Goal: Task Accomplishment & Management: Manage account settings

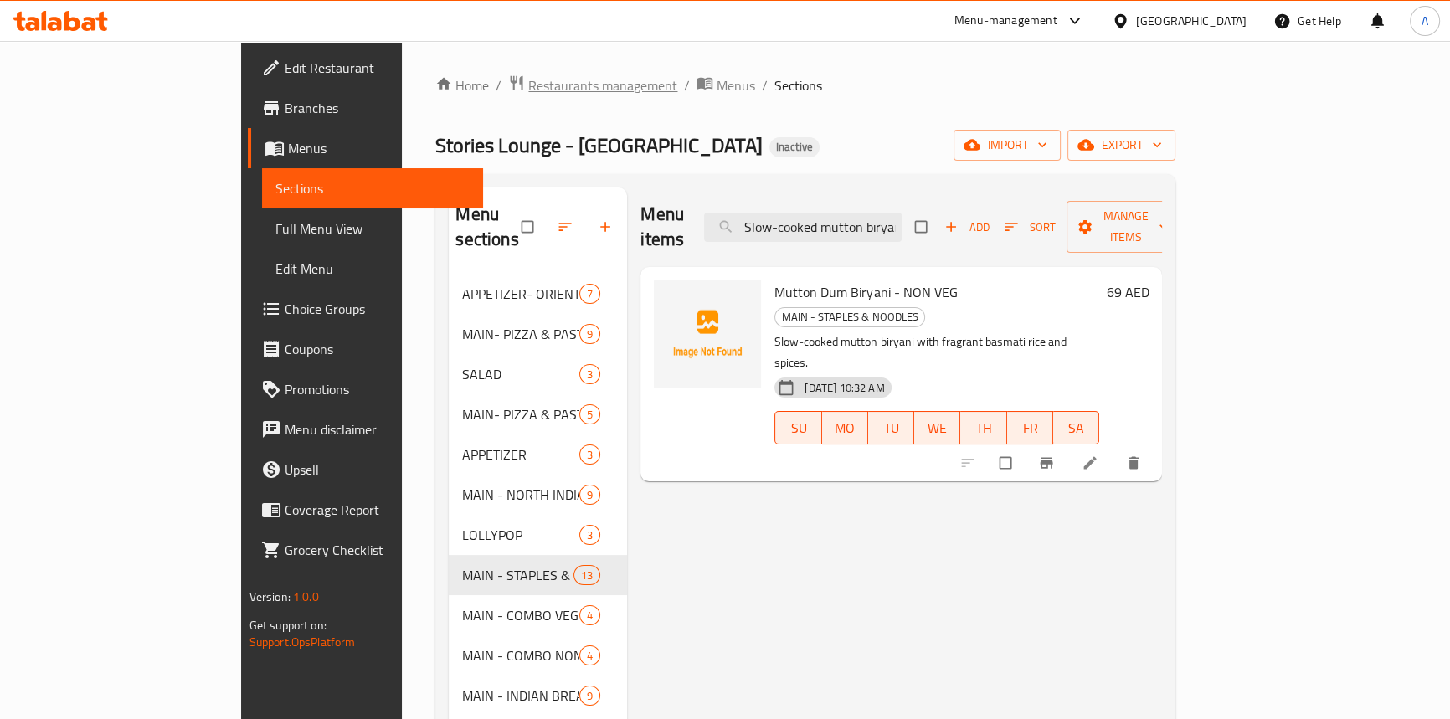
click at [528, 84] on span "Restaurants management" at bounding box center [602, 85] width 149 height 20
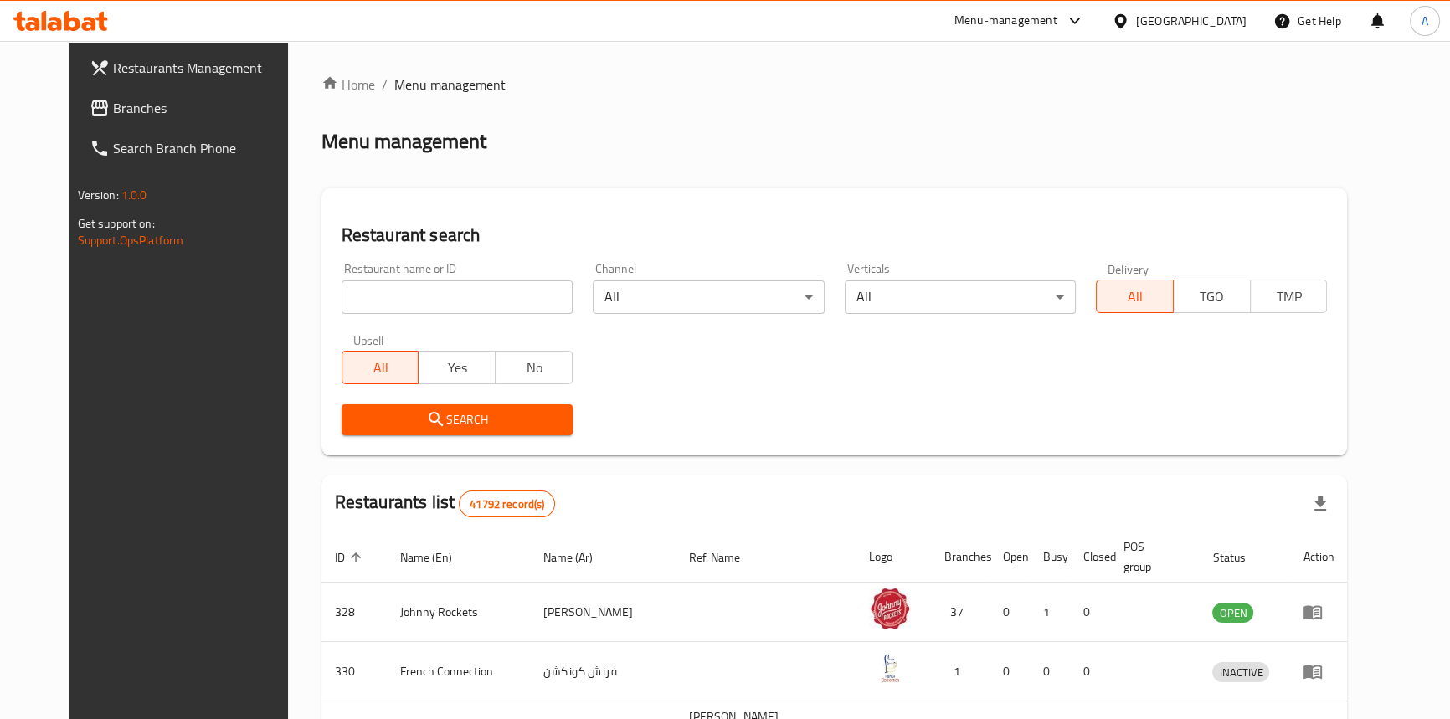
drag, startPoint x: 679, startPoint y: 72, endPoint x: 621, endPoint y: 59, distance: 59.3
click at [679, 72] on div "Home / Menu management Menu management Restaurant search Restaurant name or ID …" at bounding box center [835, 621] width 1094 height 1160
click at [1063, 84] on ol "Home / Menu management" at bounding box center [835, 85] width 1027 height 20
drag, startPoint x: 60, startPoint y: 116, endPoint x: 66, endPoint y: 108, distance: 10.2
click at [113, 116] on span "Branches" at bounding box center [205, 108] width 185 height 20
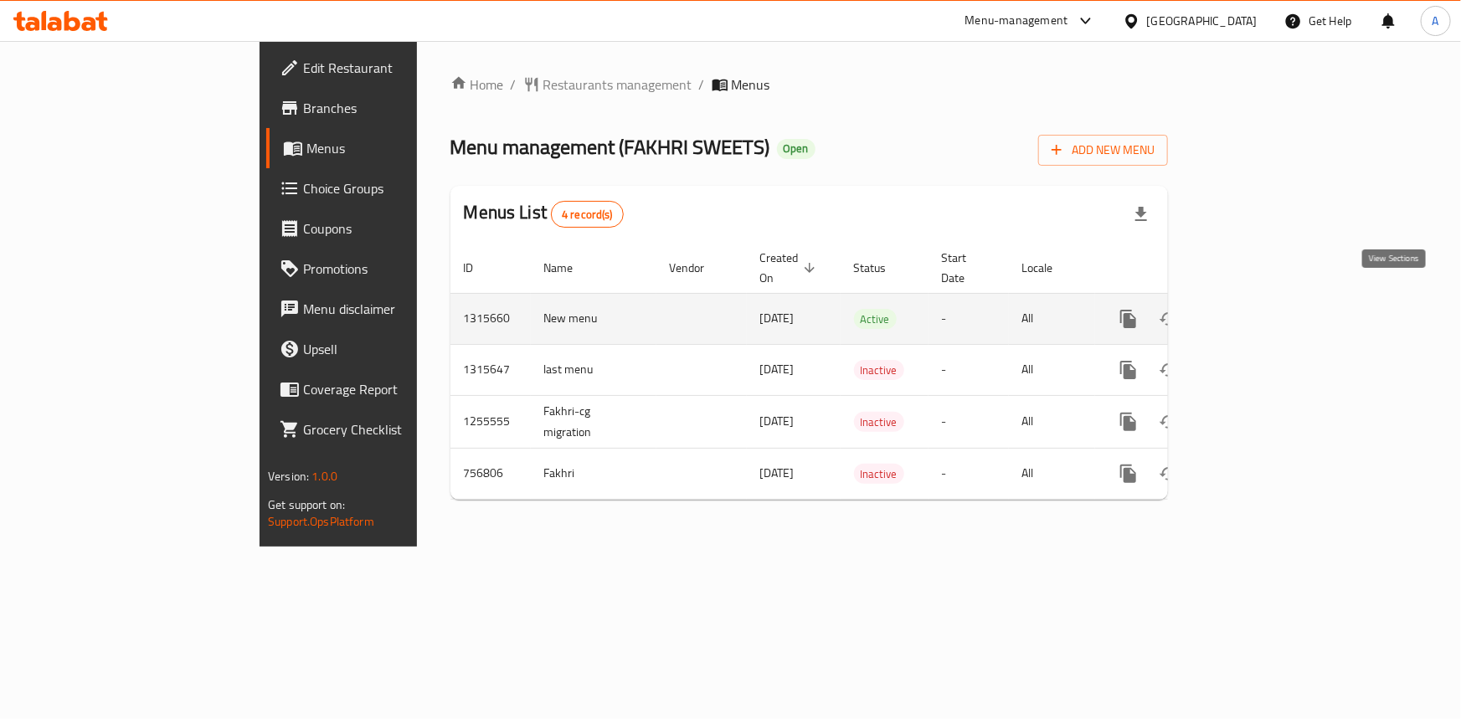
click at [1259, 309] on icon "enhanced table" at bounding box center [1249, 319] width 20 height 20
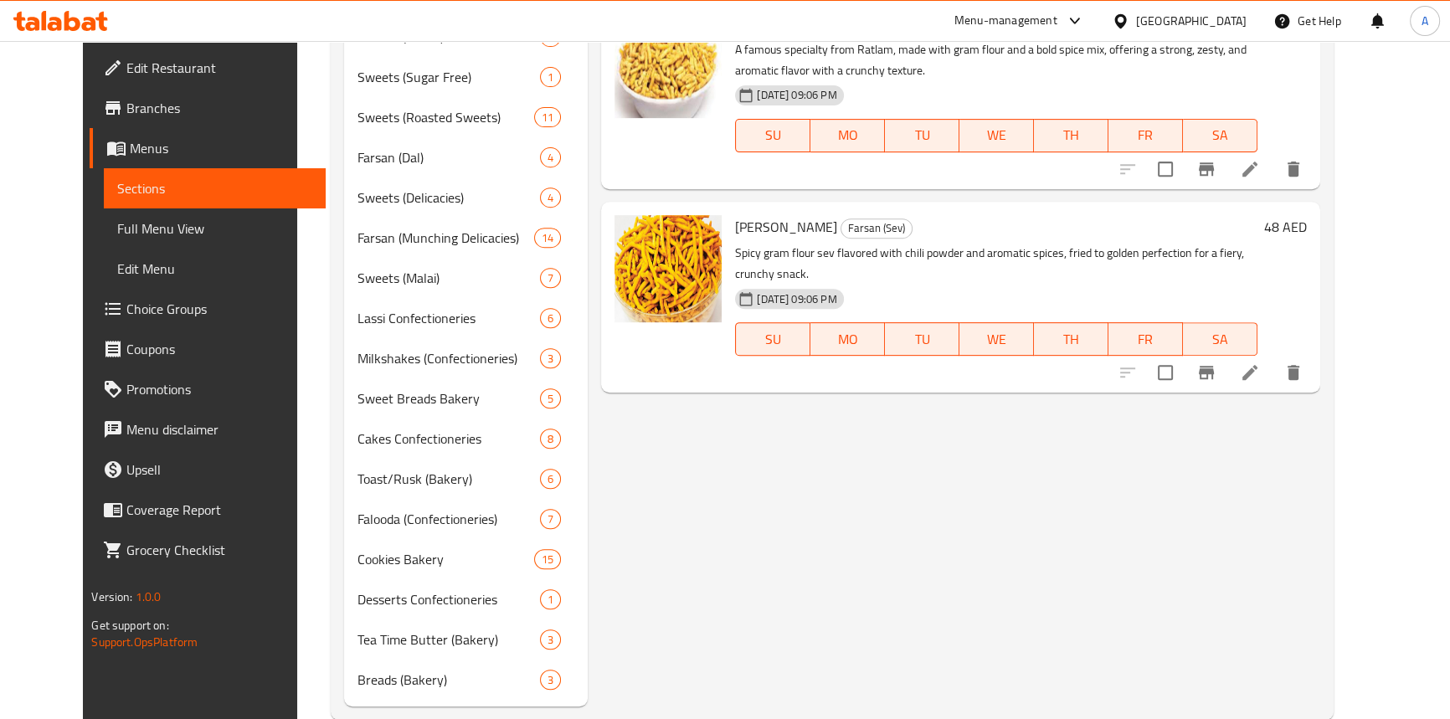
scroll to position [837, 0]
click at [401, 475] on span "Toast/Rusk (Bakery)" at bounding box center [426, 476] width 136 height 20
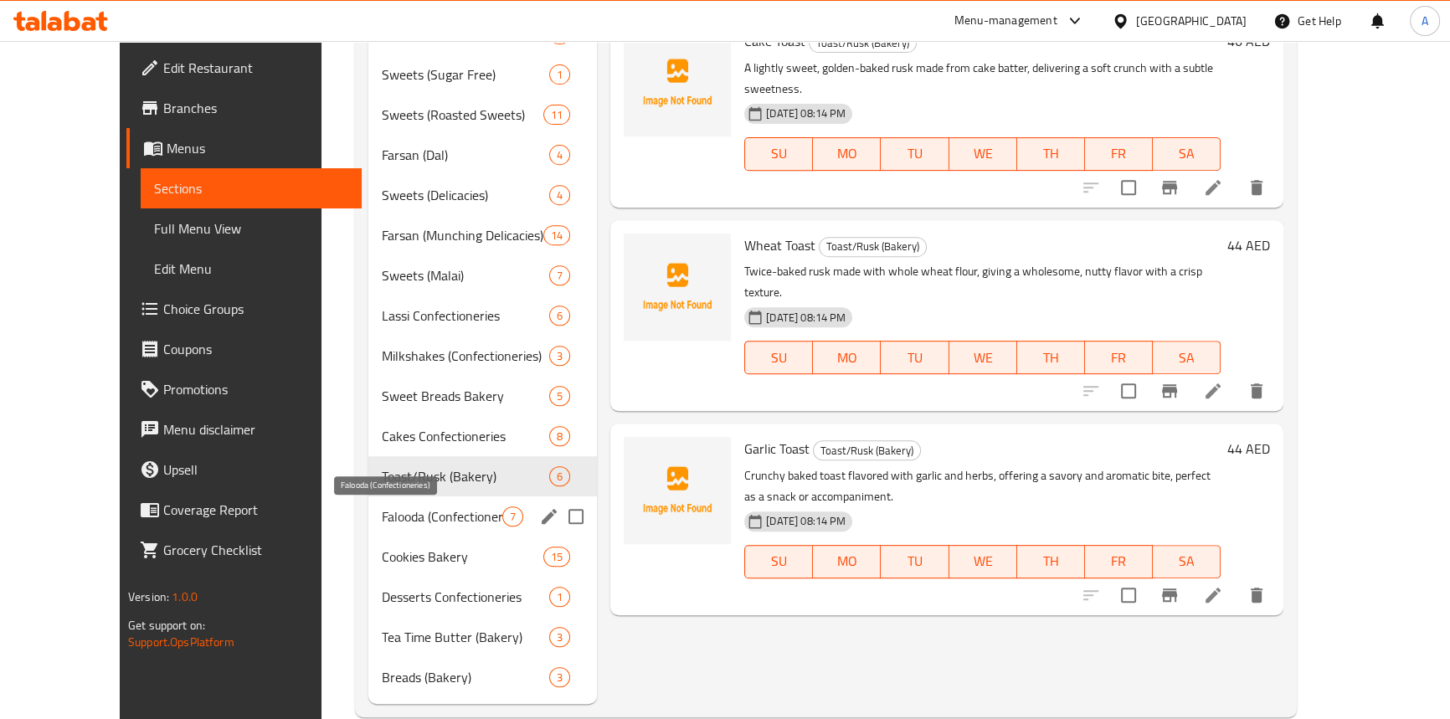
click at [382, 520] on span "Falooda (Confectioneries)" at bounding box center [442, 517] width 121 height 20
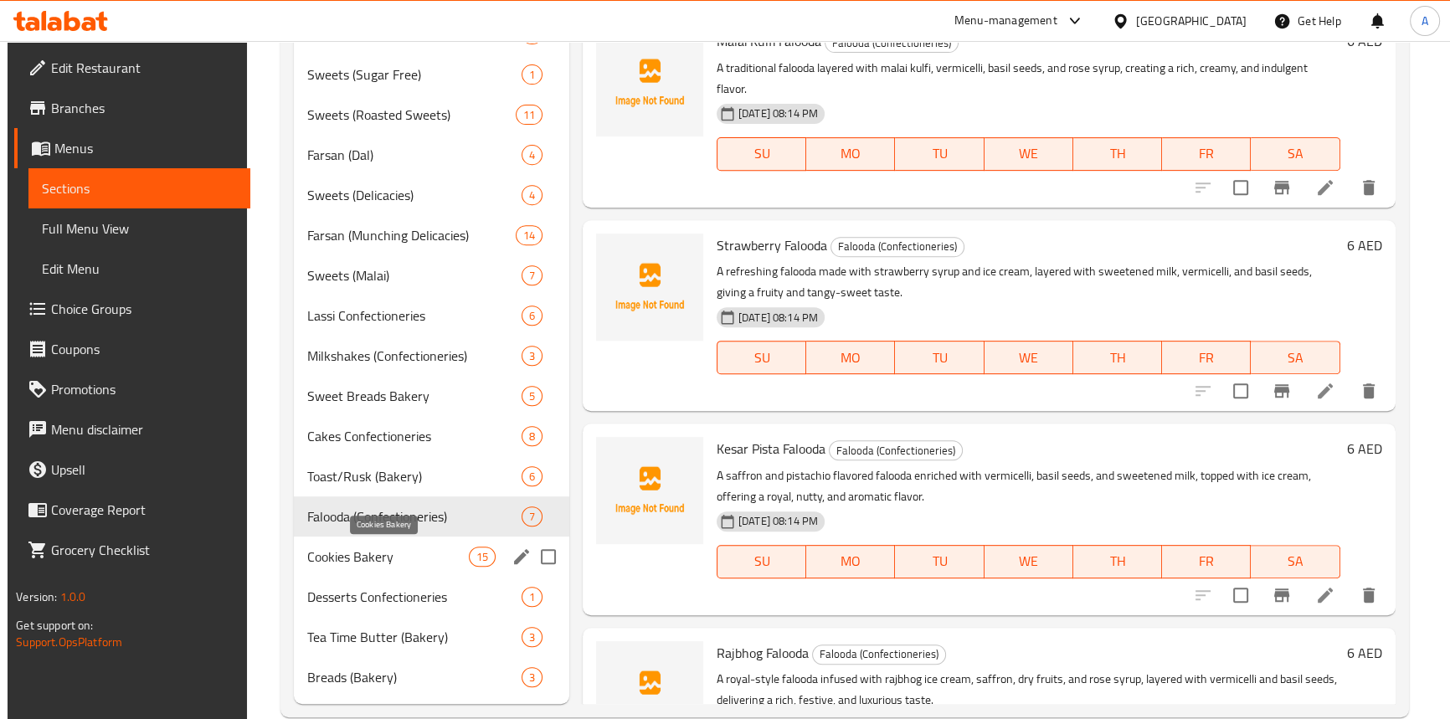
click at [386, 551] on span "Cookies Bakery" at bounding box center [388, 557] width 162 height 20
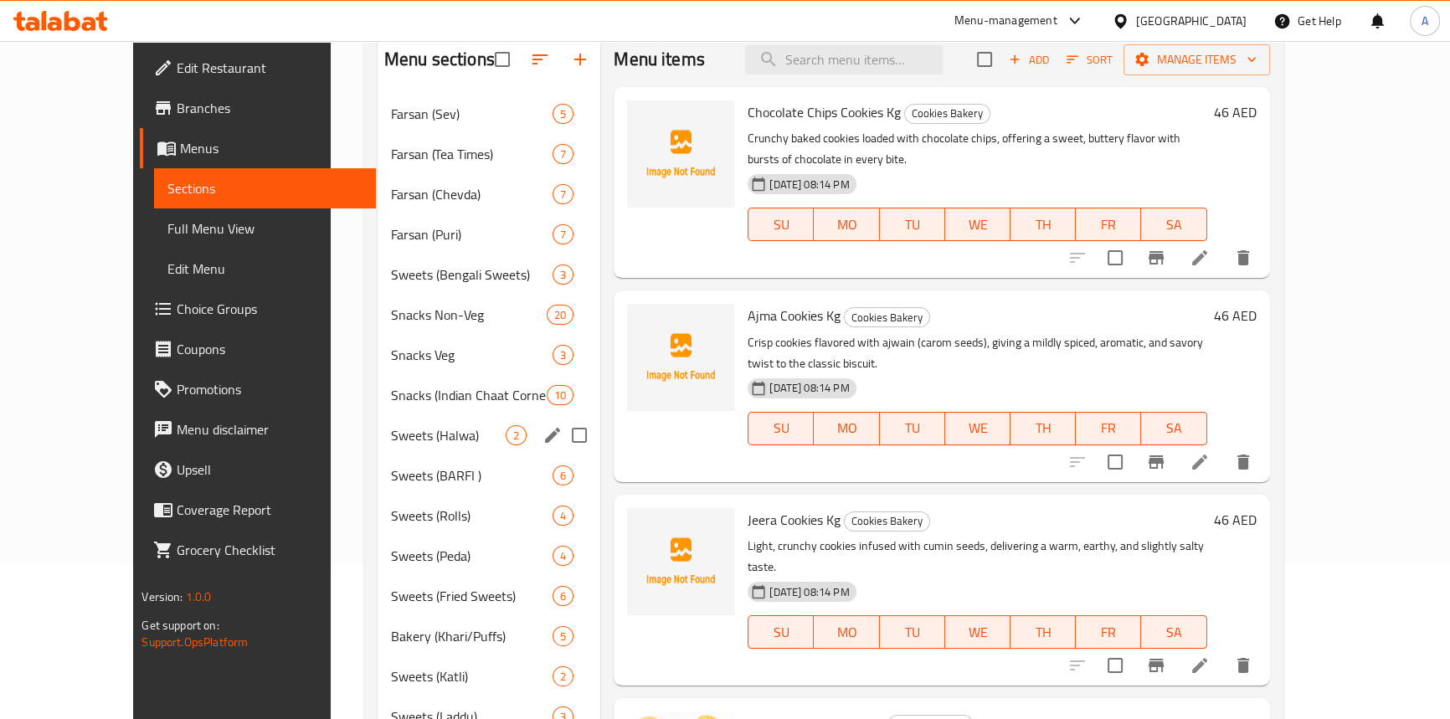
scroll to position [152, 0]
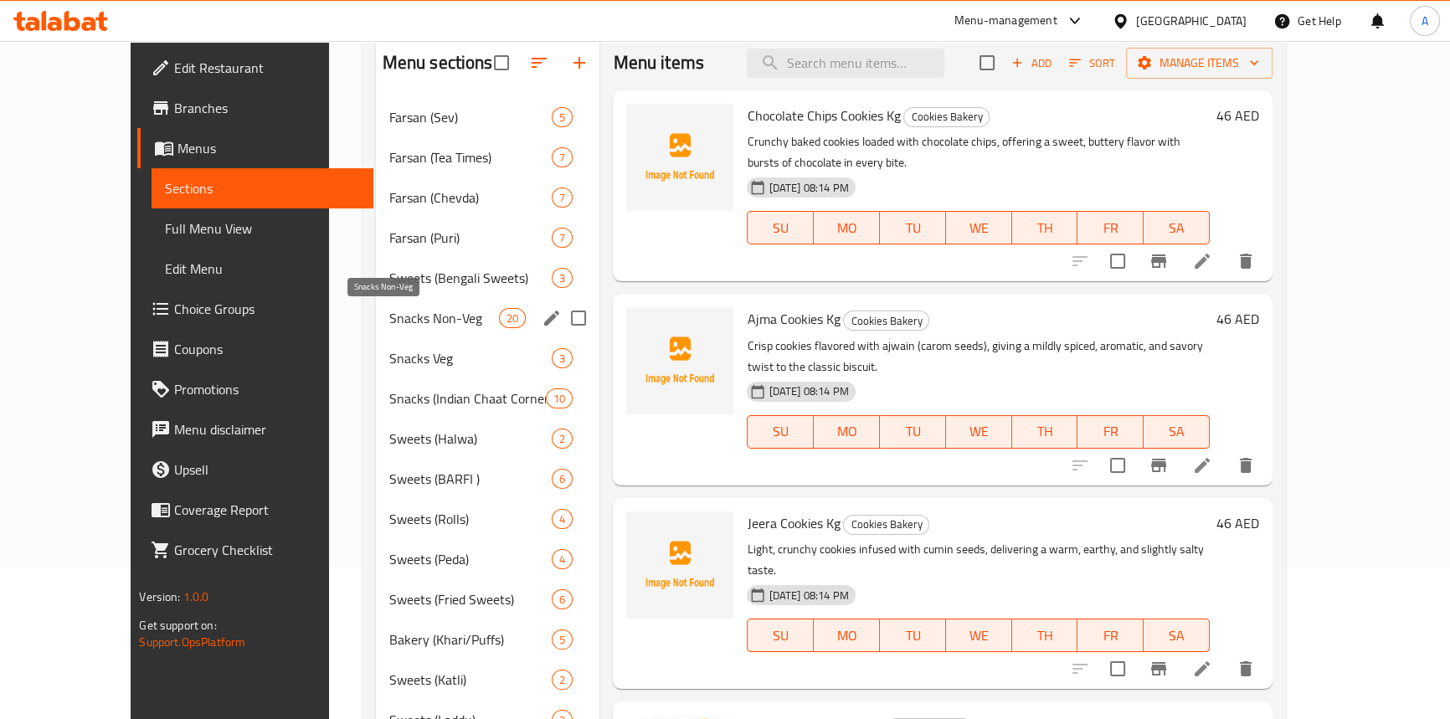
click at [389, 317] on span "Snacks Non-Veg" at bounding box center [444, 318] width 111 height 20
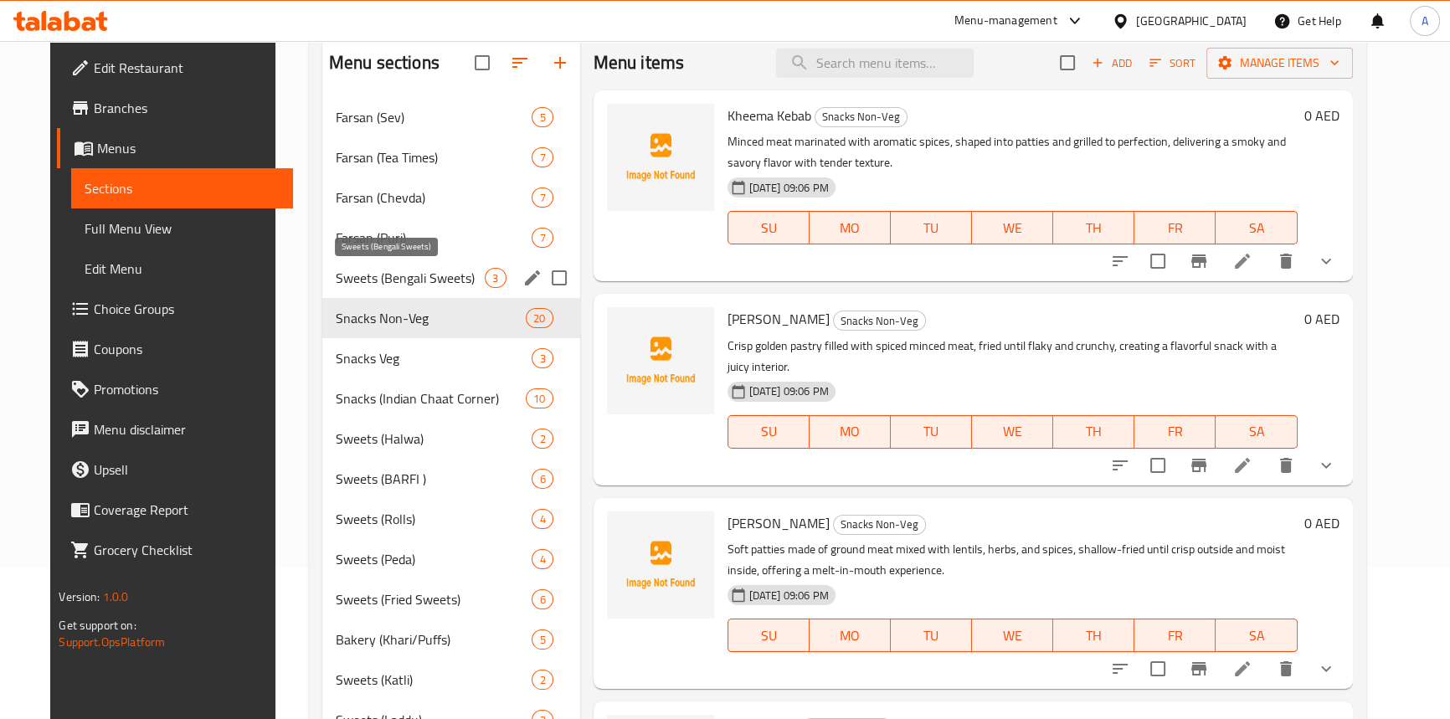
click at [368, 272] on span "Sweets (Bengali Sweets)" at bounding box center [411, 278] width 150 height 20
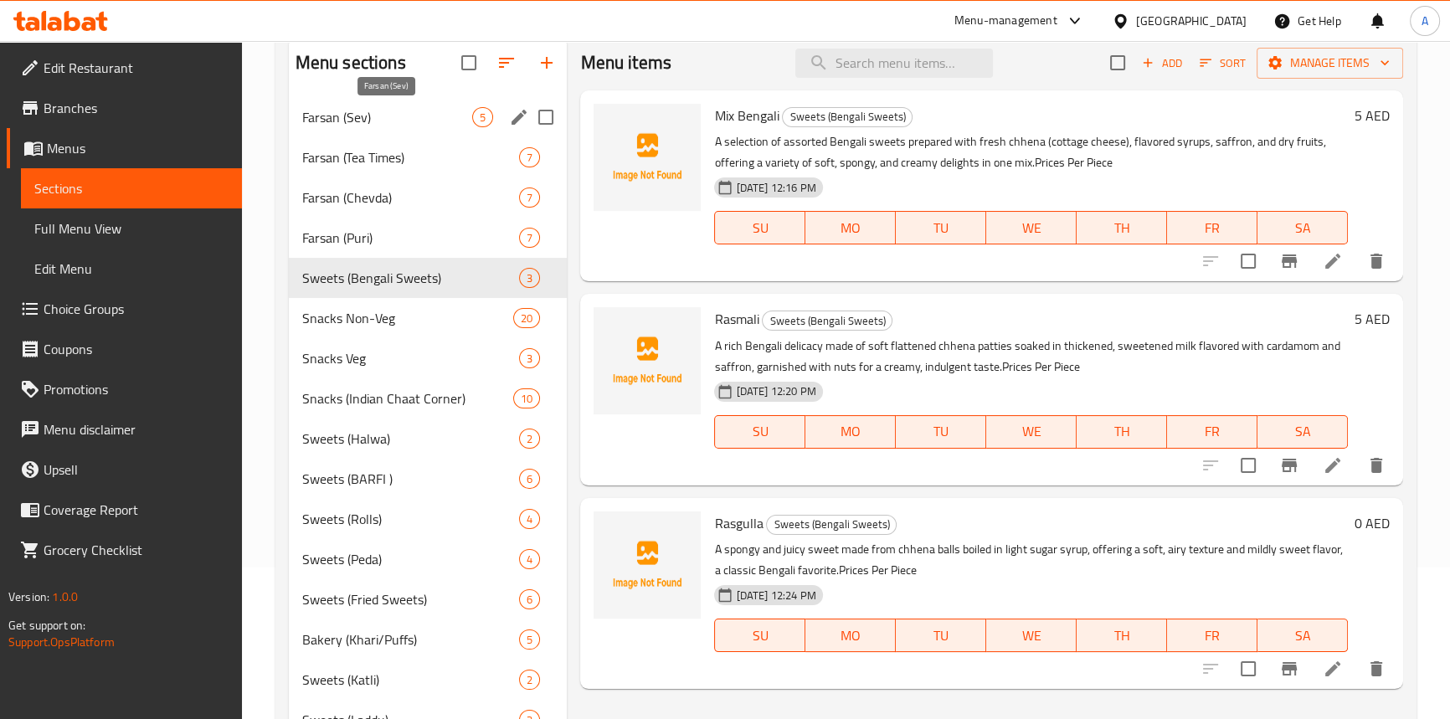
click at [351, 126] on span "Farsan (Sev)" at bounding box center [387, 117] width 171 height 20
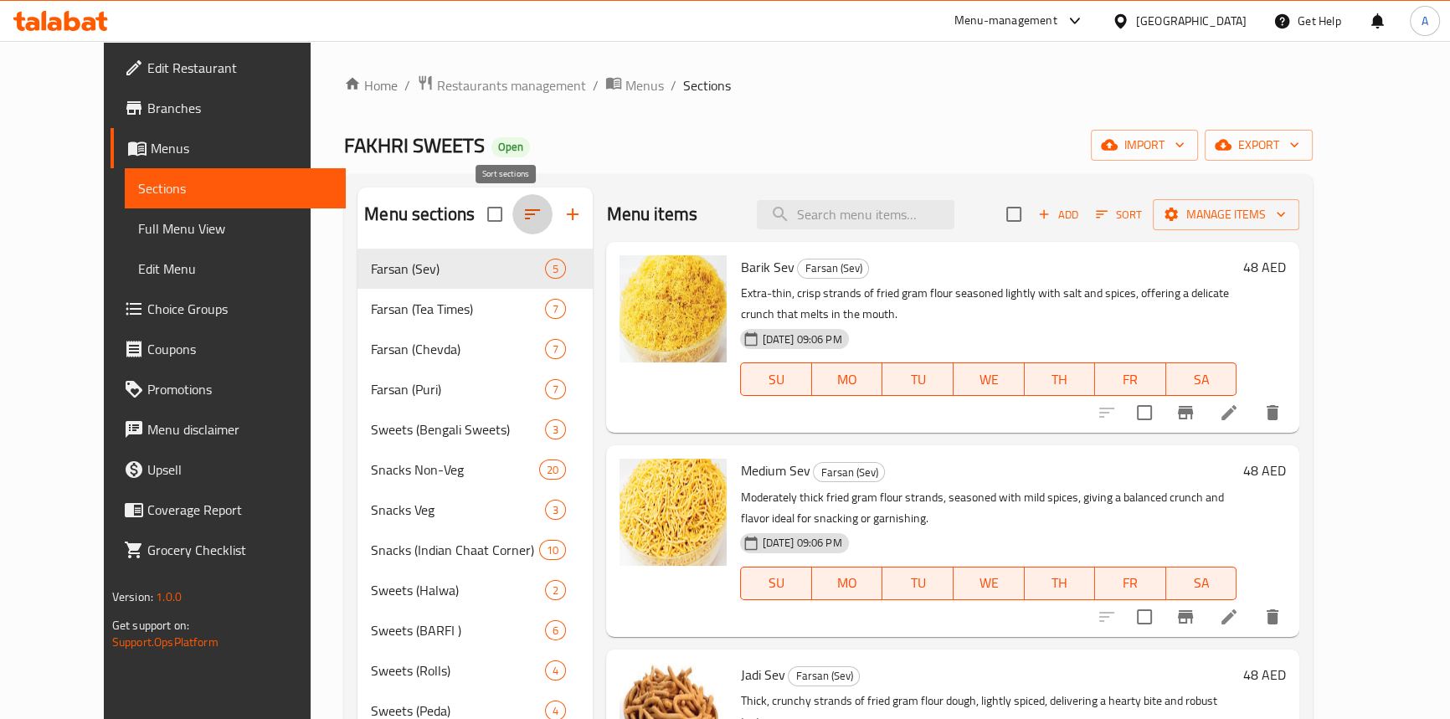
click at [525, 211] on icon "button" at bounding box center [532, 214] width 15 height 10
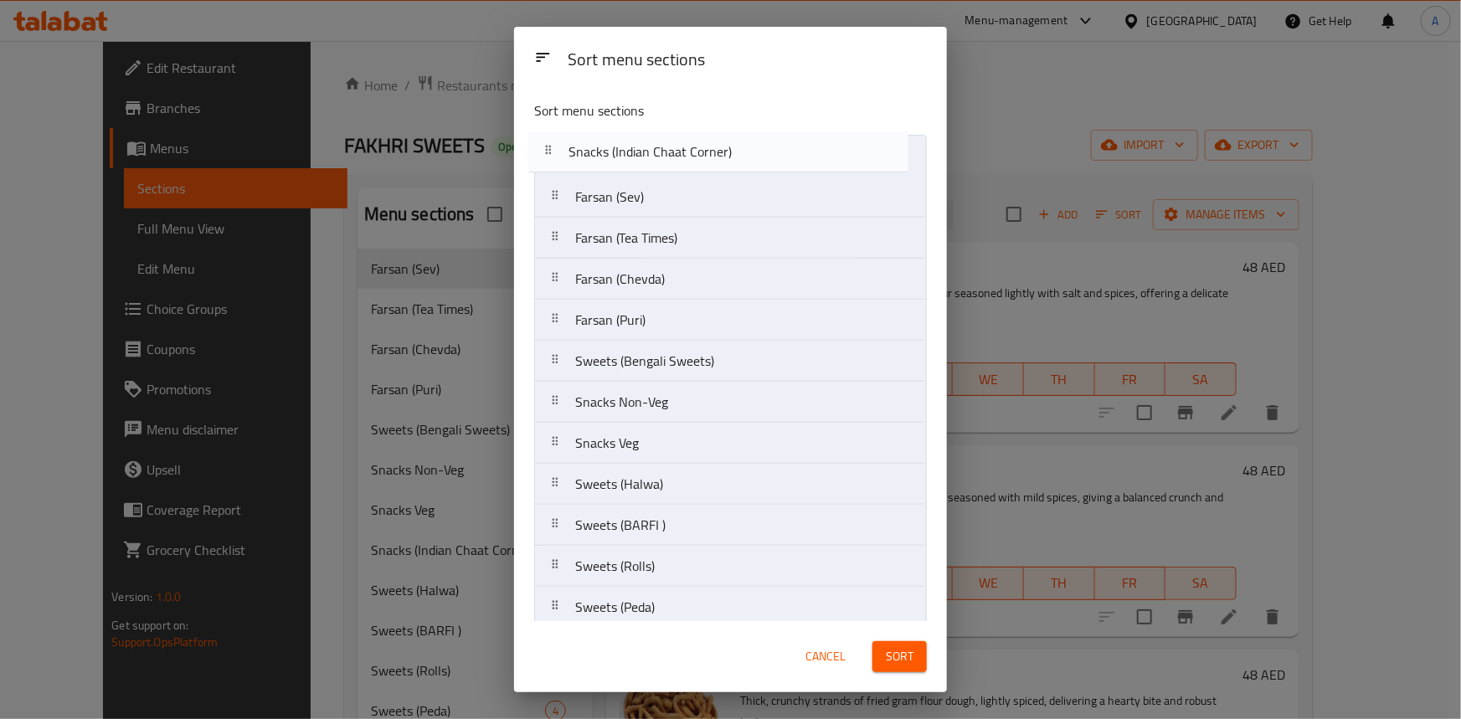
drag, startPoint x: 569, startPoint y: 451, endPoint x: 564, endPoint y: 156, distance: 295.6
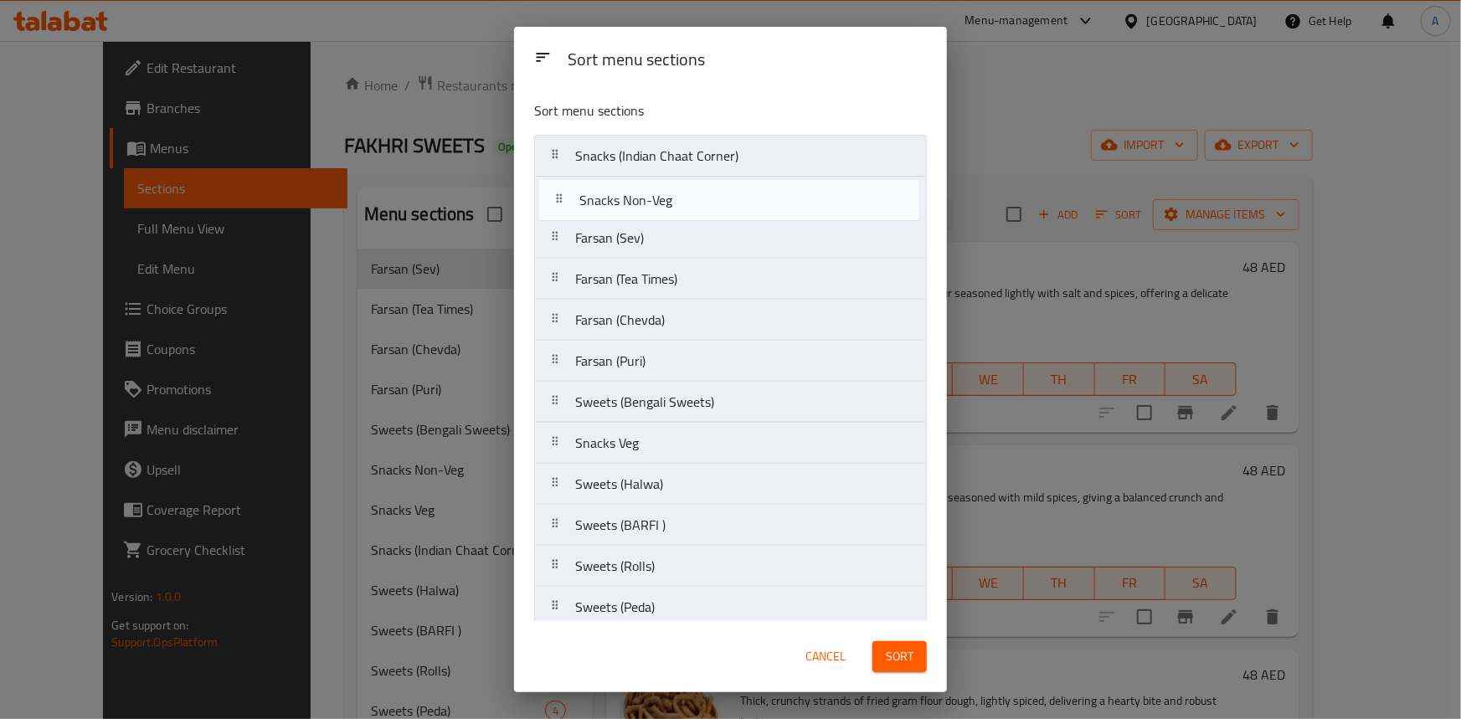
drag, startPoint x: 571, startPoint y: 396, endPoint x: 578, endPoint y: 172, distance: 224.5
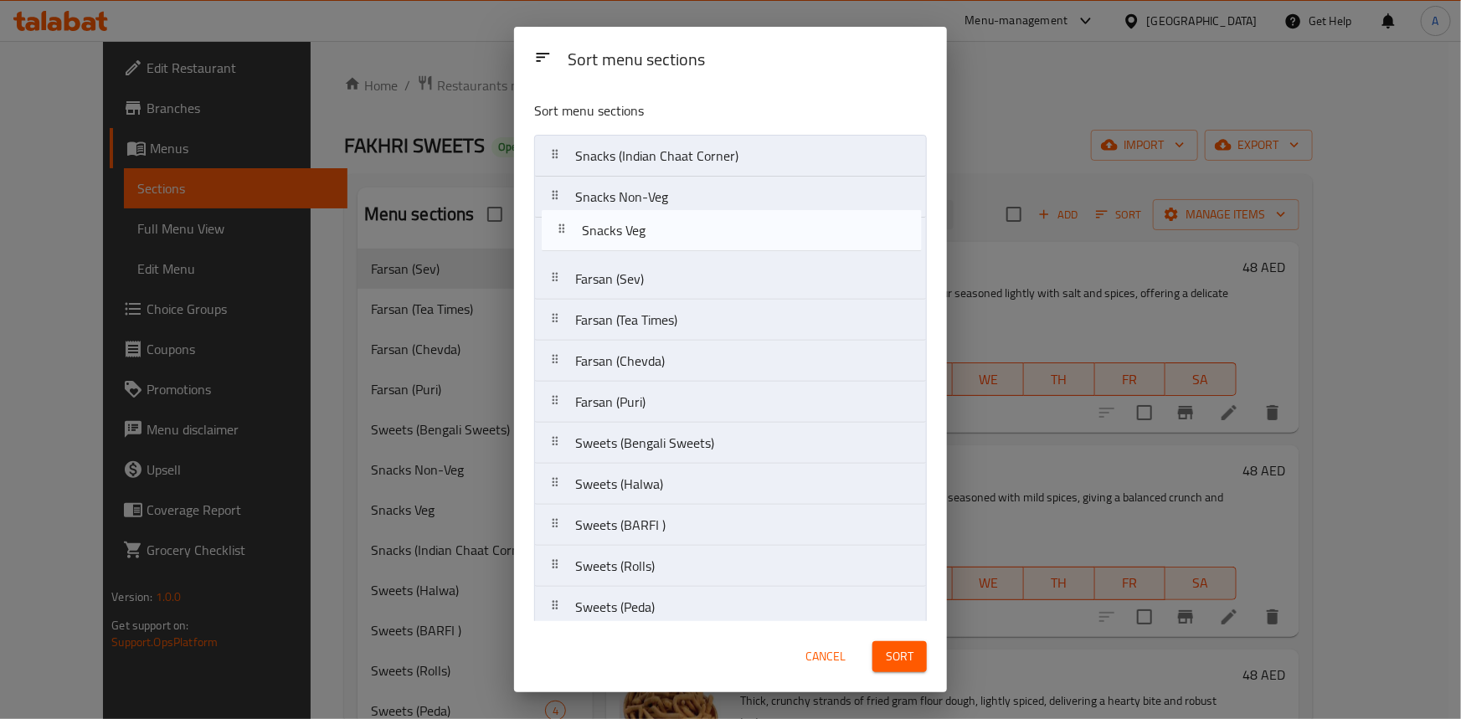
drag, startPoint x: 572, startPoint y: 446, endPoint x: 580, endPoint y: 227, distance: 219.5
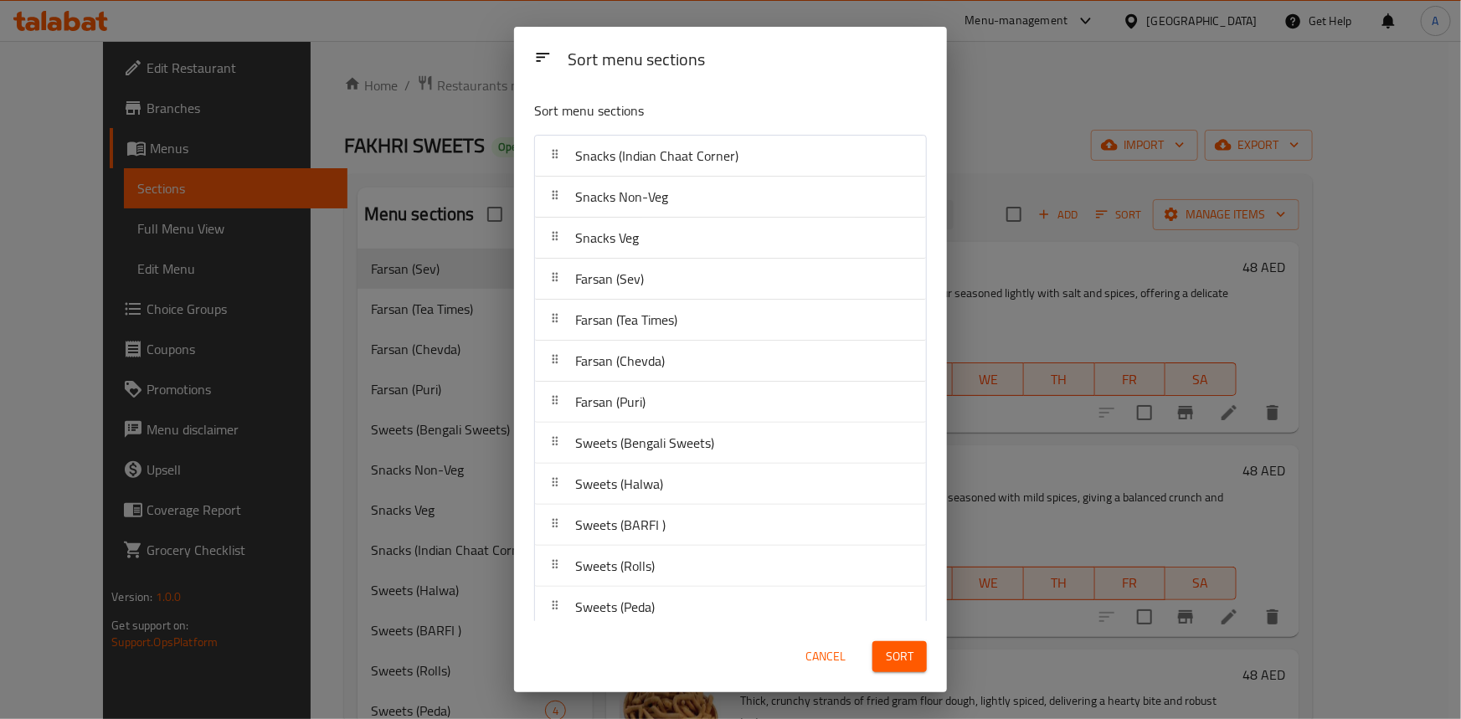
click at [902, 661] on span "Sort" at bounding box center [900, 656] width 28 height 21
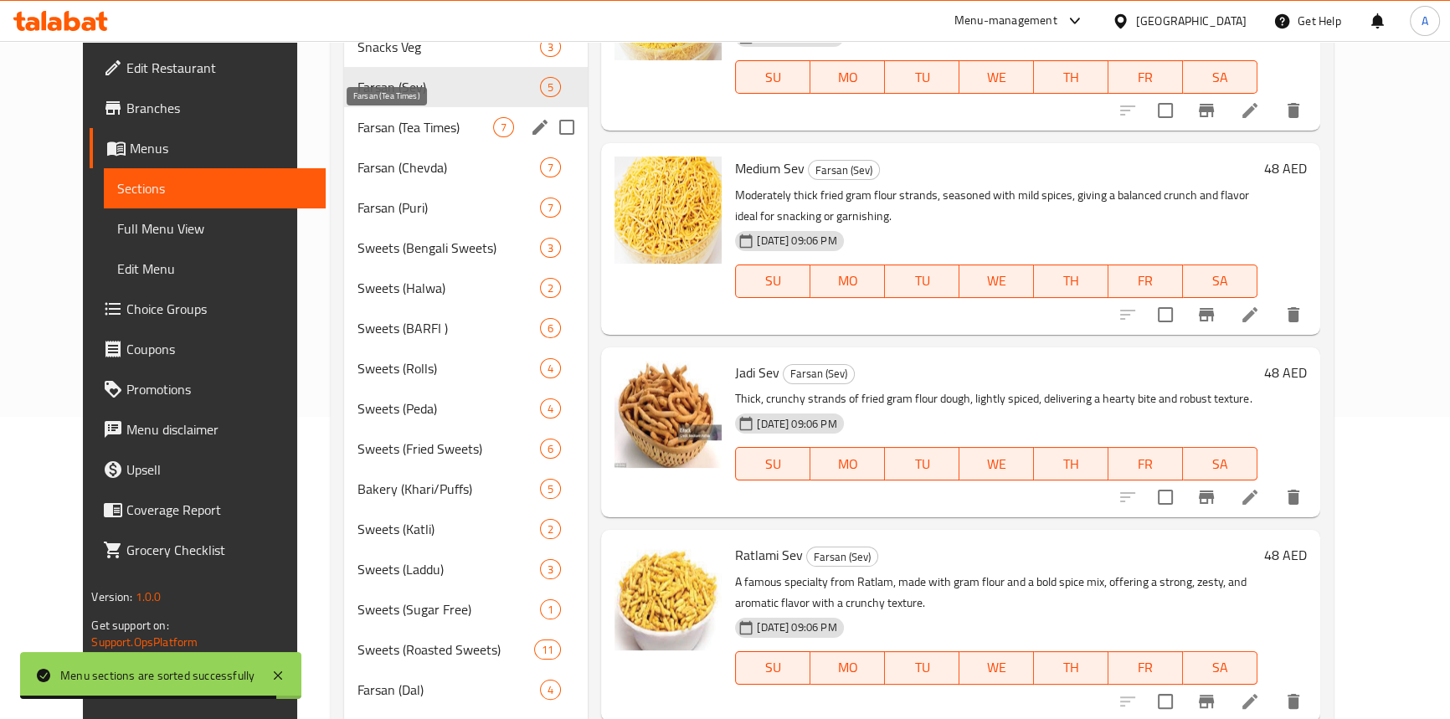
scroll to position [304, 0]
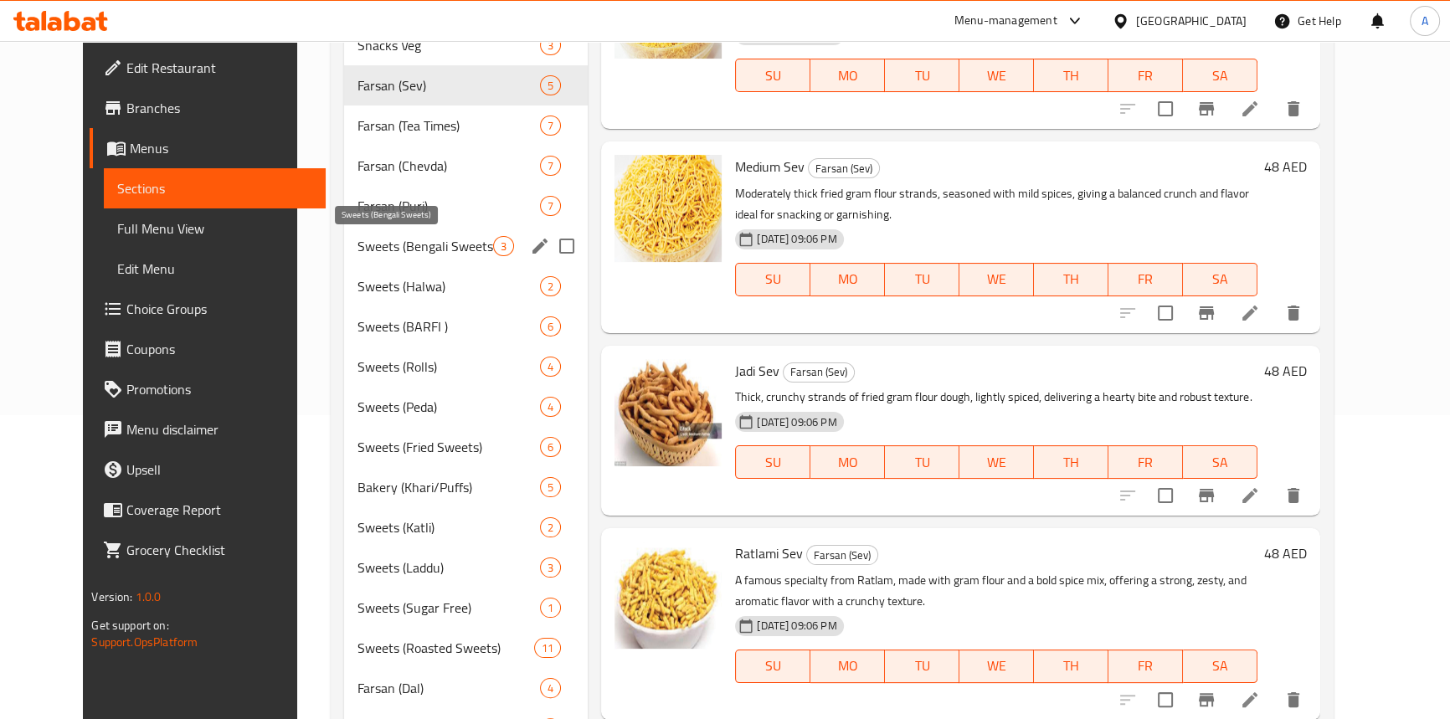
click at [358, 242] on span "Sweets (Bengali Sweets)" at bounding box center [426, 246] width 136 height 20
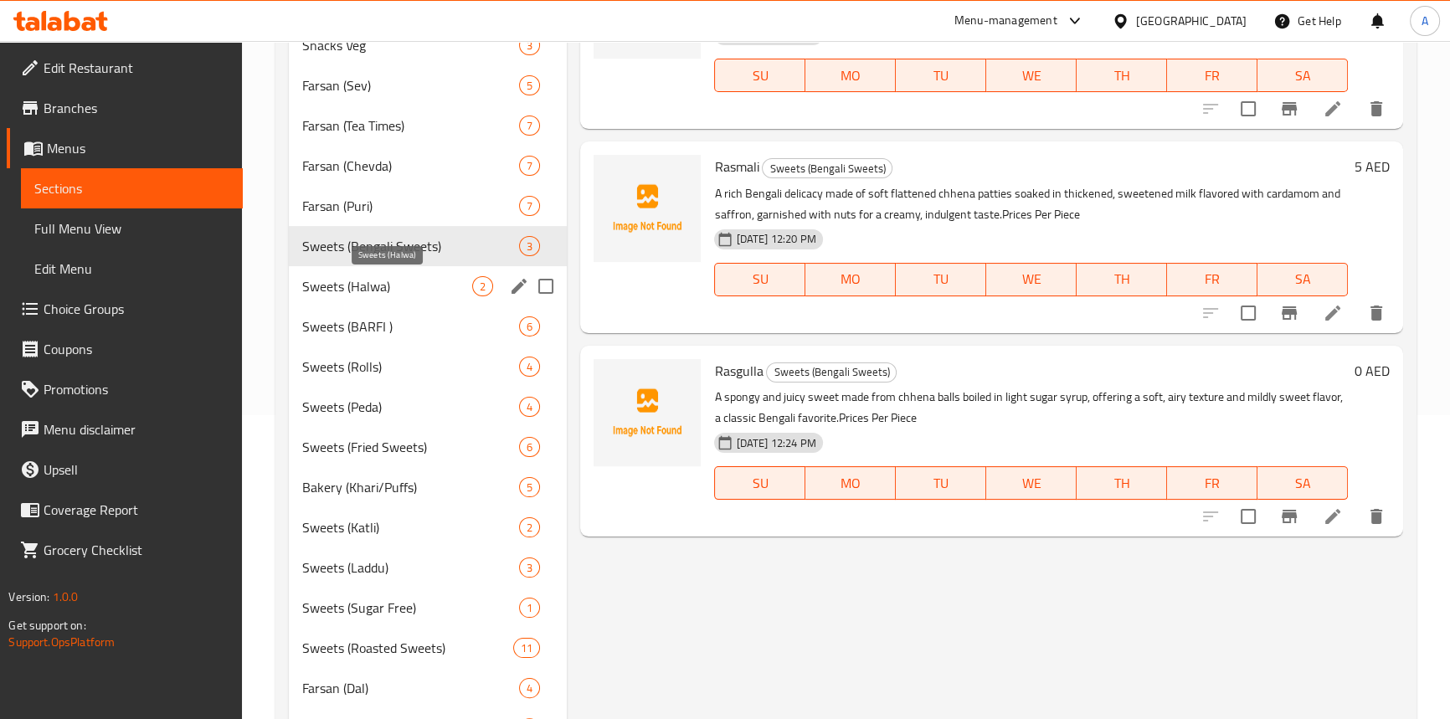
click at [340, 280] on span "Sweets (Halwa)" at bounding box center [387, 286] width 171 height 20
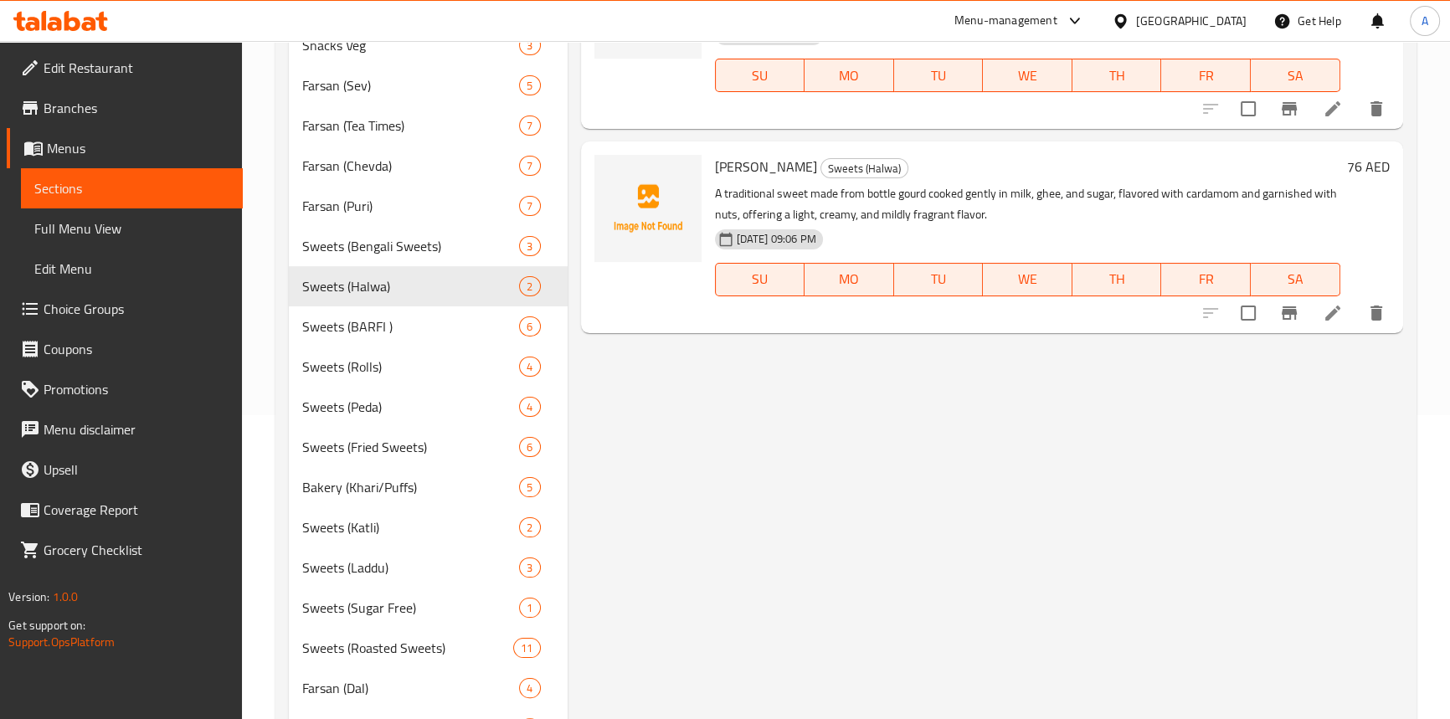
click at [726, 482] on div "Menu items Add Sort Manage items Gajar Halwa Sweets (Halwa) A rich, slow-cooked…" at bounding box center [986, 561] width 836 height 1354
click at [368, 252] on span "Sweets (Bengali Sweets)" at bounding box center [387, 246] width 171 height 20
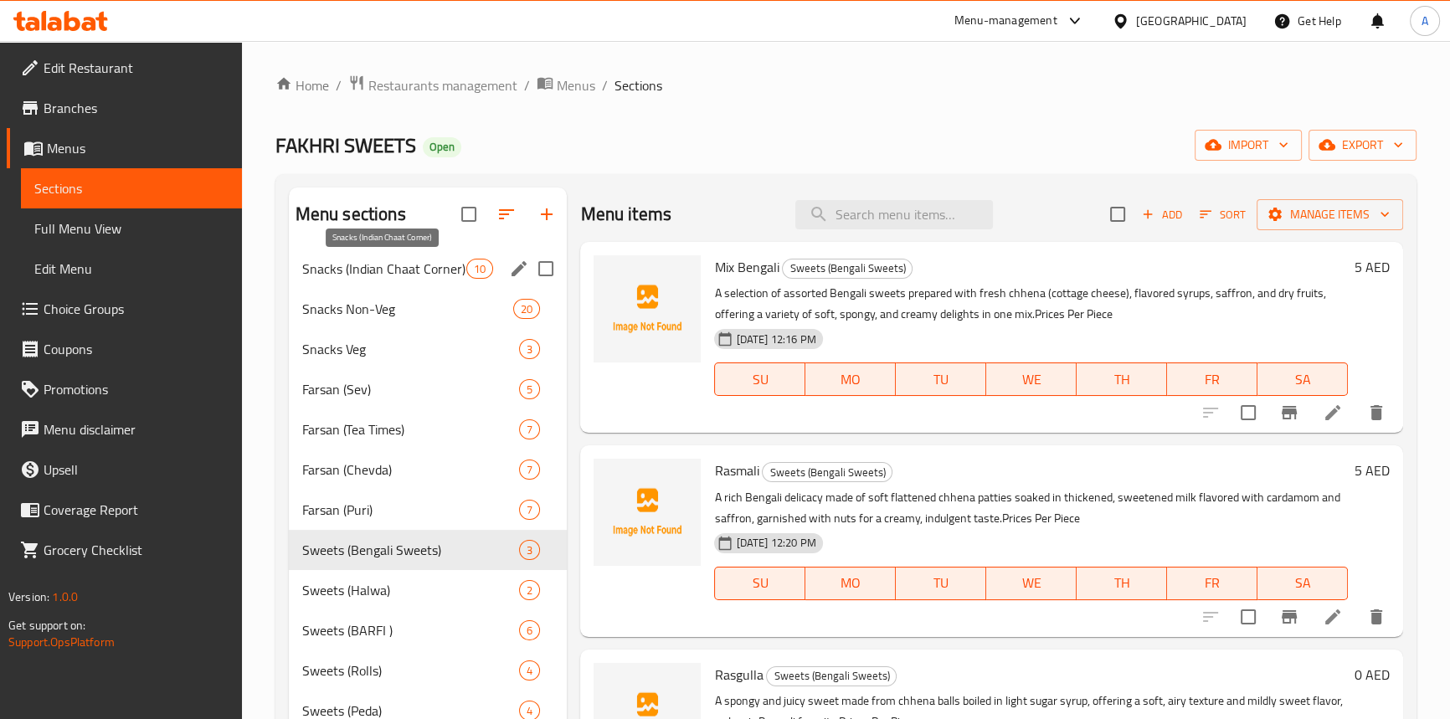
click at [389, 265] on span "Snacks (Indian Chaat Corner)" at bounding box center [384, 269] width 165 height 20
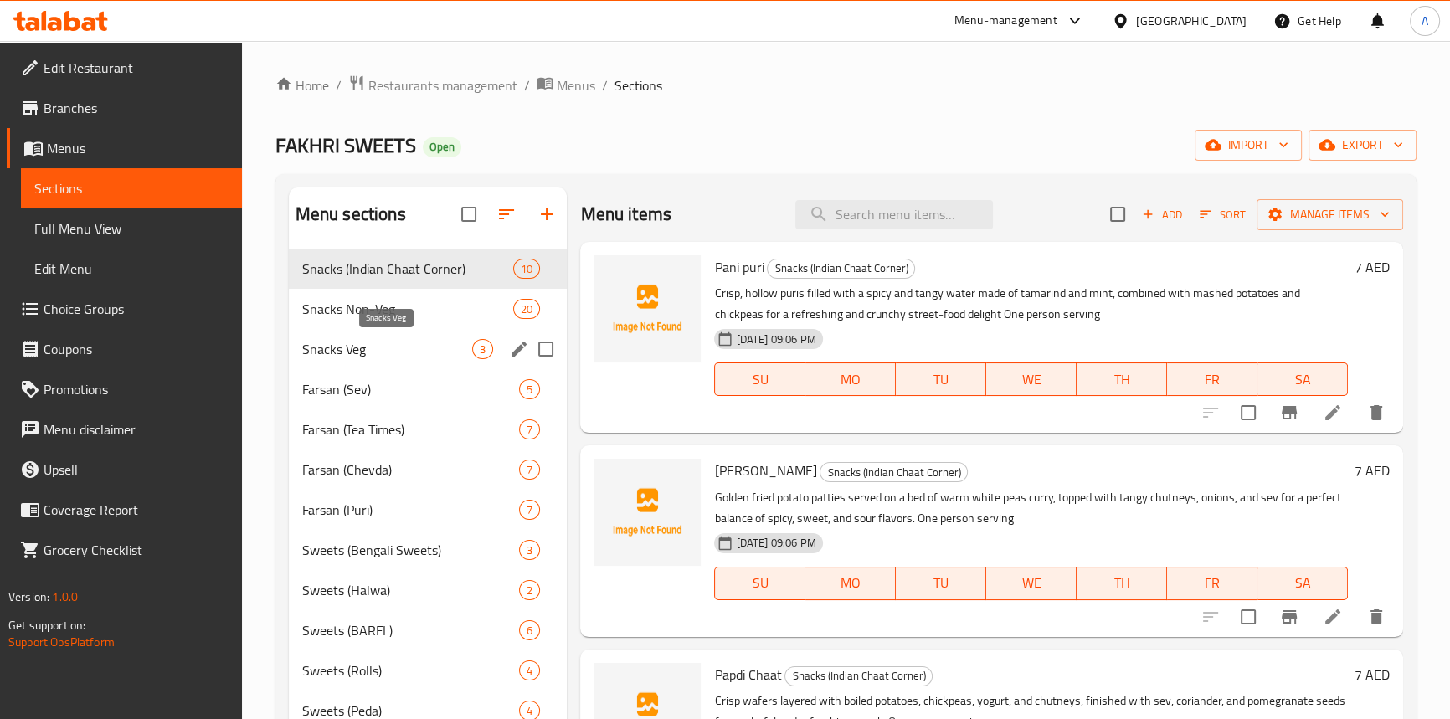
click at [384, 348] on span "Snacks Veg" at bounding box center [387, 349] width 171 height 20
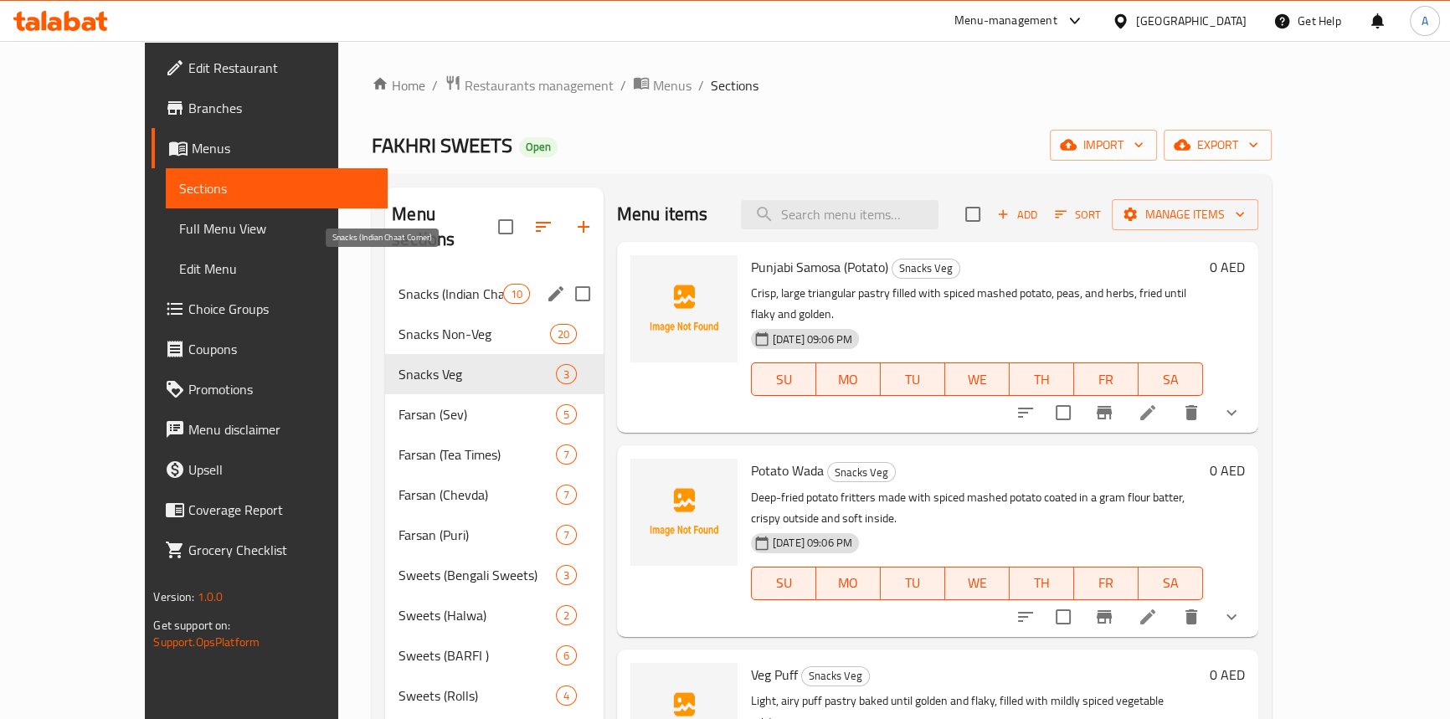
click at [399, 284] on span "Snacks (Indian Chaat Corner)" at bounding box center [451, 294] width 104 height 20
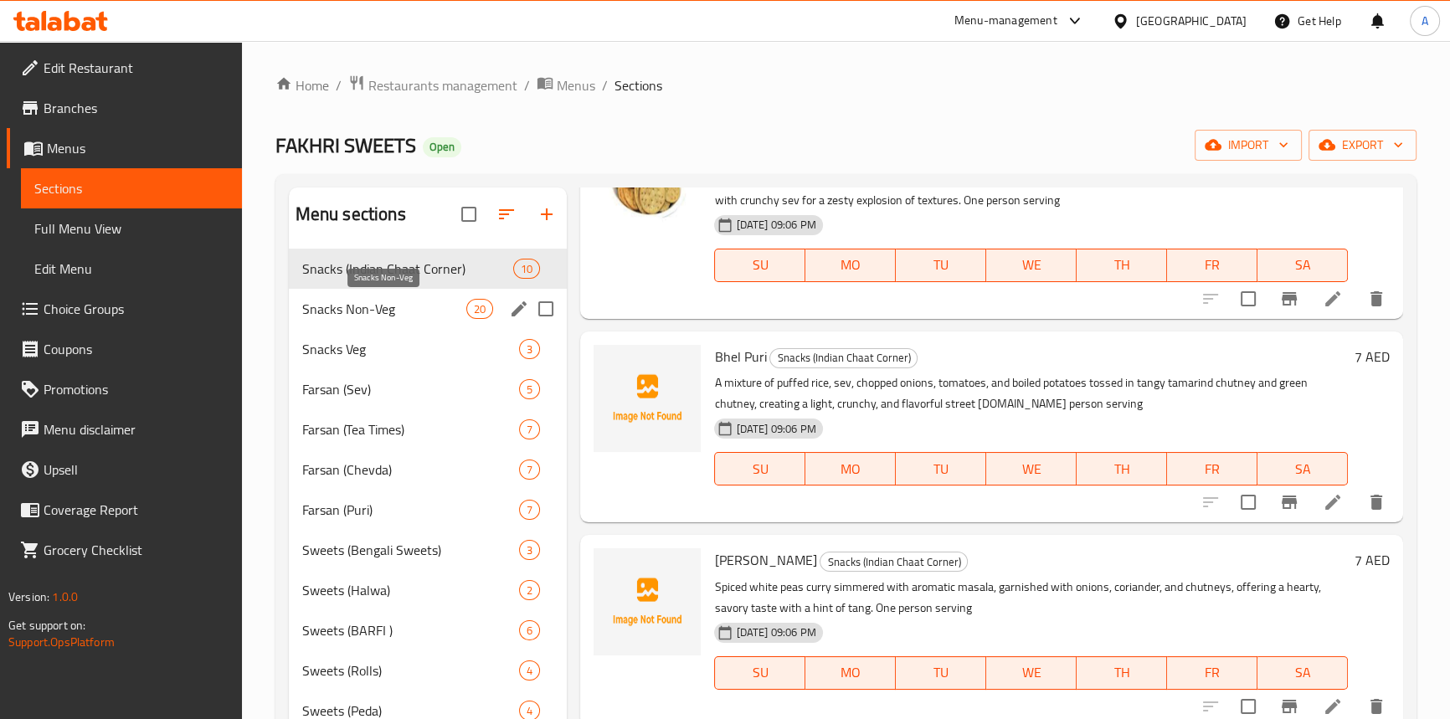
click at [365, 307] on span "Snacks Non-Veg" at bounding box center [384, 309] width 165 height 20
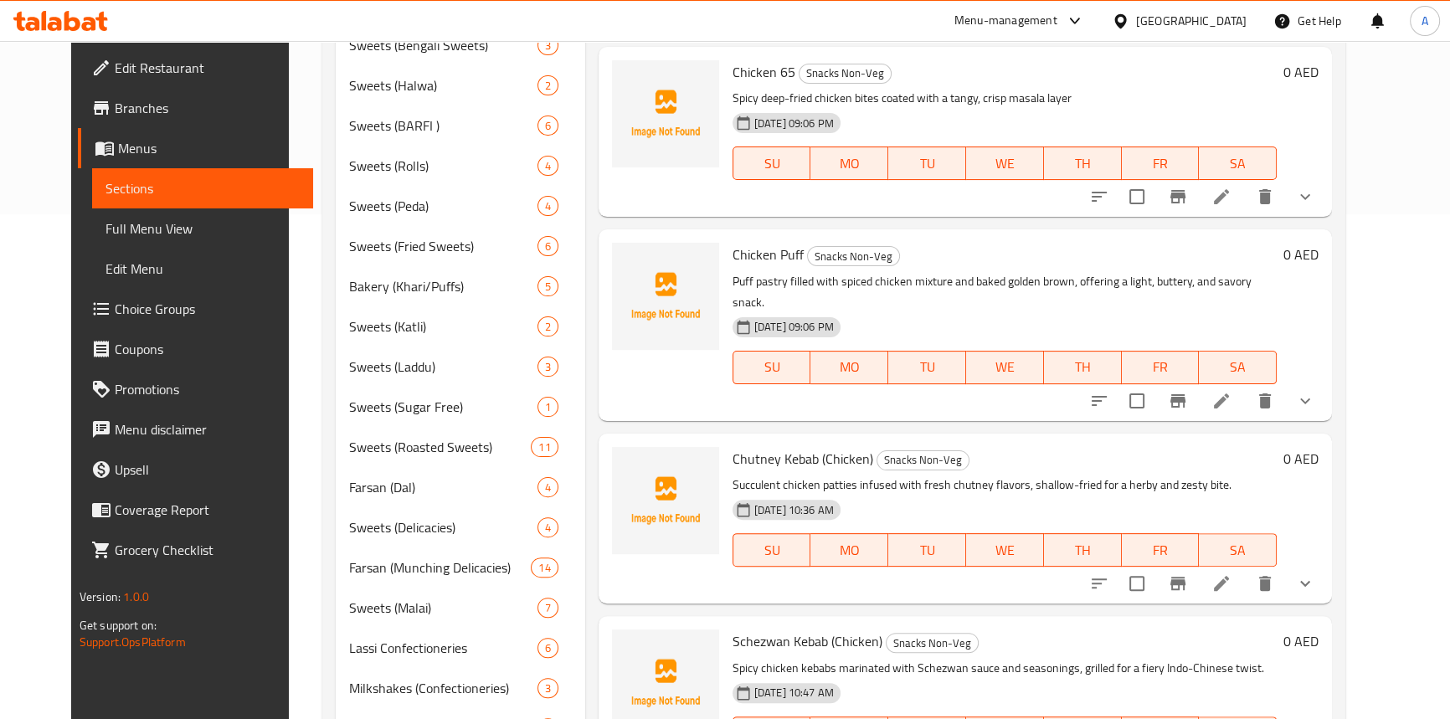
scroll to position [2295, 0]
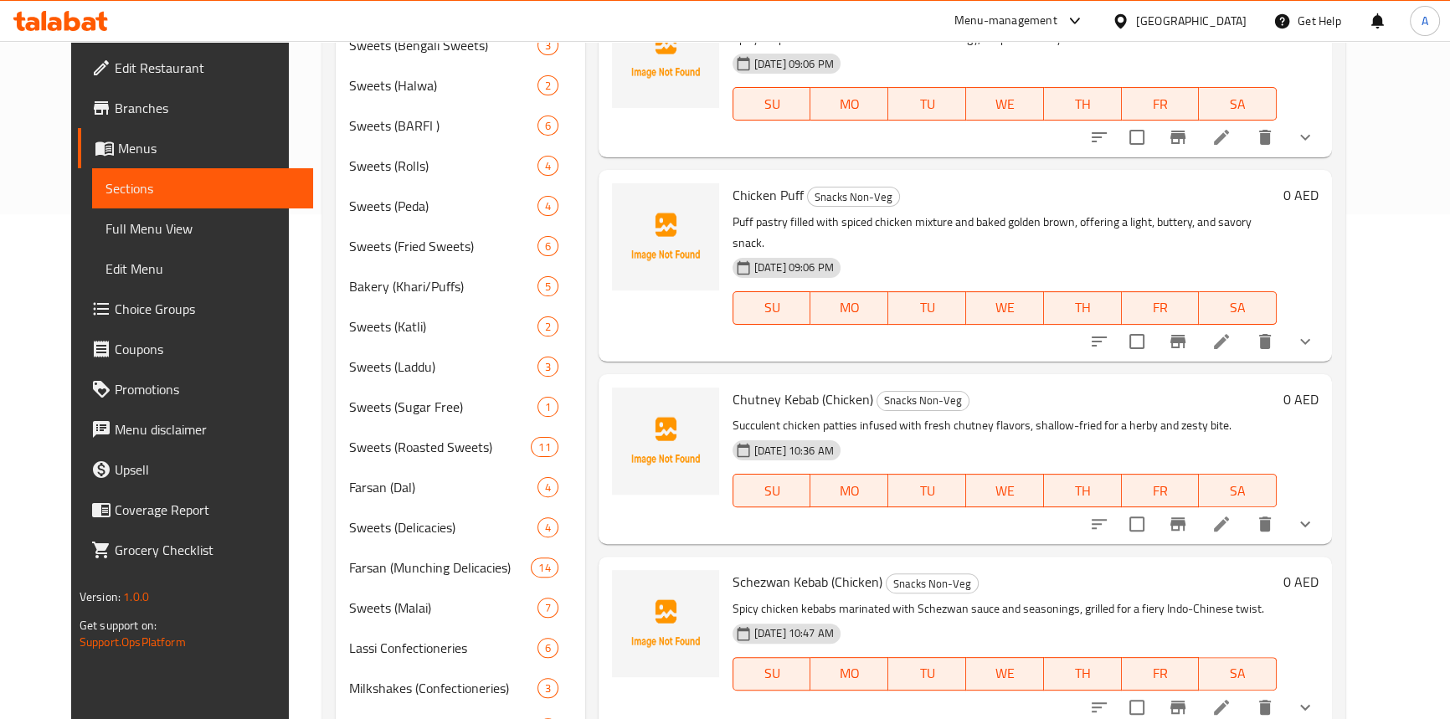
click at [836, 387] on span "Chutney Kebab (Chicken)" at bounding box center [803, 399] width 141 height 25
copy h6 "Chutney Kebab (Chicken)"
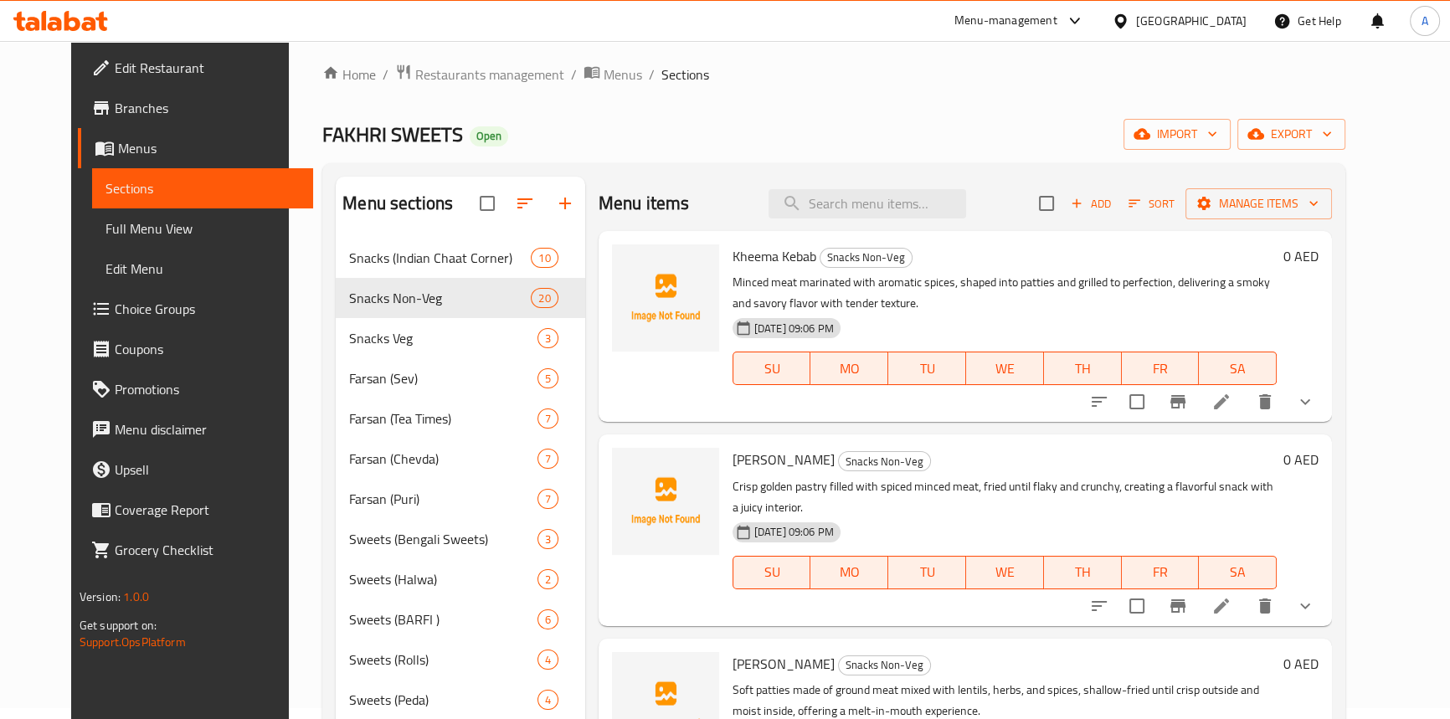
scroll to position [0, 0]
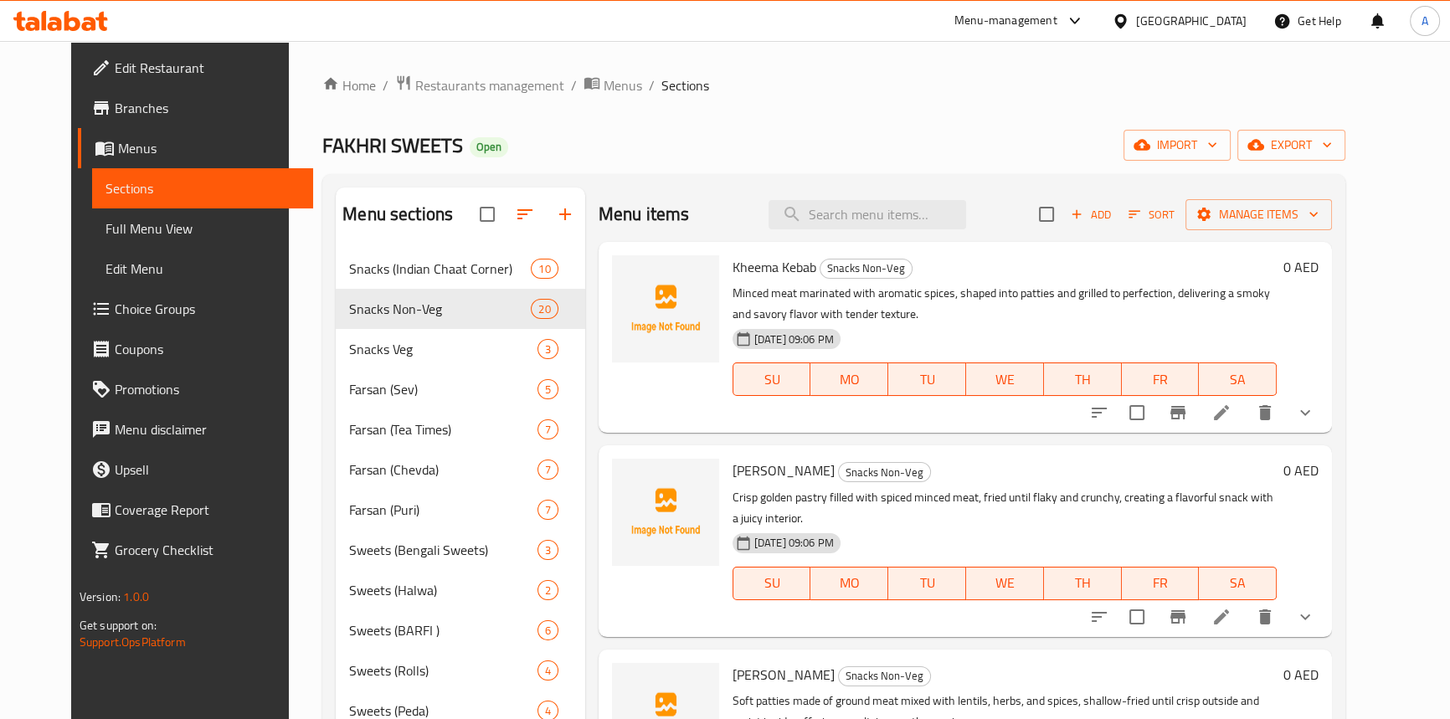
click at [908, 311] on p "Minced meat marinated with aromatic spices, shaped into patties and grilled to …" at bounding box center [1005, 304] width 544 height 42
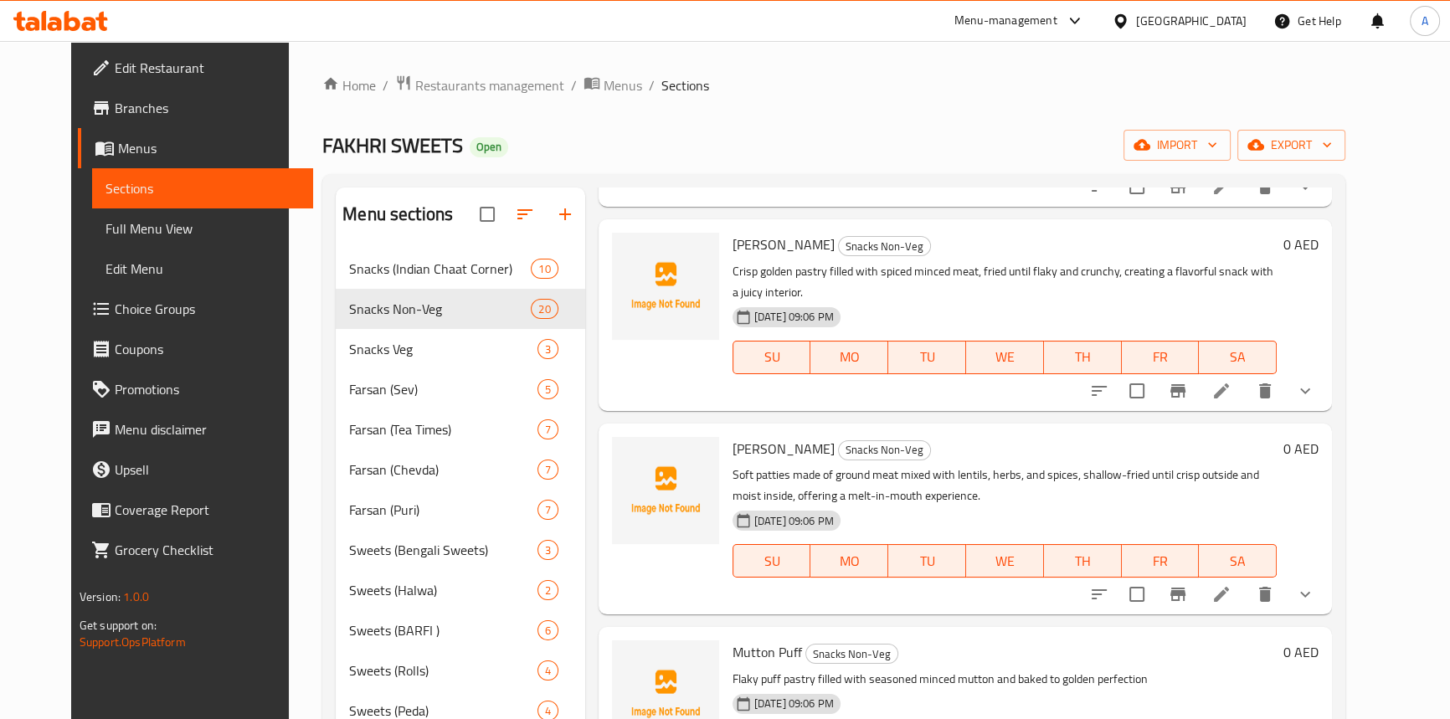
scroll to position [380, 0]
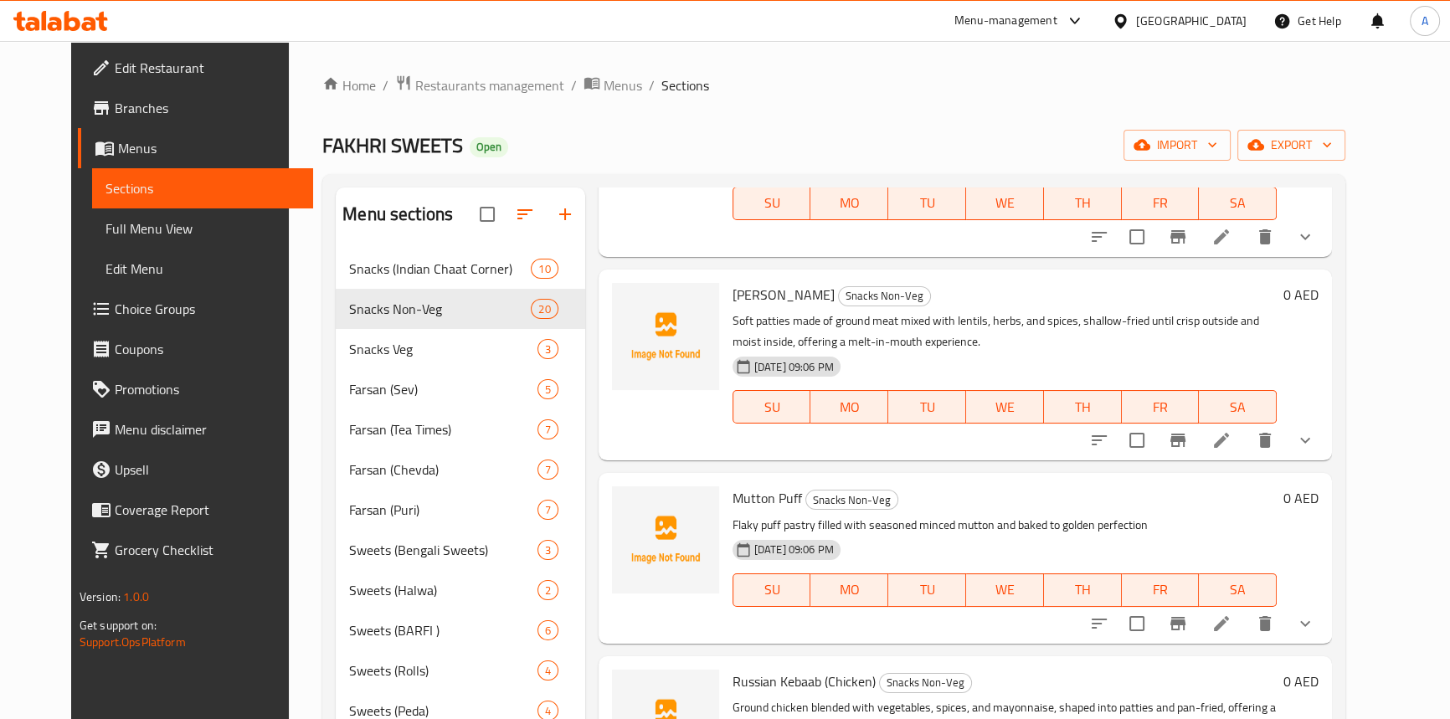
click at [774, 486] on span "Mutton Puff" at bounding box center [768, 498] width 70 height 25
copy h6 "Mutton Puff"
click at [800, 533] on div "[DATE] 09:06 PM" at bounding box center [796, 549] width 140 height 33
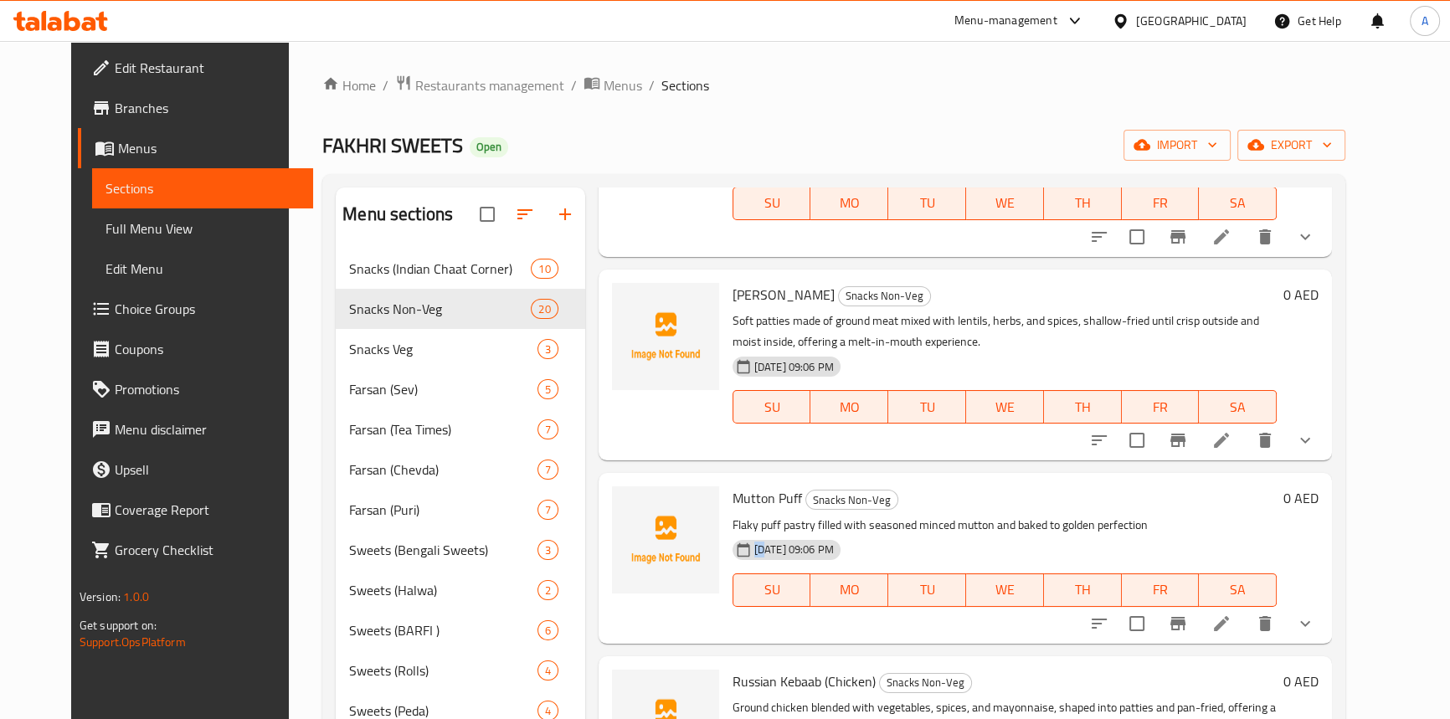
click at [800, 533] on div "[DATE] 09:06 PM" at bounding box center [796, 549] width 140 height 33
click at [806, 515] on p "Flaky puff pastry filled with seasoned minced mutton and baked to golden perfec…" at bounding box center [1005, 525] width 544 height 21
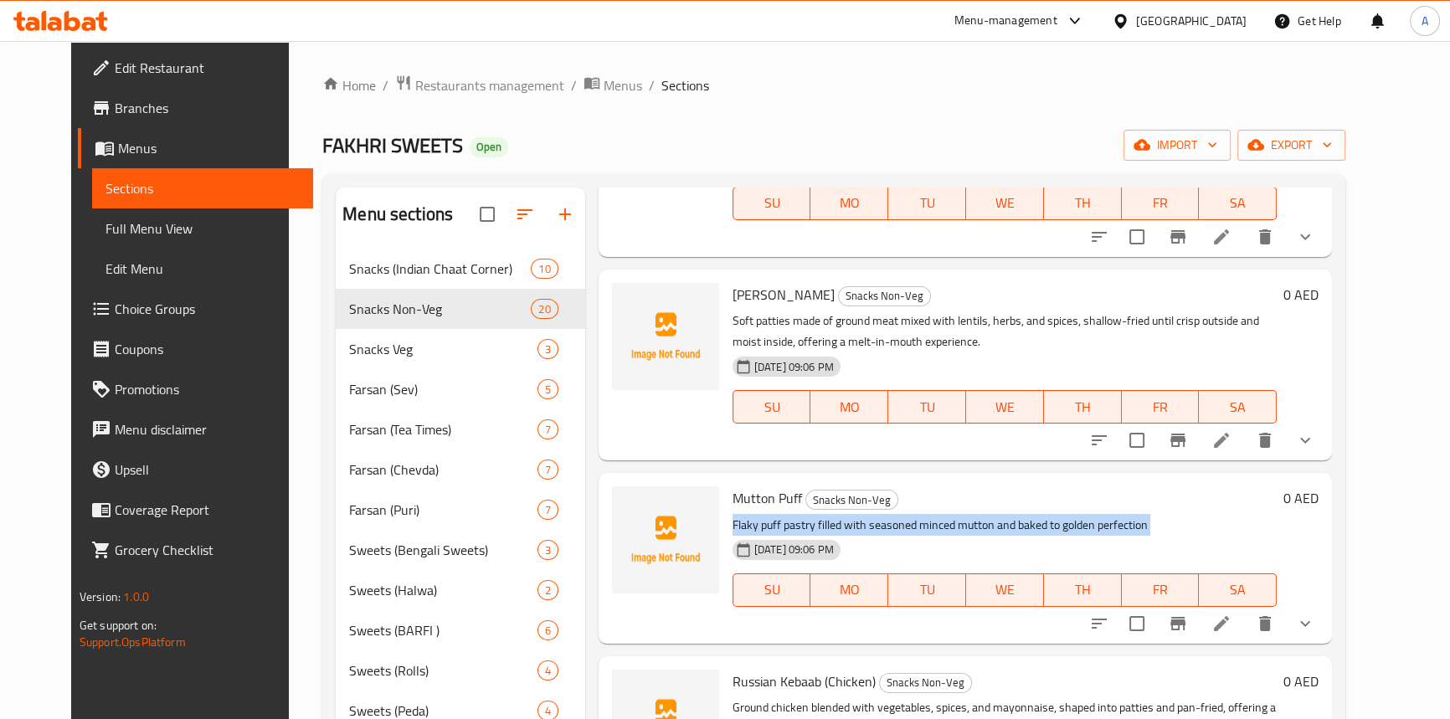
copy div "Flaky puff pastry filled with seasoned minced mutton and baked to golden perfec…"
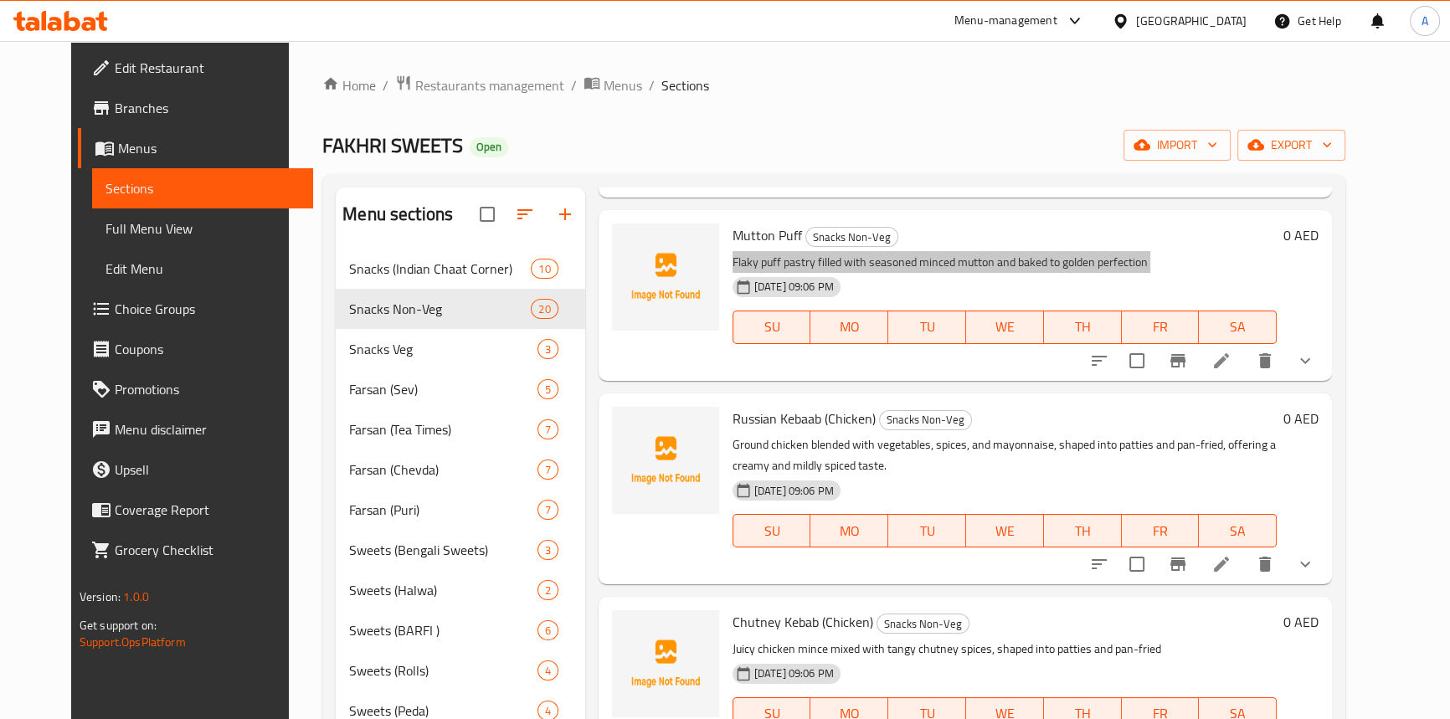
scroll to position [685, 0]
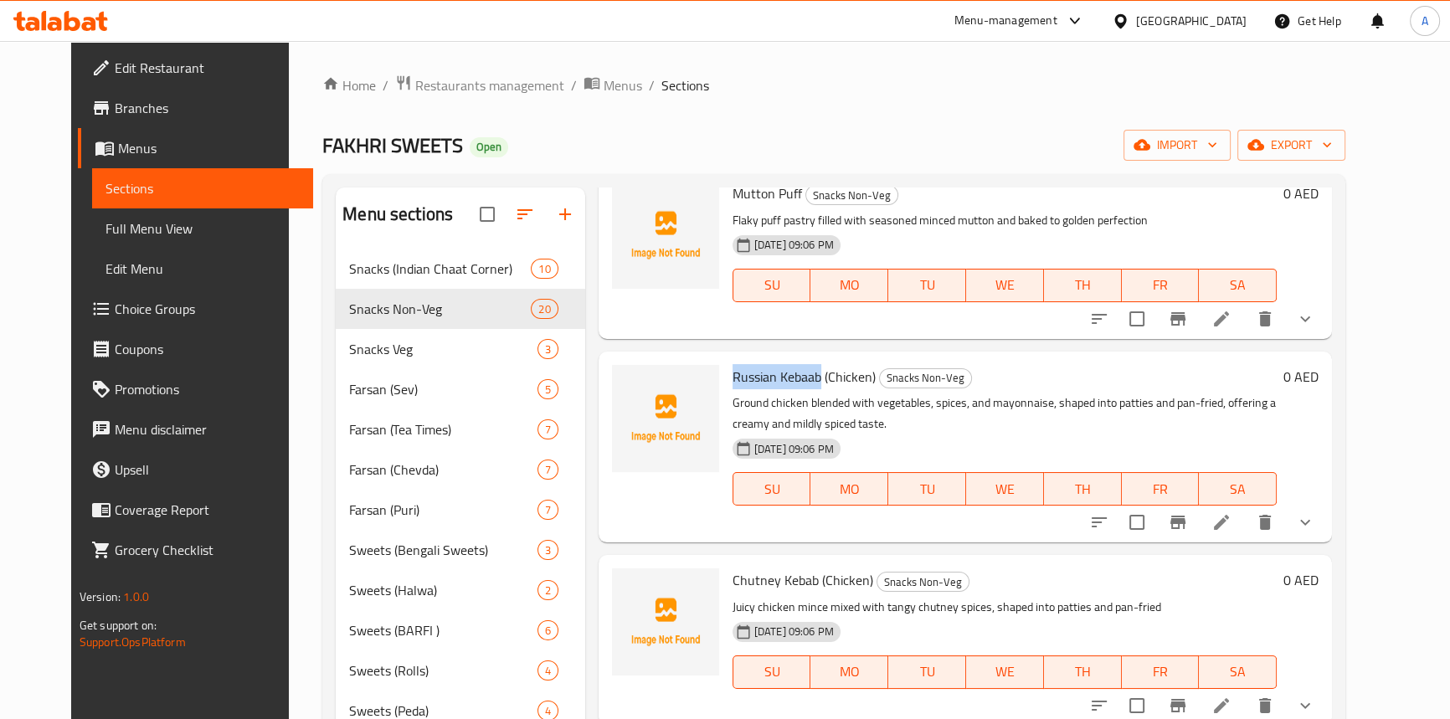
drag, startPoint x: 715, startPoint y: 351, endPoint x: 803, endPoint y: 356, distance: 88.1
click at [803, 364] on span "Russian Kebaab (Chicken)" at bounding box center [804, 376] width 143 height 25
copy span "Russian Kebaab"
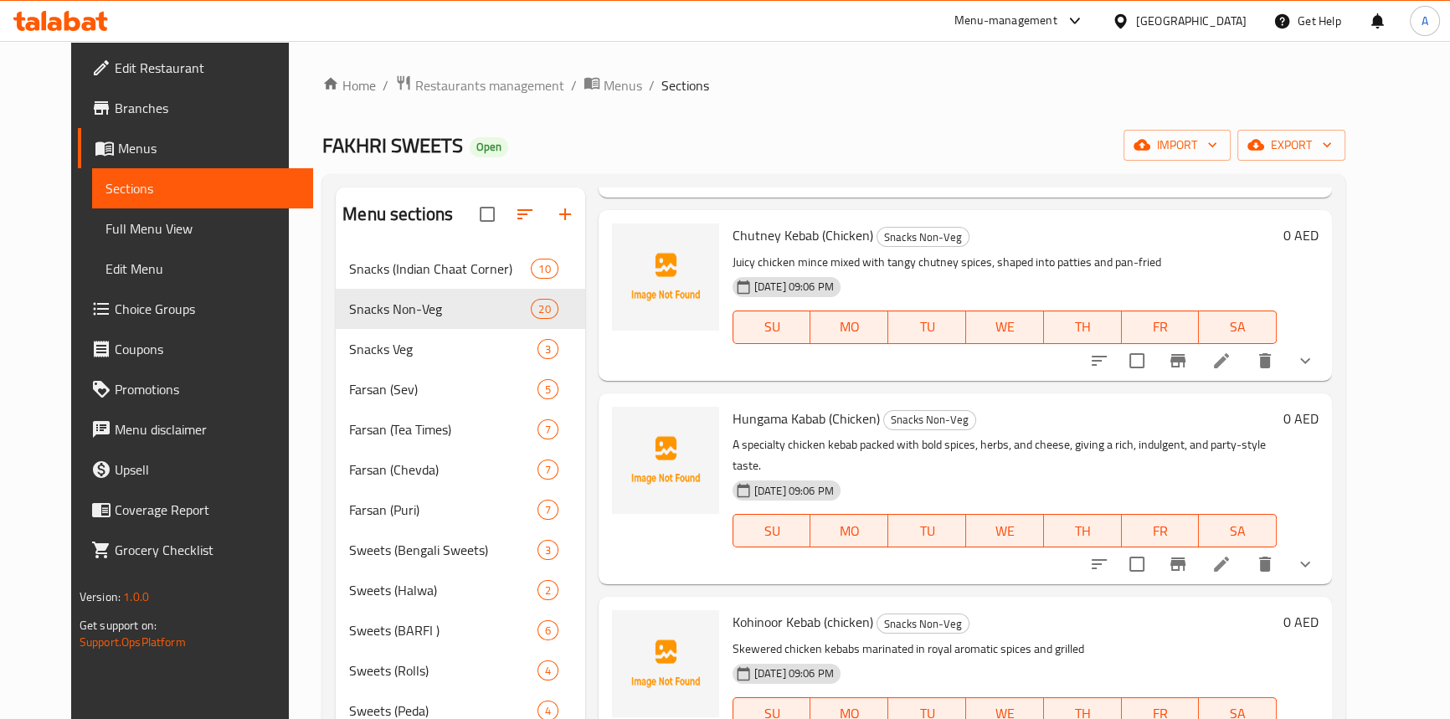
scroll to position [1065, 0]
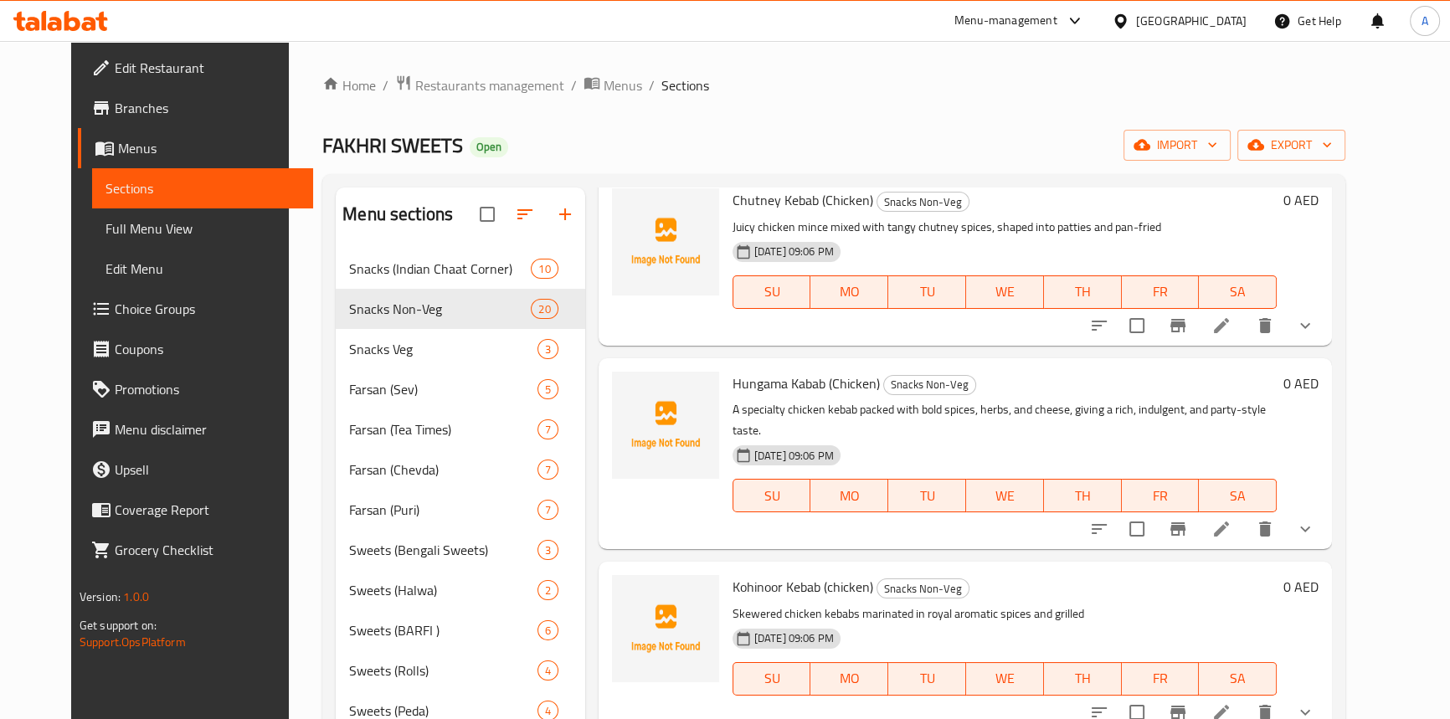
click at [847, 604] on p "Skewered chicken kebabs marinated in royal aromatic spices and grilled" at bounding box center [1005, 614] width 544 height 21
copy div "Skewered chicken kebabs marinated in royal aromatic spices and grilled"
drag, startPoint x: 731, startPoint y: 141, endPoint x: 627, endPoint y: 139, distance: 103.8
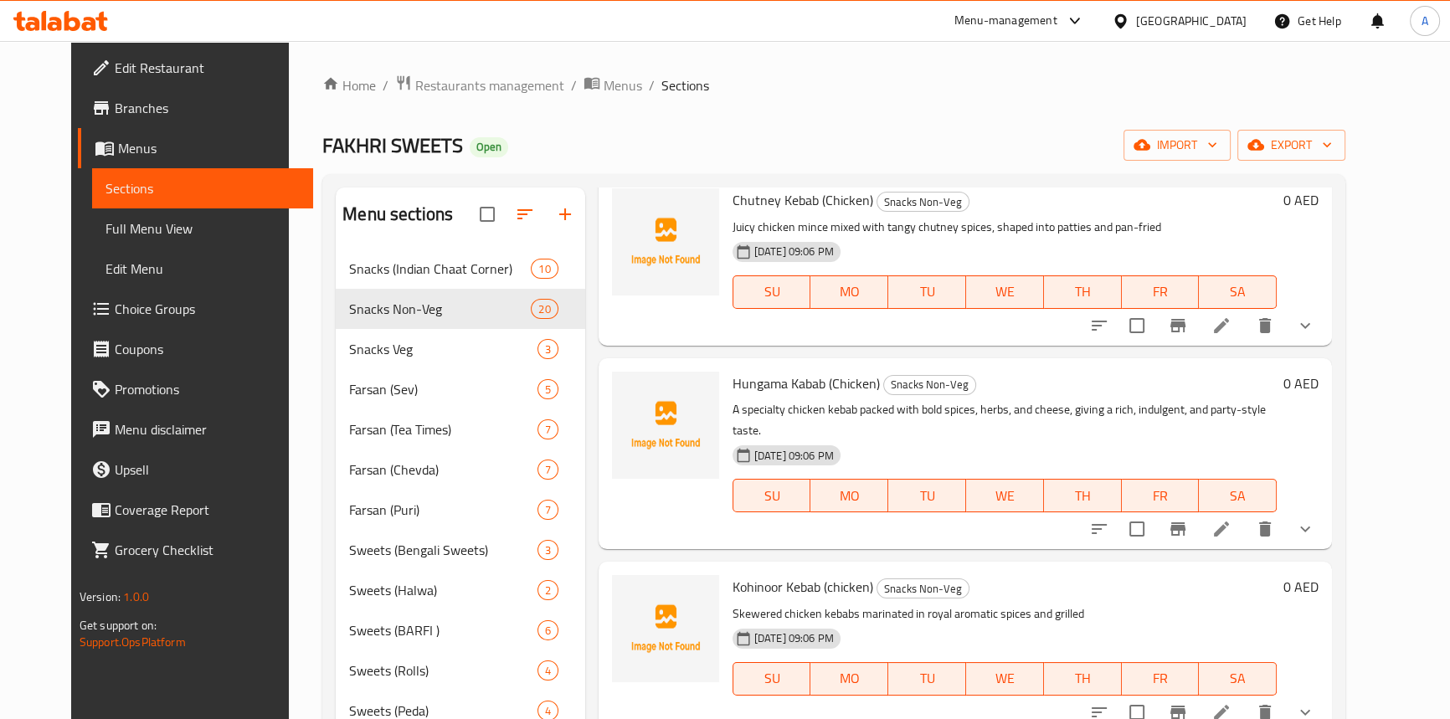
click at [731, 141] on div "FAKHRI SWEETS Open import export" at bounding box center [833, 145] width 1023 height 31
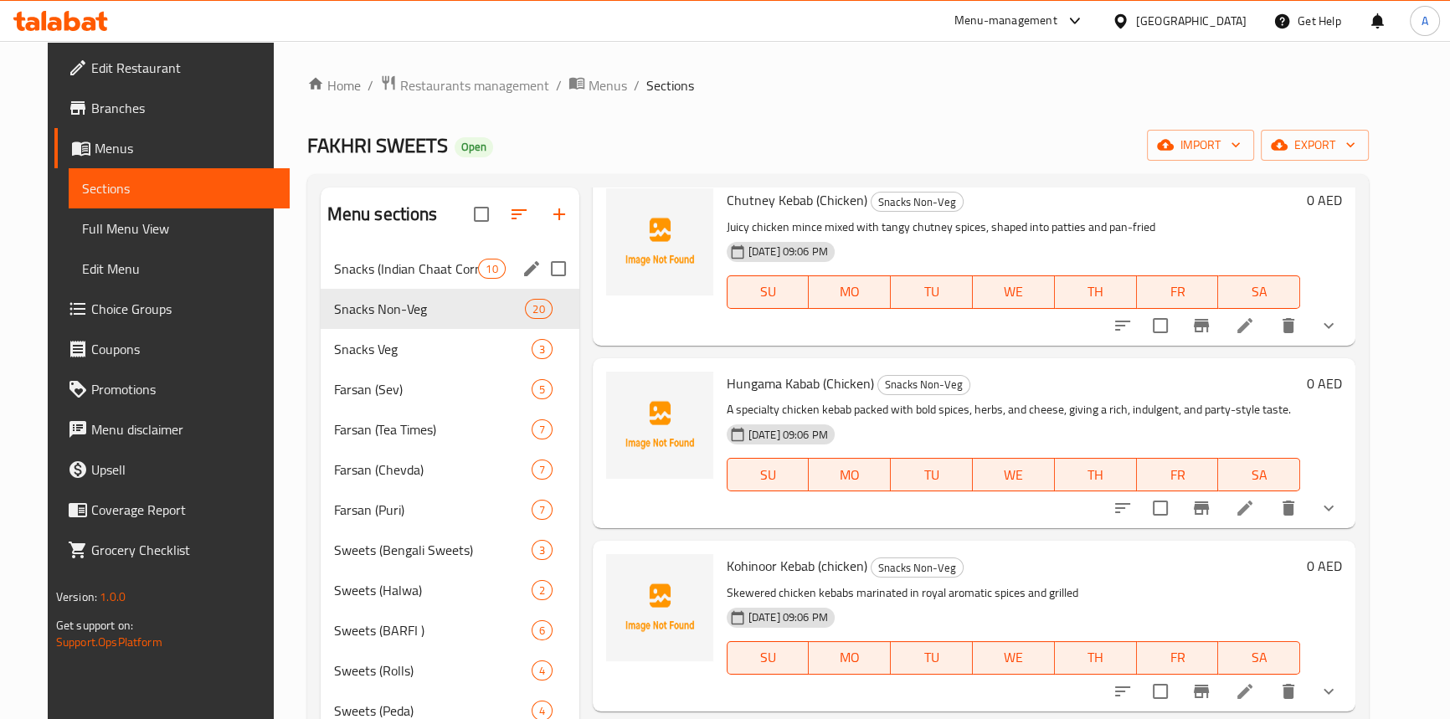
click at [378, 268] on span "Snacks (Indian Chaat Corner)" at bounding box center [406, 269] width 145 height 20
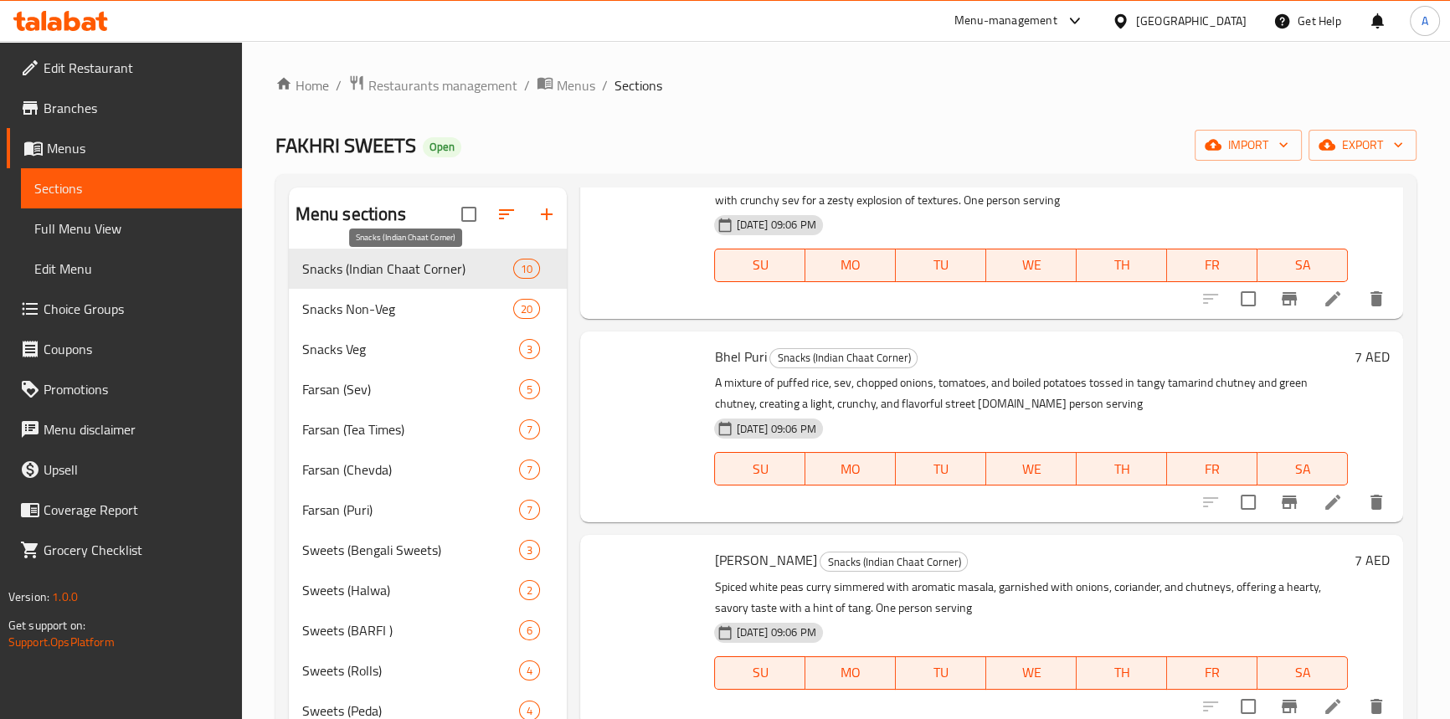
scroll to position [728, 0]
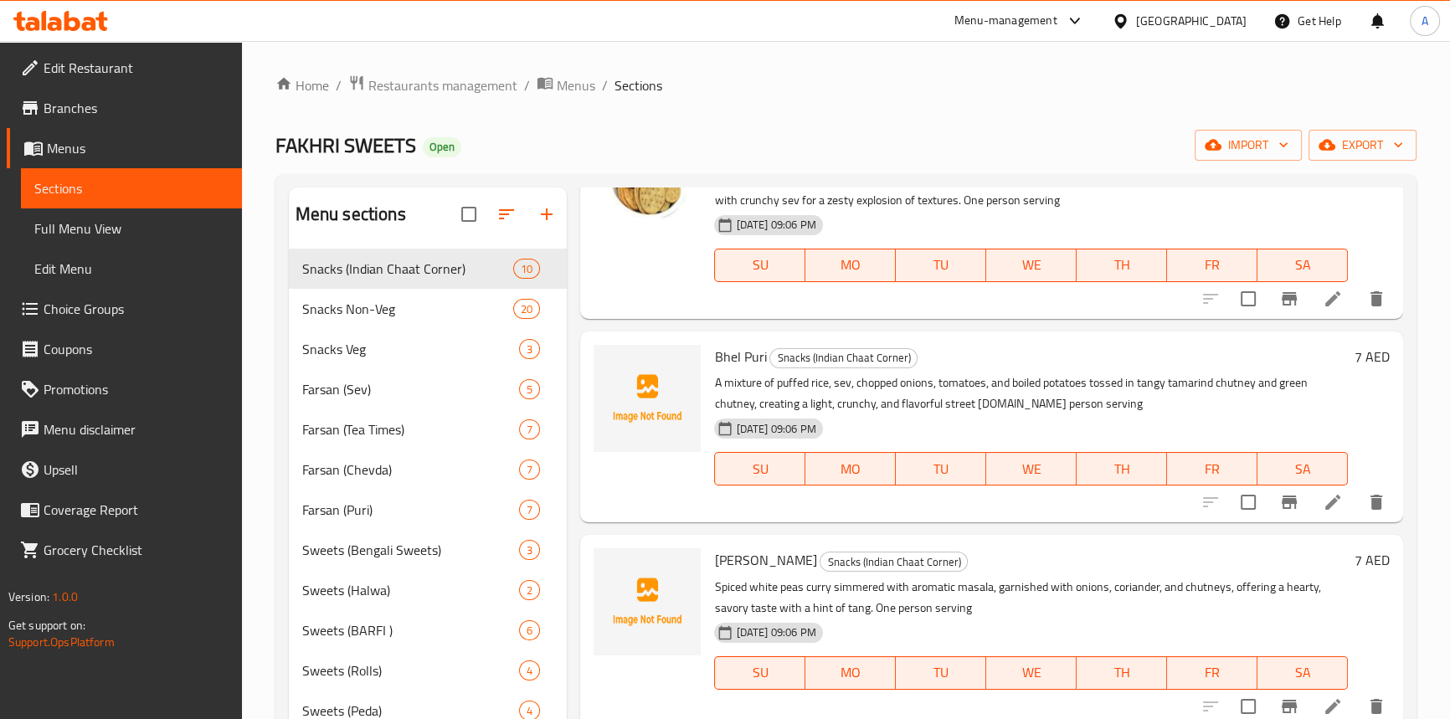
click at [116, 219] on span "Full Menu View" at bounding box center [131, 229] width 194 height 20
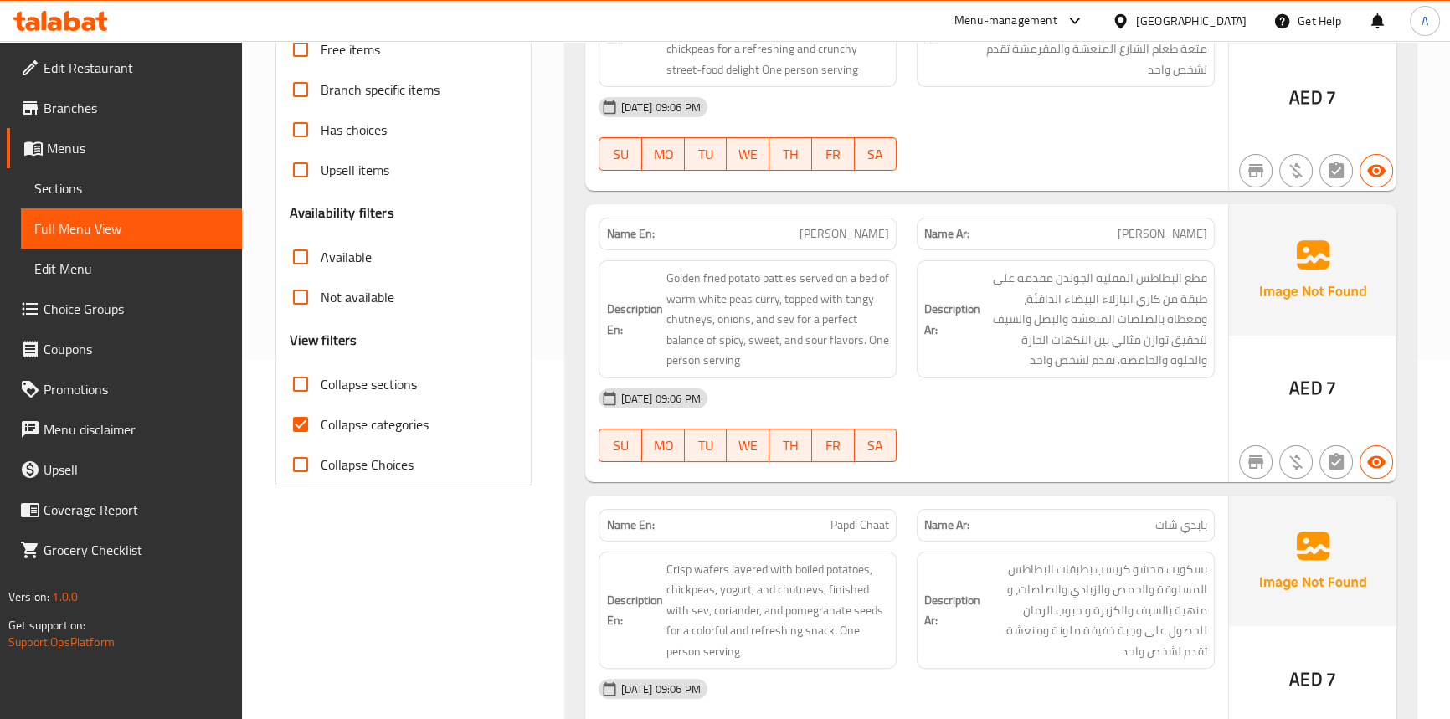
scroll to position [380, 0]
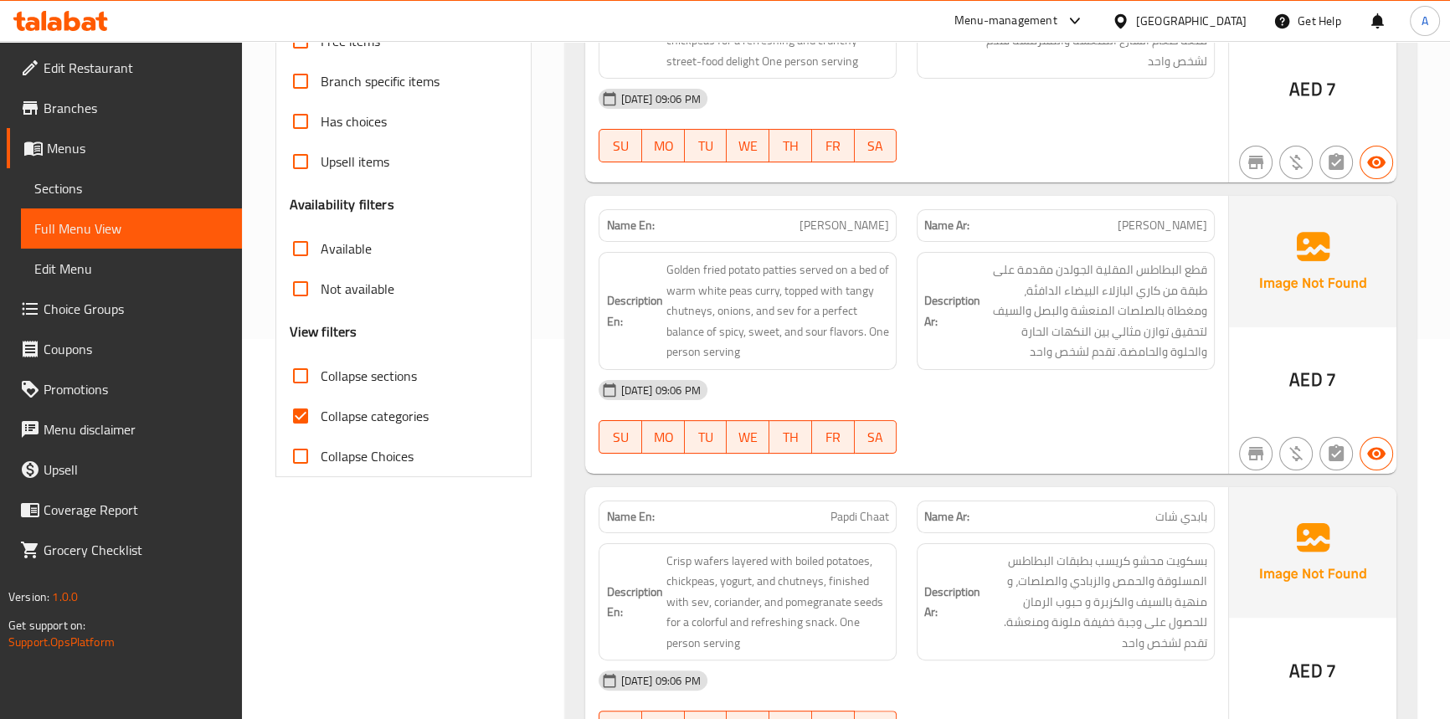
click at [301, 373] on input "Collapse sections" at bounding box center [301, 376] width 40 height 40
checkbox input "true"
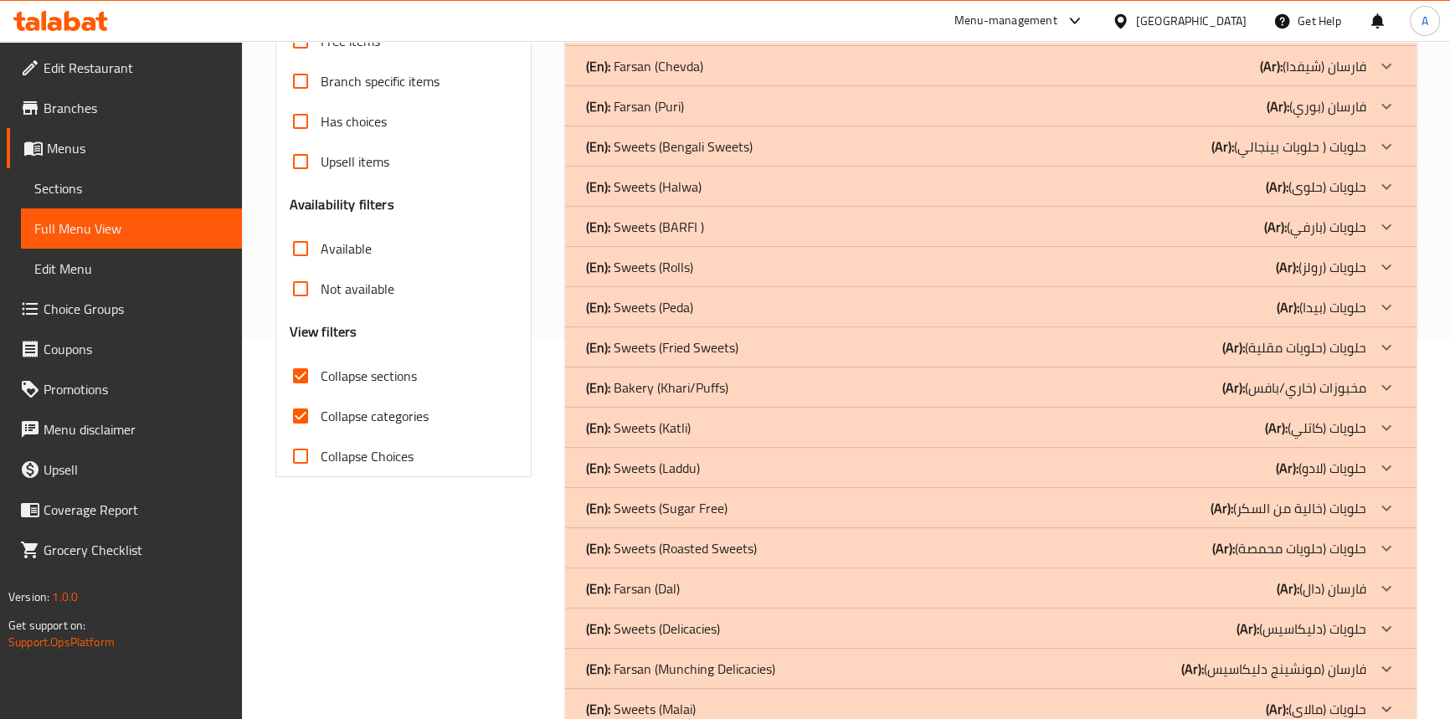
scroll to position [0, 0]
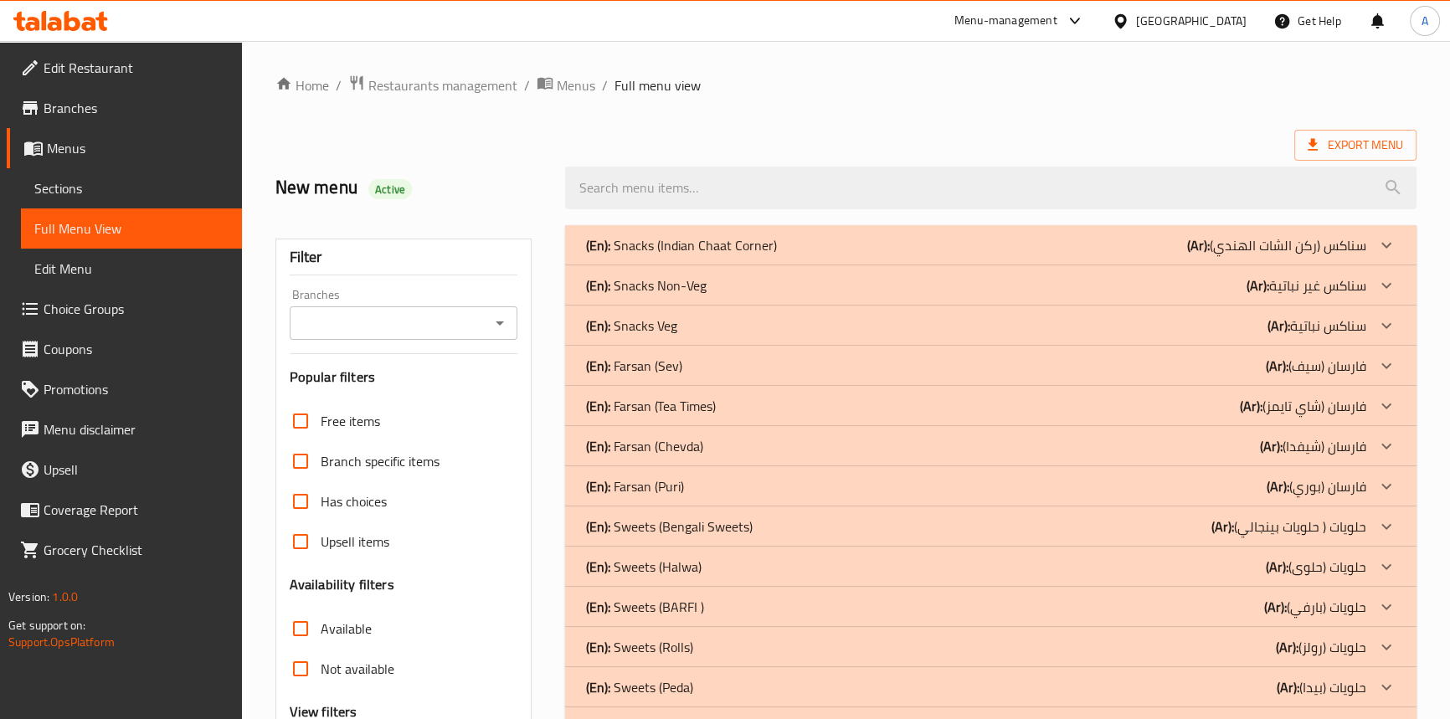
drag, startPoint x: 660, startPoint y: 331, endPoint x: 964, endPoint y: 330, distance: 304.0
click at [660, 331] on p "(En): Snacks Veg" at bounding box center [630, 326] width 91 height 20
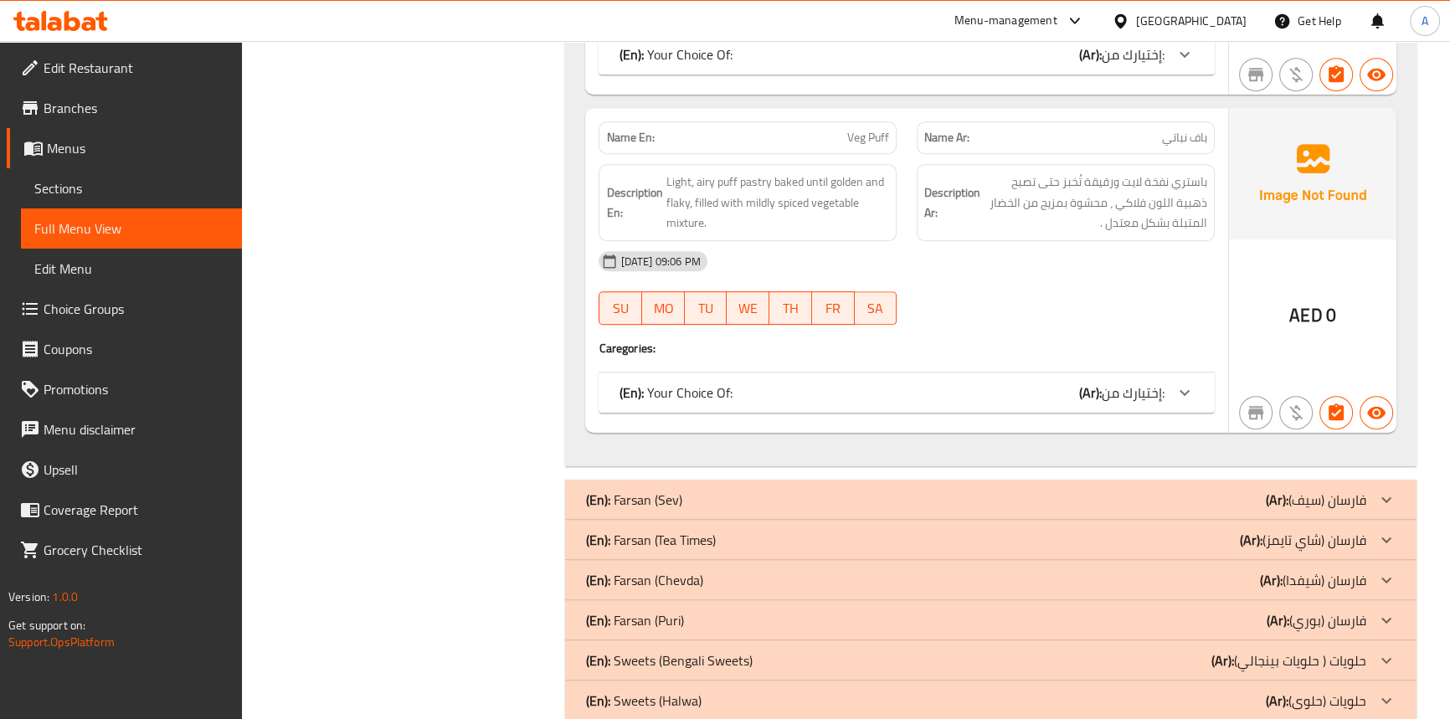
scroll to position [989, 0]
click at [1305, 267] on div "AED 0" at bounding box center [1312, 269] width 167 height 325
click at [38, 184] on span "Sections" at bounding box center [131, 188] width 194 height 20
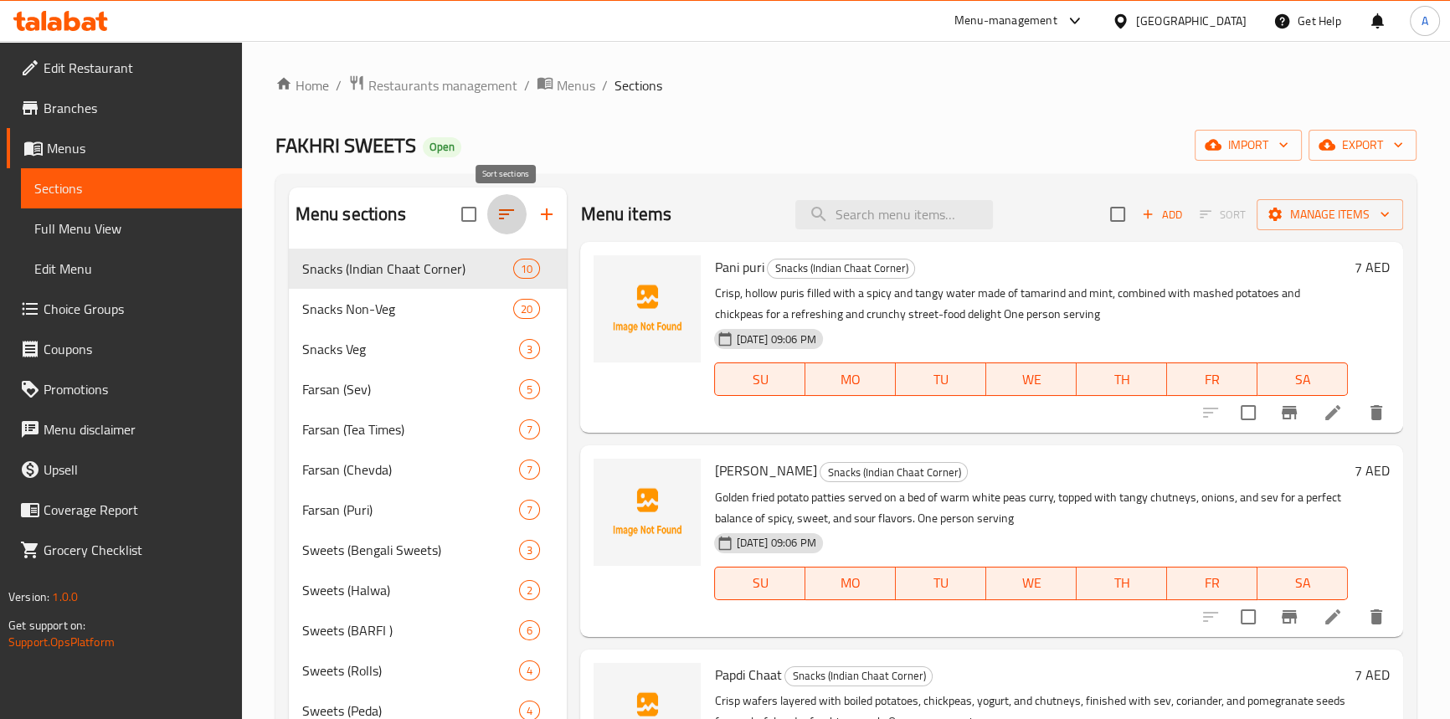
click at [514, 207] on icon "button" at bounding box center [507, 214] width 20 height 20
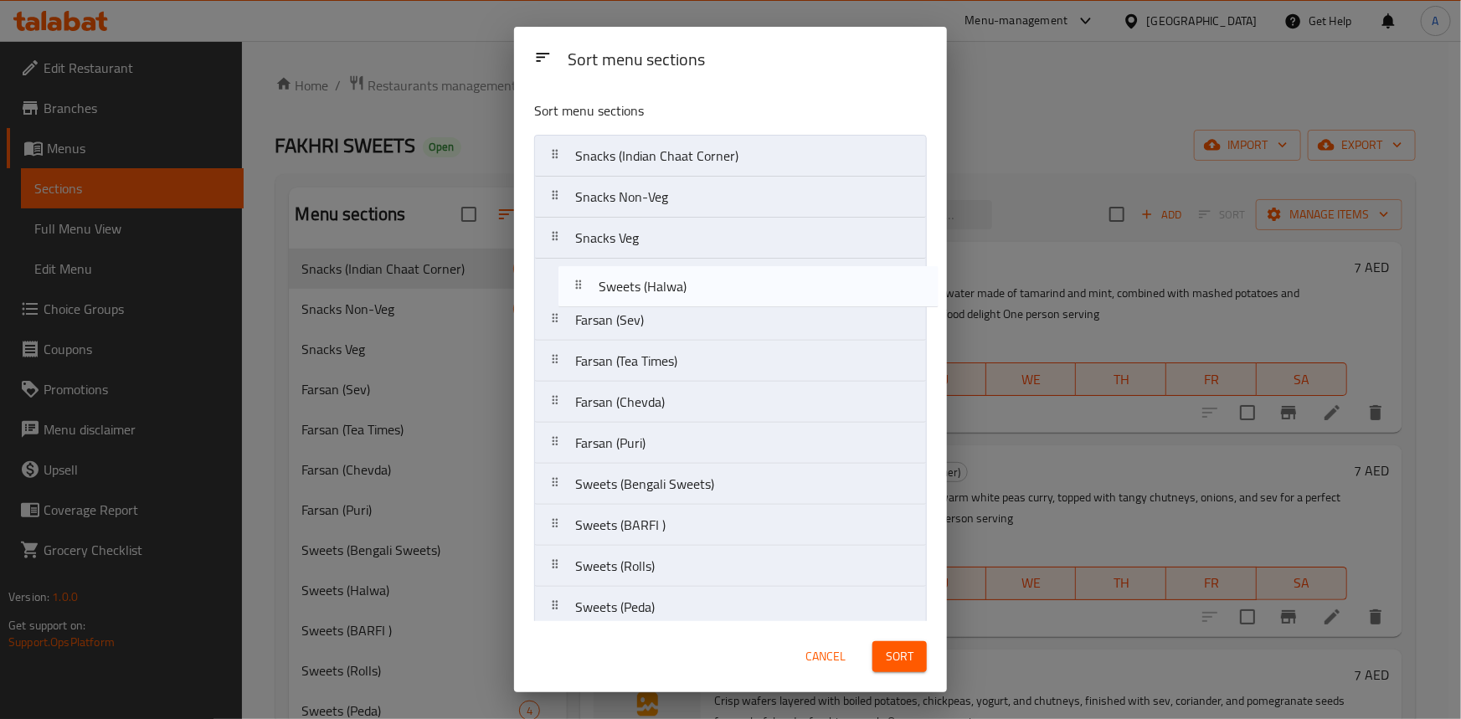
drag, startPoint x: 549, startPoint y: 486, endPoint x: 574, endPoint y: 280, distance: 207.5
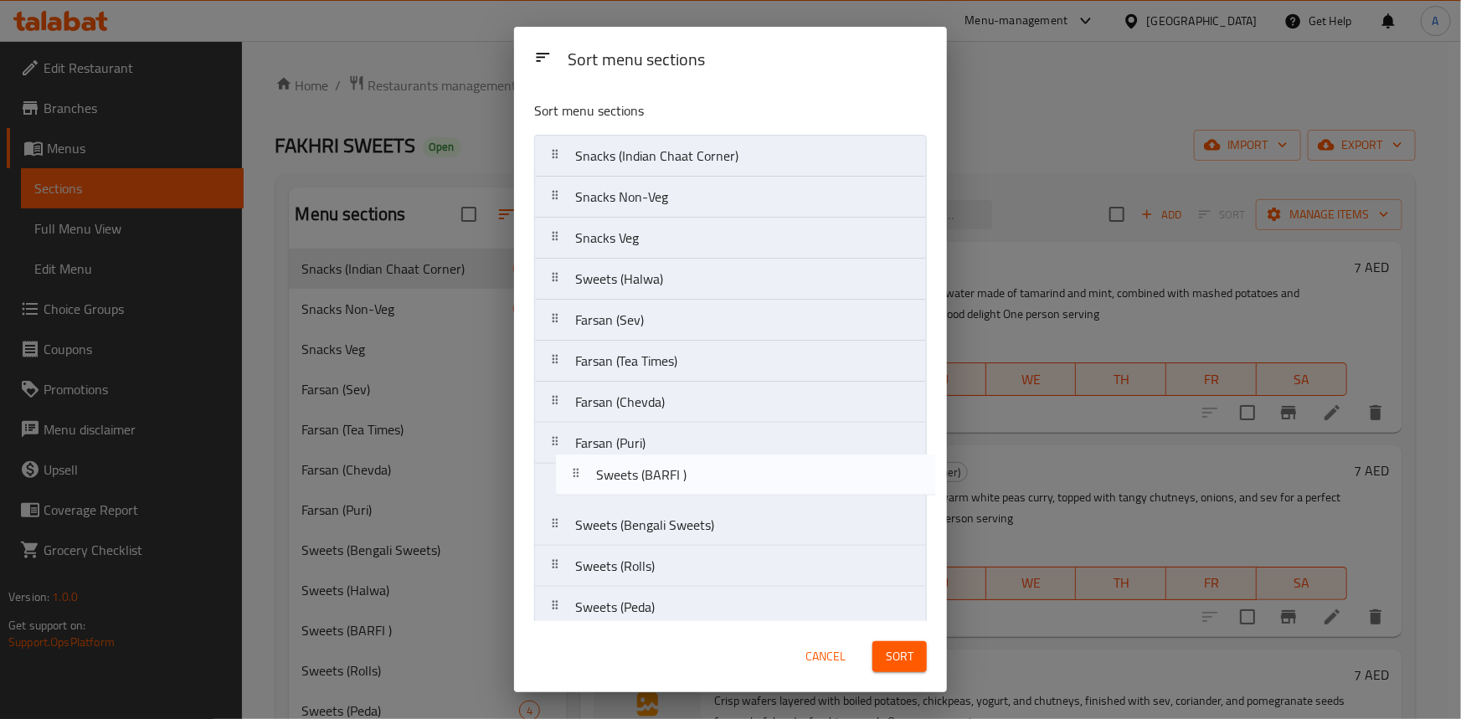
scroll to position [3, 0]
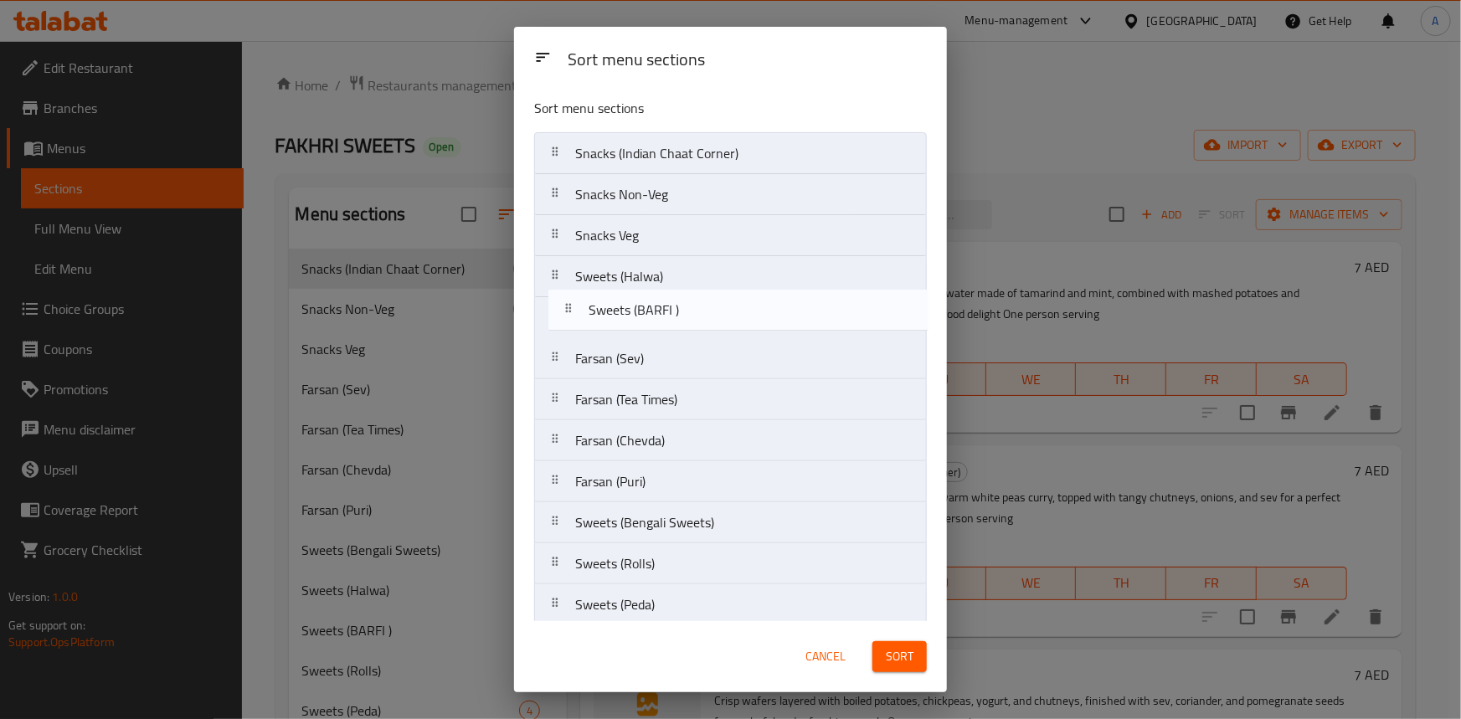
drag, startPoint x: 544, startPoint y: 530, endPoint x: 560, endPoint y: 307, distance: 223.3
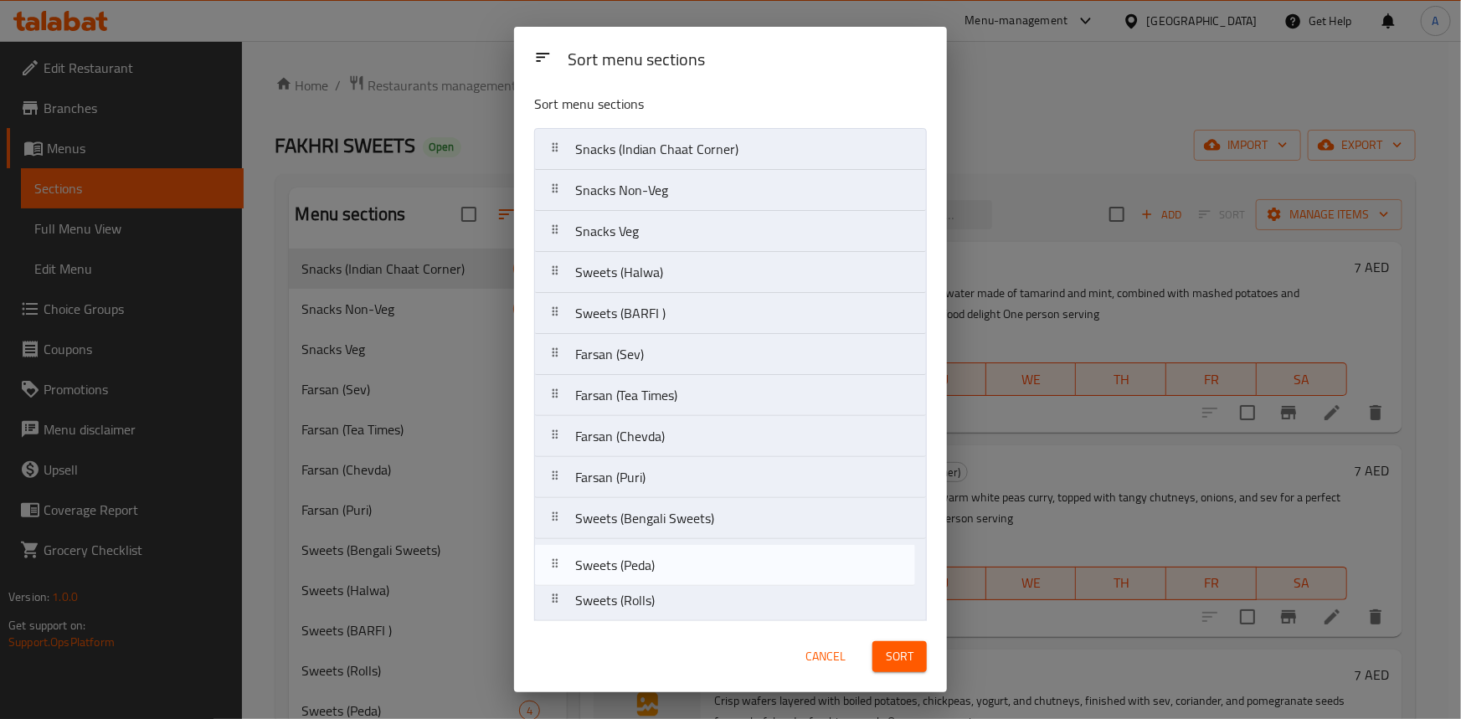
scroll to position [9, 0]
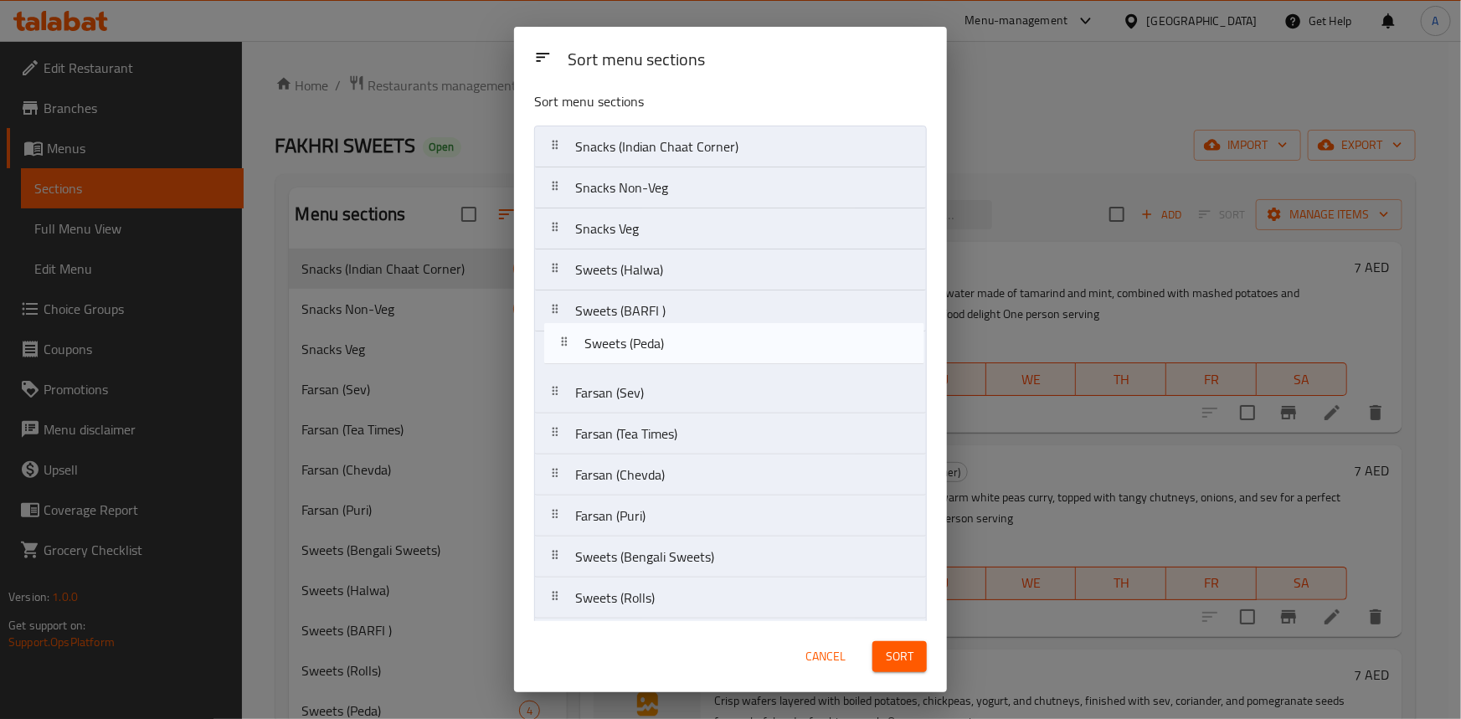
drag, startPoint x: 563, startPoint y: 600, endPoint x: 571, endPoint y: 331, distance: 269.8
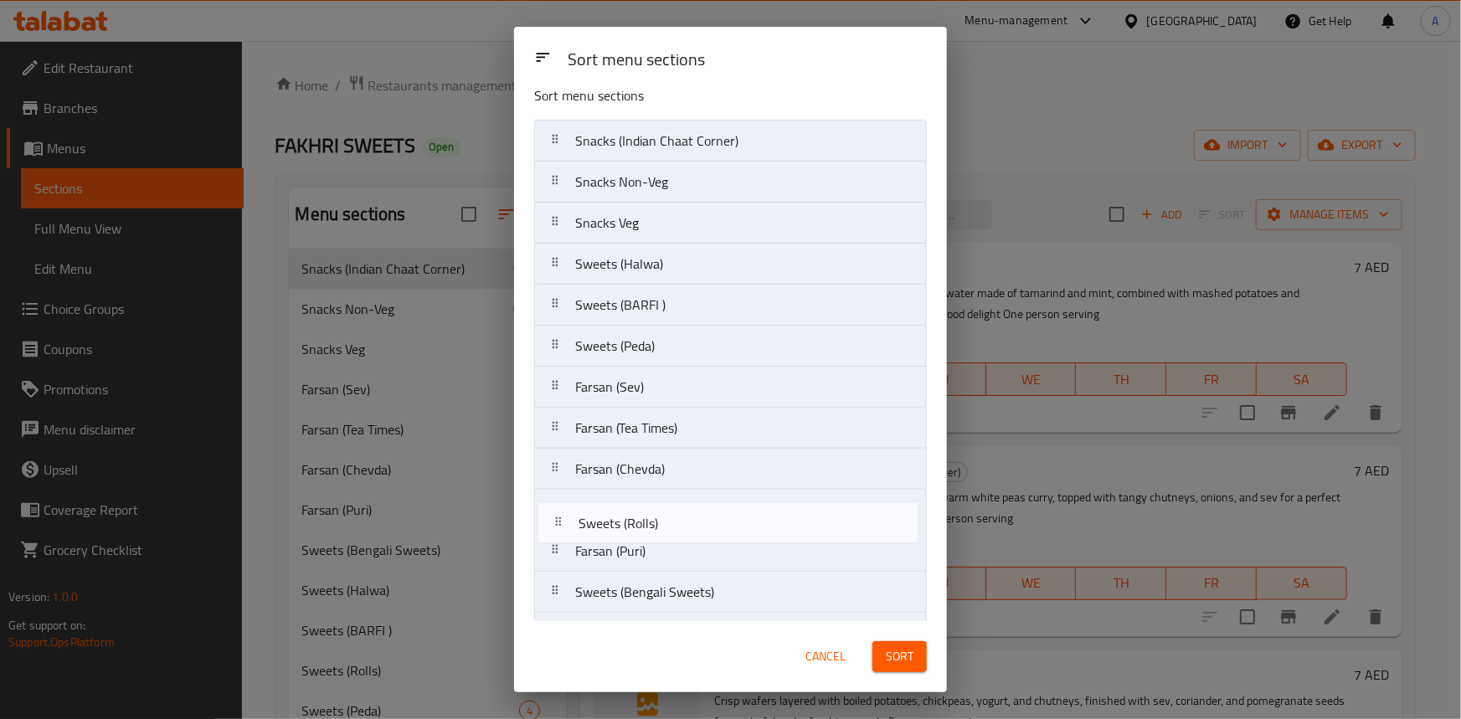
scroll to position [16, 0]
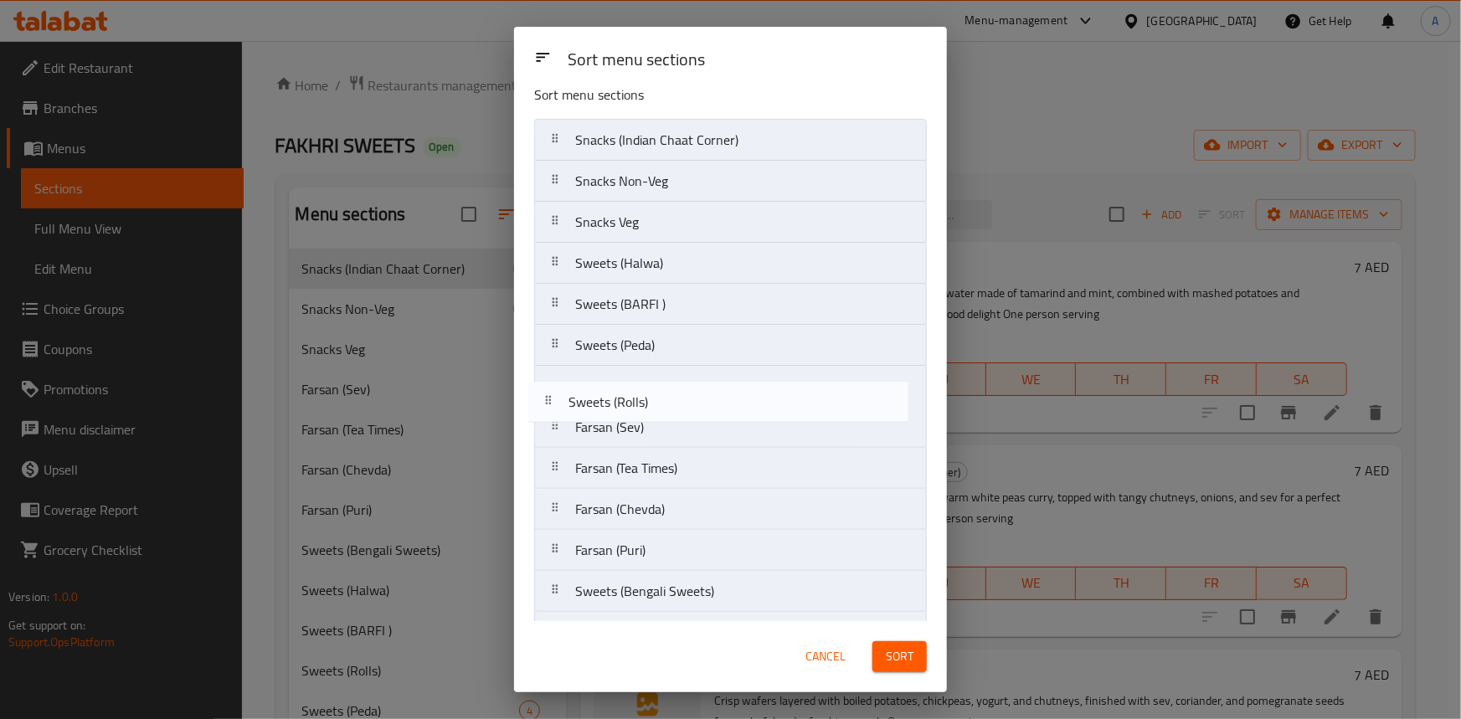
drag, startPoint x: 563, startPoint y: 596, endPoint x: 556, endPoint y: 389, distance: 207.8
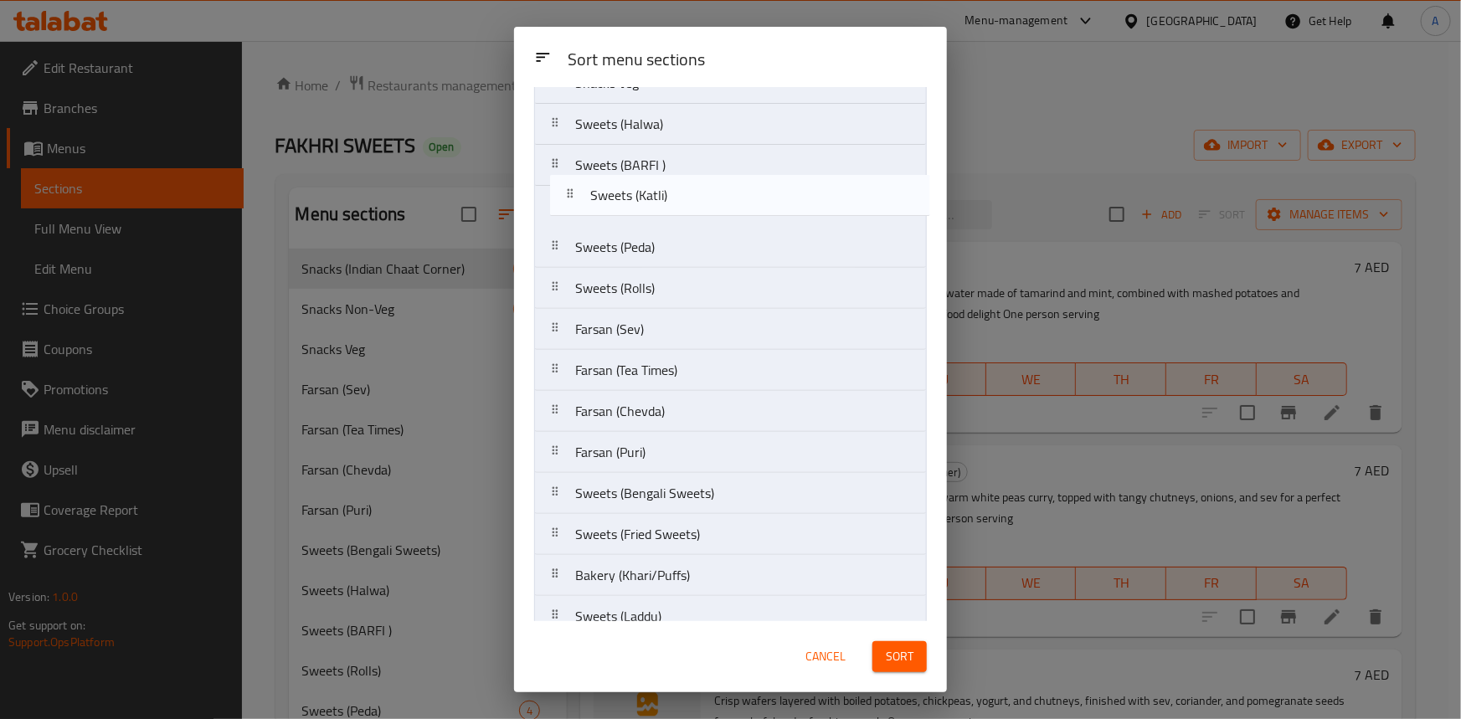
scroll to position [154, 0]
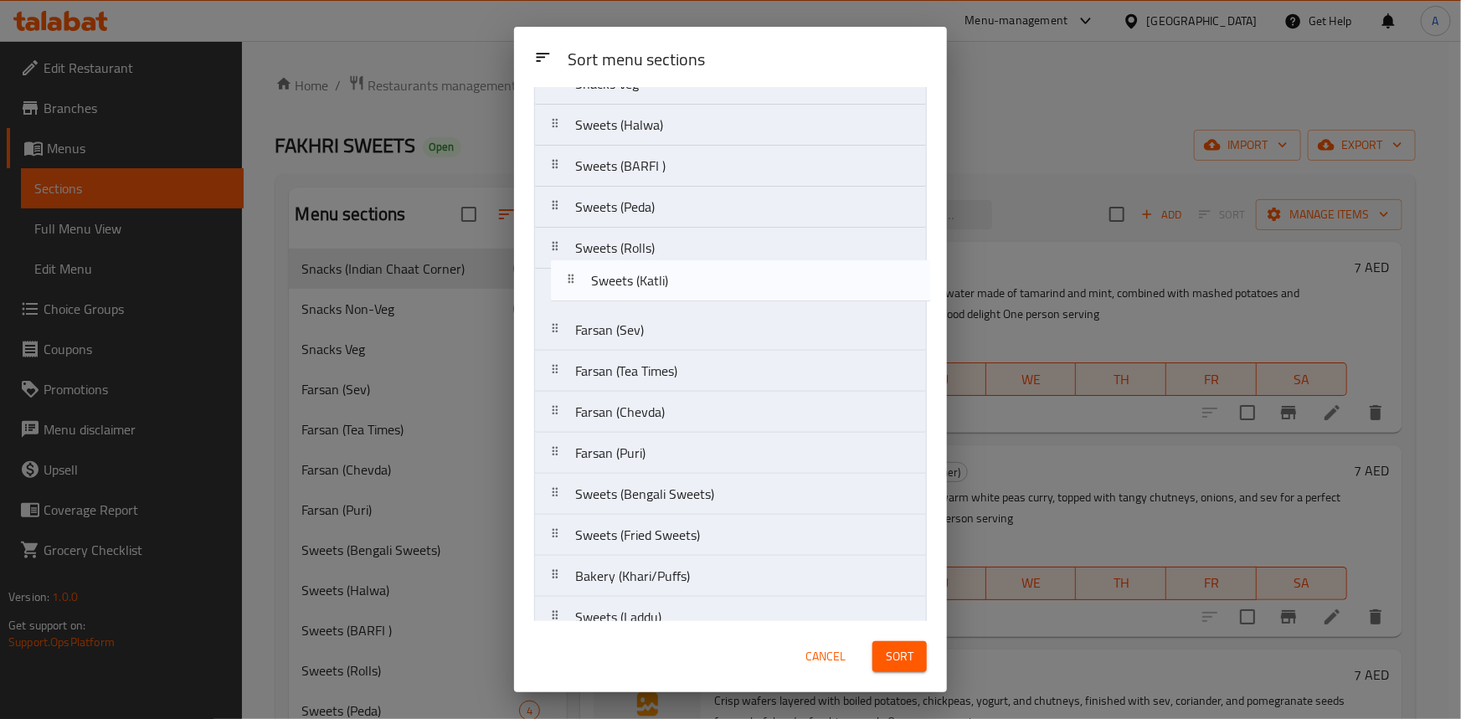
drag, startPoint x: 566, startPoint y: 353, endPoint x: 580, endPoint y: 274, distance: 80.0
click at [580, 274] on nav "Snacks (Indian Chaat Corner) Snacks Non-Veg Snacks Veg Sweets (Halwa) Sweets (B…" at bounding box center [730, 638] width 393 height 1315
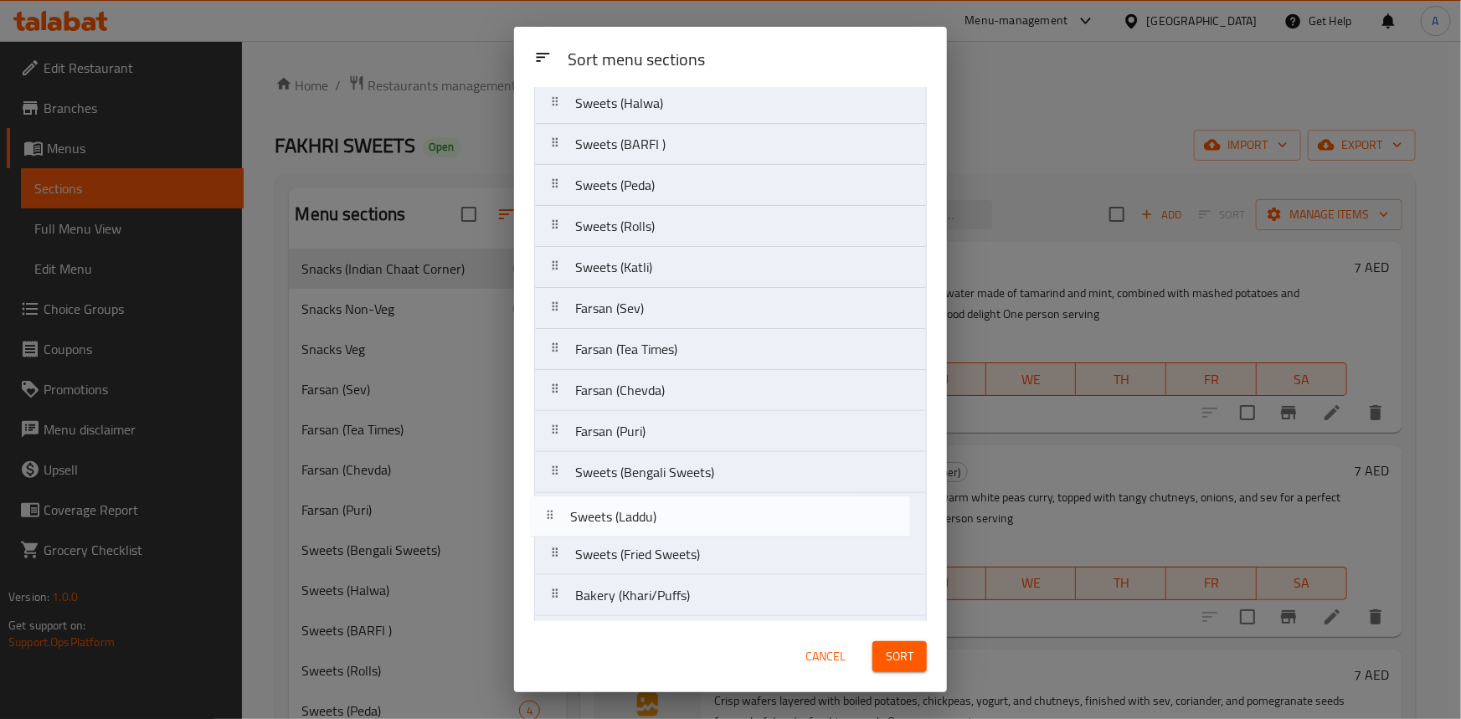
scroll to position [178, 0]
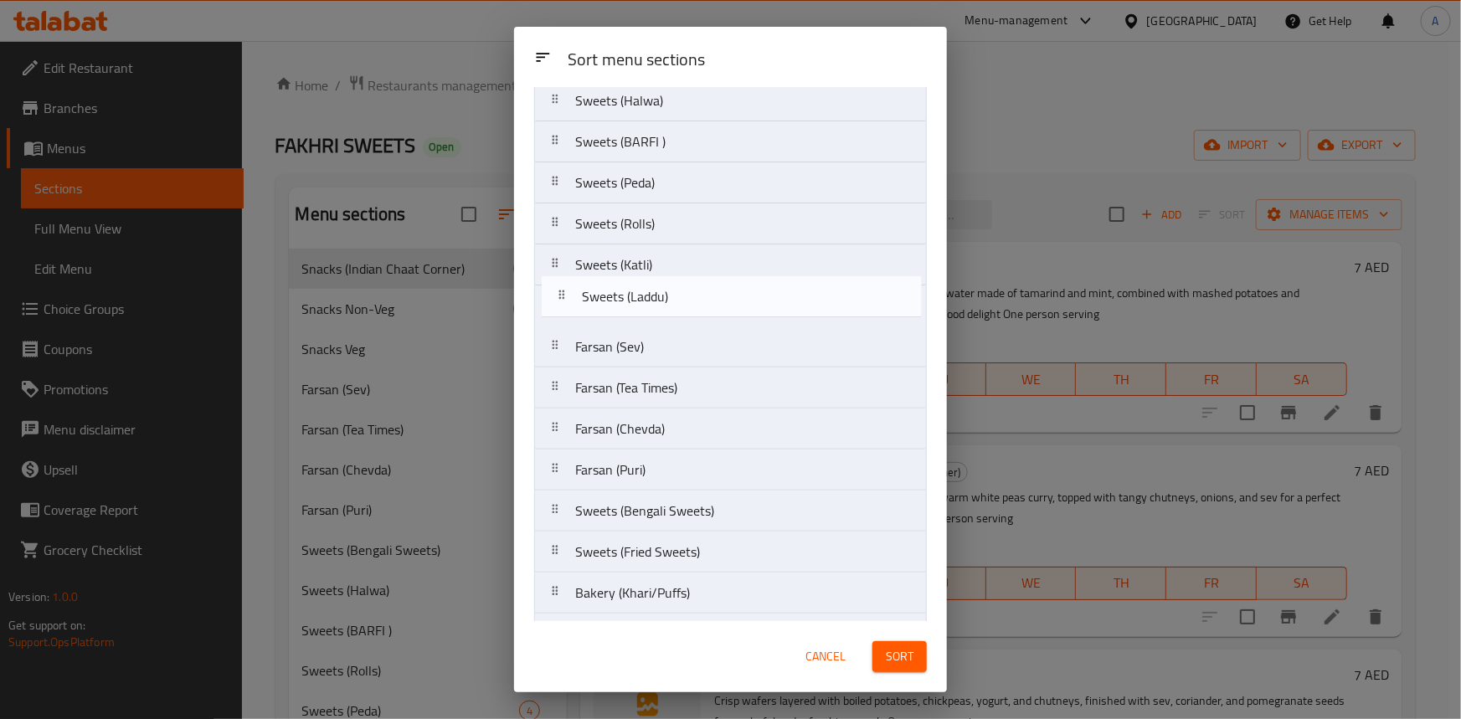
drag, startPoint x: 555, startPoint y: 610, endPoint x: 564, endPoint y: 292, distance: 317.5
click at [564, 292] on nav "Snacks (Indian Chaat Corner) Snacks Non-Veg Snacks Veg Sweets (Halwa) Sweets (B…" at bounding box center [730, 613] width 393 height 1315
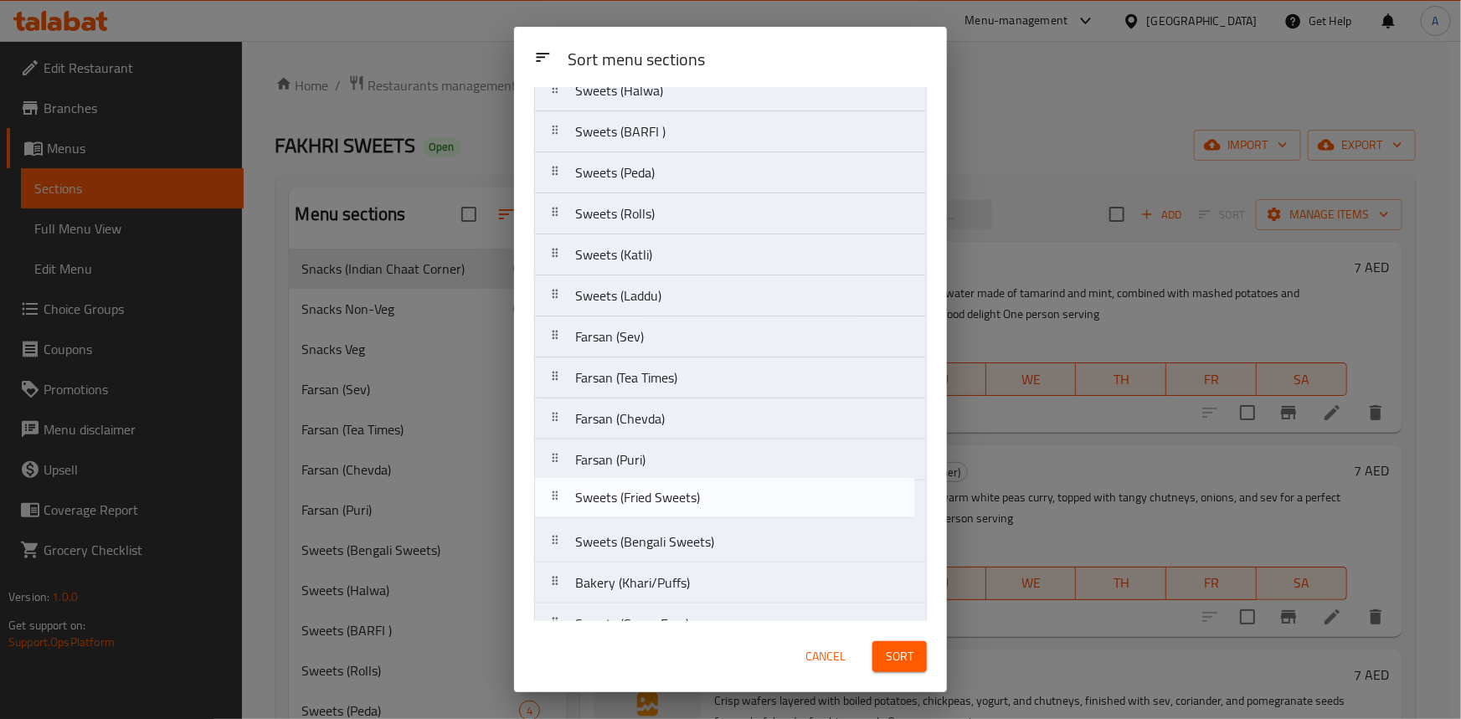
scroll to position [188, 0]
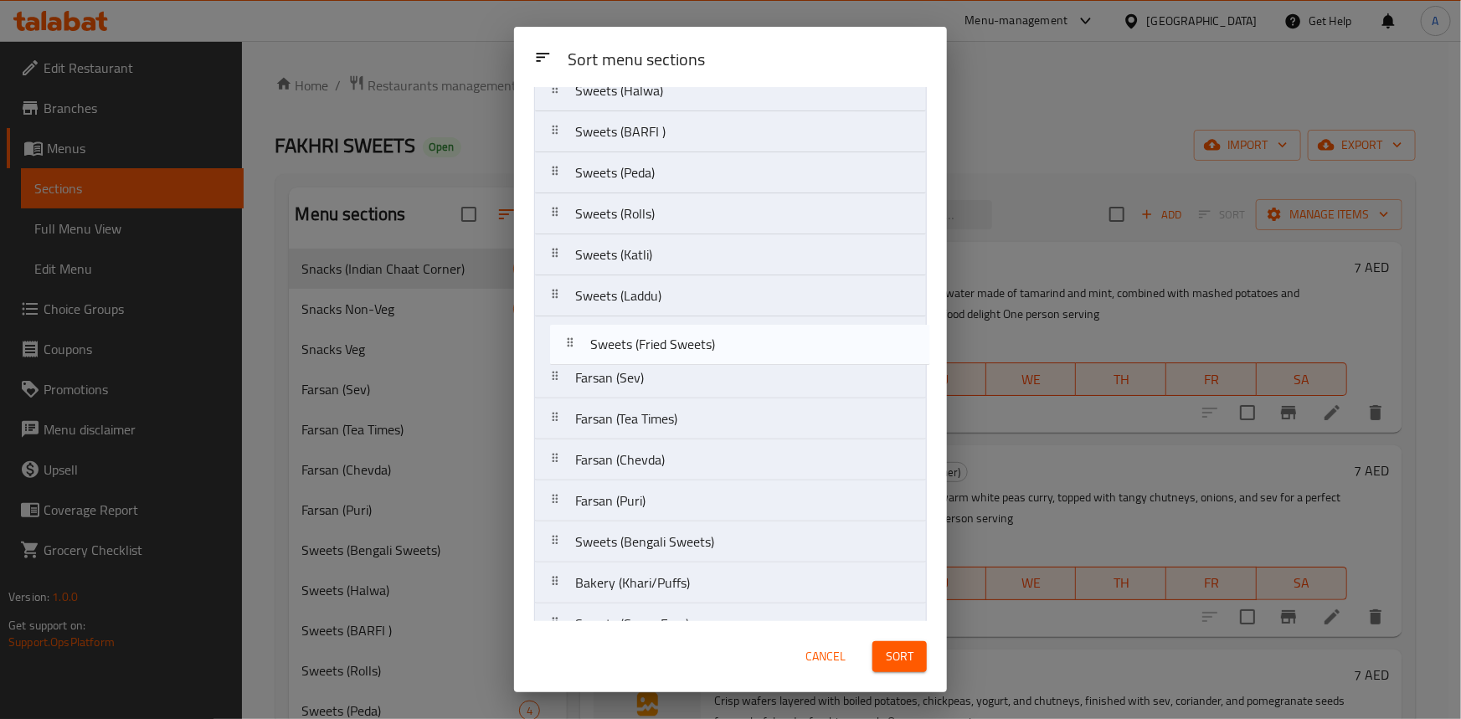
drag, startPoint x: 561, startPoint y: 544, endPoint x: 576, endPoint y: 335, distance: 209.9
click at [576, 335] on nav "Snacks (Indian Chaat Corner) Snacks Non-Veg Snacks Veg Sweets (Halwa) Sweets (B…" at bounding box center [730, 603] width 393 height 1315
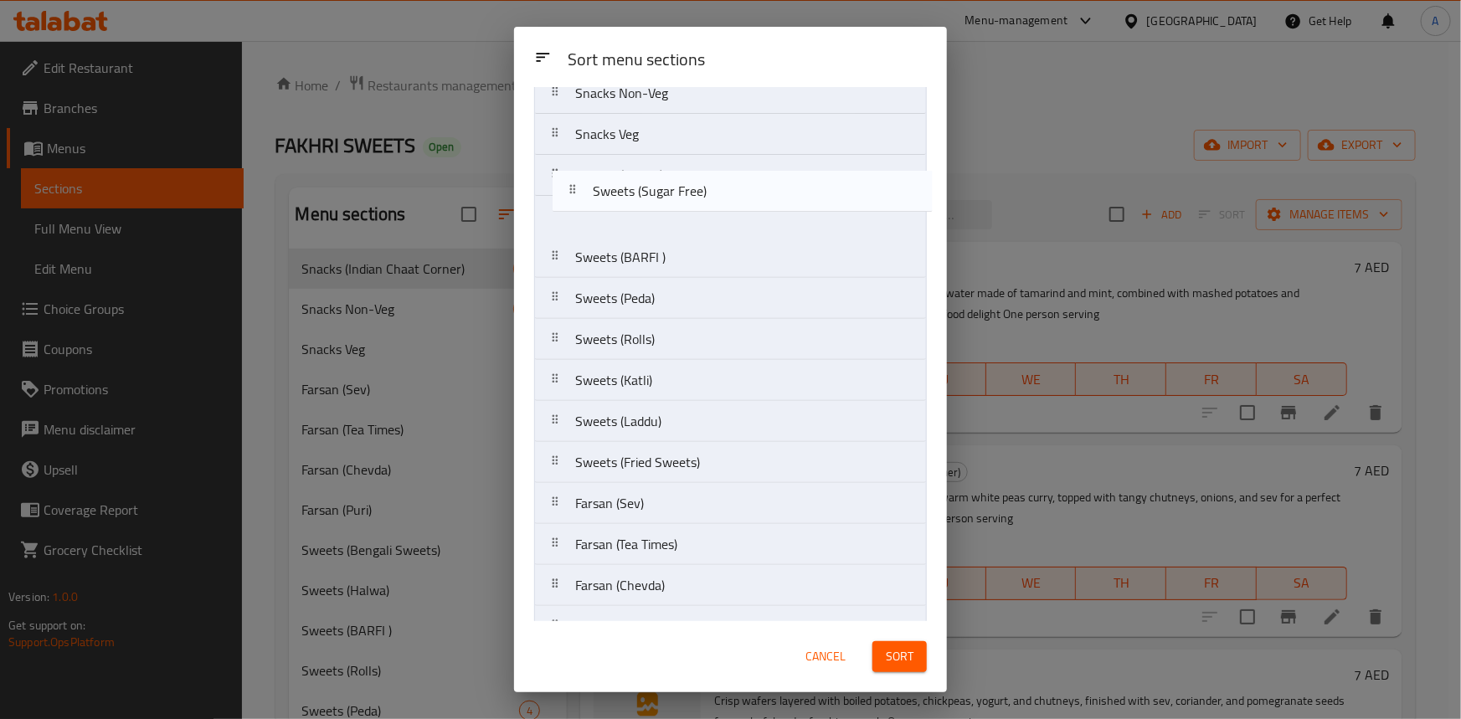
scroll to position [102, 0]
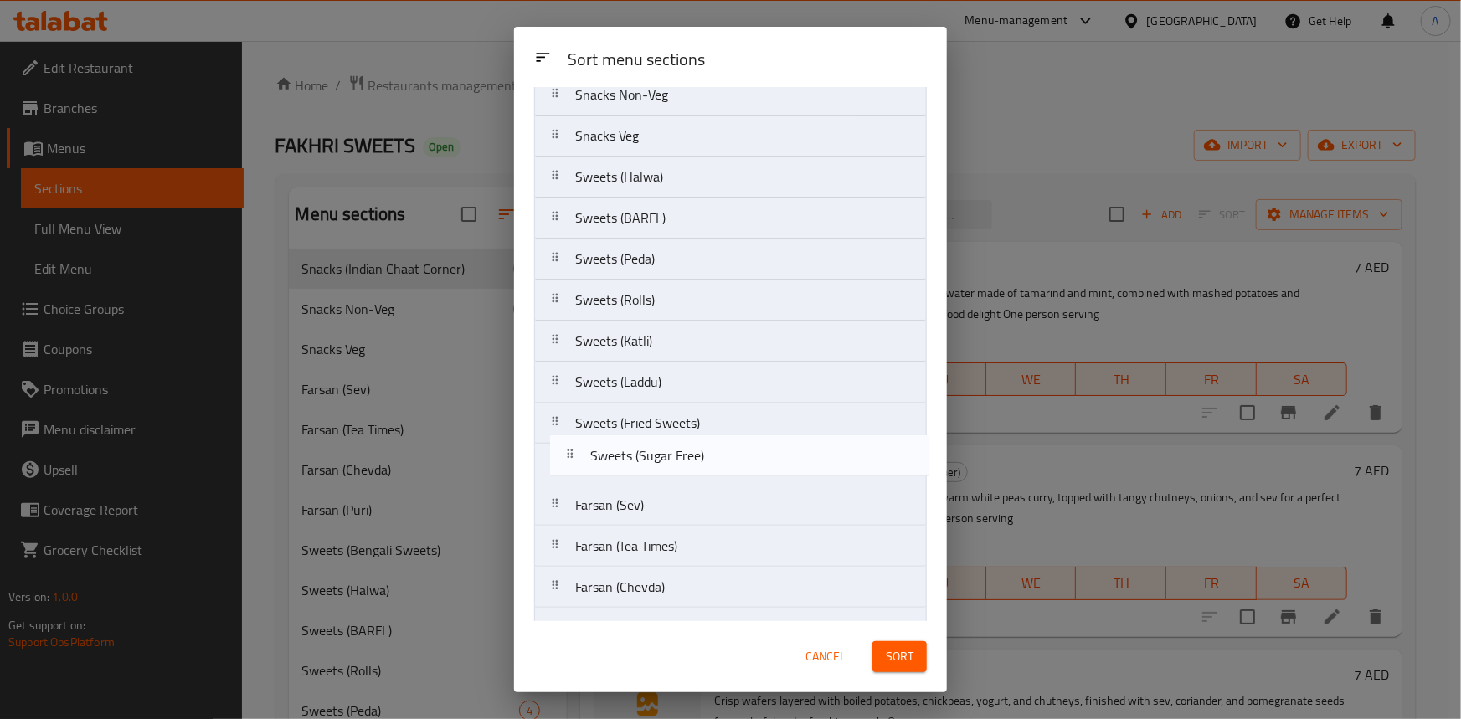
drag, startPoint x: 561, startPoint y: 554, endPoint x: 651, endPoint y: 435, distance: 149.4
click at [575, 445] on nav "Snacks (Indian Chaat Corner) Snacks Non-Veg Snacks Veg Sweets (Halwa) Sweets (B…" at bounding box center [730, 690] width 393 height 1315
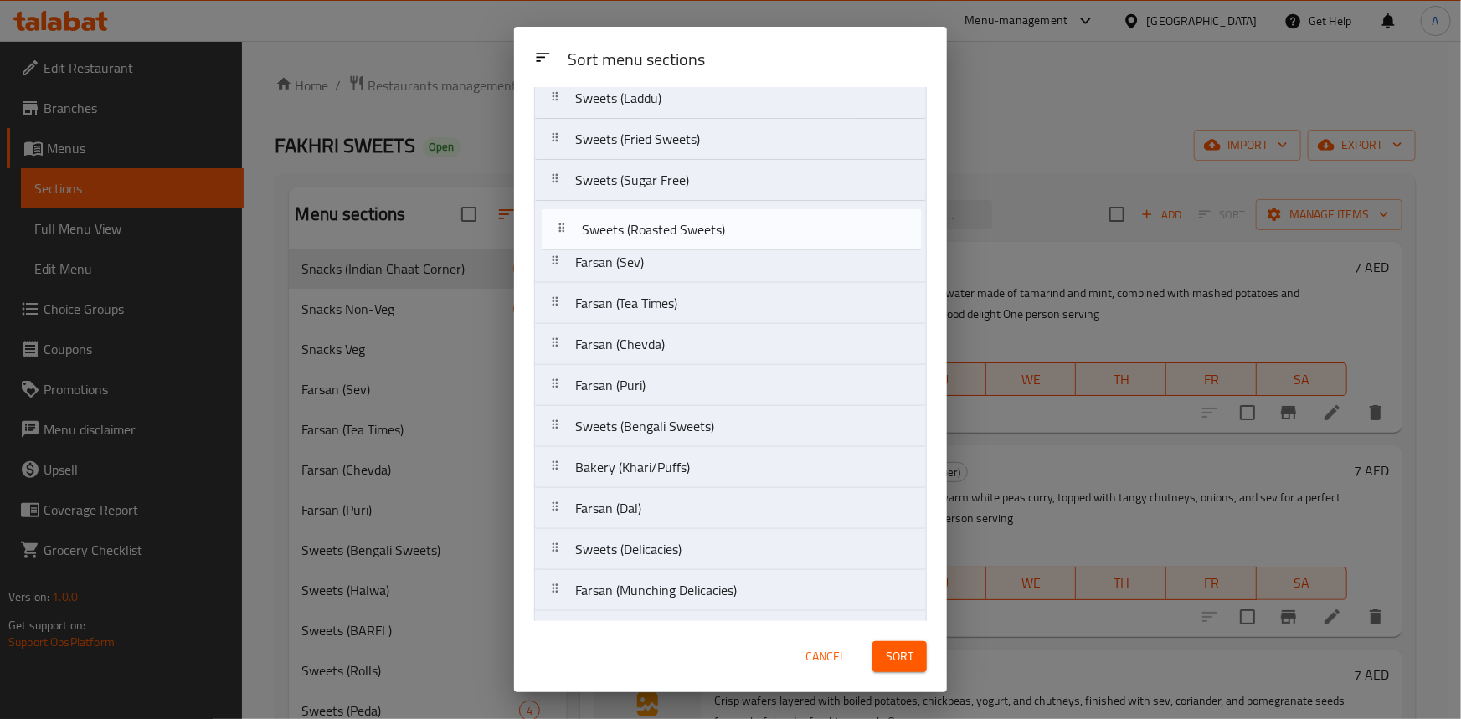
scroll to position [385, 0]
drag, startPoint x: 555, startPoint y: 353, endPoint x: 559, endPoint y: 222, distance: 130.7
click at [559, 222] on nav "Snacks (Indian Chaat Corner) Snacks Non-Veg Snacks Veg Sweets (Halwa) Sweets (B…" at bounding box center [730, 407] width 393 height 1315
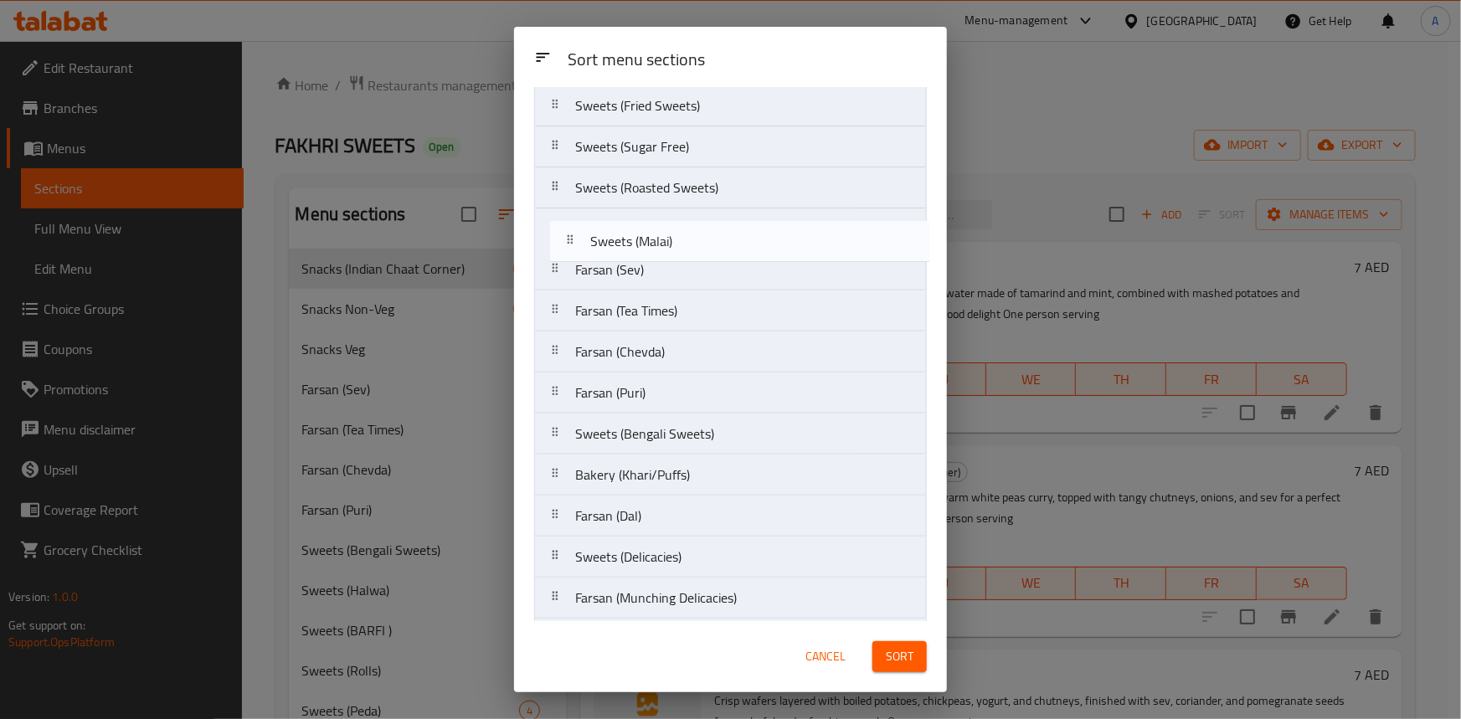
drag, startPoint x: 564, startPoint y: 401, endPoint x: 579, endPoint y: 231, distance: 170.7
click at [579, 231] on nav "Snacks (Indian Chaat Corner) Snacks Non-Veg Snacks Veg Sweets (Halwa) Sweets (B…" at bounding box center [730, 372] width 393 height 1315
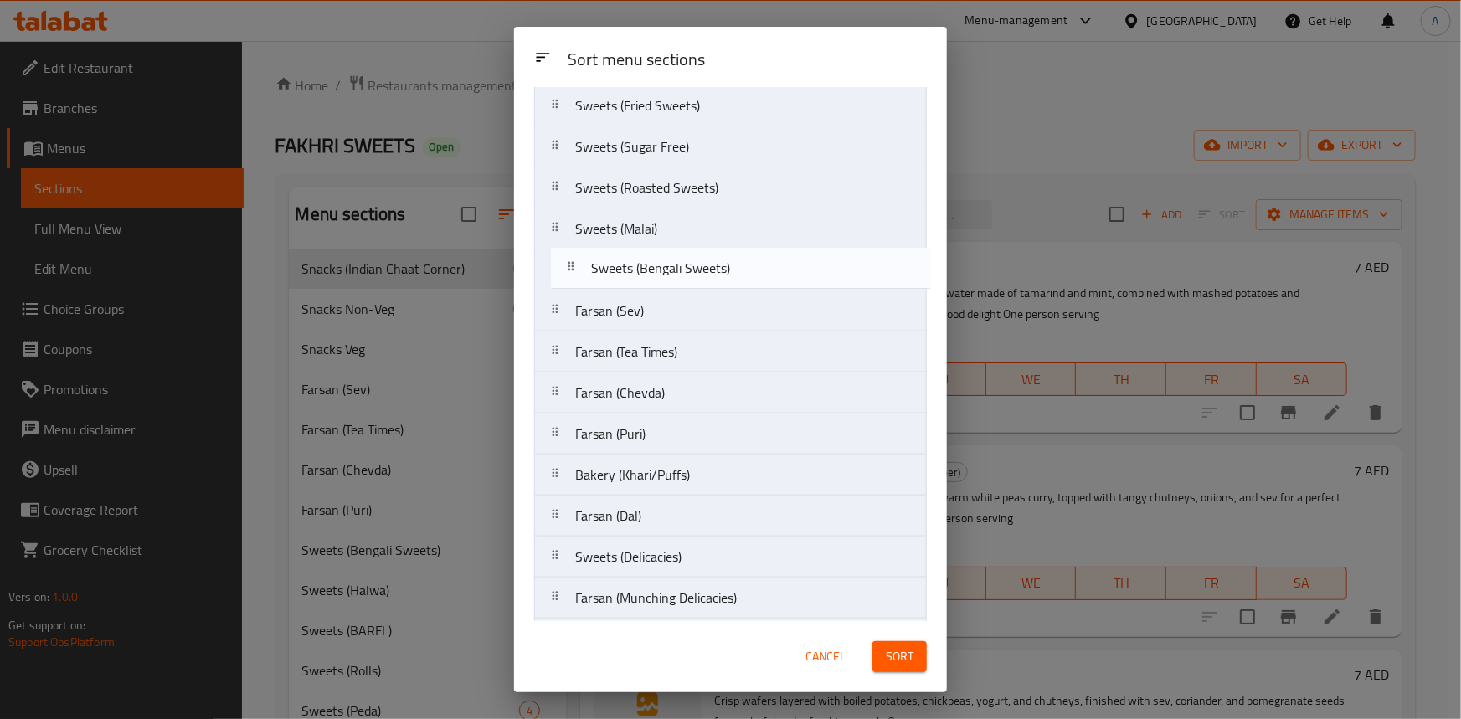
drag, startPoint x: 556, startPoint y: 437, endPoint x: 574, endPoint y: 269, distance: 169.3
click at [574, 269] on nav "Snacks (Indian Chaat Corner) Snacks Non-Veg Snacks Veg Sweets (Halwa) Sweets (B…" at bounding box center [730, 372] width 393 height 1315
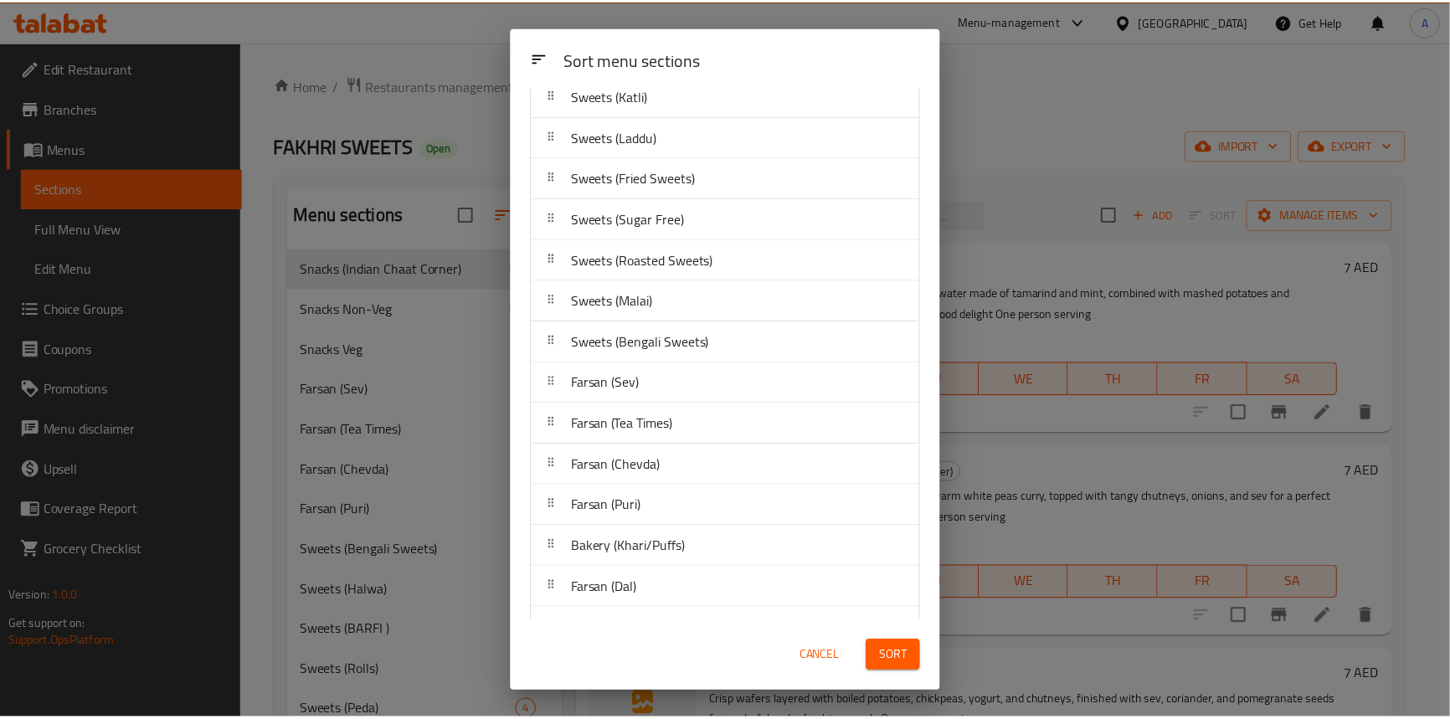
scroll to position [343, 0]
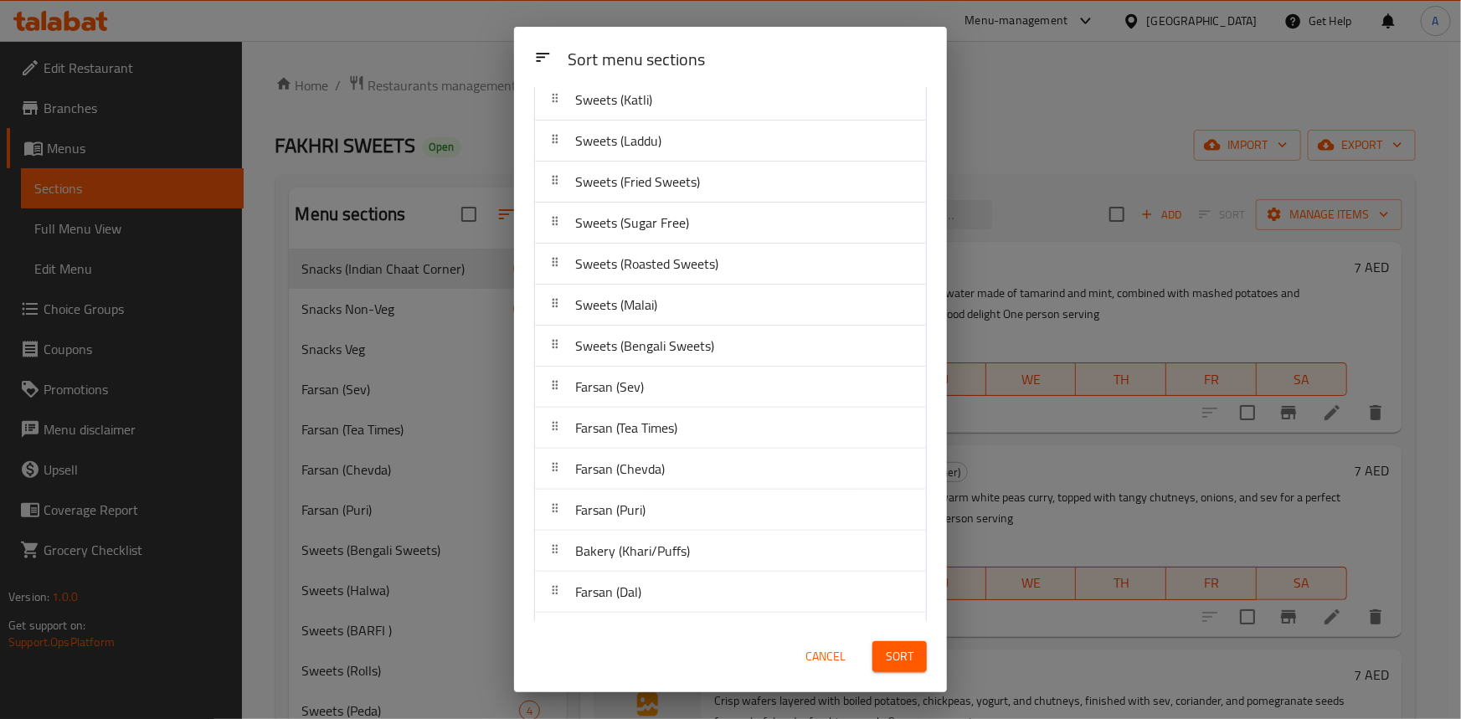
drag, startPoint x: 702, startPoint y: 49, endPoint x: 700, endPoint y: 64, distance: 15.2
click at [702, 49] on div "Sort menu sections" at bounding box center [747, 61] width 373 height 38
click at [904, 668] on button "Sort" at bounding box center [900, 656] width 54 height 31
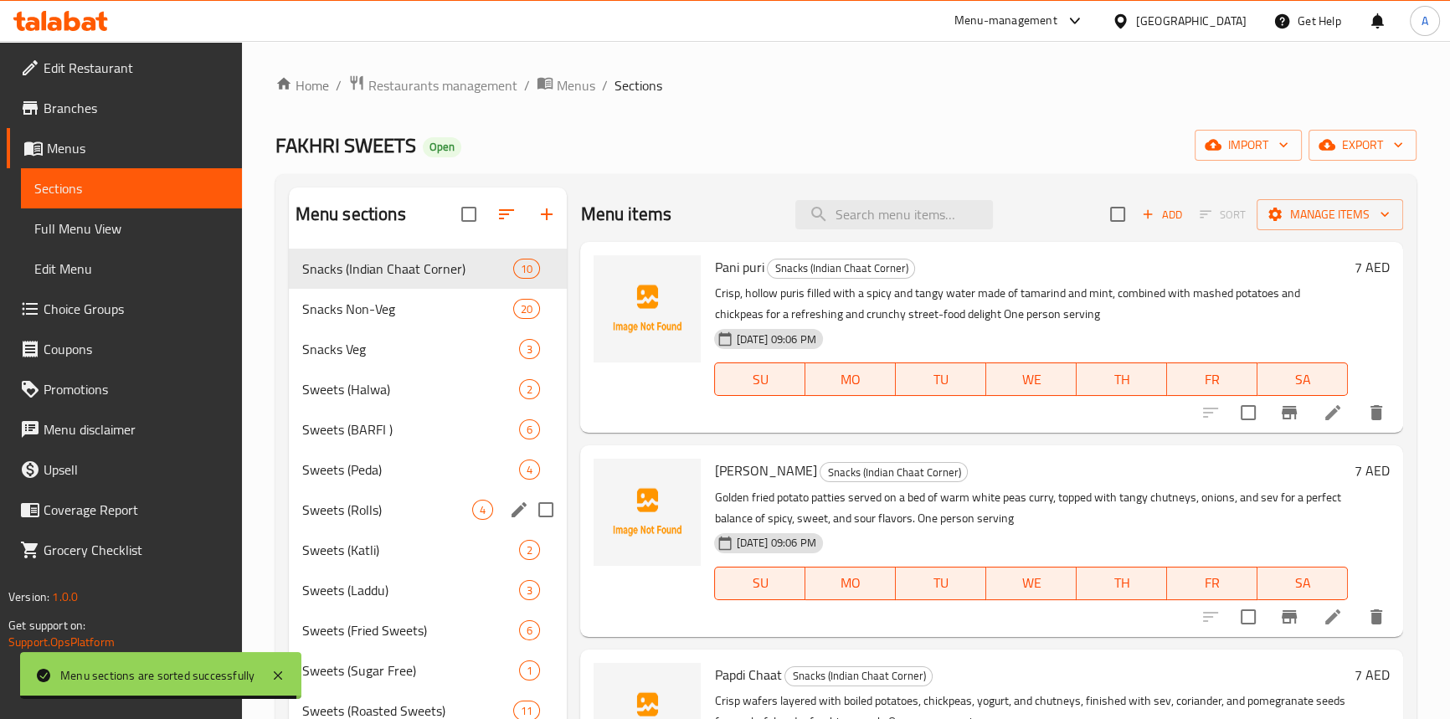
click at [359, 494] on div "Sweets (Rolls) 4" at bounding box center [428, 510] width 279 height 40
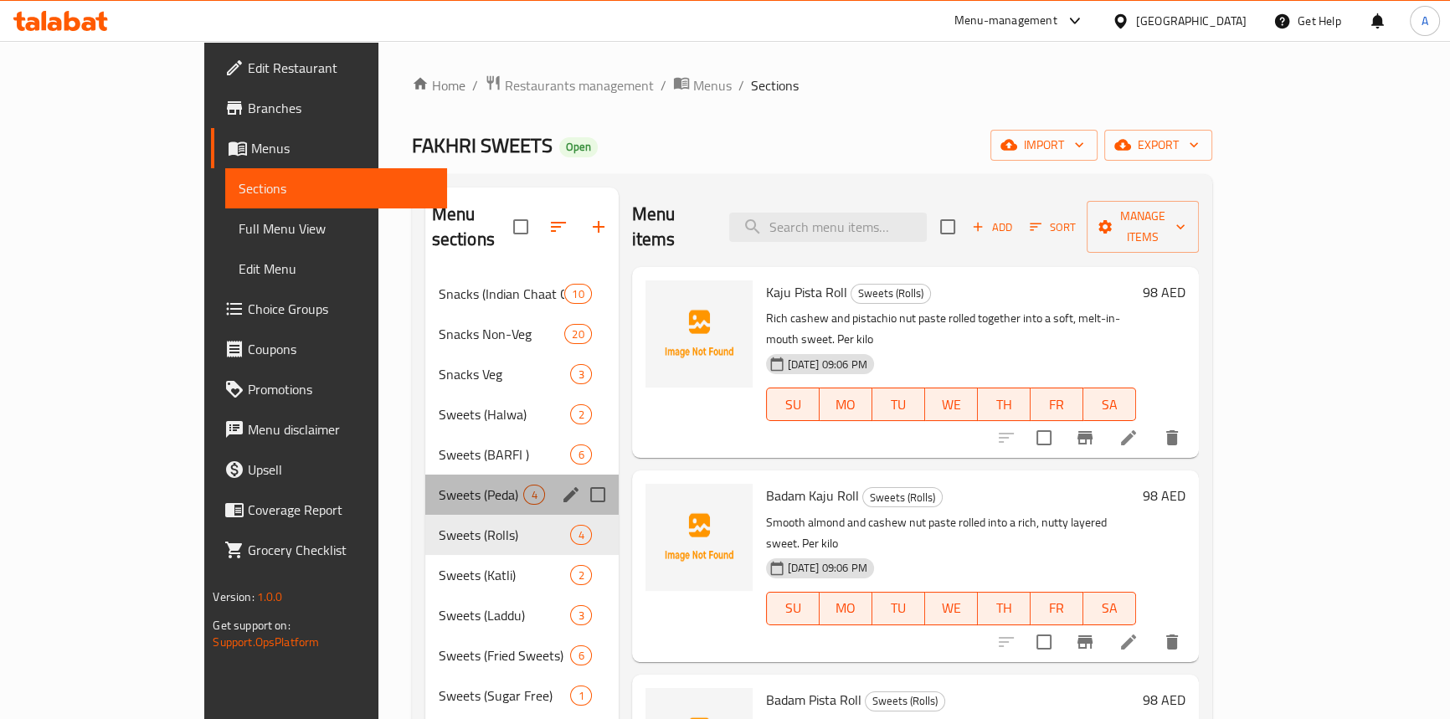
click at [425, 475] on div "Sweets (Peda) 4" at bounding box center [521, 495] width 193 height 40
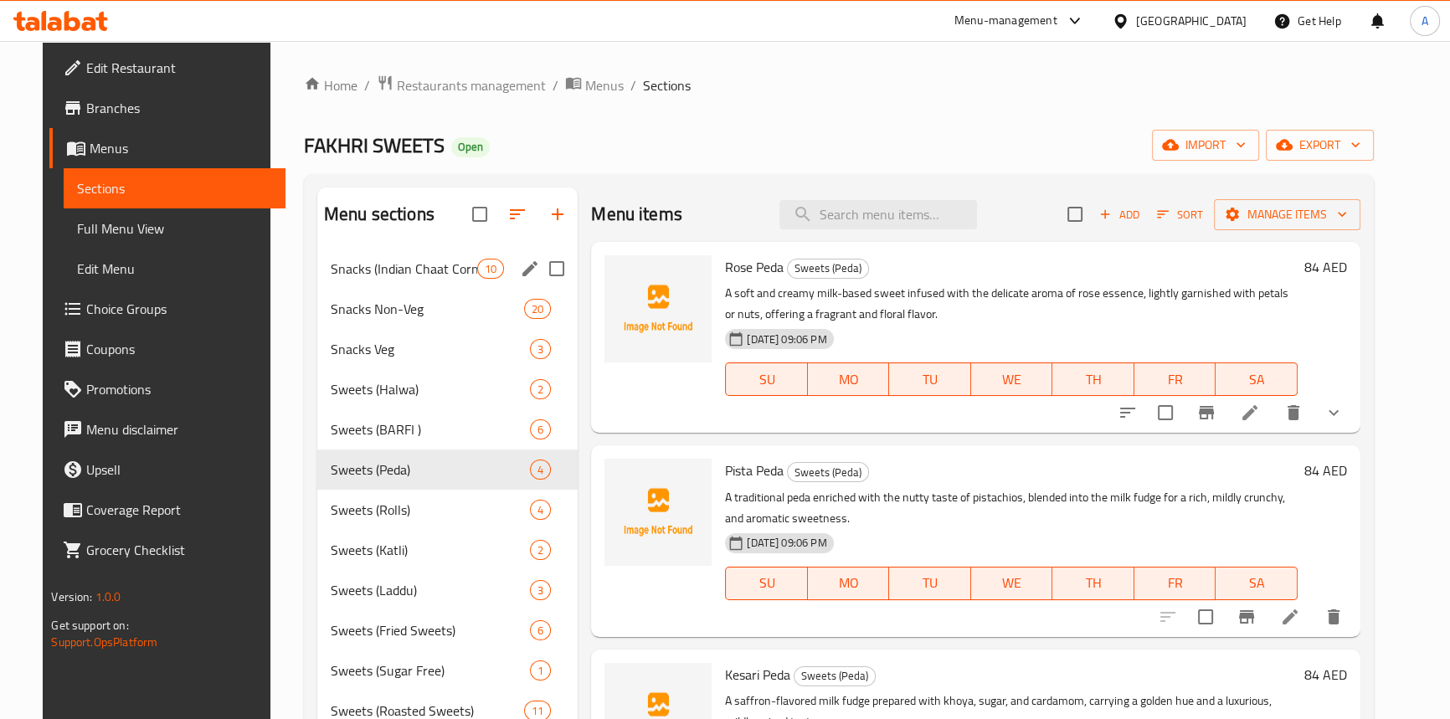
click at [360, 272] on span "Snacks (Indian Chaat Corner)" at bounding box center [404, 269] width 147 height 20
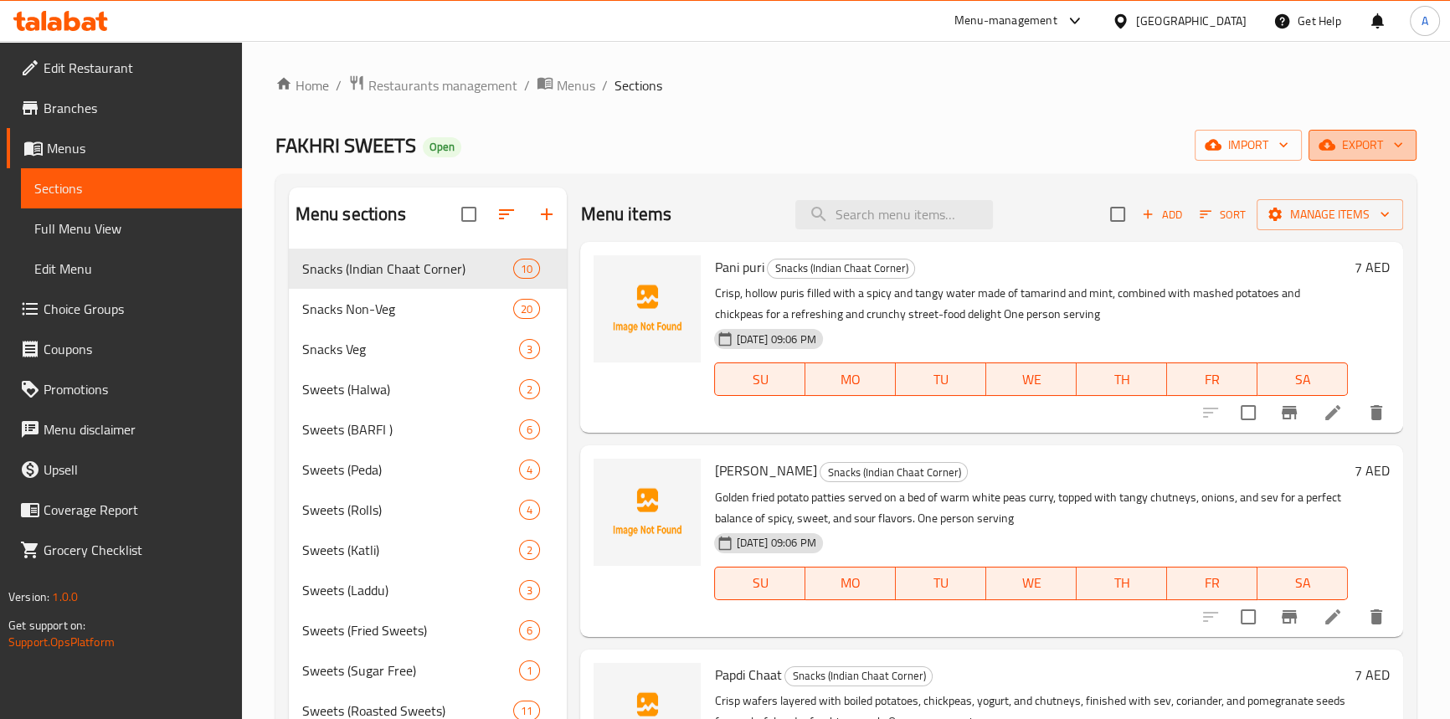
click at [1359, 150] on span "export" at bounding box center [1362, 145] width 81 height 21
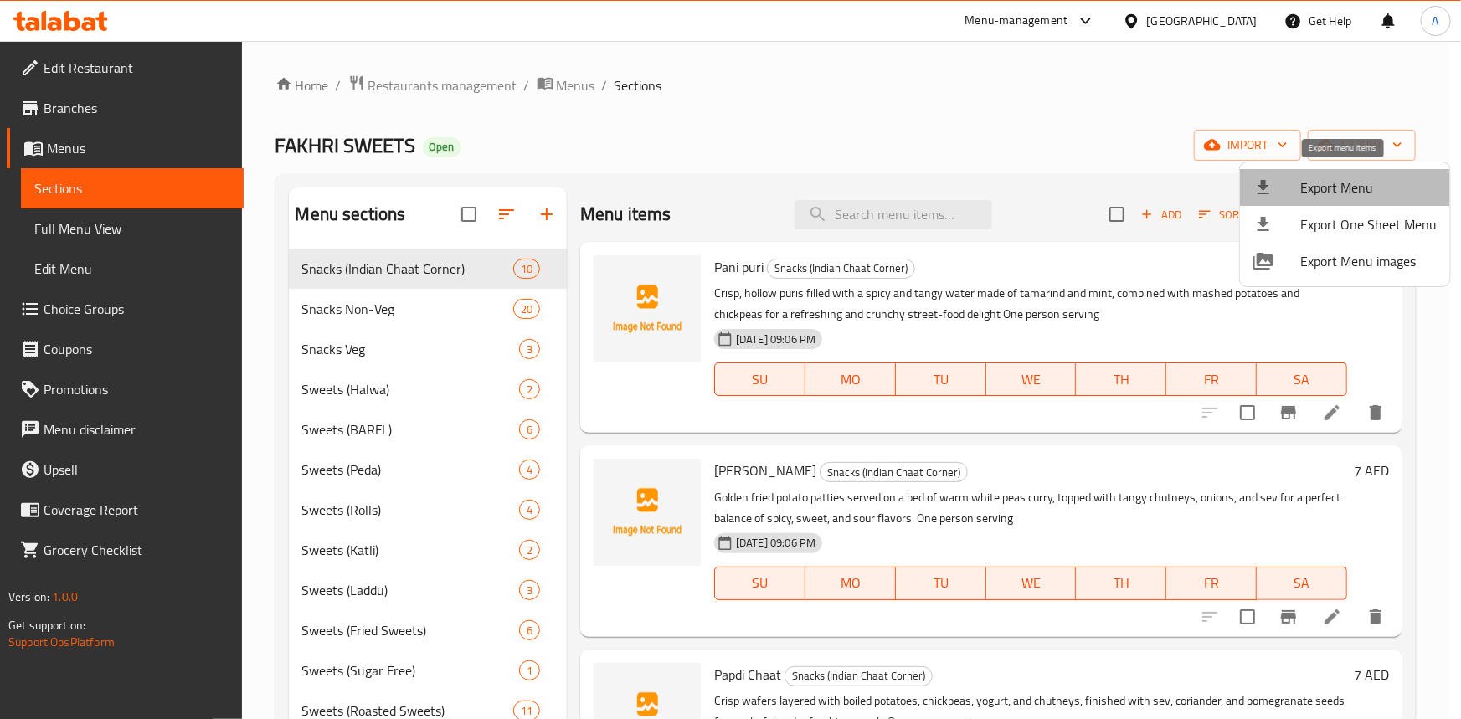
click at [1357, 180] on span "Export Menu" at bounding box center [1368, 188] width 136 height 20
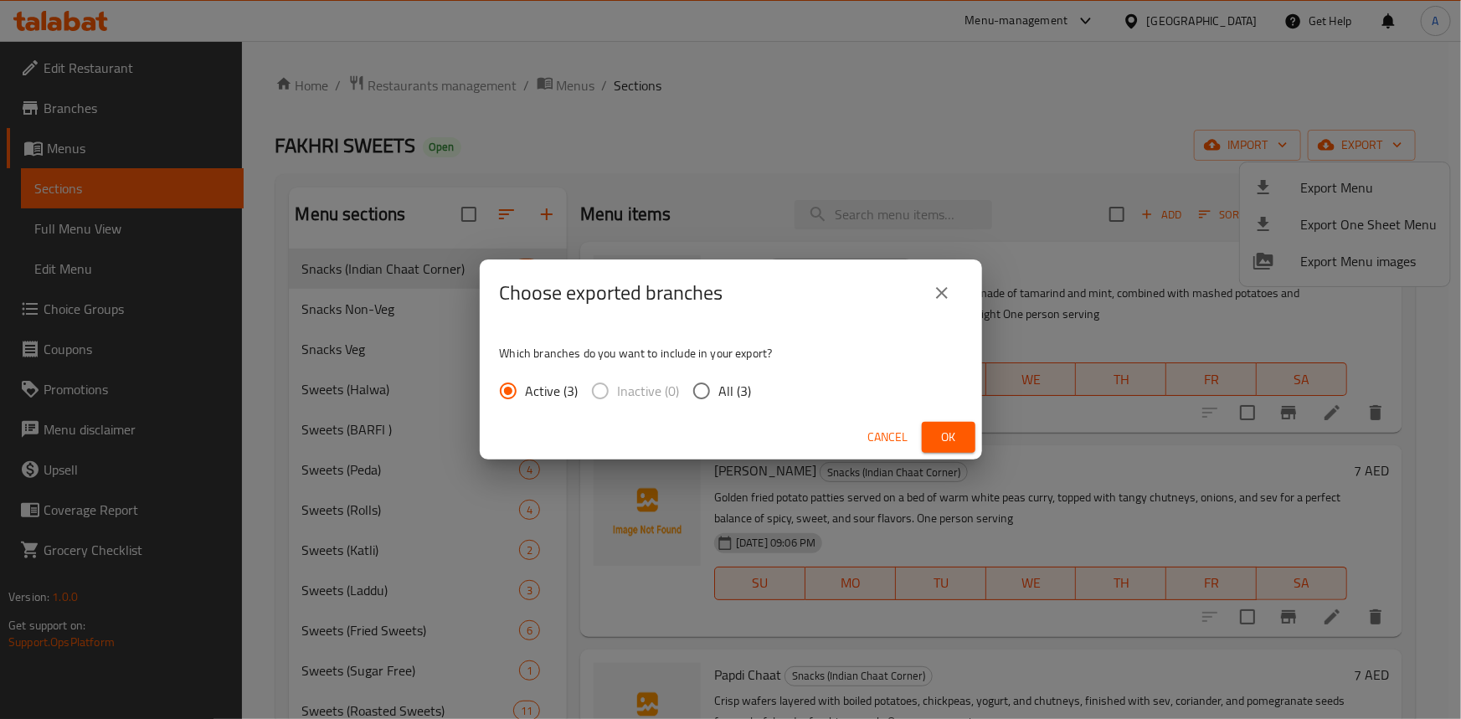
click at [712, 399] on input "All (3)" at bounding box center [701, 390] width 35 height 35
radio input "true"
click at [955, 436] on span "Ok" at bounding box center [948, 437] width 27 height 21
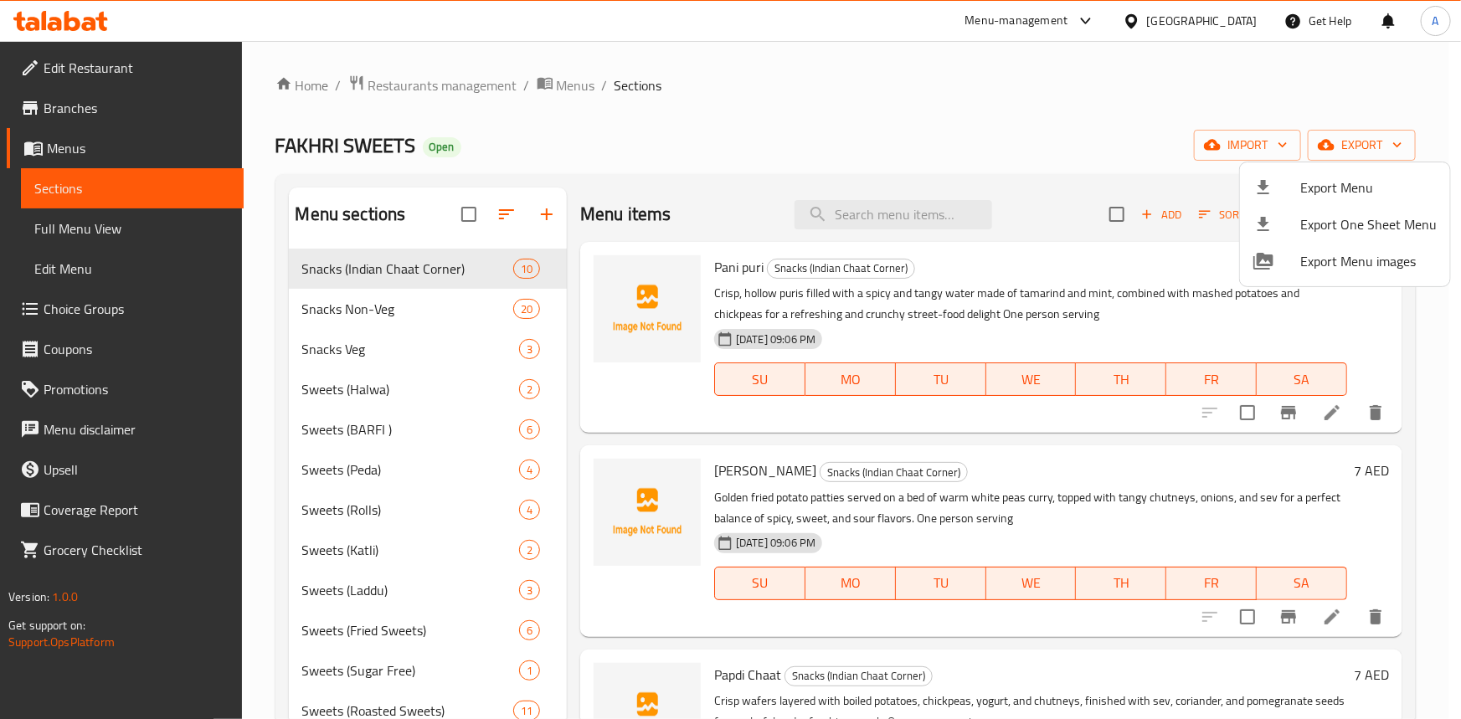
click at [350, 340] on div at bounding box center [730, 359] width 1461 height 719
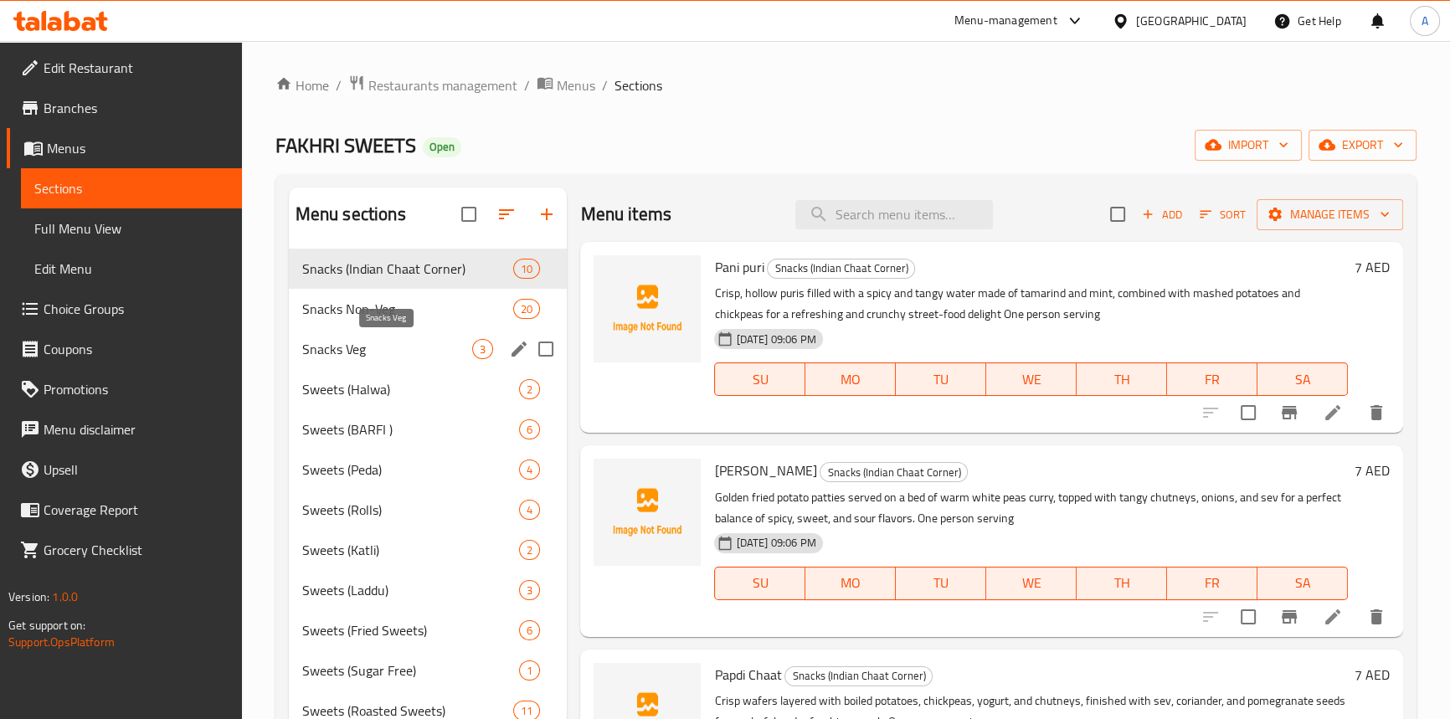
click at [343, 350] on span "Snacks Veg" at bounding box center [387, 349] width 171 height 20
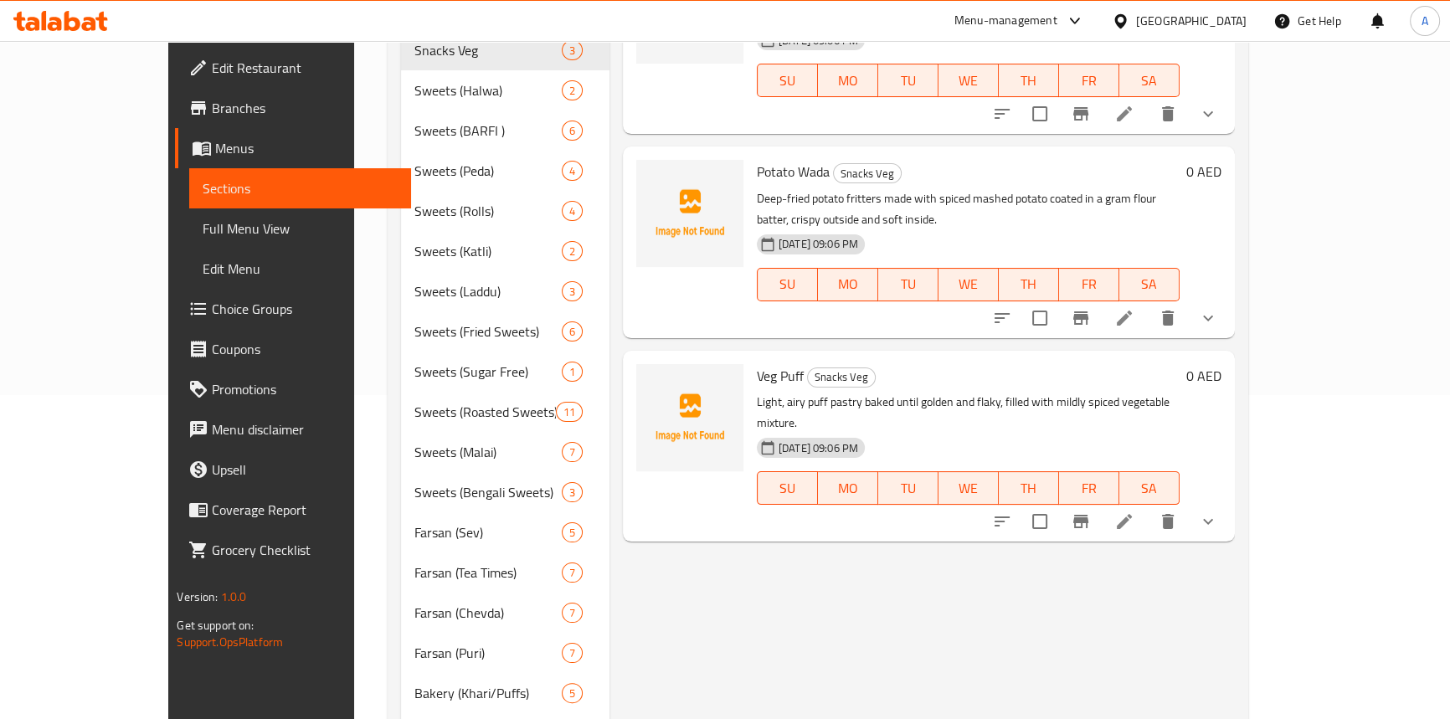
scroll to position [304, 0]
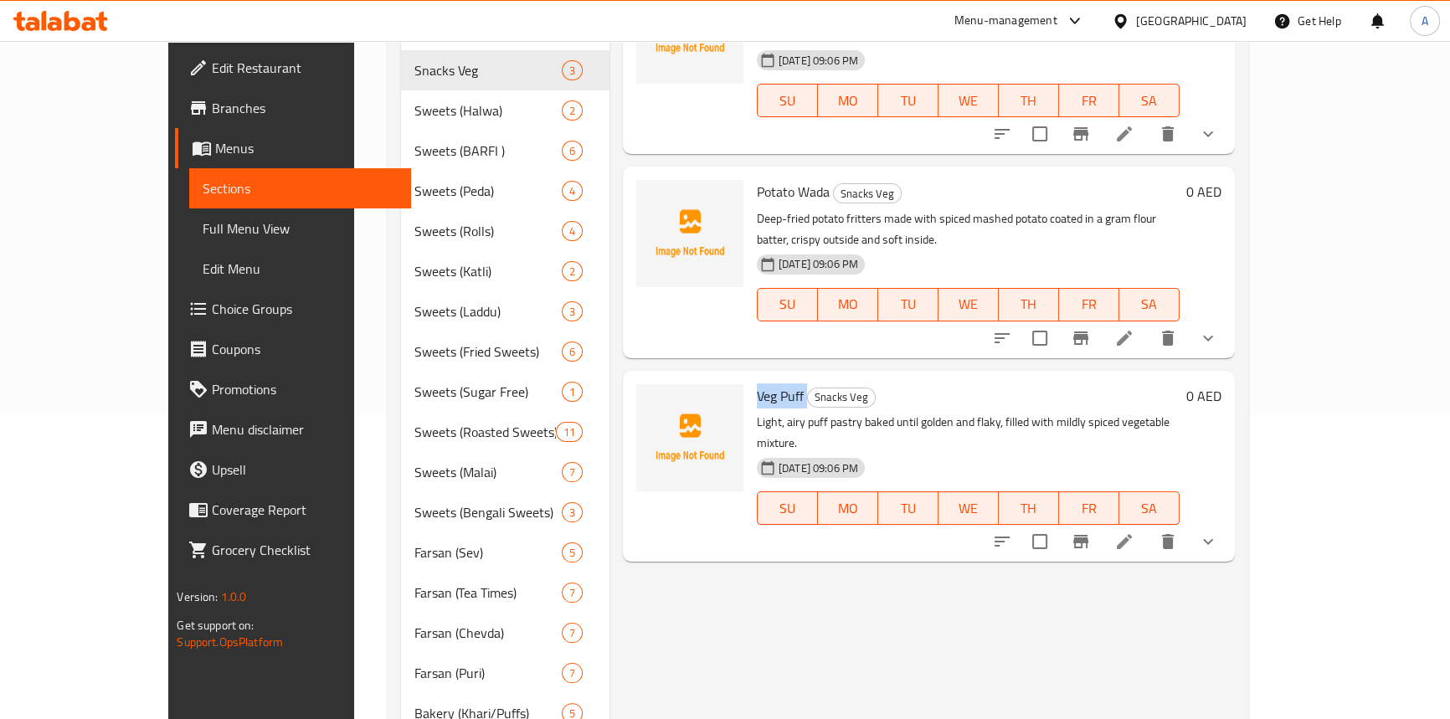
drag, startPoint x: 765, startPoint y: 328, endPoint x: 718, endPoint y: 324, distance: 47.1
click at [757, 384] on h6 "Veg Puff Snacks Veg" at bounding box center [968, 395] width 423 height 23
copy h6 "Veg Puff"
click at [610, 582] on div "Menu items Add Sort Manage items Punjabi Samosa (Potato) Snacks Veg Crisp, larg…" at bounding box center [923, 573] width 626 height 1379
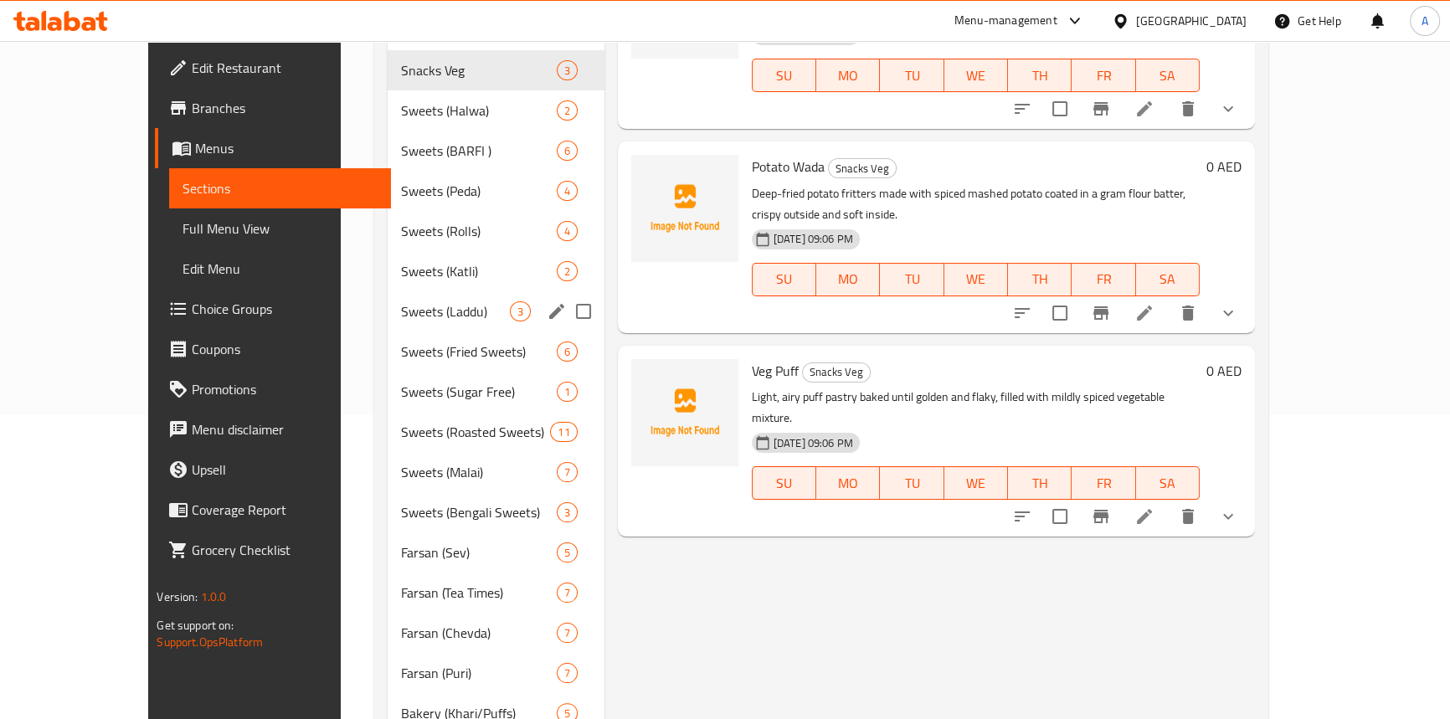
scroll to position [75, 0]
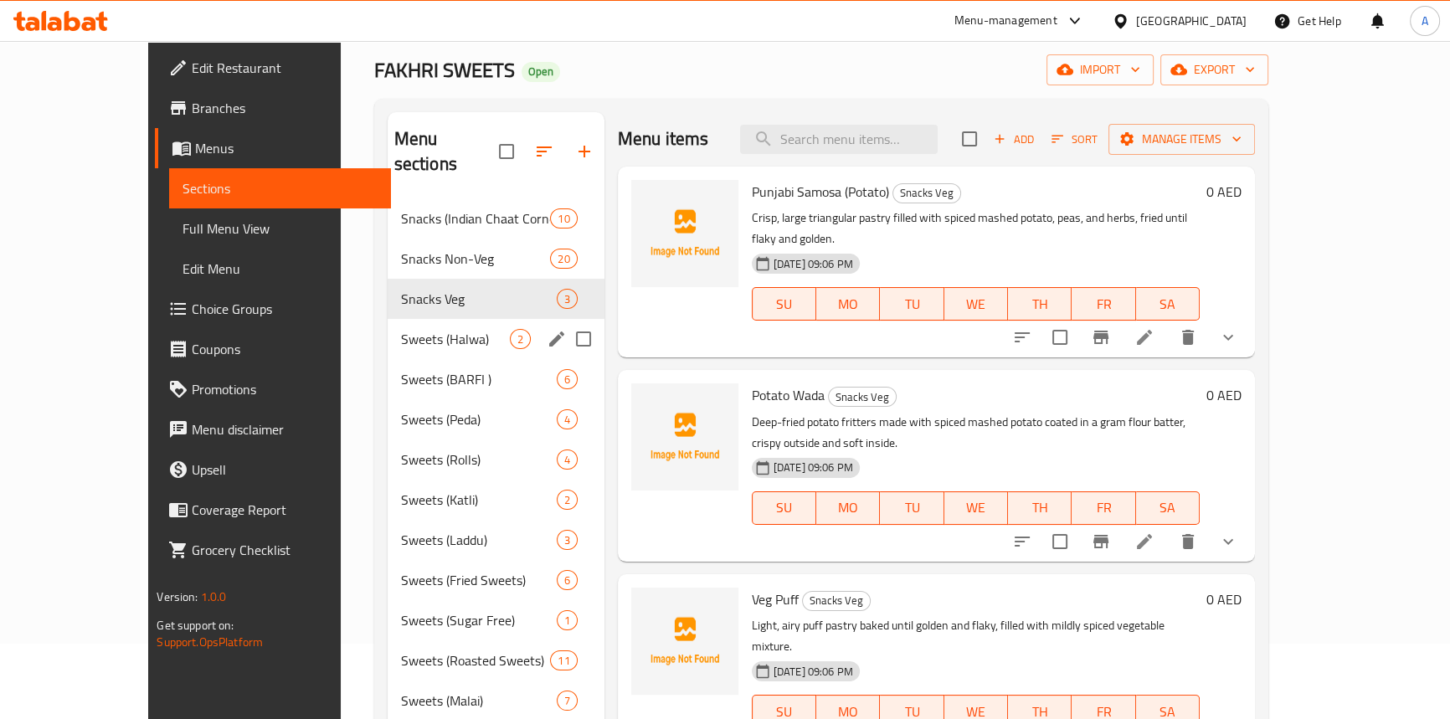
click at [401, 329] on span "Sweets (Halwa)" at bounding box center [455, 339] width 109 height 20
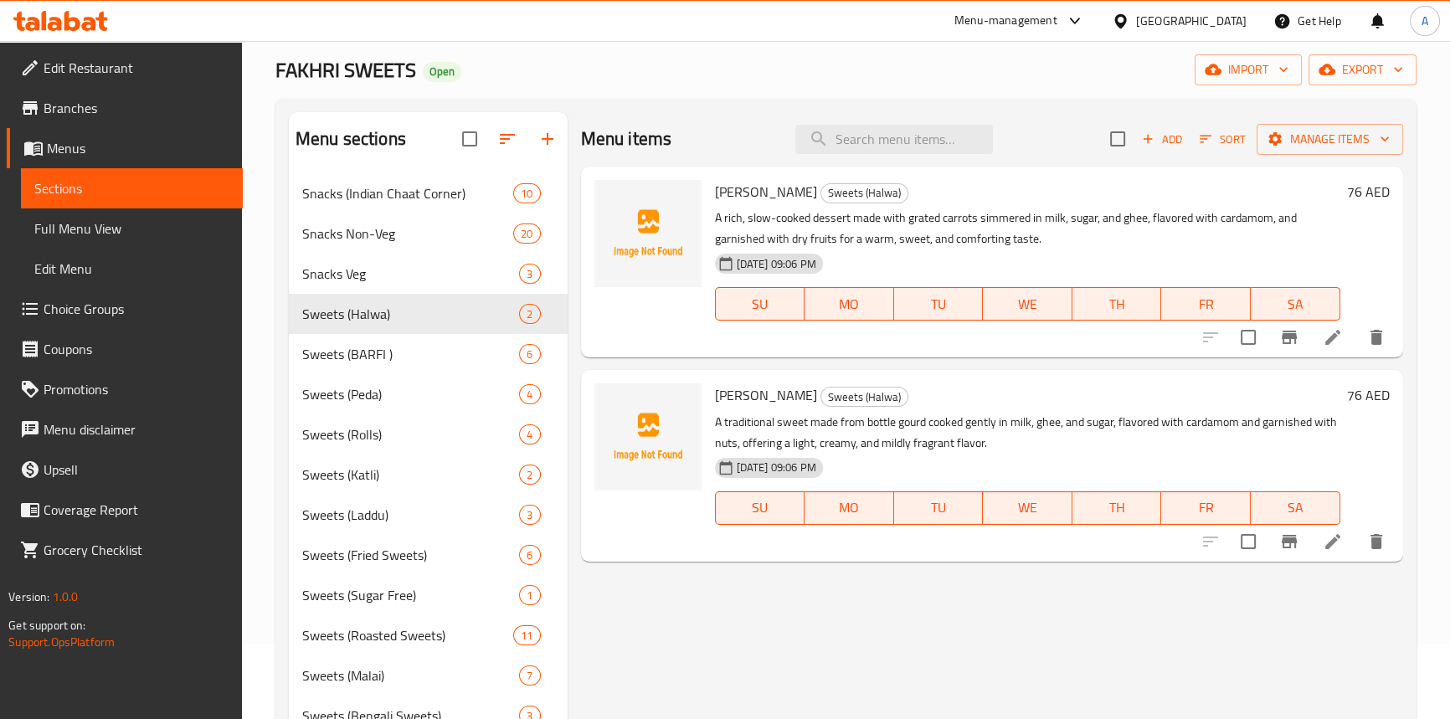
click at [125, 229] on span "Full Menu View" at bounding box center [131, 229] width 194 height 20
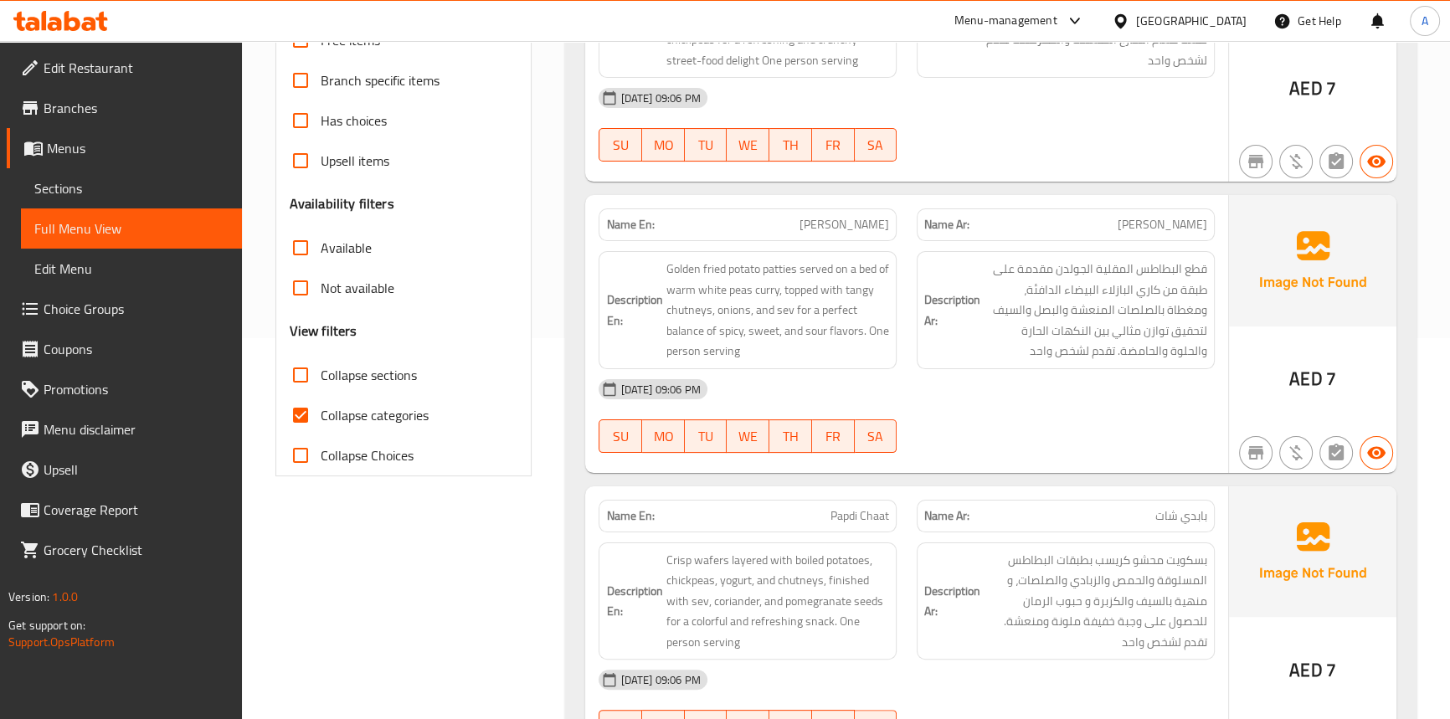
scroll to position [456, 0]
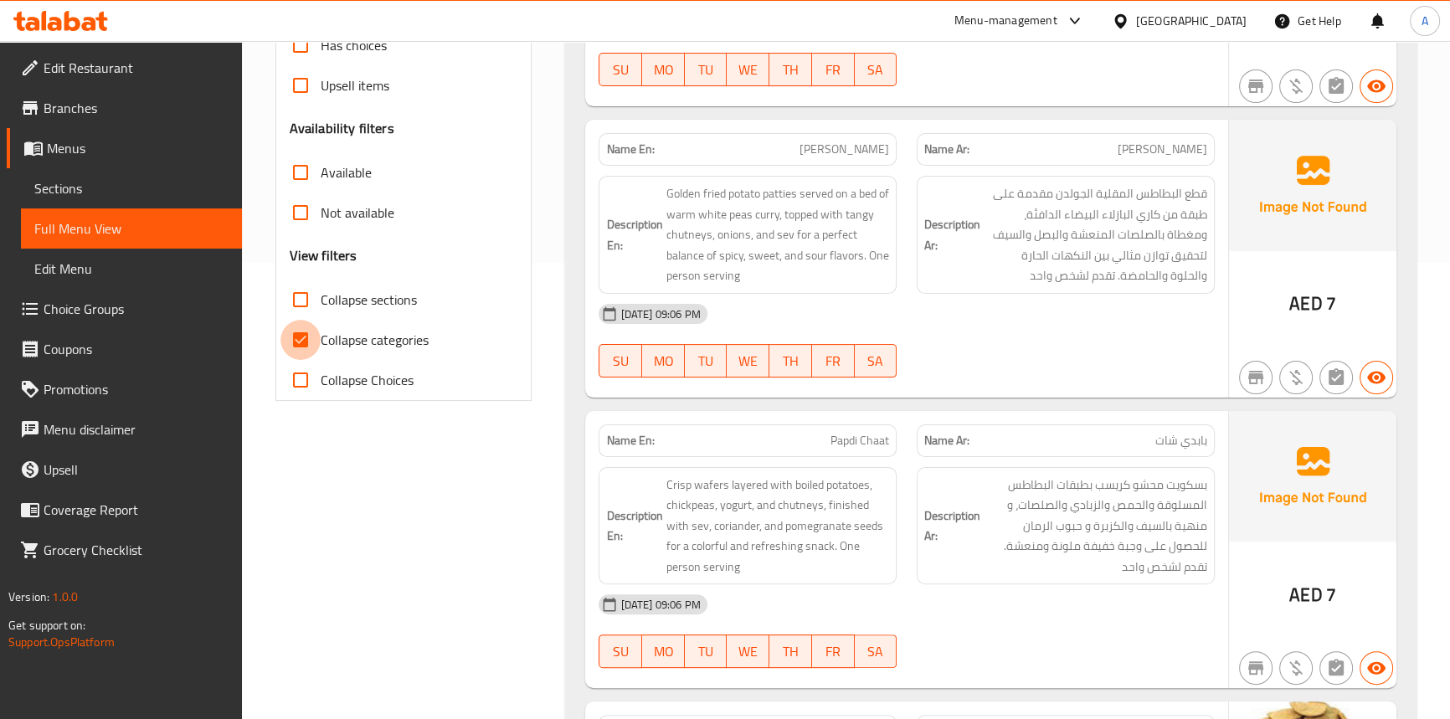
click at [296, 345] on input "Collapse categories" at bounding box center [301, 340] width 40 height 40
checkbox input "false"
click at [301, 294] on input "Collapse sections" at bounding box center [301, 300] width 40 height 40
checkbox input "true"
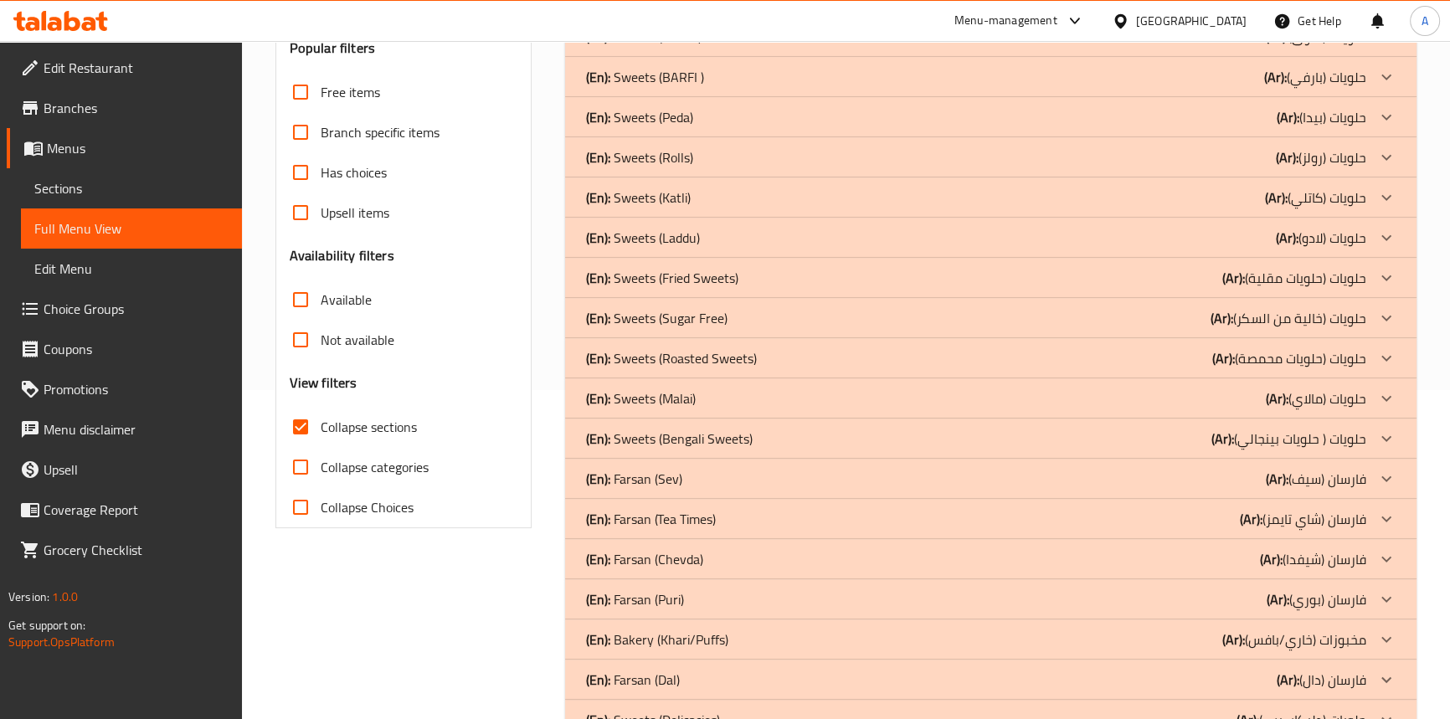
scroll to position [228, 0]
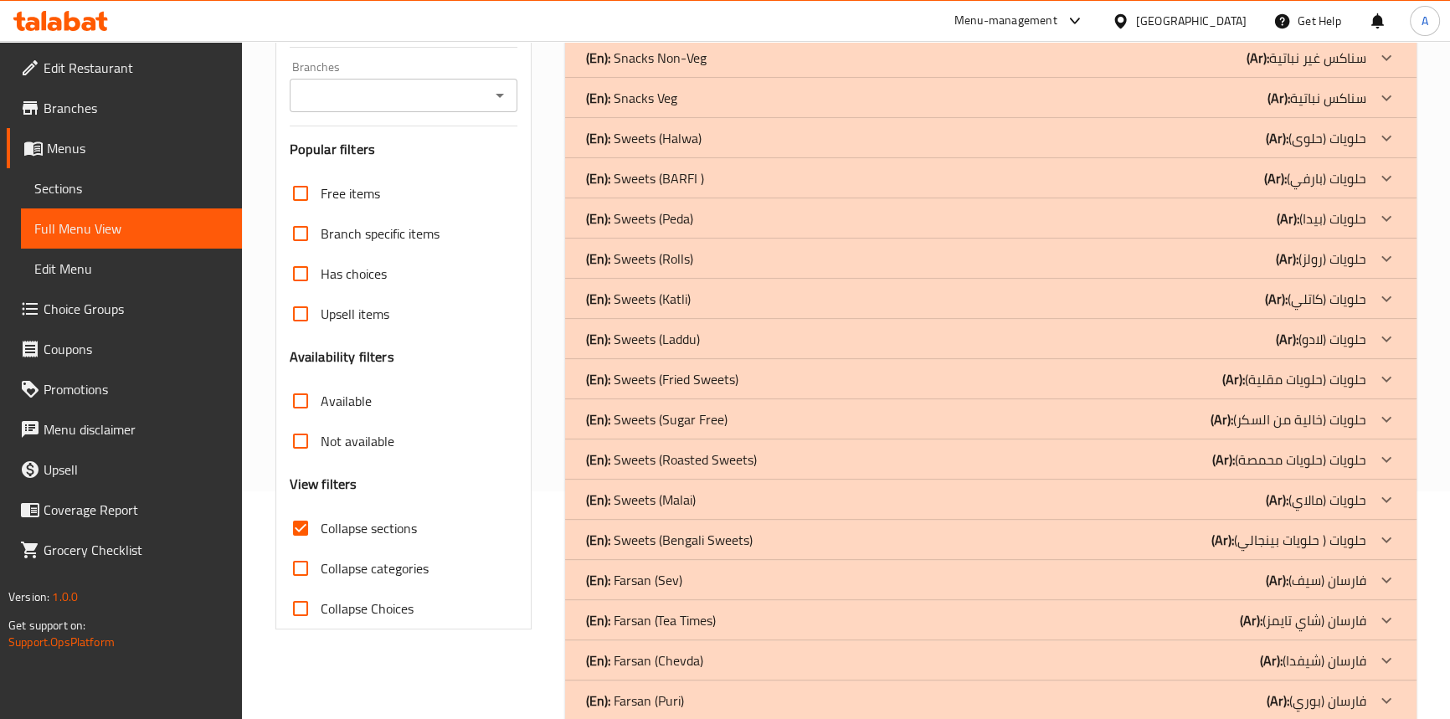
click at [686, 95] on div "(En): Snacks Veg (Ar): سناكس نباتية" at bounding box center [975, 98] width 780 height 20
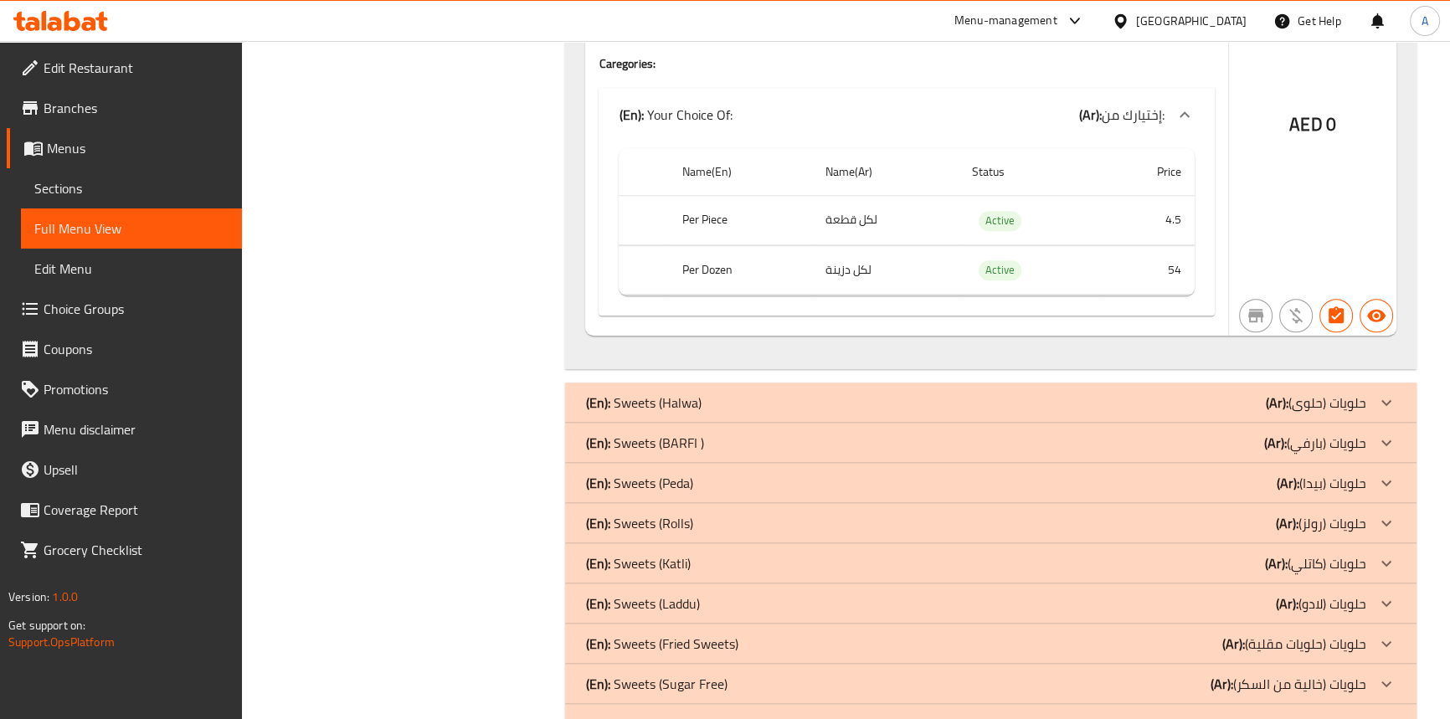
scroll to position [1675, 0]
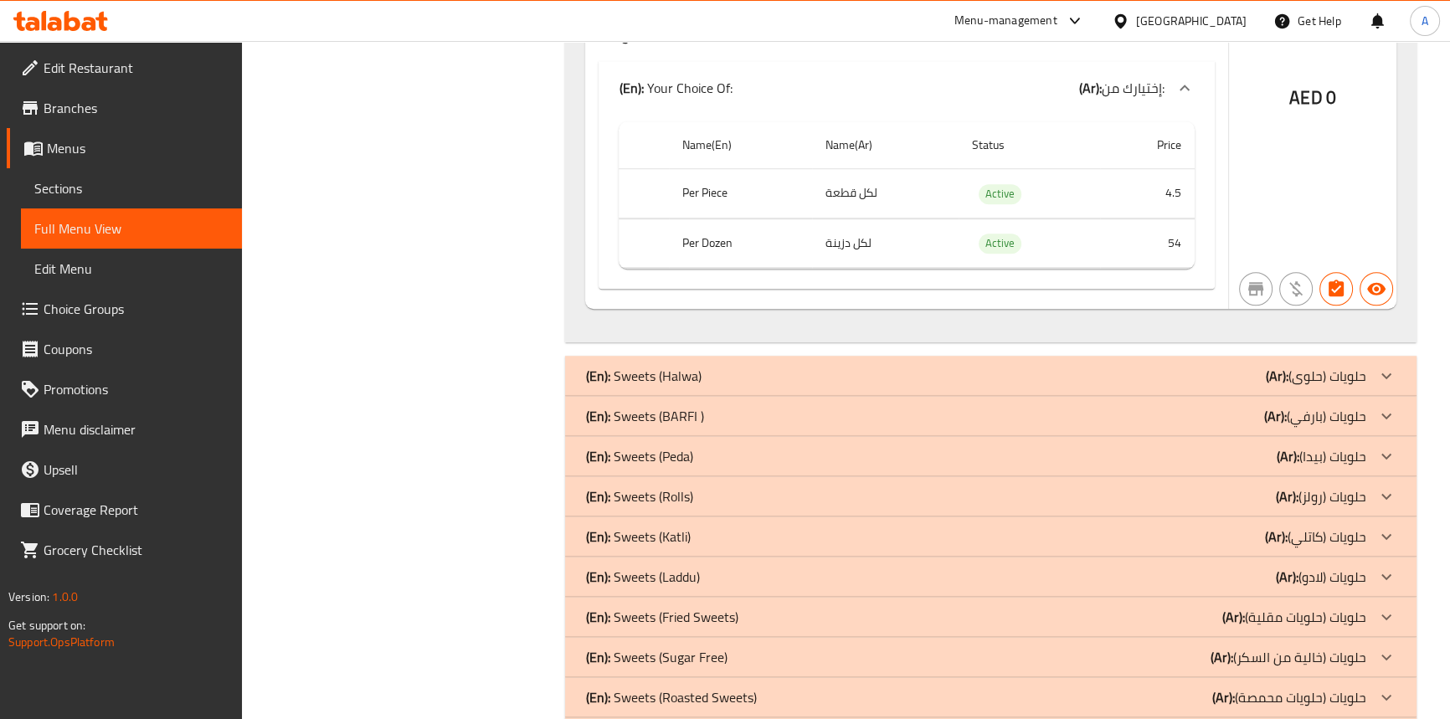
click at [712, 366] on div "(En): Sweets (Halwa) (Ar): حلويات (حلوى)" at bounding box center [975, 376] width 780 height 20
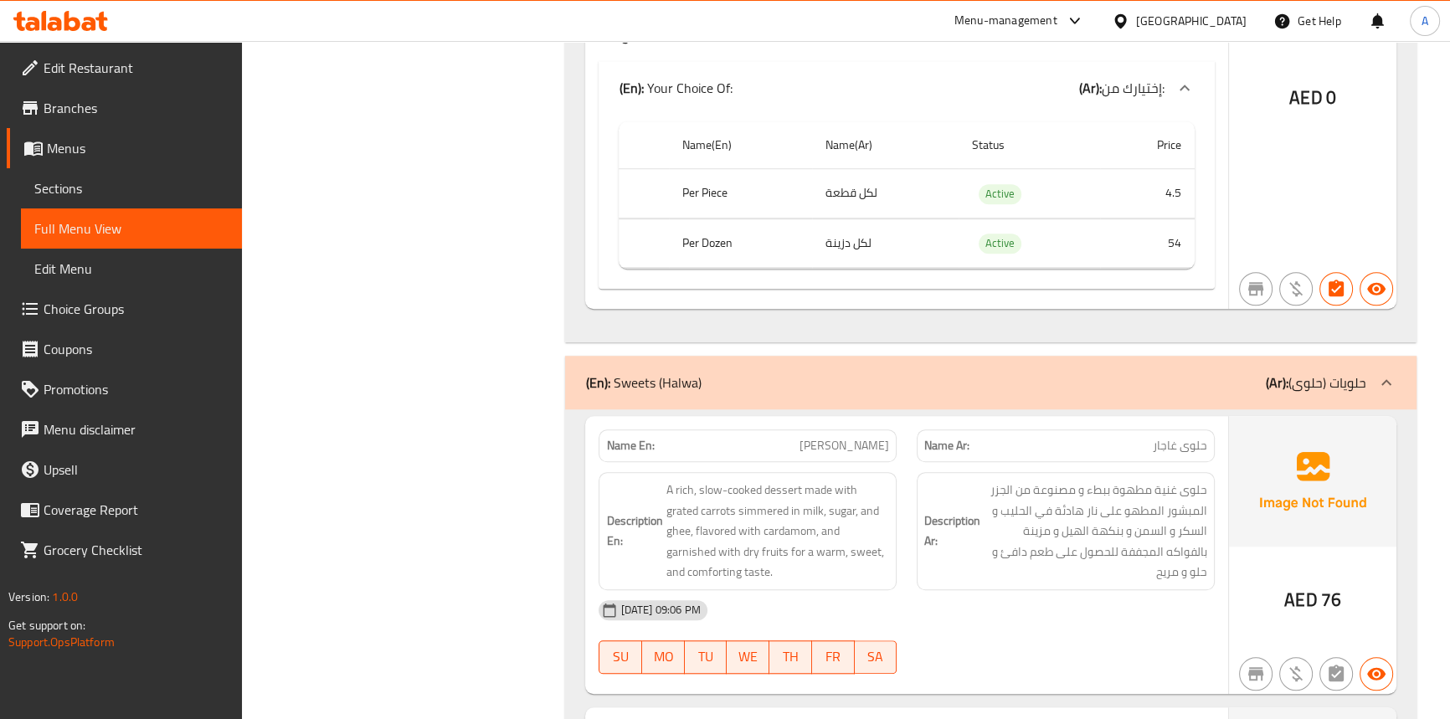
drag, startPoint x: 86, startPoint y: 188, endPoint x: 200, endPoint y: 239, distance: 125.2
click at [86, 188] on span "Sections" at bounding box center [131, 188] width 194 height 20
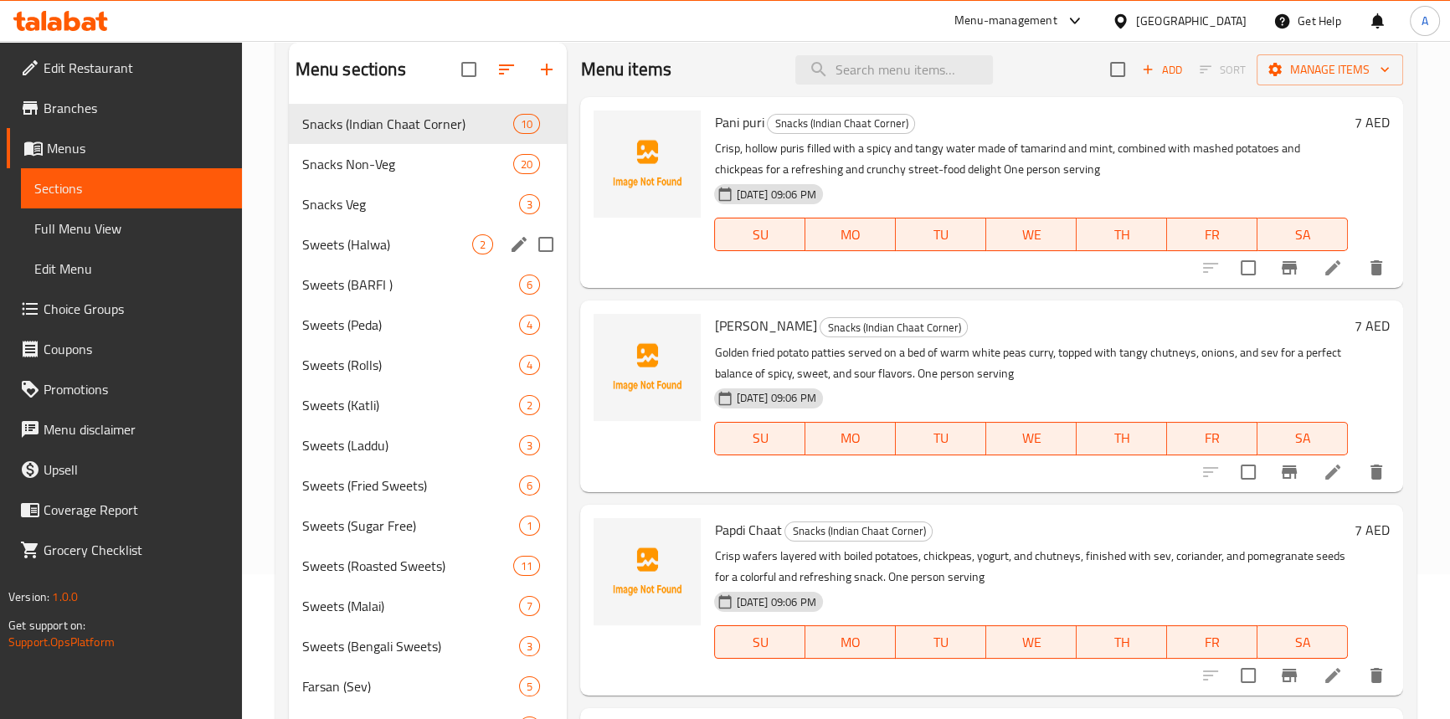
scroll to position [7, 0]
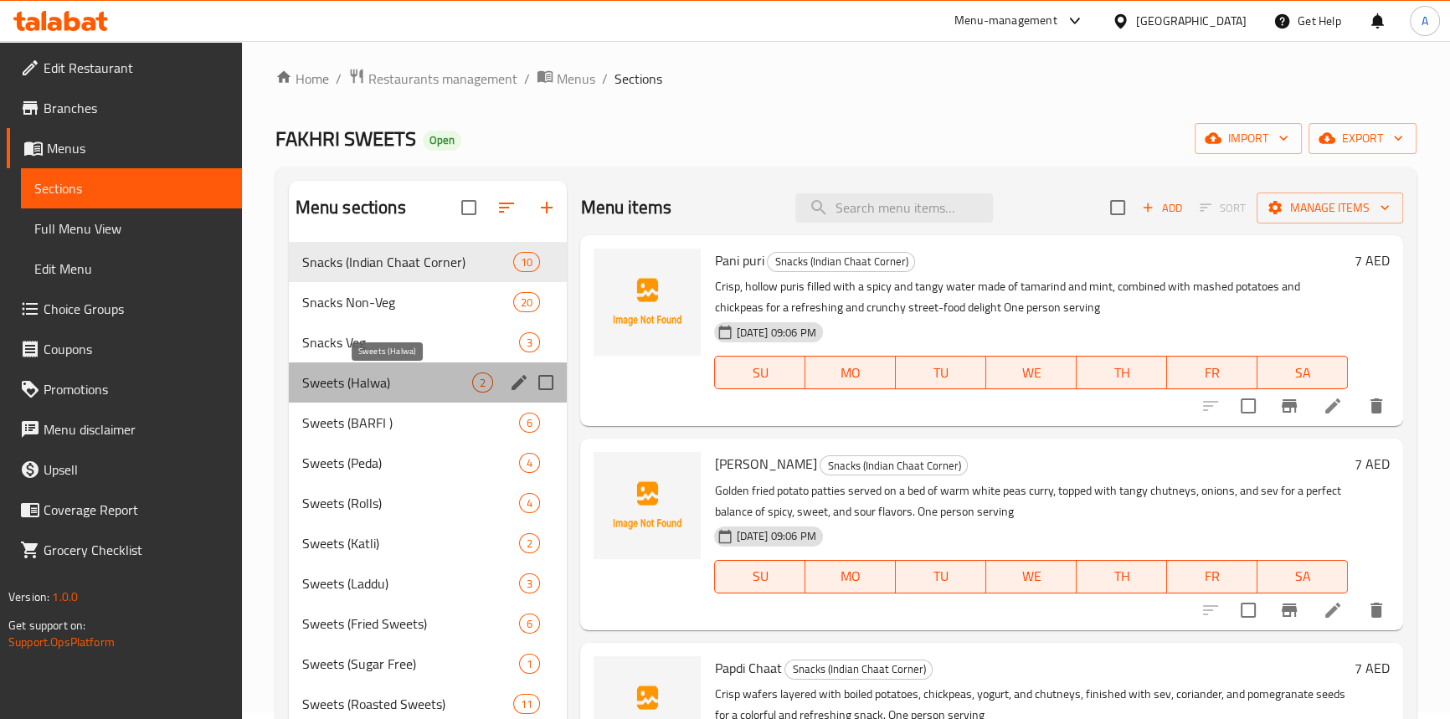
click at [337, 378] on span "Sweets (Halwa)" at bounding box center [387, 383] width 171 height 20
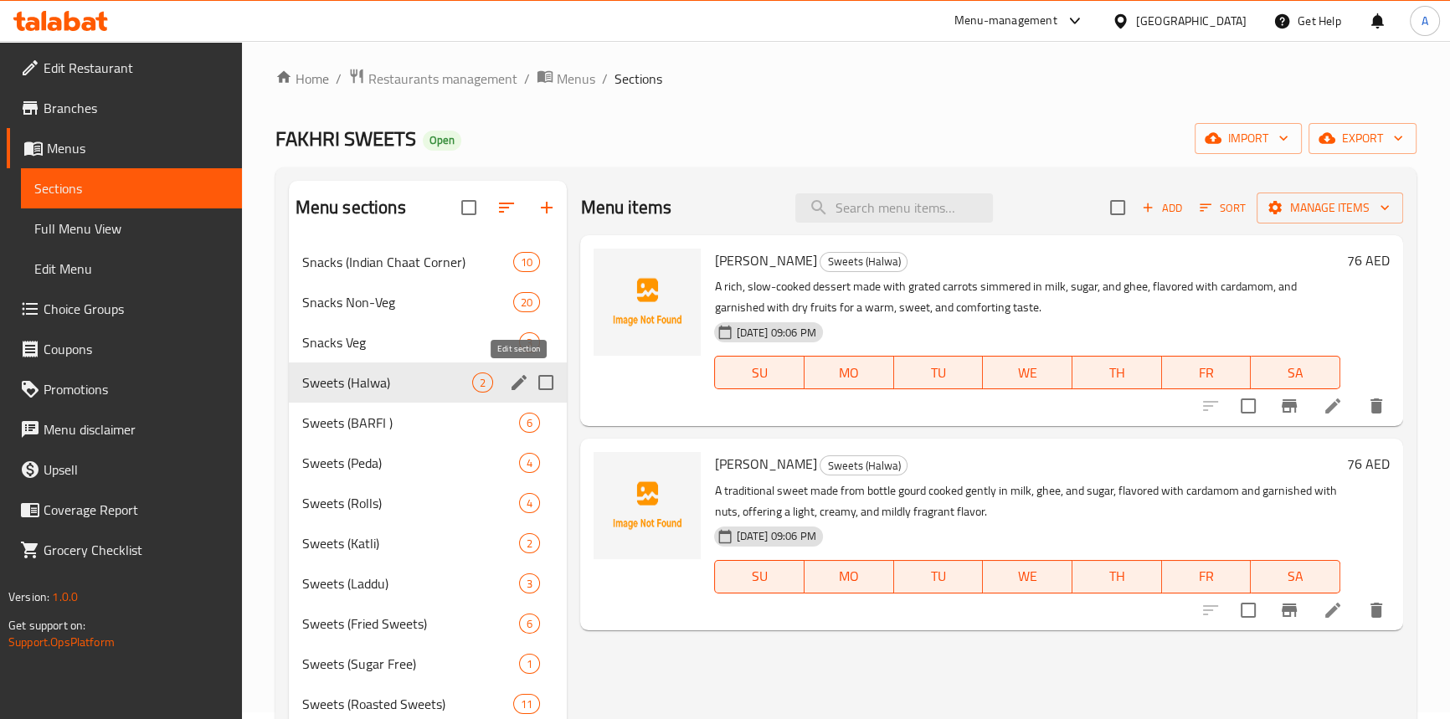
click at [524, 378] on icon "edit" at bounding box center [519, 382] width 15 height 15
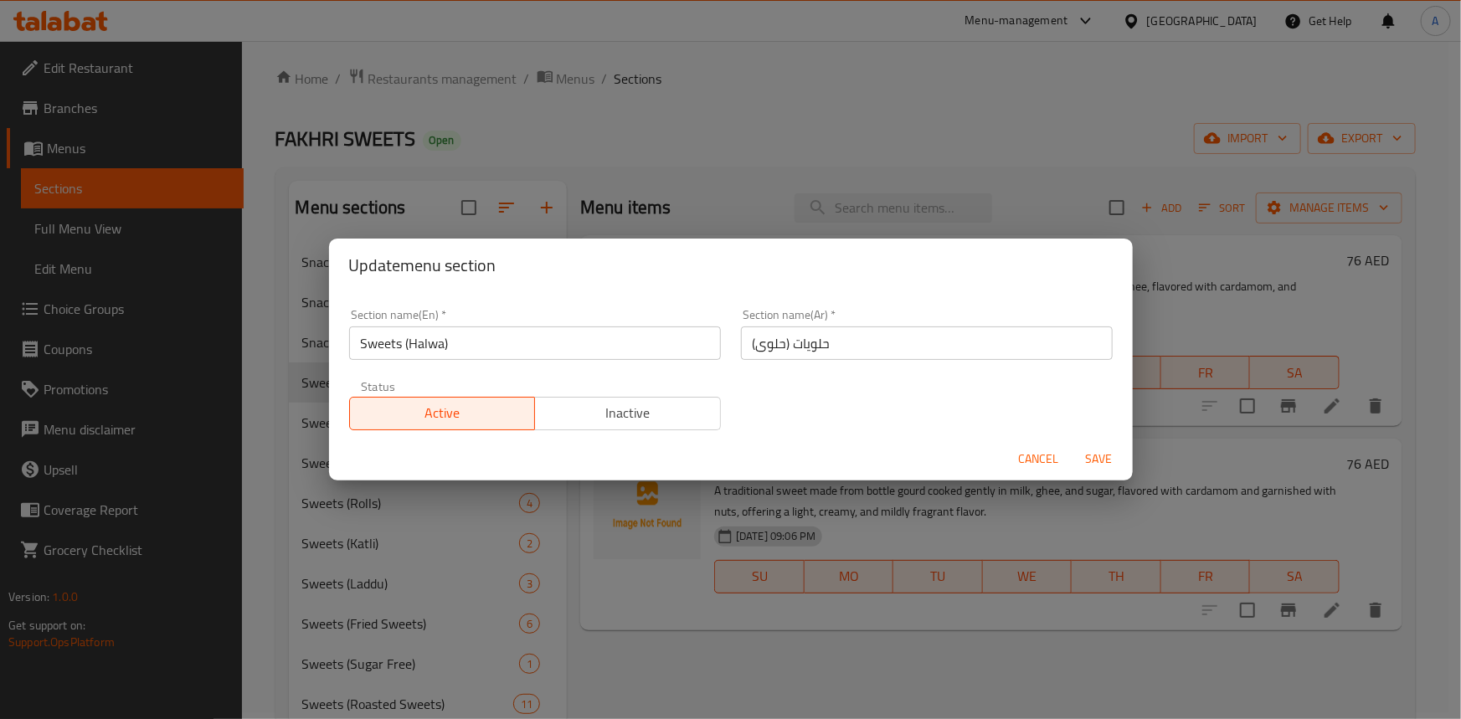
click at [807, 348] on input "حلويات (حلوى)" at bounding box center [927, 343] width 372 height 33
type input "سويت (حلوى)"
click at [1103, 454] on span "Save" at bounding box center [1099, 459] width 40 height 21
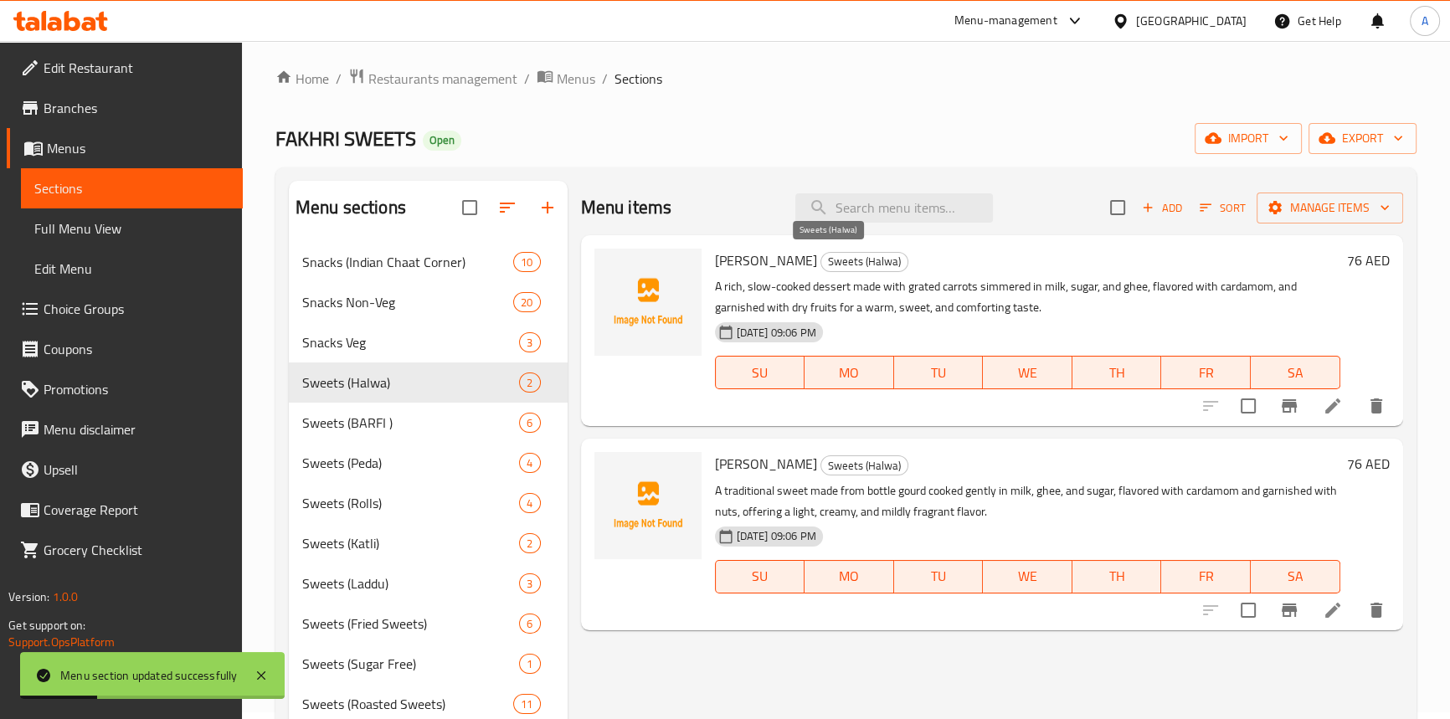
click at [846, 263] on span "Sweets (Halwa)" at bounding box center [864, 261] width 86 height 19
copy span "Halwa"
click at [517, 389] on icon "edit" at bounding box center [519, 383] width 20 height 20
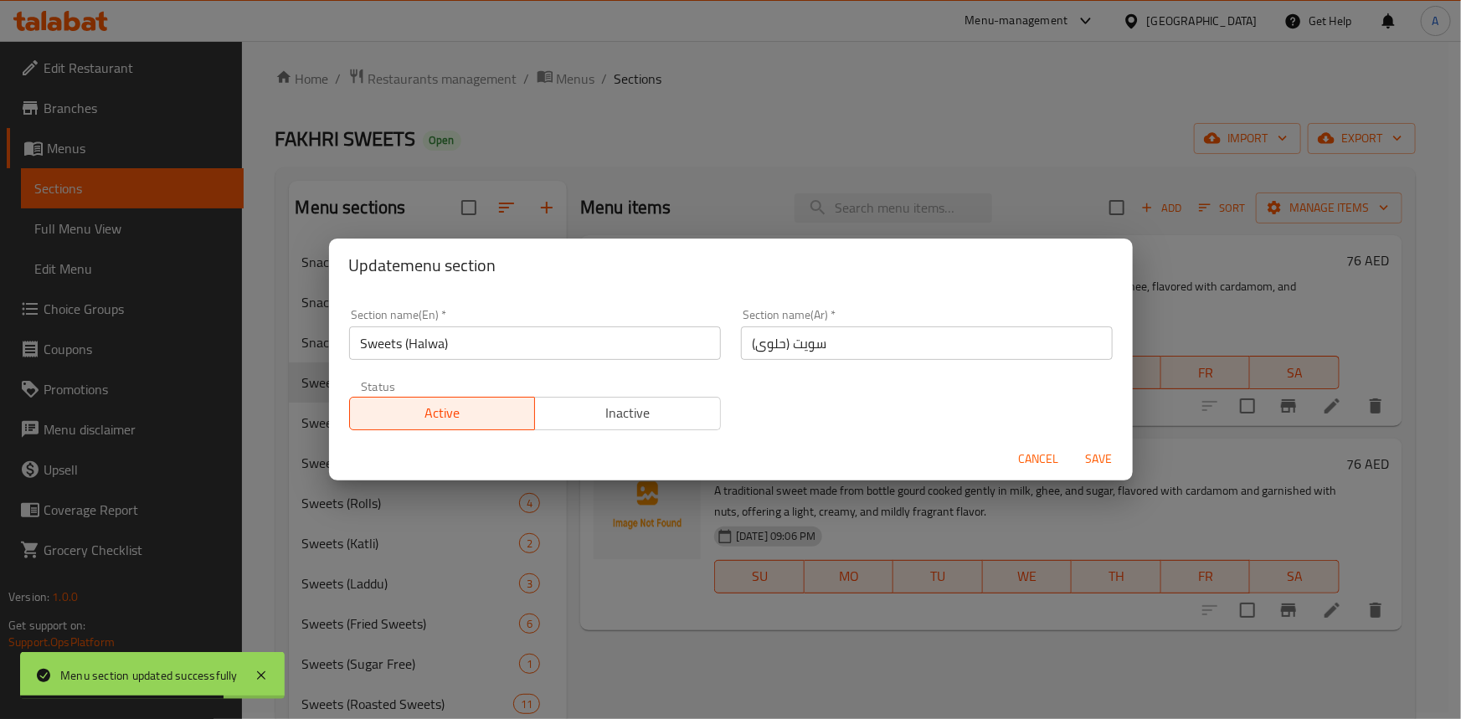
click at [862, 343] on input "سويت (حلوى)" at bounding box center [927, 343] width 372 height 33
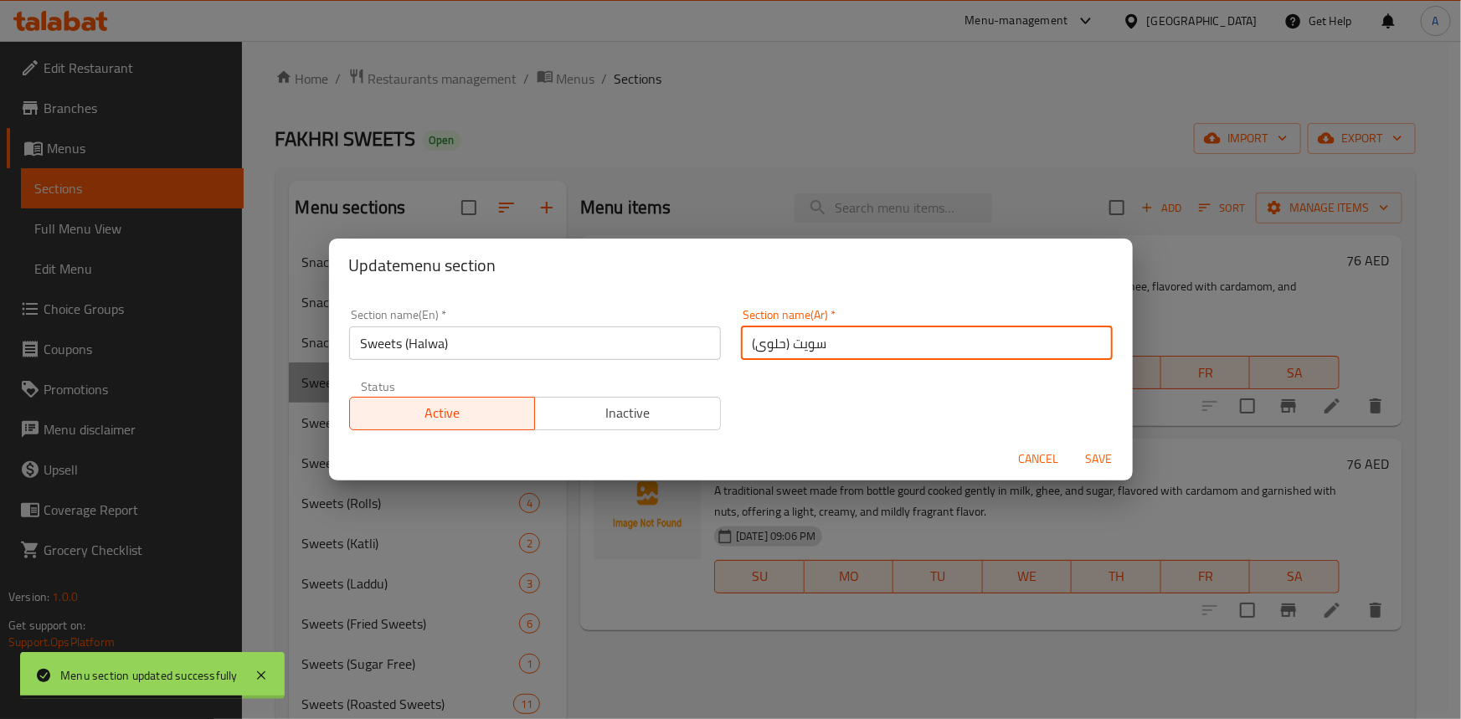
click at [811, 344] on input "سويت (حلوى)" at bounding box center [927, 343] width 372 height 33
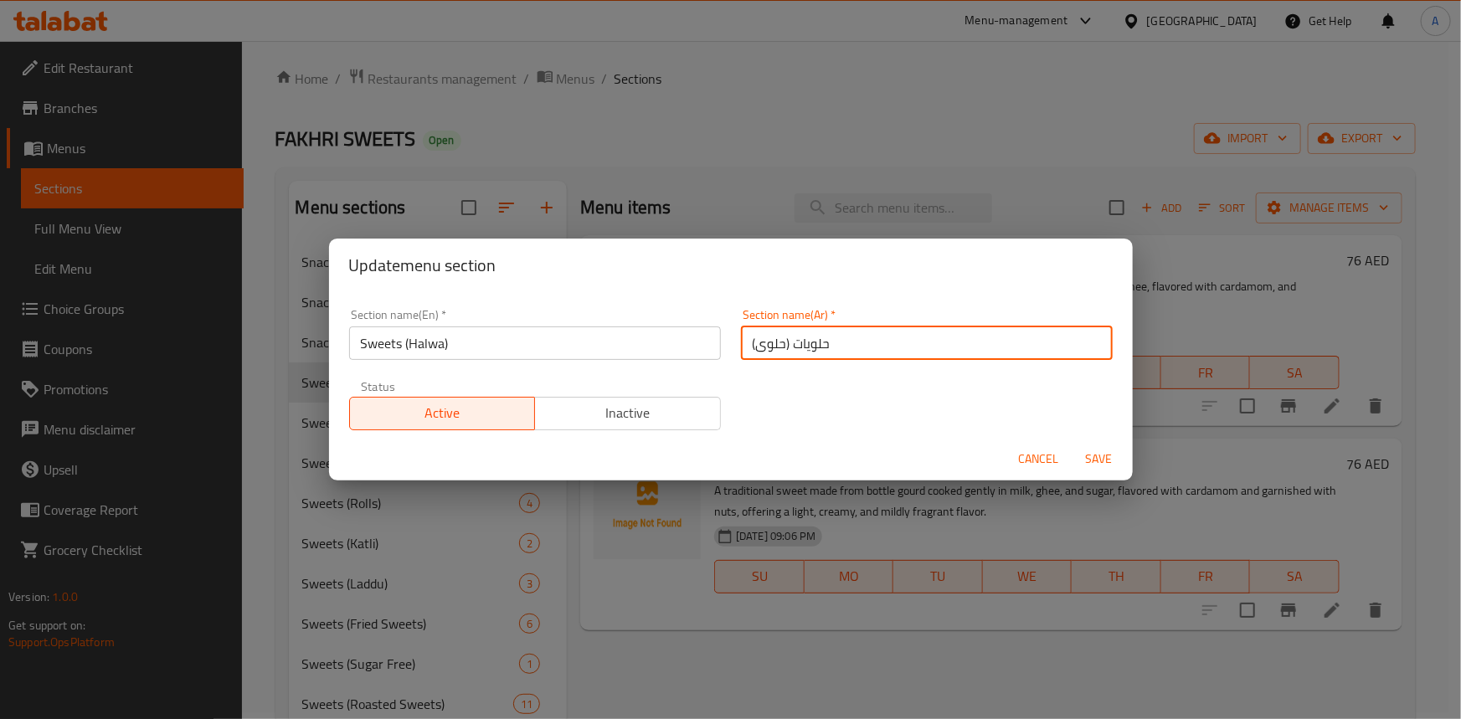
type input "حلويات (حلوى)"
click at [1099, 450] on span "Save" at bounding box center [1099, 459] width 40 height 21
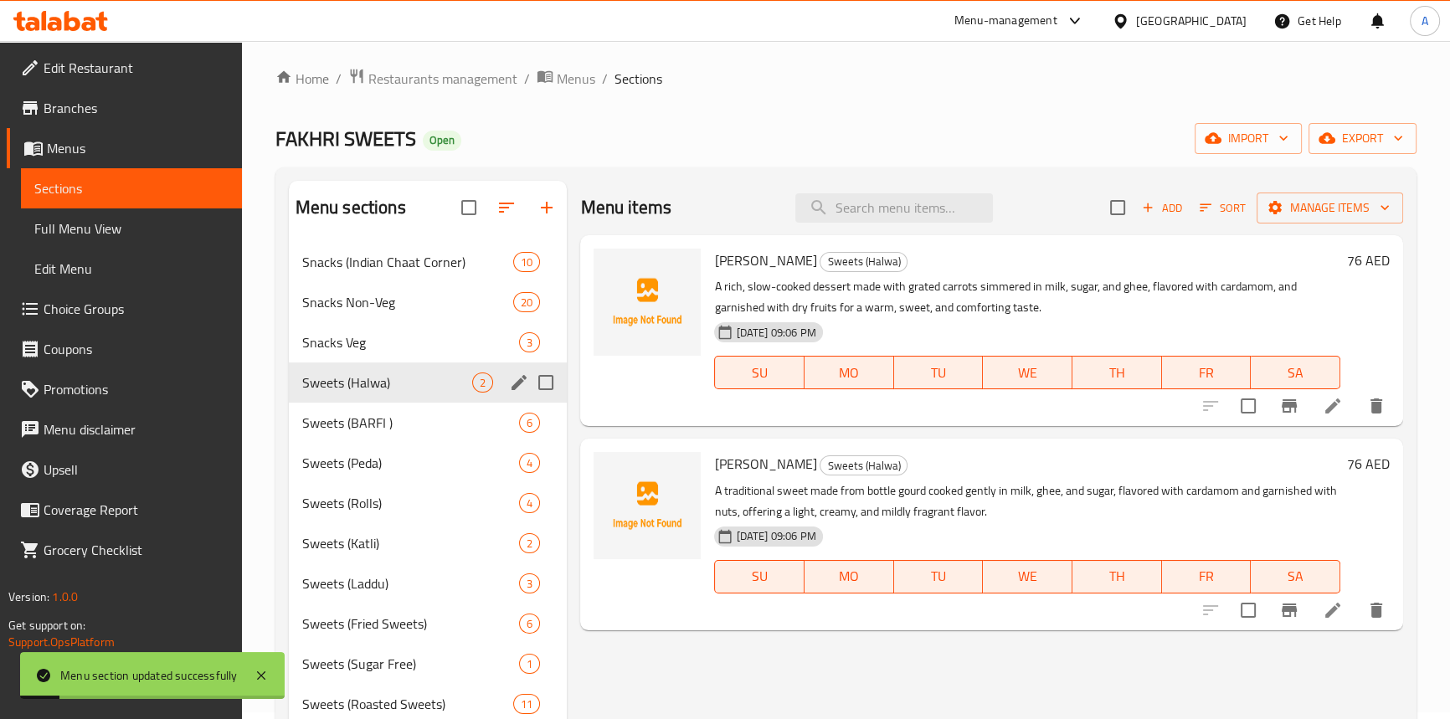
drag, startPoint x: 101, startPoint y: 222, endPoint x: 1060, endPoint y: 53, distance: 973.6
click at [101, 222] on span "Full Menu View" at bounding box center [131, 229] width 194 height 20
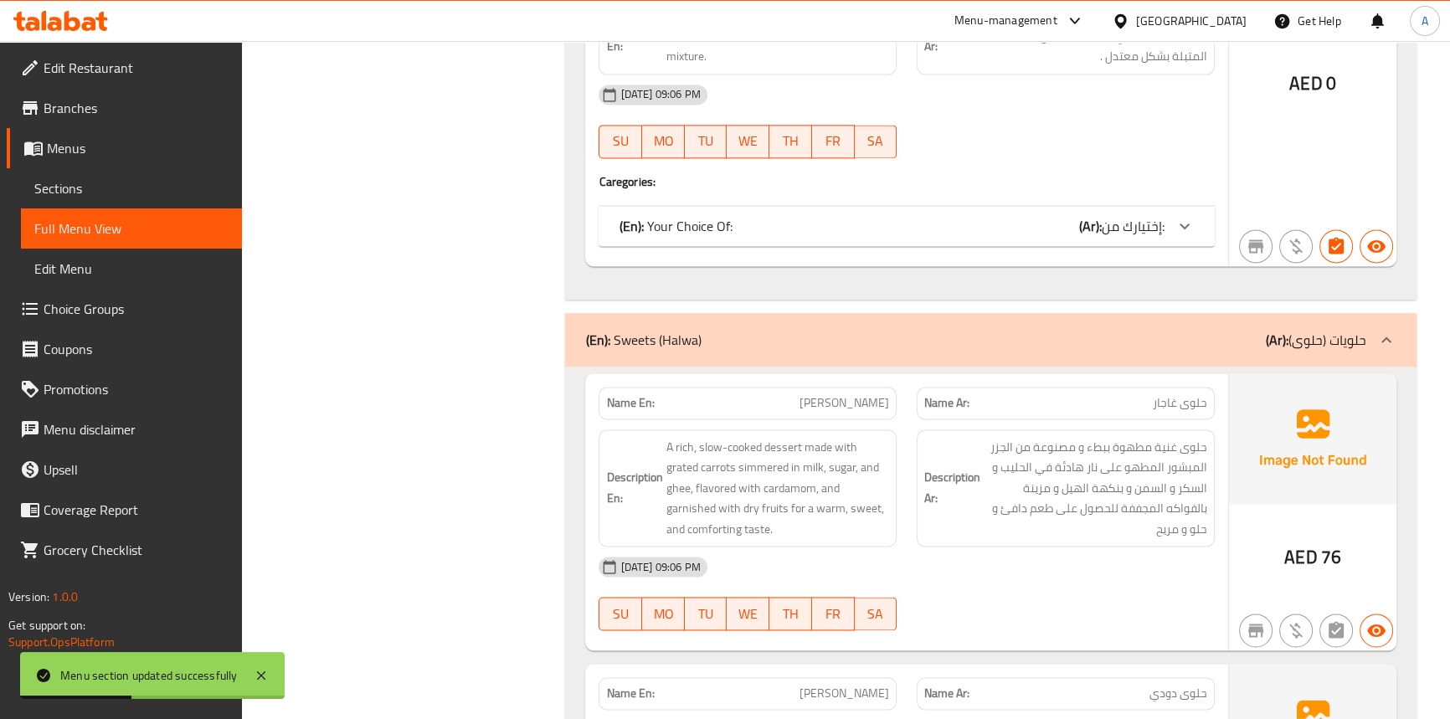
scroll to position [11013, 0]
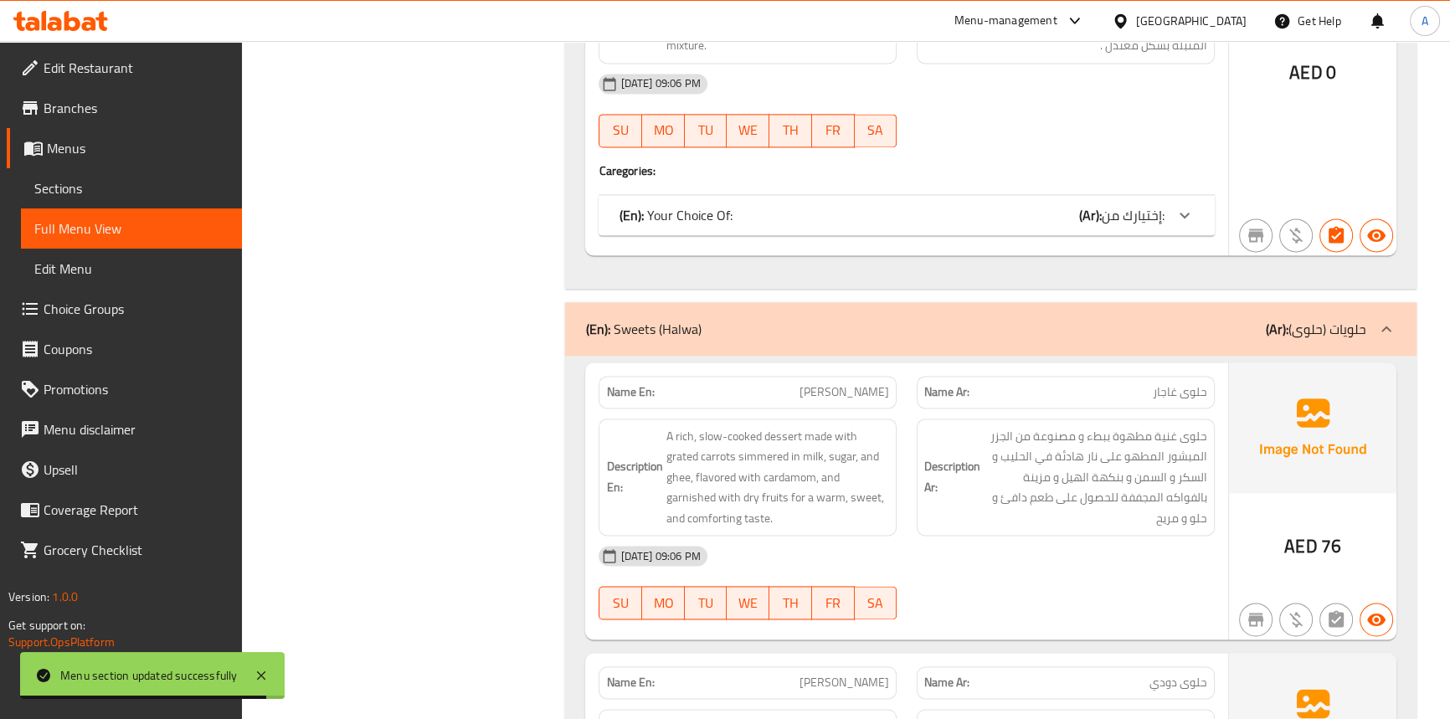
click at [955, 536] on div "[DATE] 09:06 PM" at bounding box center [907, 556] width 636 height 40
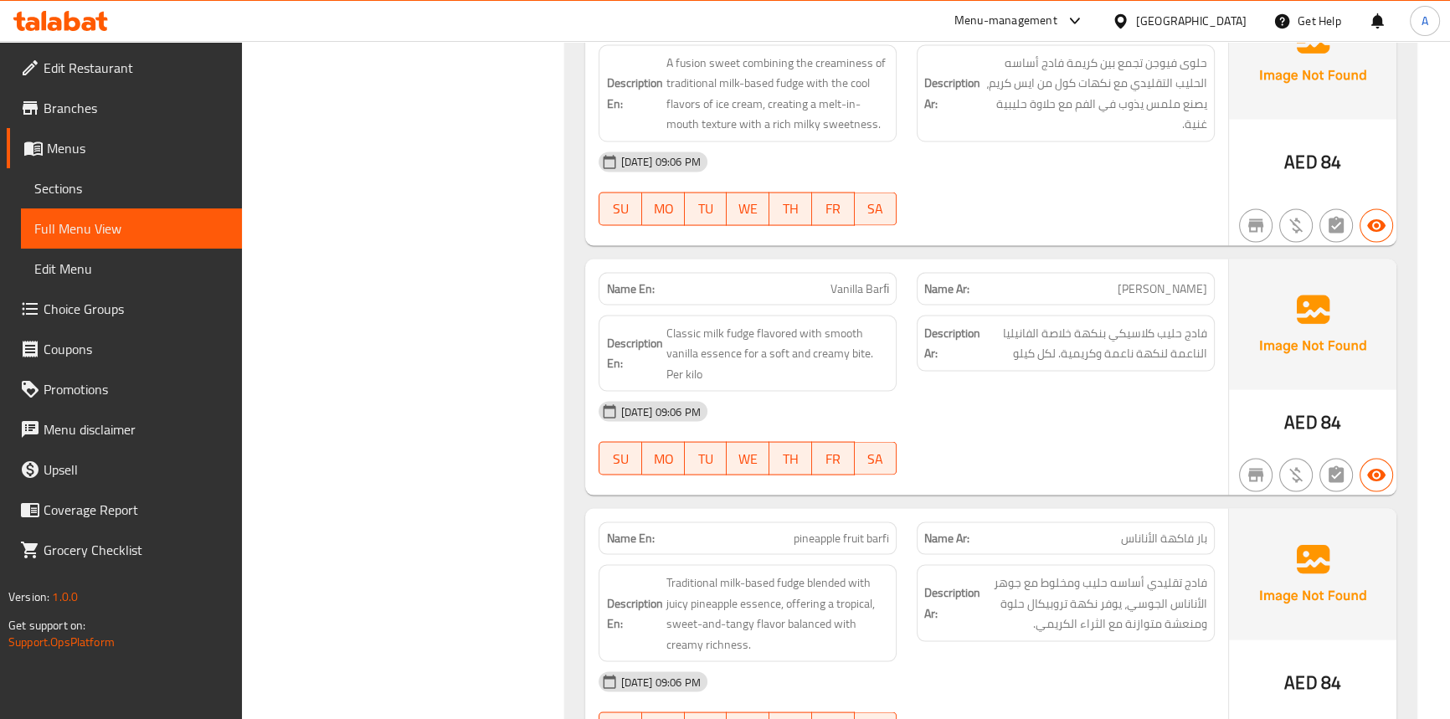
scroll to position [12155, 0]
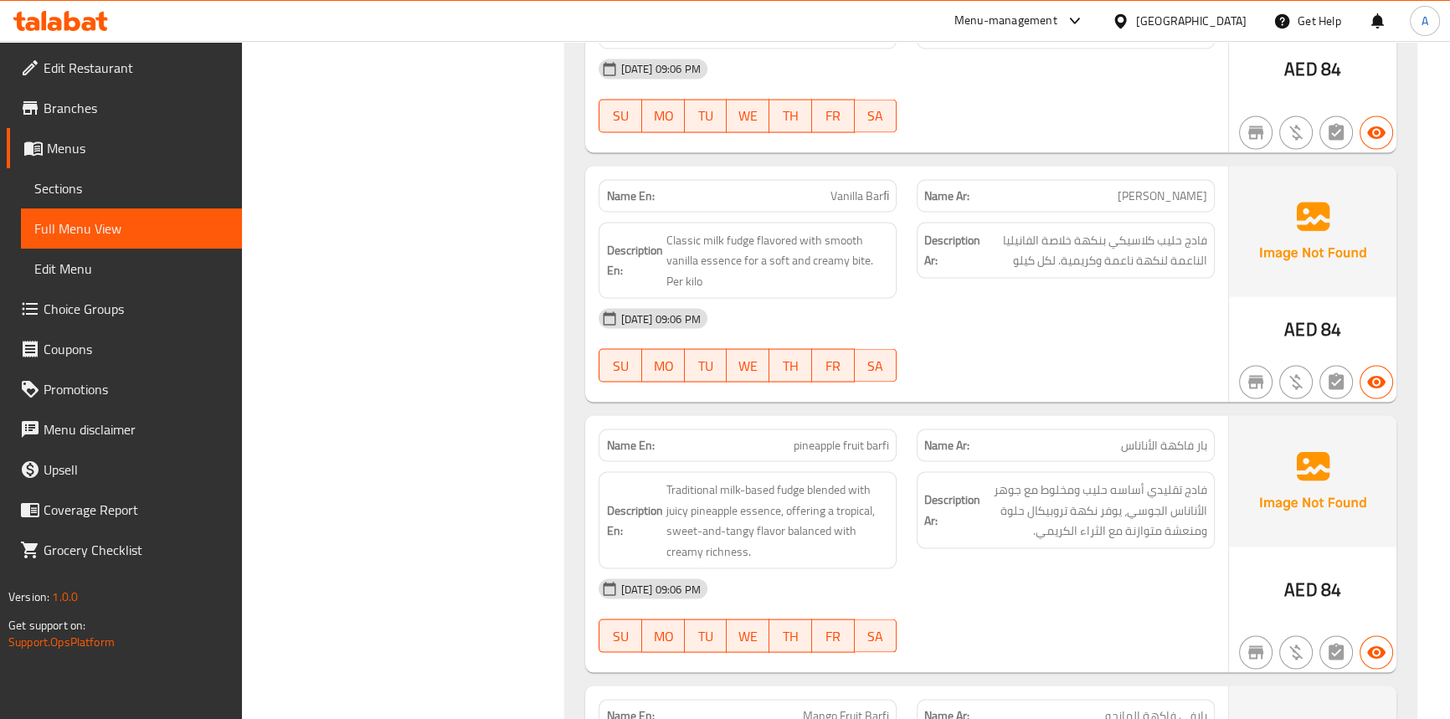
click at [1020, 523] on div "Description Ar: فادج تقليدي أساسه حليب ومخلوط مع جوهر الأناناس الجوسي، يوفر نكه…" at bounding box center [1066, 520] width 318 height 117
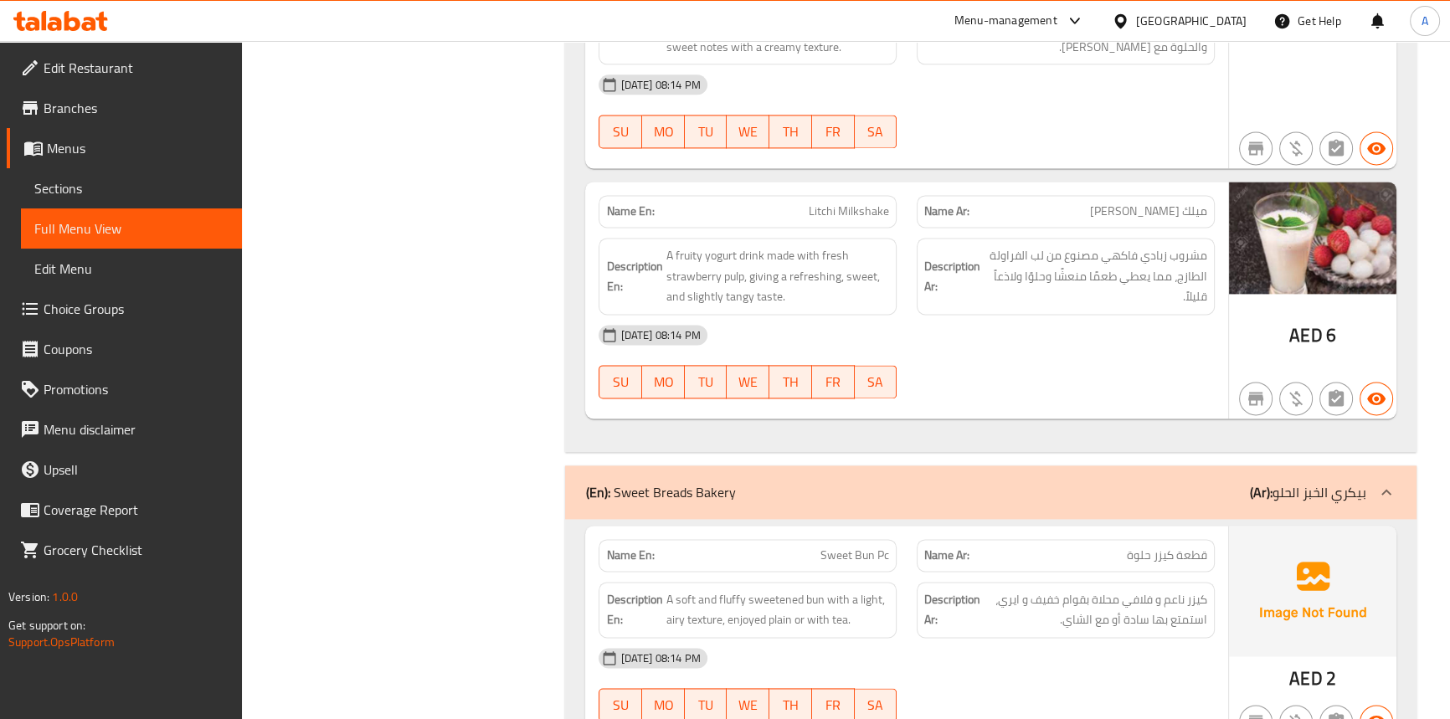
click at [868, 638] on div "[DATE] 08:14 PM" at bounding box center [907, 658] width 636 height 40
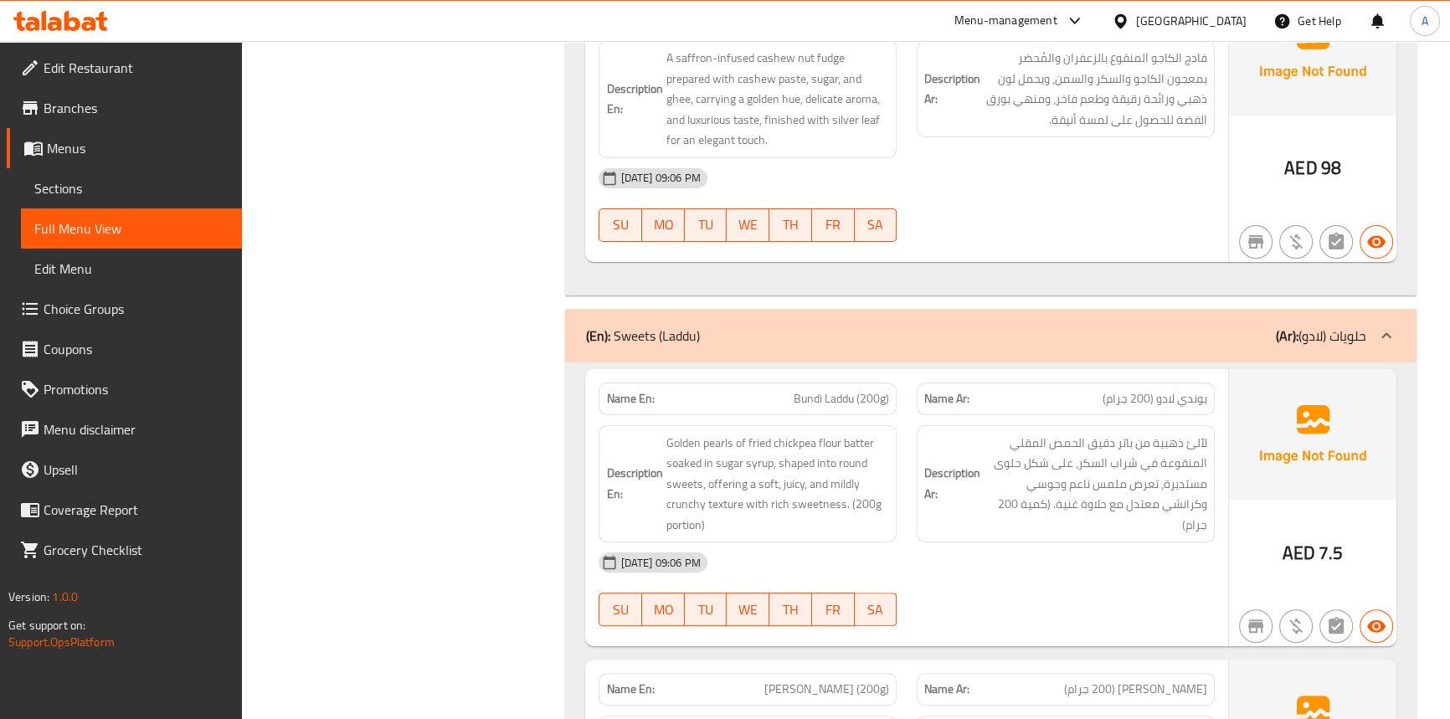
click at [1085, 183] on div "03-10-2025 09:06 PM SU MO TU WE TH FR SA" at bounding box center [907, 205] width 636 height 94
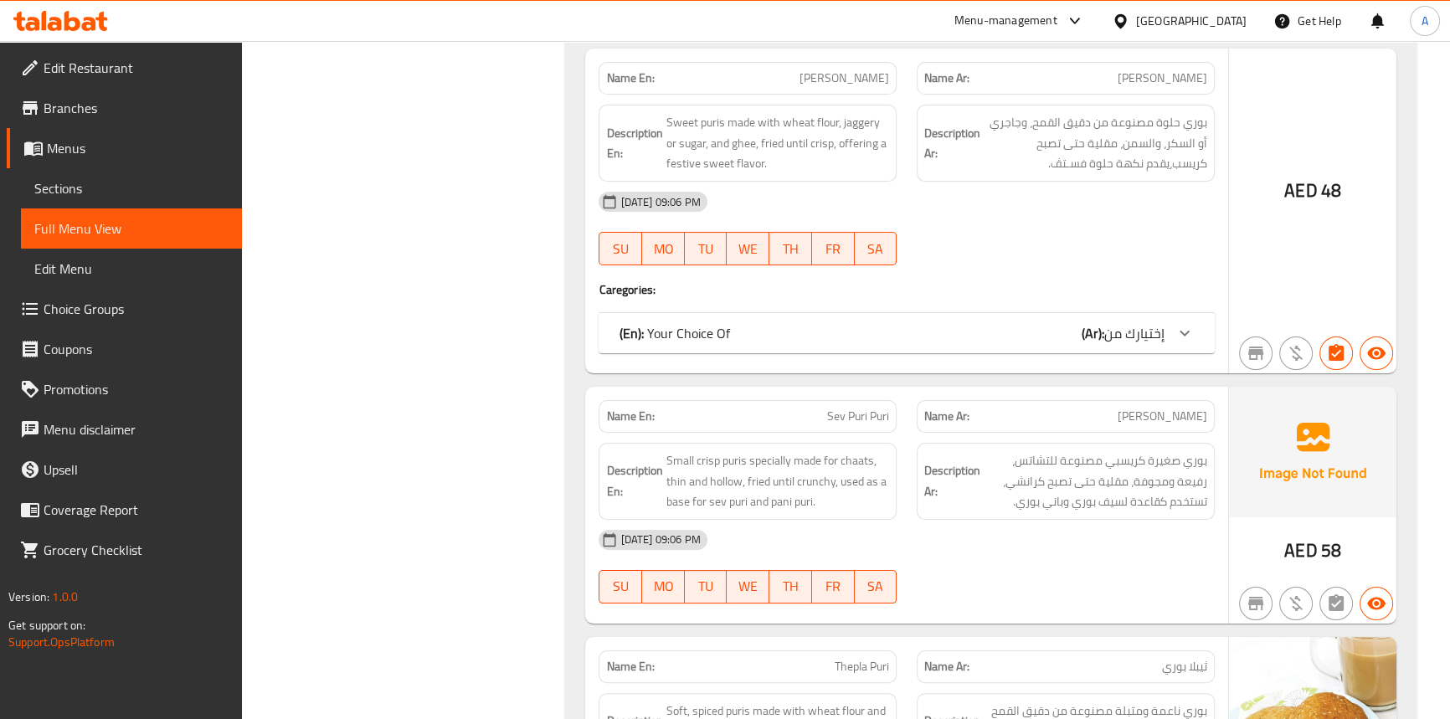
scroll to position [0, 0]
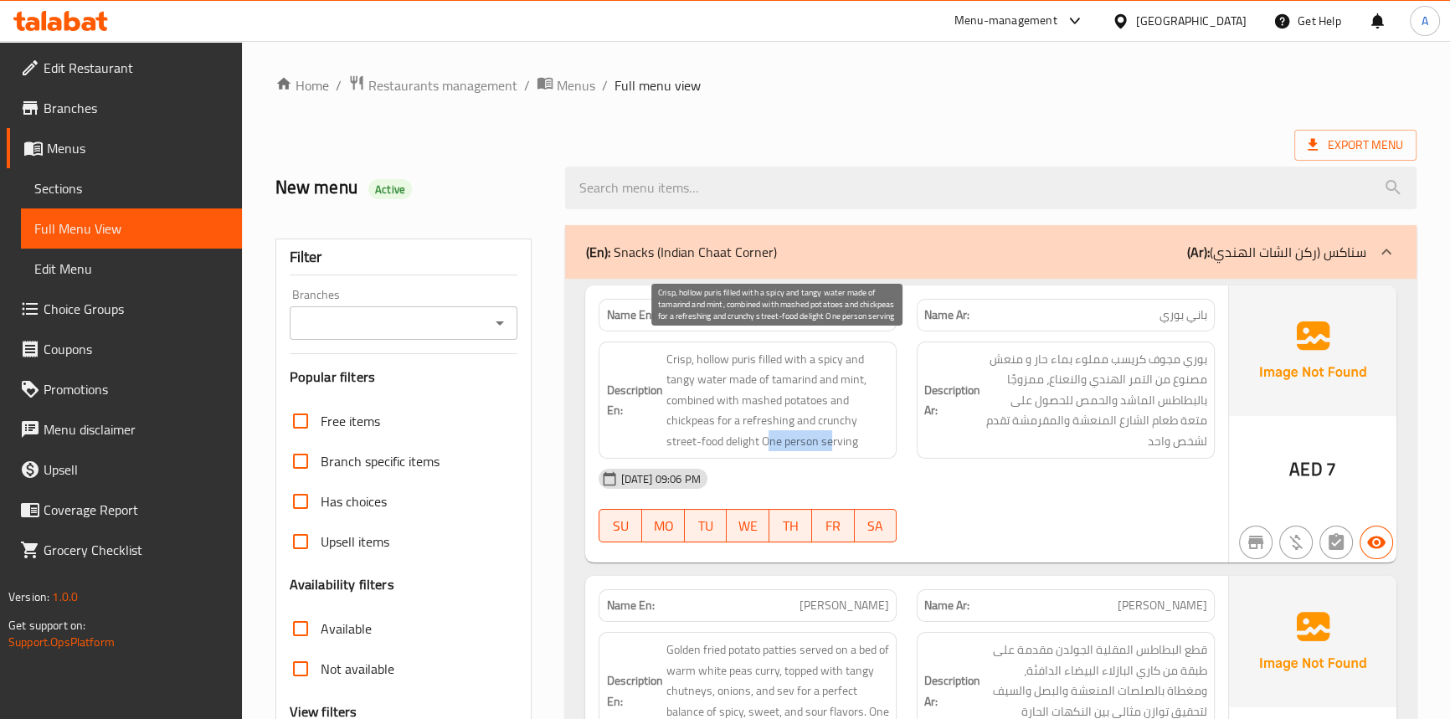
drag, startPoint x: 765, startPoint y: 440, endPoint x: 833, endPoint y: 435, distance: 68.8
click at [833, 435] on span "Crisp, hollow puris filled with a spicy and tangy water made of tamarind and mi…" at bounding box center [778, 400] width 224 height 103
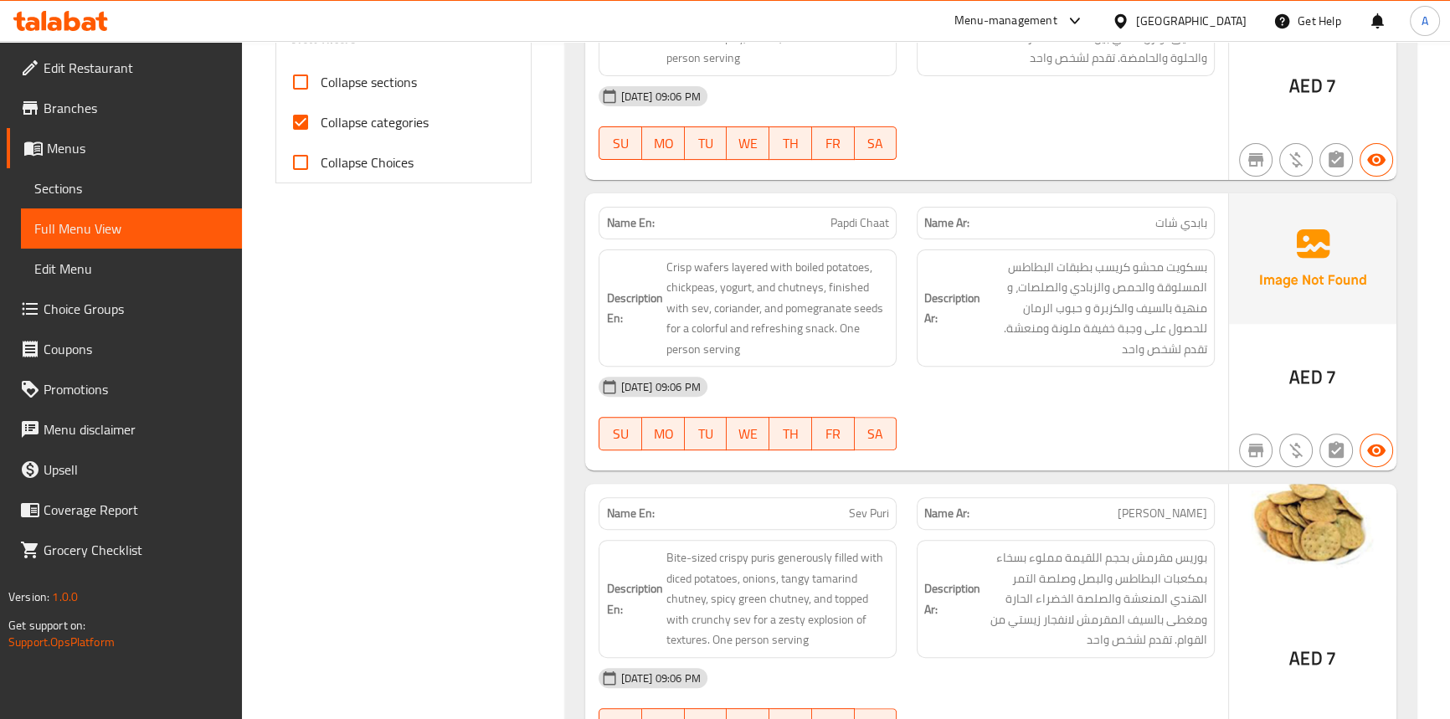
scroll to position [685, 0]
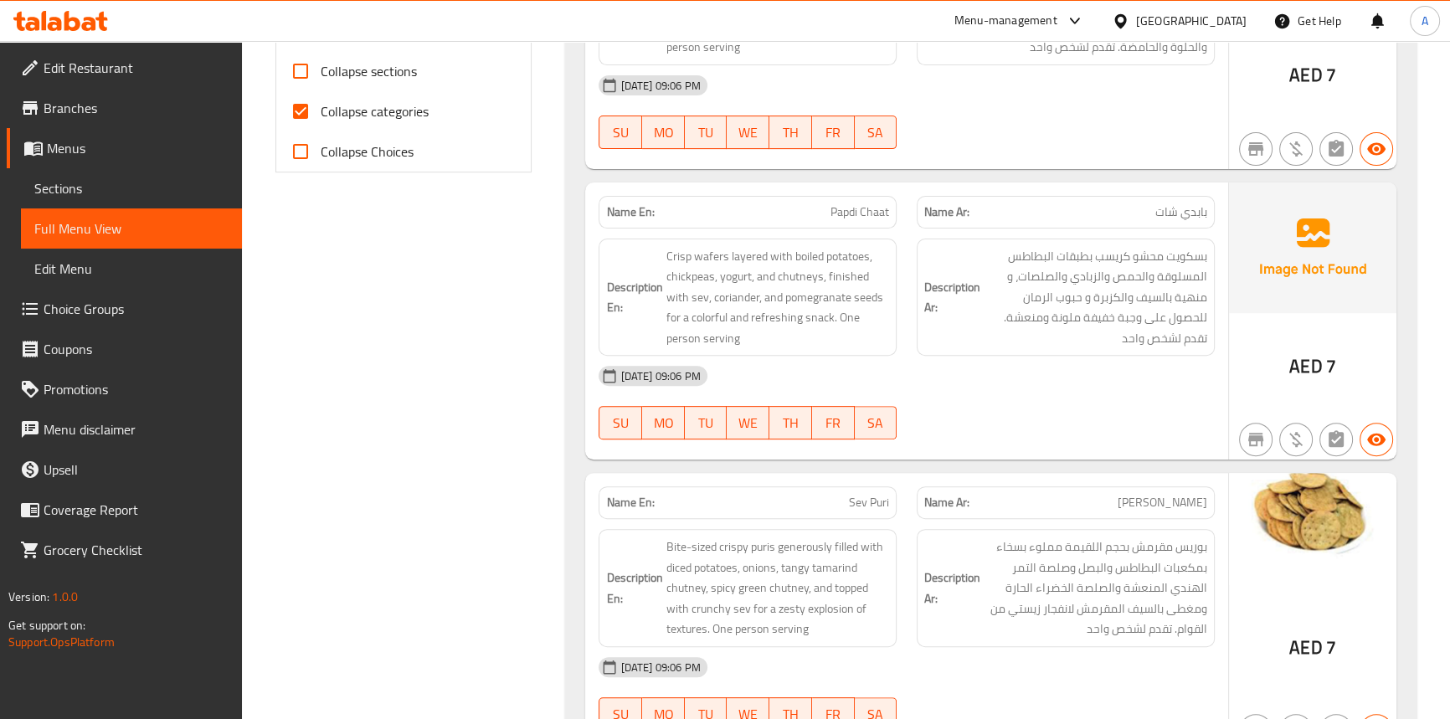
click at [992, 398] on div "03-10-2025 09:06 PM SU MO TU WE TH FR SA" at bounding box center [907, 403] width 636 height 94
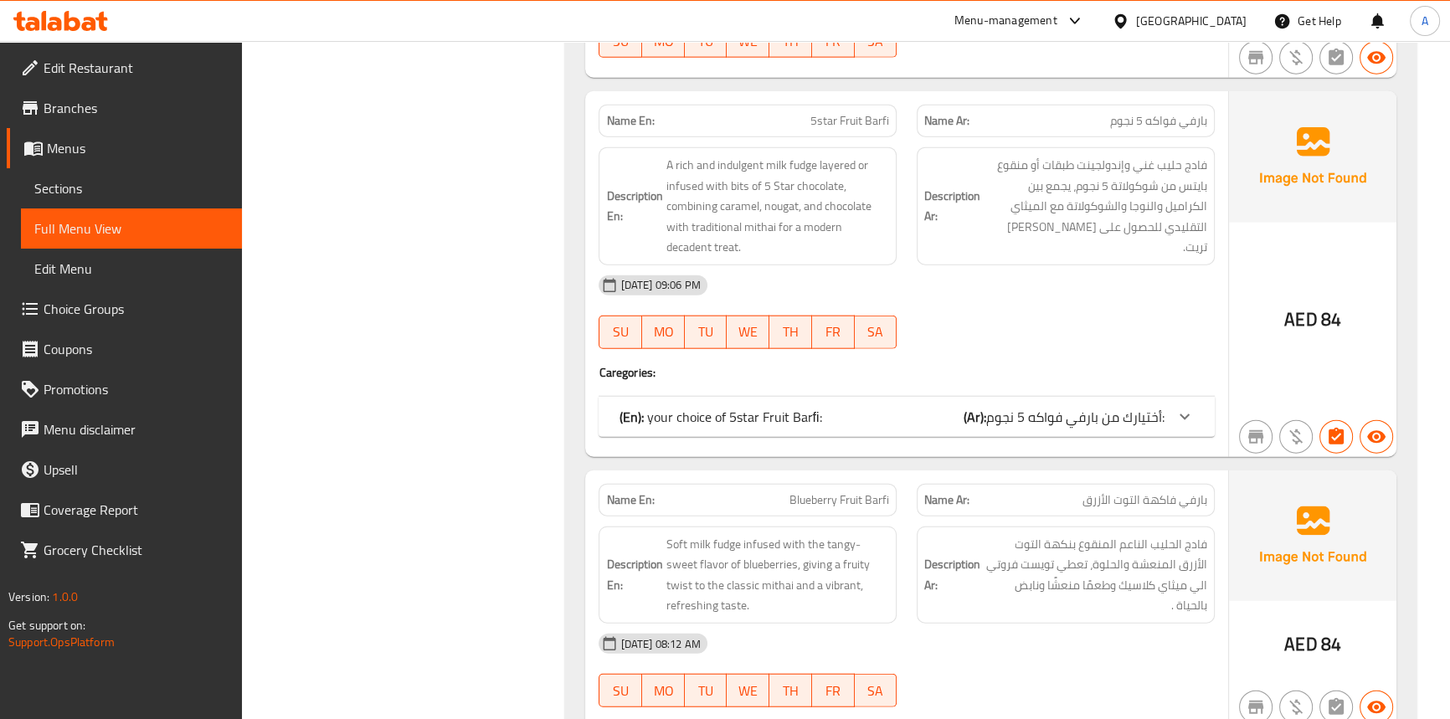
scroll to position [13221, 0]
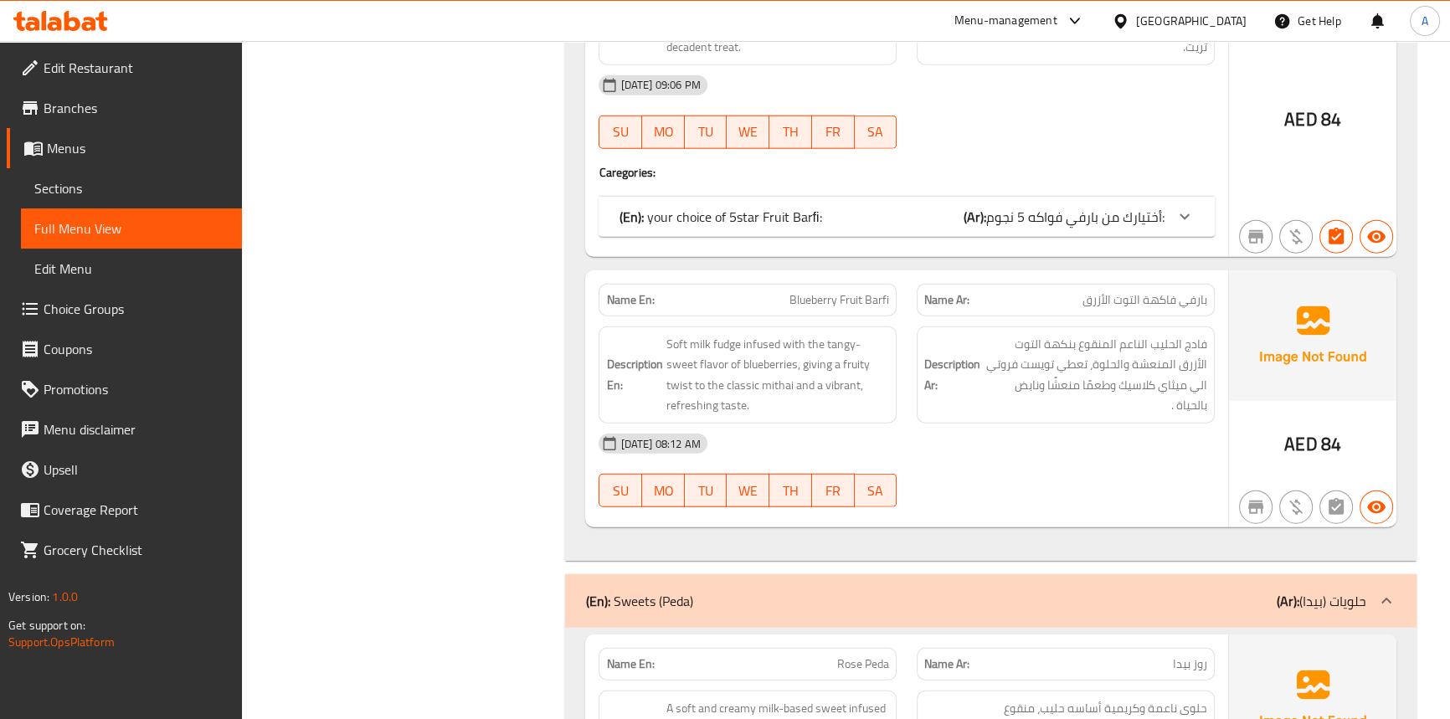
drag, startPoint x: 1007, startPoint y: 111, endPoint x: 1069, endPoint y: 52, distance: 85.3
click at [1007, 139] on div at bounding box center [1066, 149] width 318 height 20
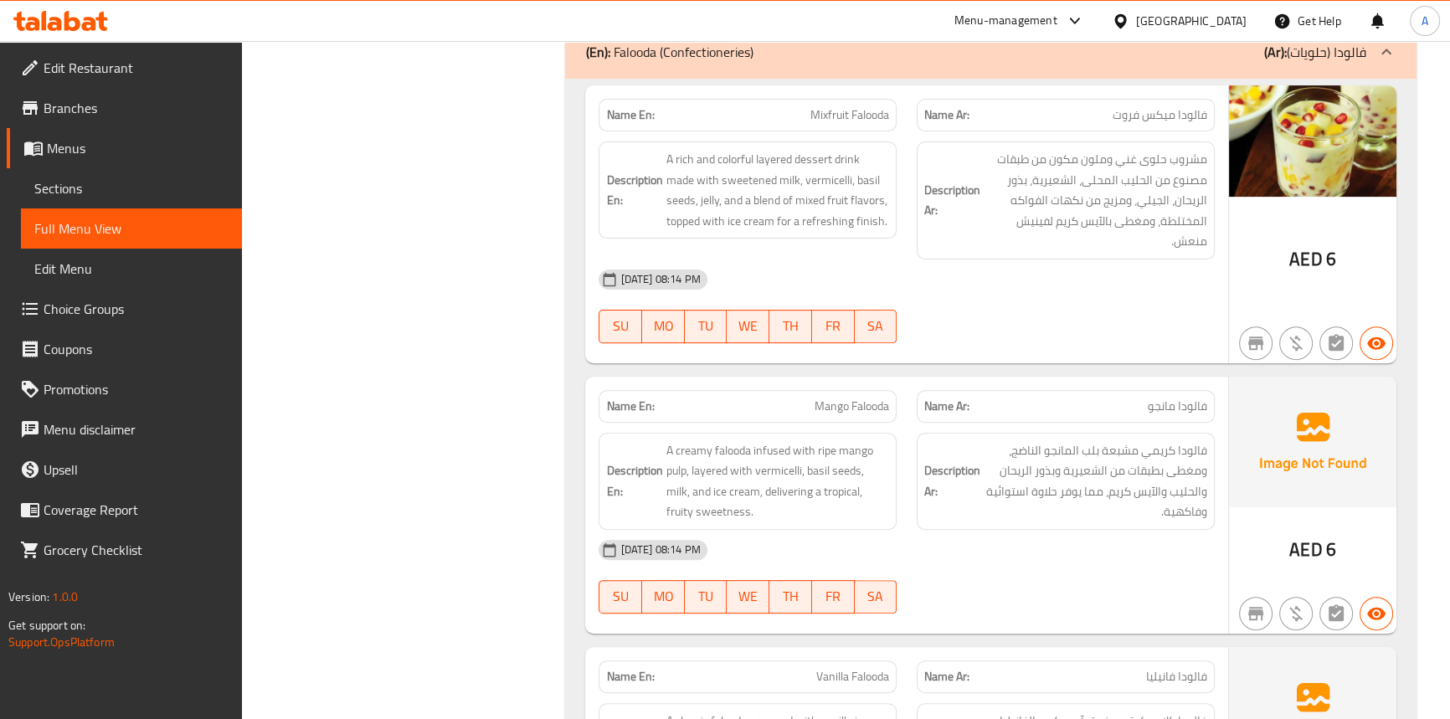
scroll to position [48668, 0]
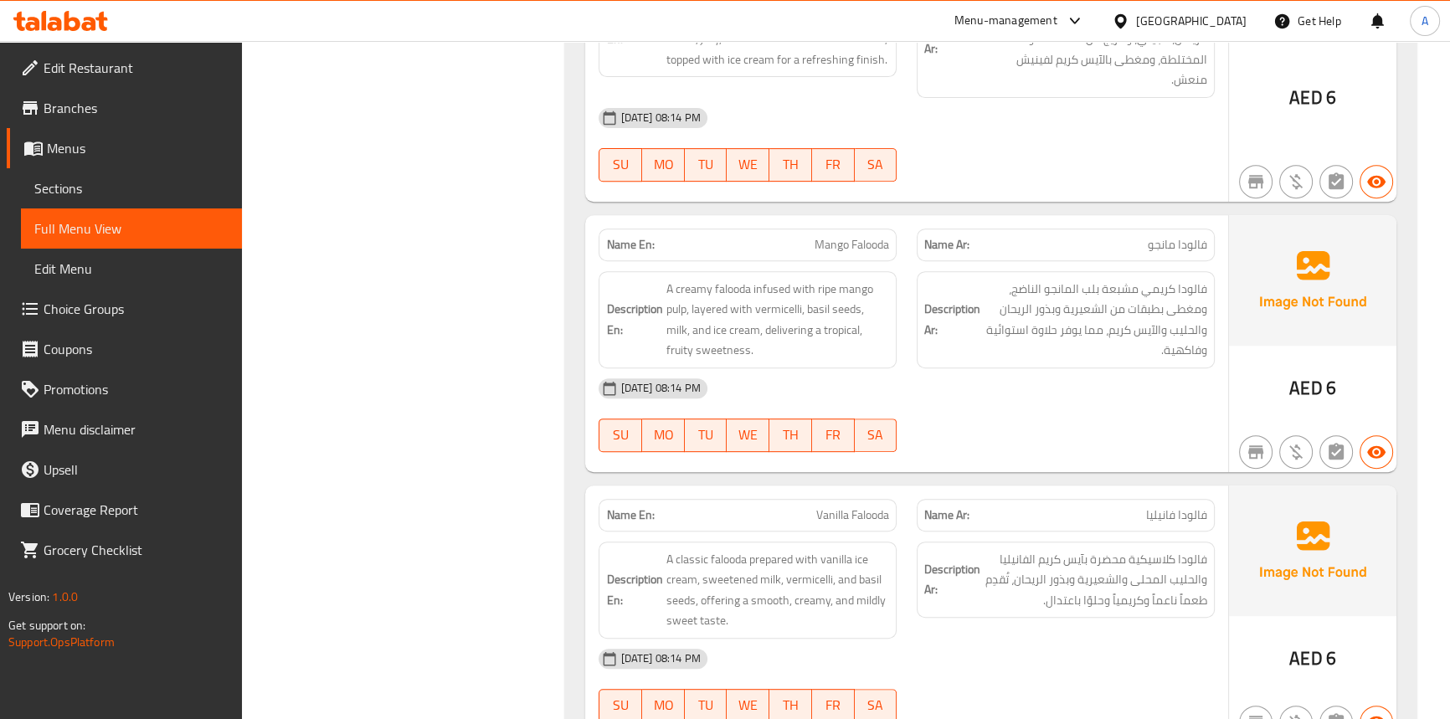
click at [1085, 368] on div "03-10-2025 08:14 PM SU MO TU WE TH FR SA" at bounding box center [907, 415] width 636 height 94
click at [952, 368] on div "[DATE] 08:14 PM" at bounding box center [907, 388] width 636 height 40
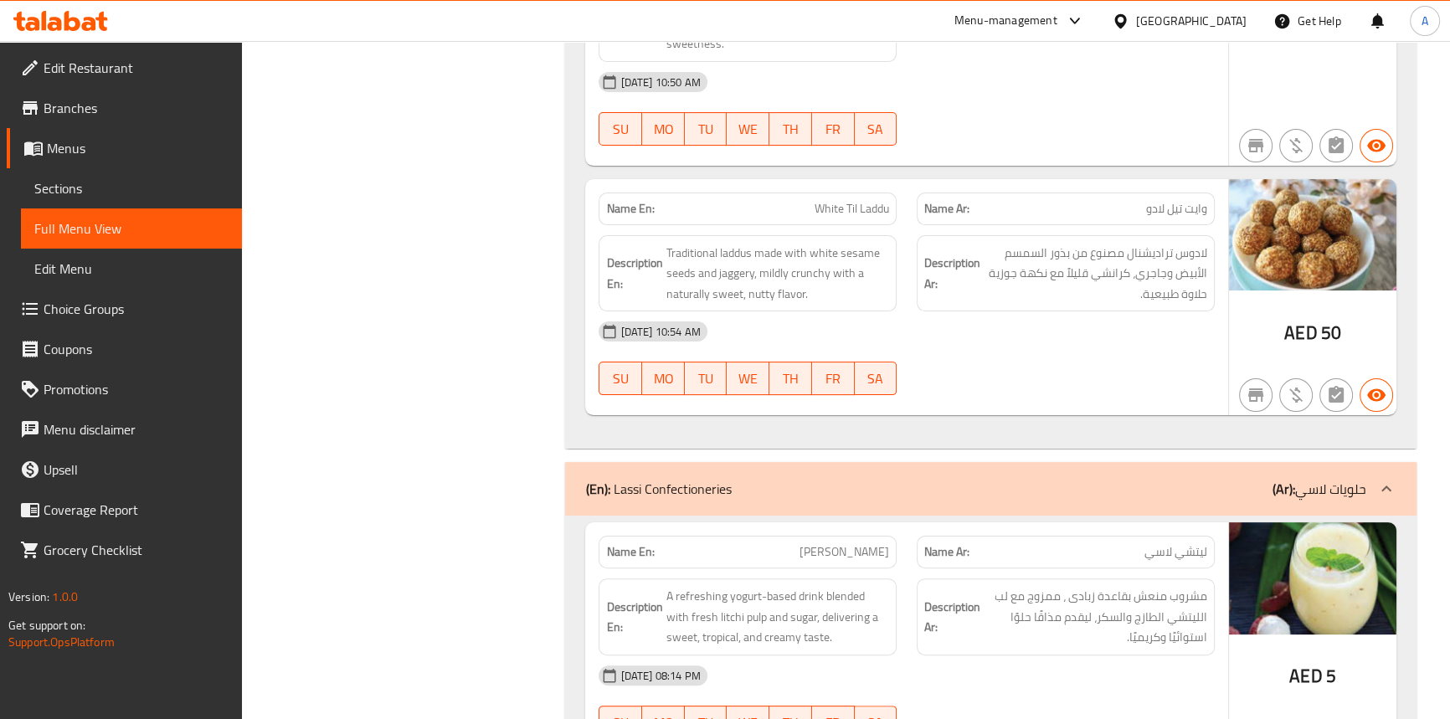
click at [995, 311] on div "04-10-2025 10:54 AM SU MO TU WE TH FR SA" at bounding box center [907, 358] width 636 height 94
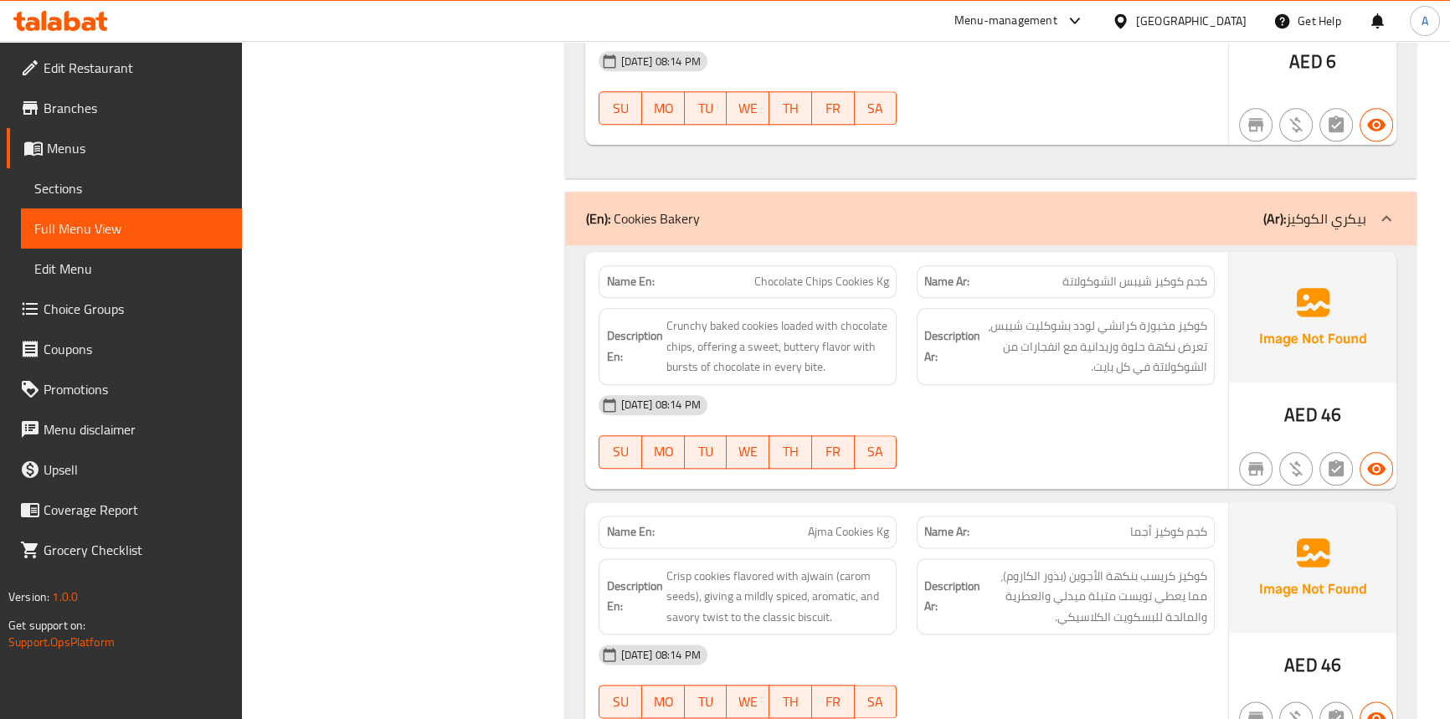
scroll to position [50349, 0]
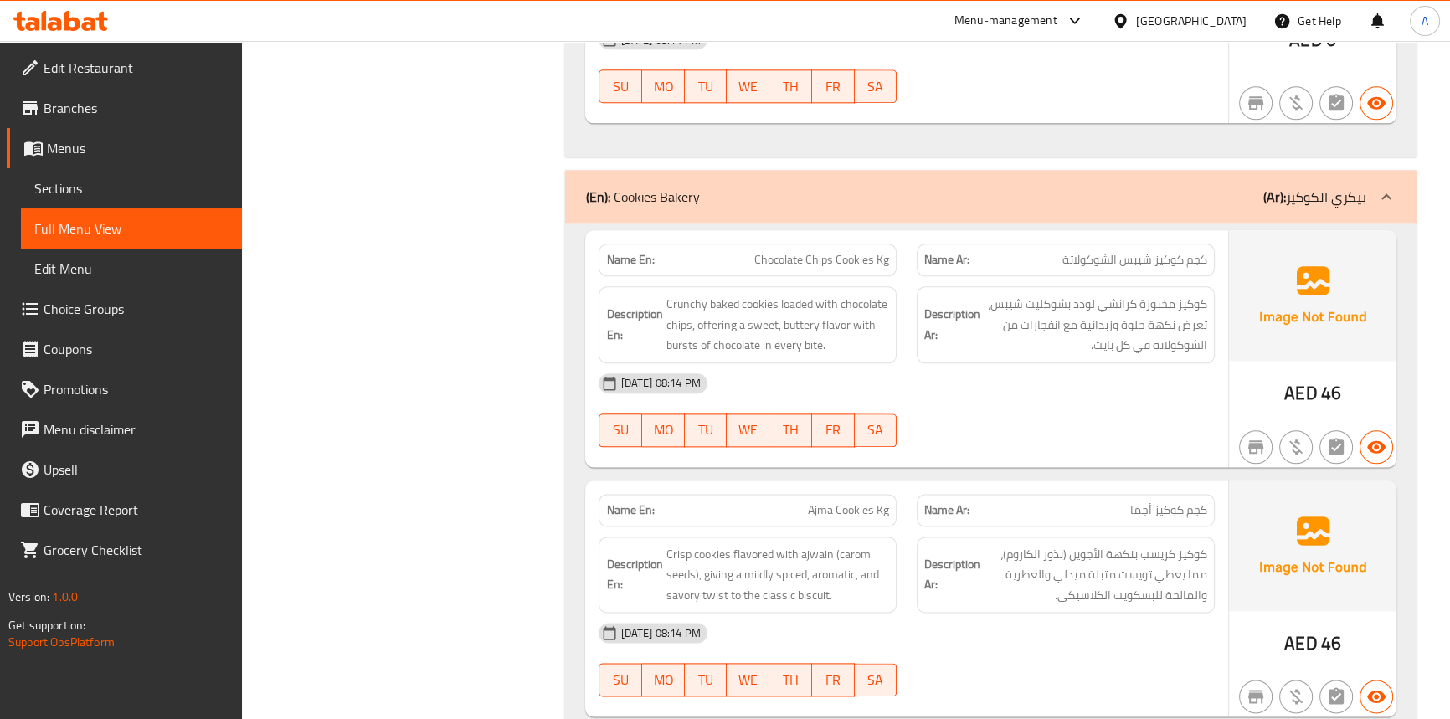
copy span "Kg"
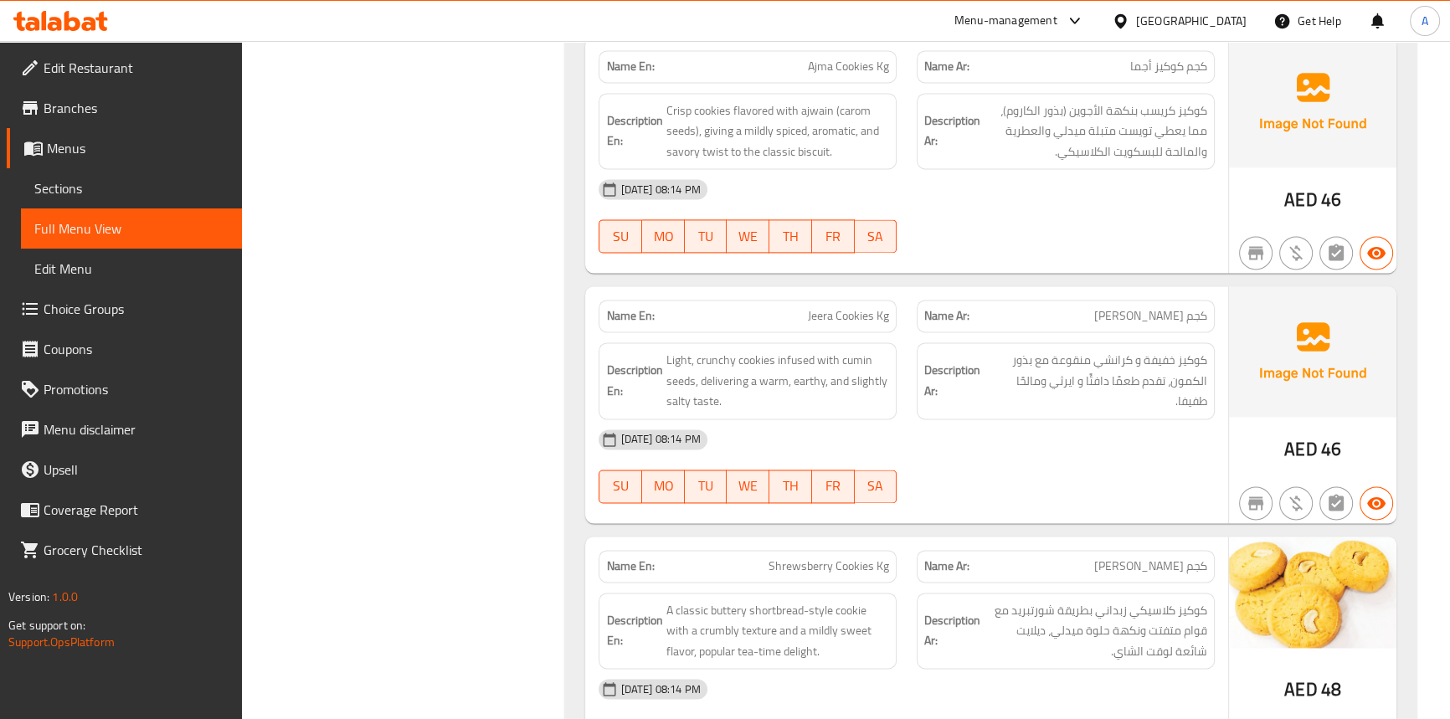
click at [1207, 558] on span "كجم [PERSON_NAME]" at bounding box center [1150, 567] width 113 height 18
click at [1197, 558] on span "كجم [PERSON_NAME]" at bounding box center [1150, 567] width 113 height 18
copy span "كجم"
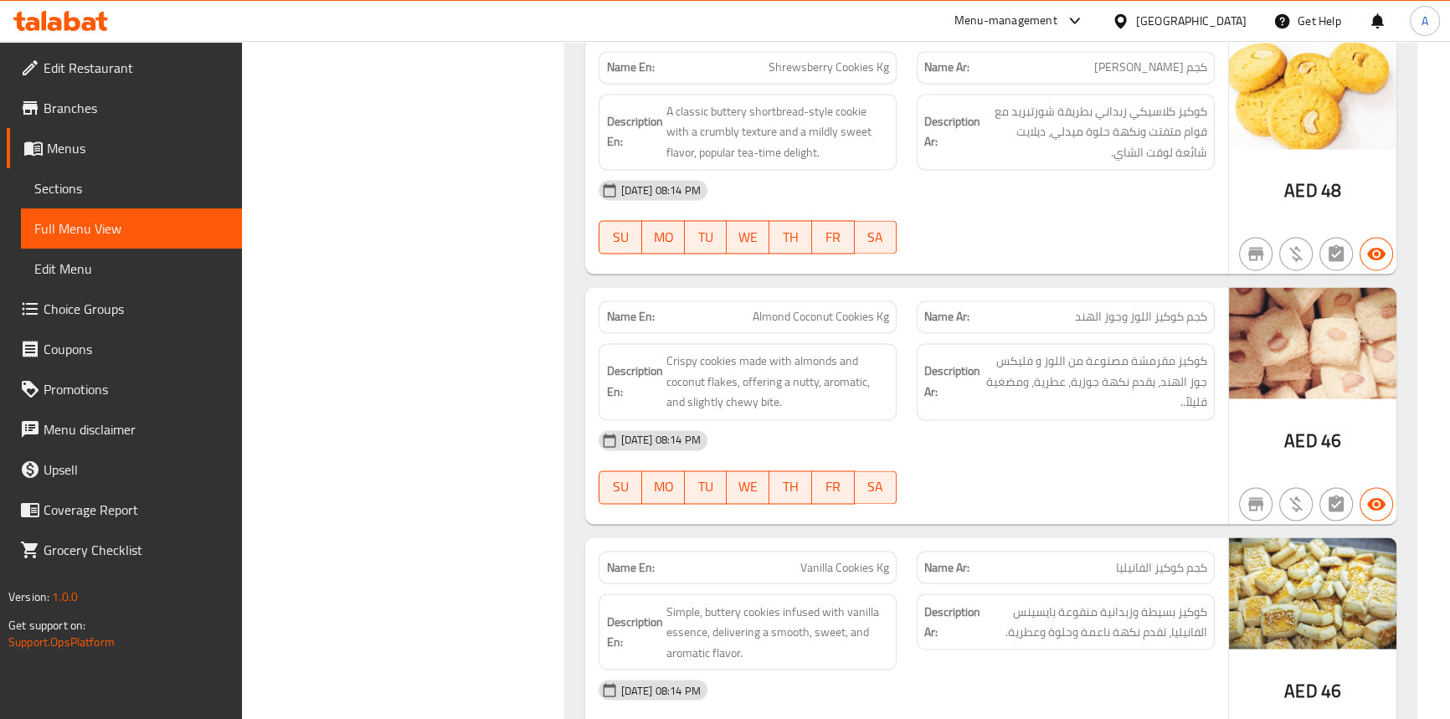
click at [886, 559] on span "Vanilla Cookies Kg" at bounding box center [845, 568] width 89 height 18
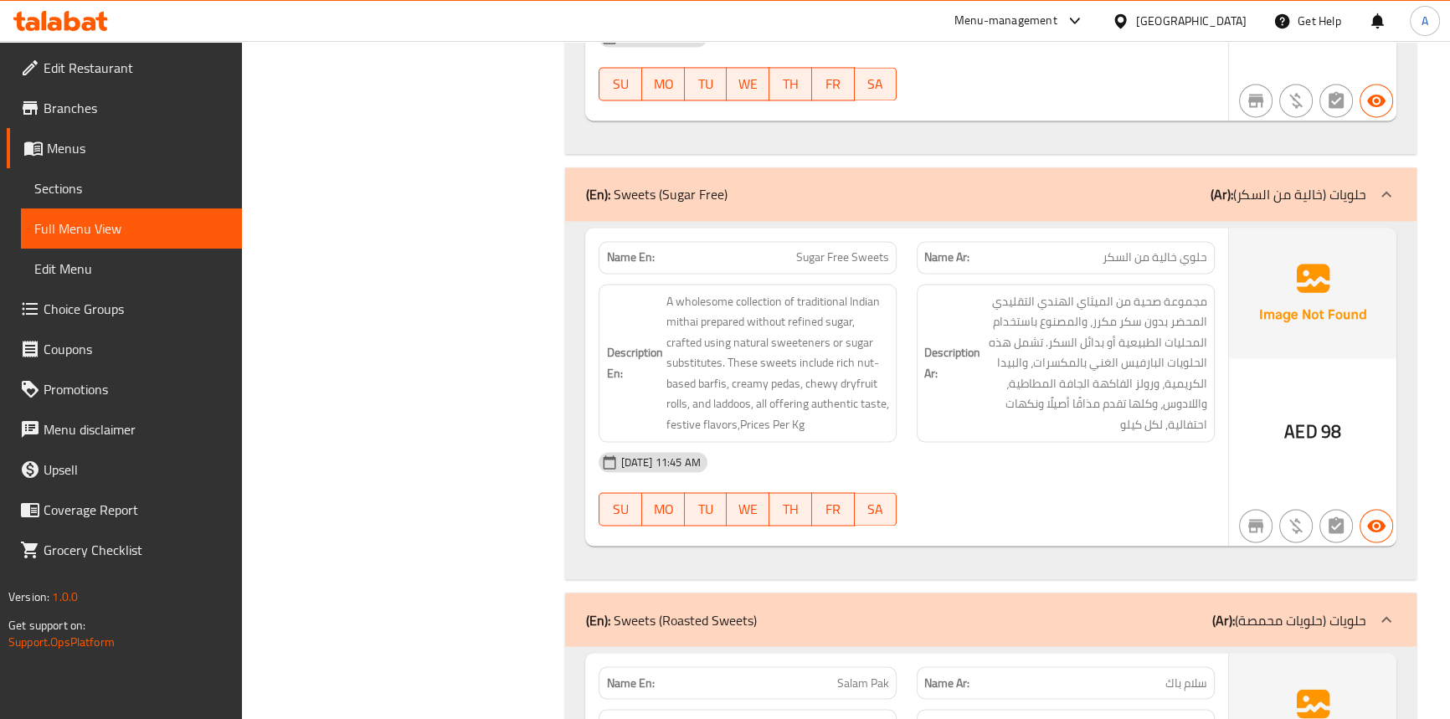
scroll to position [22657, 0]
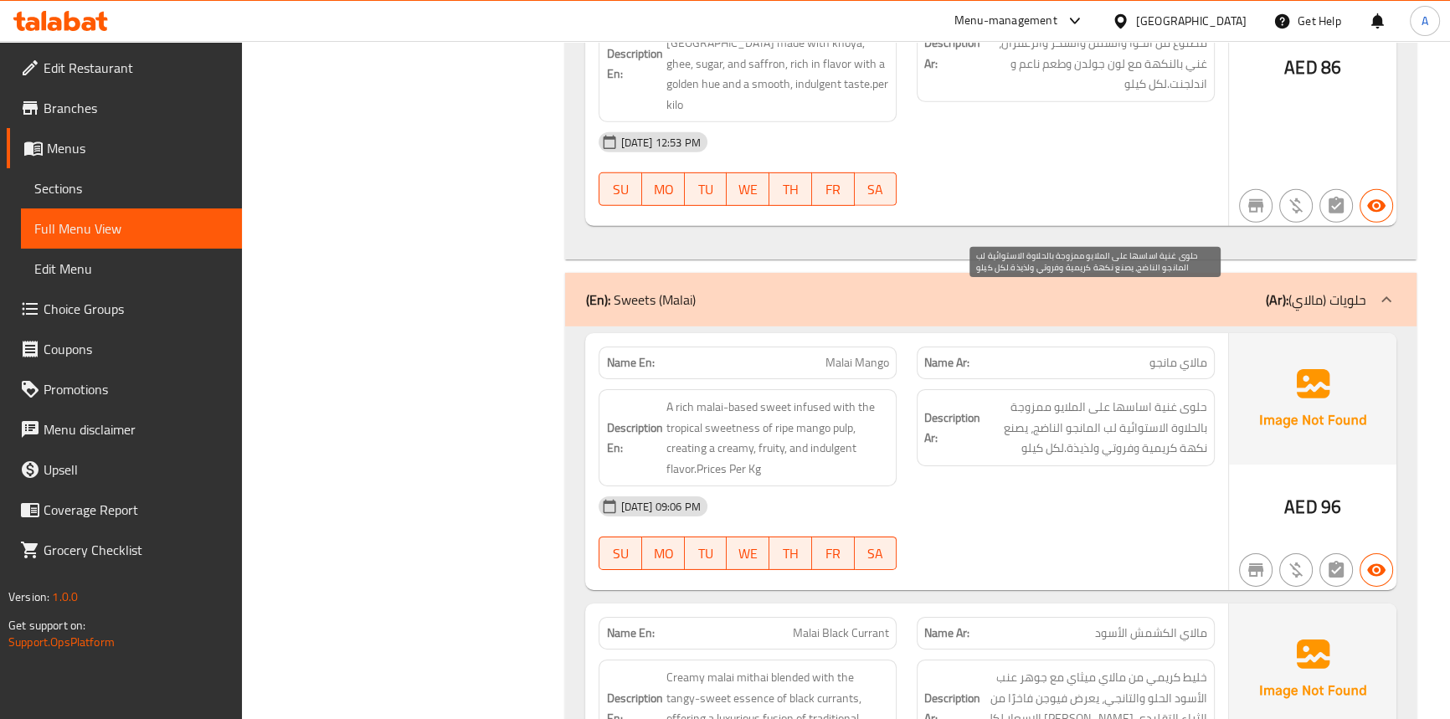
click at [1029, 397] on span "حلوى غنية اساسها على الملايو ممزوجة بالحلاوة الاستوائية لب المانجو الناضج، يصنع…" at bounding box center [1096, 428] width 224 height 62
click at [1028, 397] on span "حلوى غنية اساسها على الملايو ممزوجة بالحلاوة الاستوائية لب المانجو الناضج، يصنع…" at bounding box center [1096, 428] width 224 height 62
click at [98, 188] on span "Sections" at bounding box center [131, 188] width 194 height 20
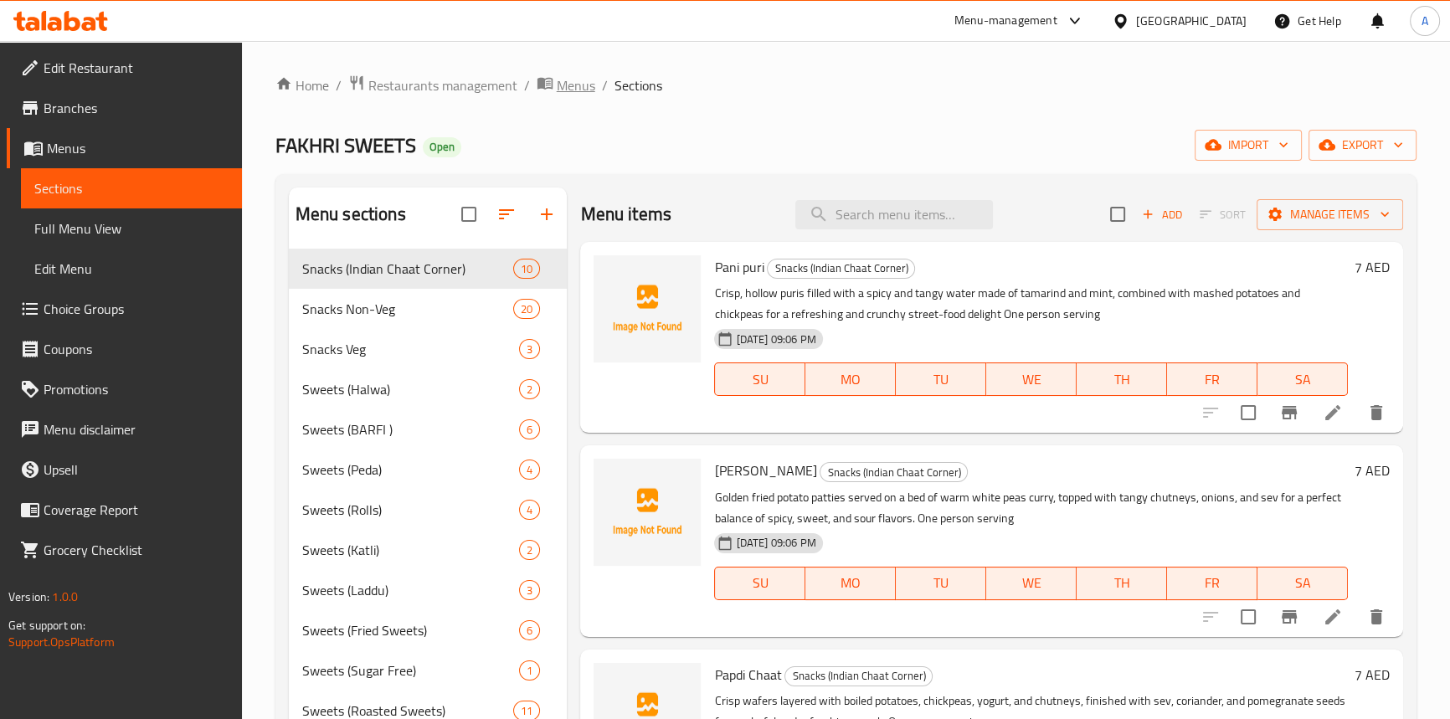
click at [563, 88] on span "Menus" at bounding box center [576, 85] width 39 height 20
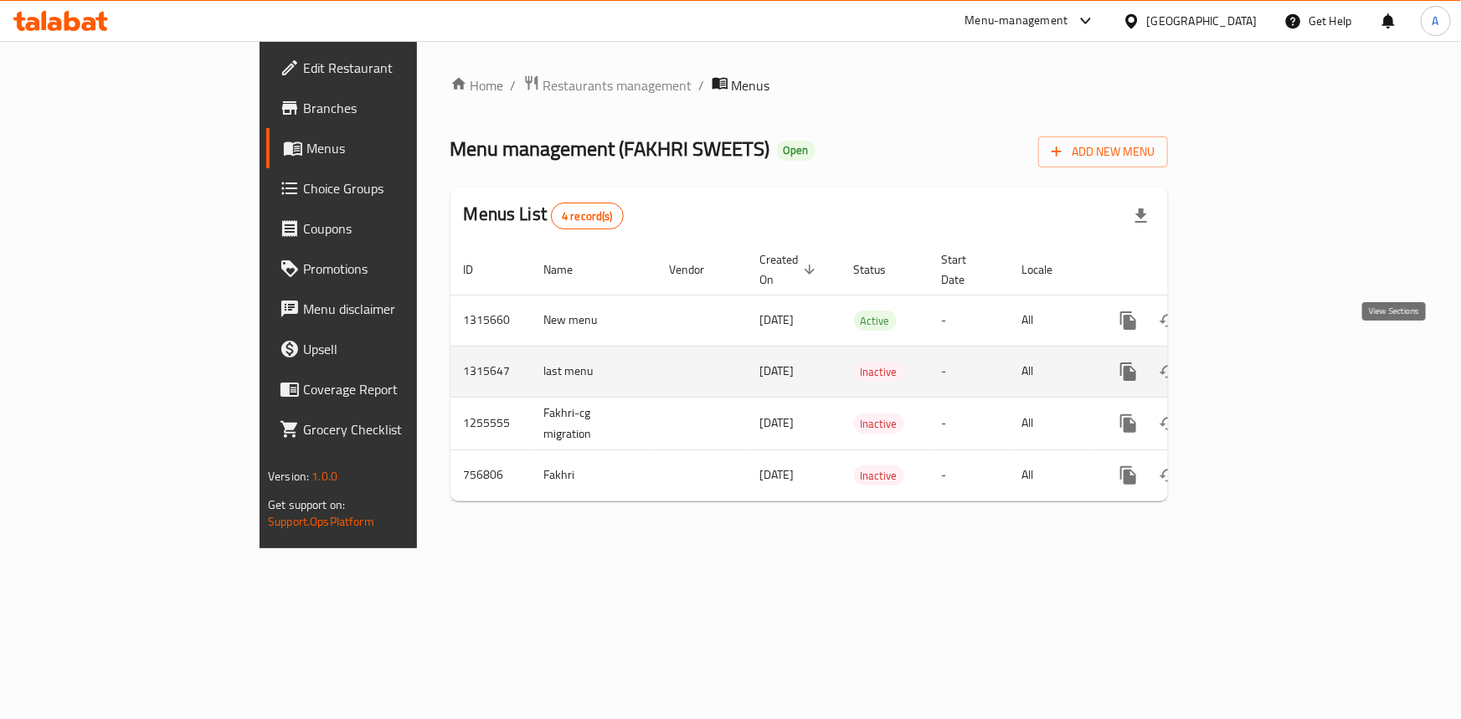
click at [1259, 362] on icon "enhanced table" at bounding box center [1249, 372] width 20 height 20
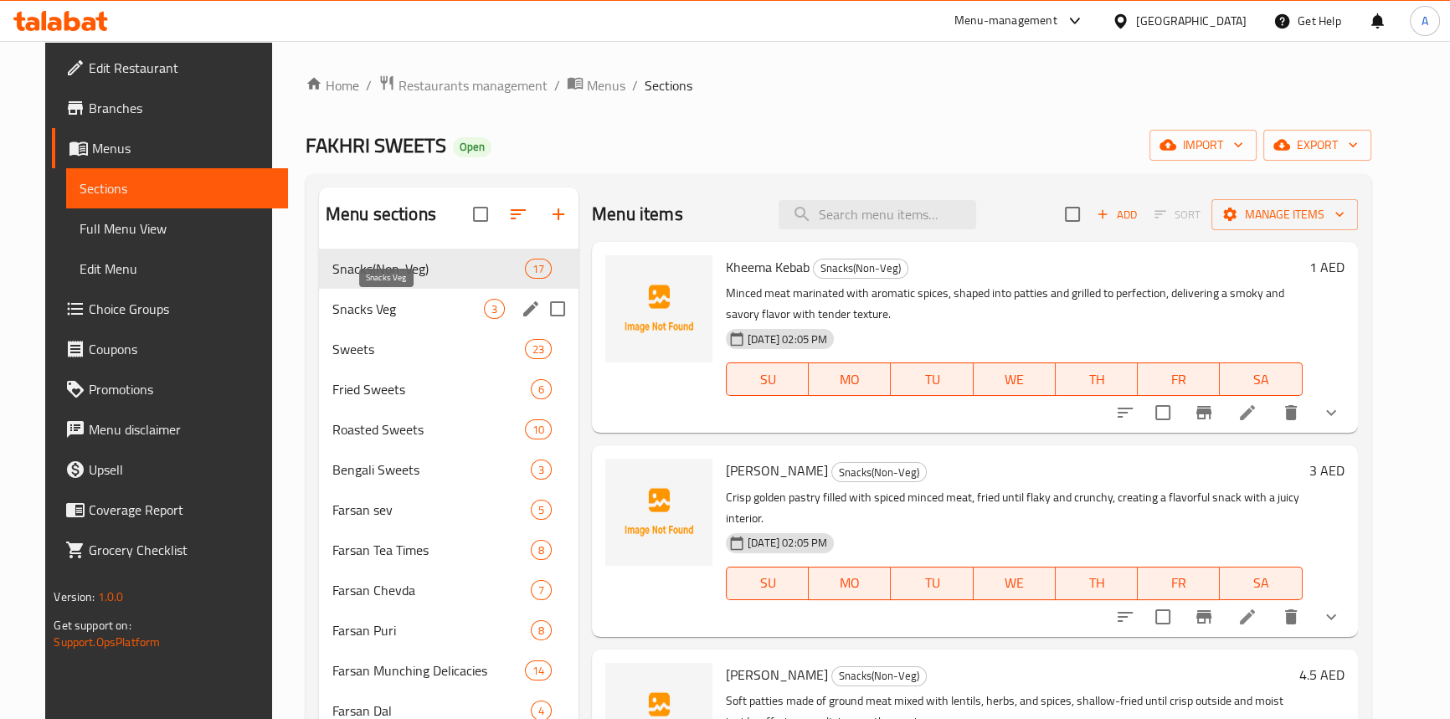
click at [337, 315] on span "Snacks Veg" at bounding box center [408, 309] width 152 height 20
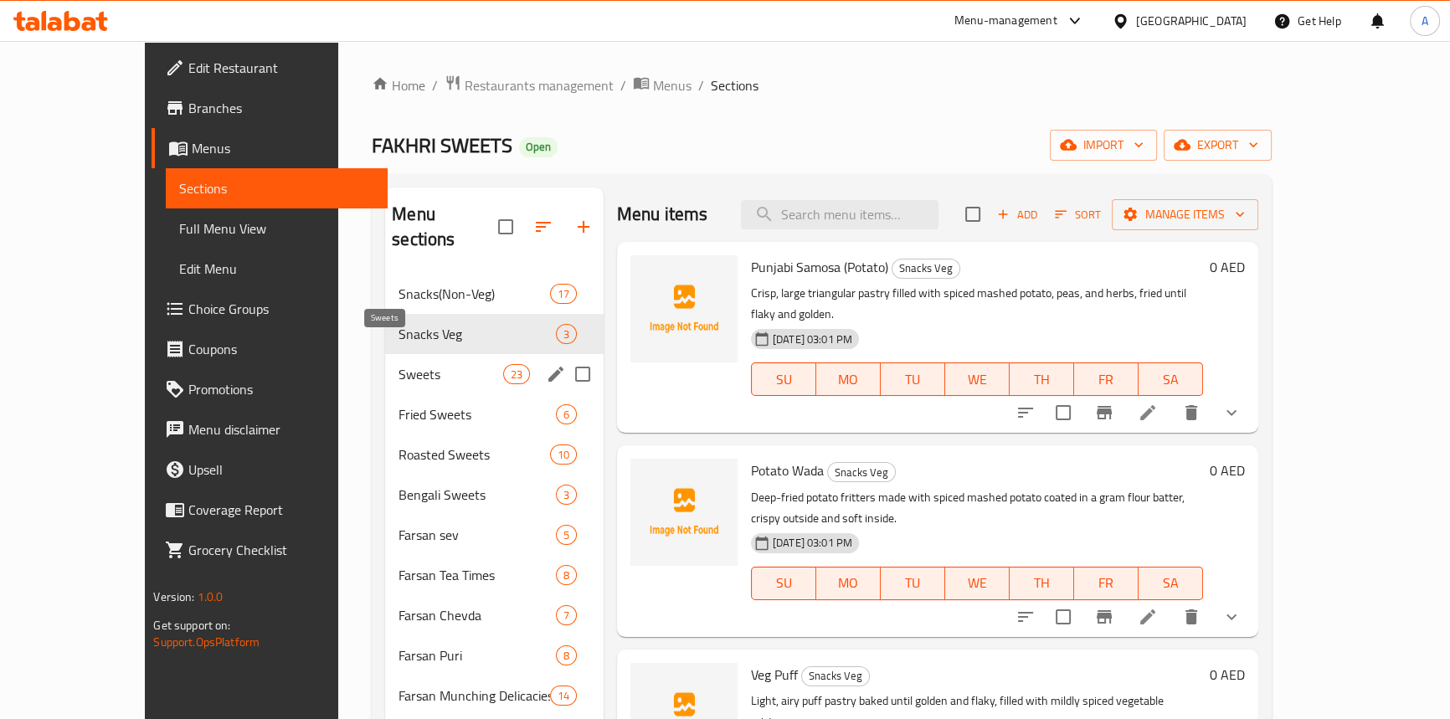
click at [399, 364] on span "Sweets" at bounding box center [451, 374] width 104 height 20
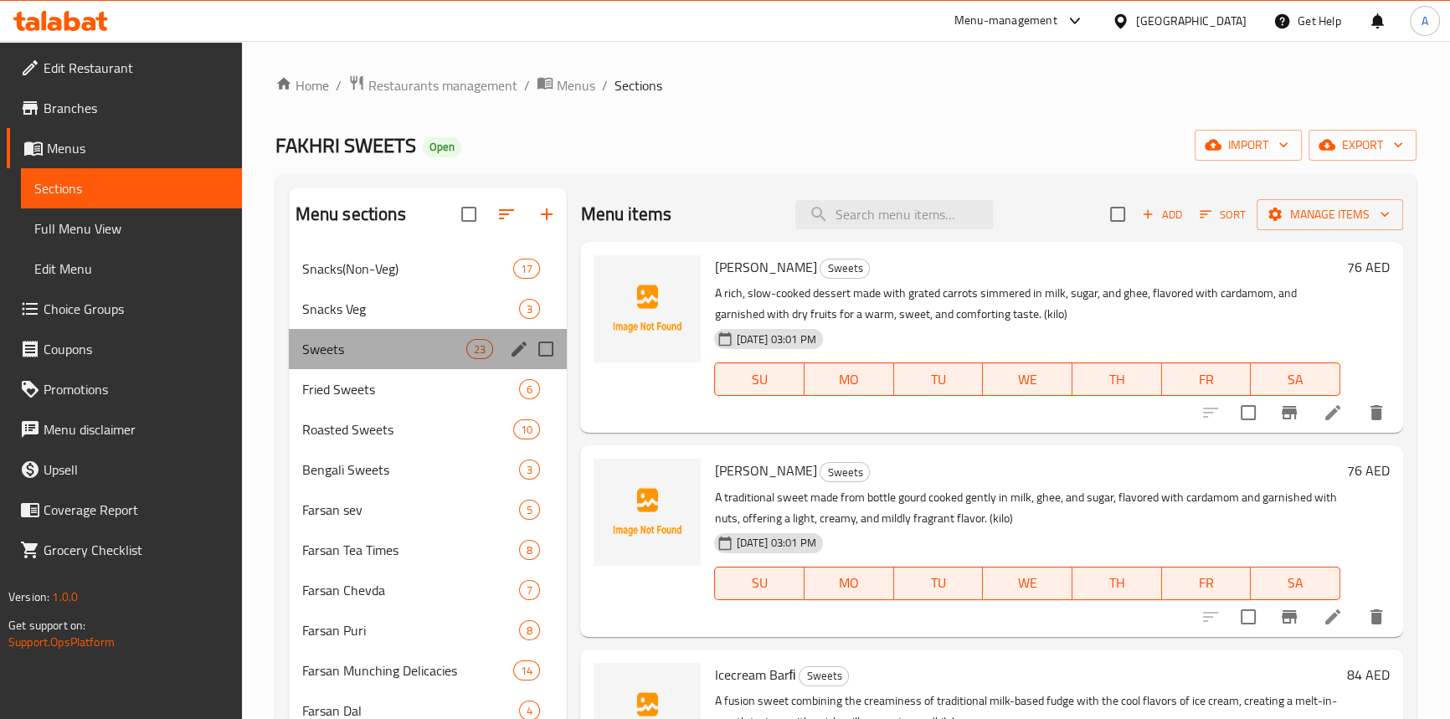
click at [350, 362] on div "Sweets 23" at bounding box center [428, 349] width 279 height 40
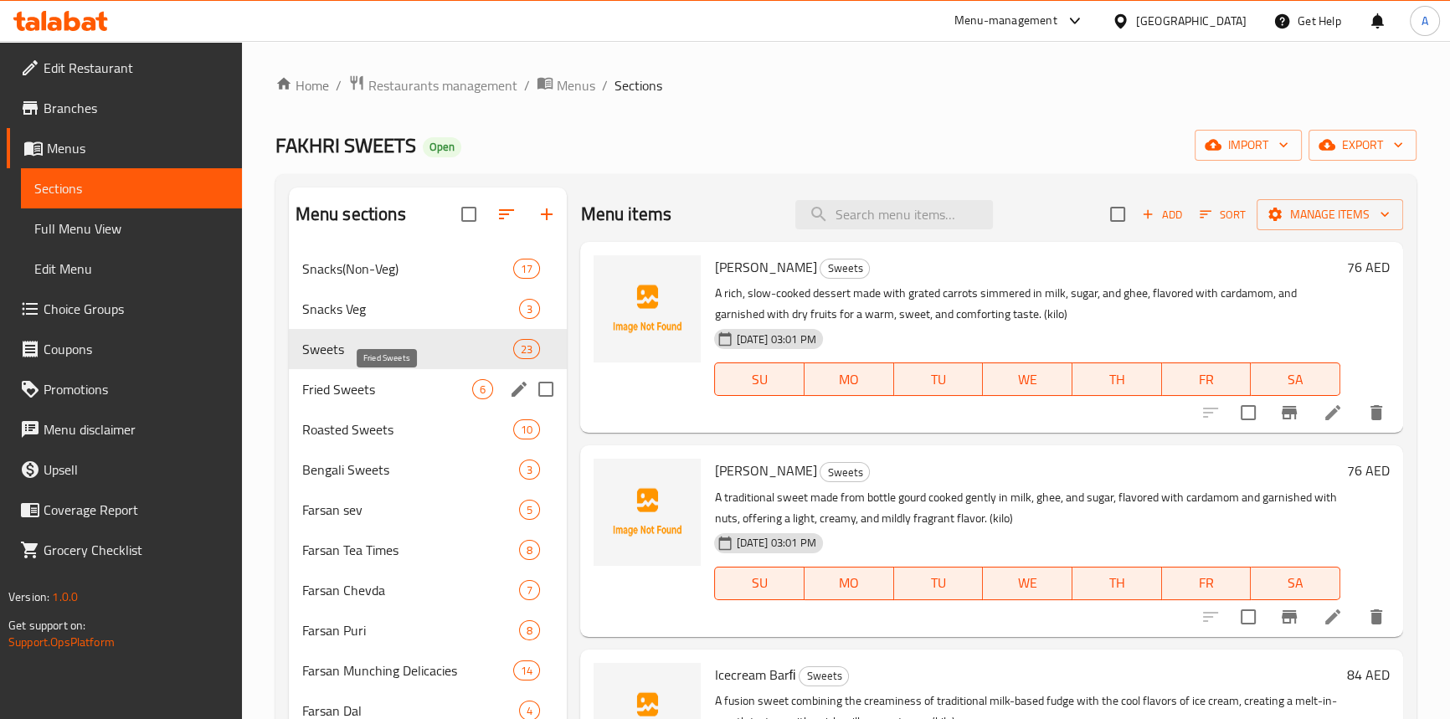
click at [349, 384] on span "Fried Sweets" at bounding box center [387, 389] width 171 height 20
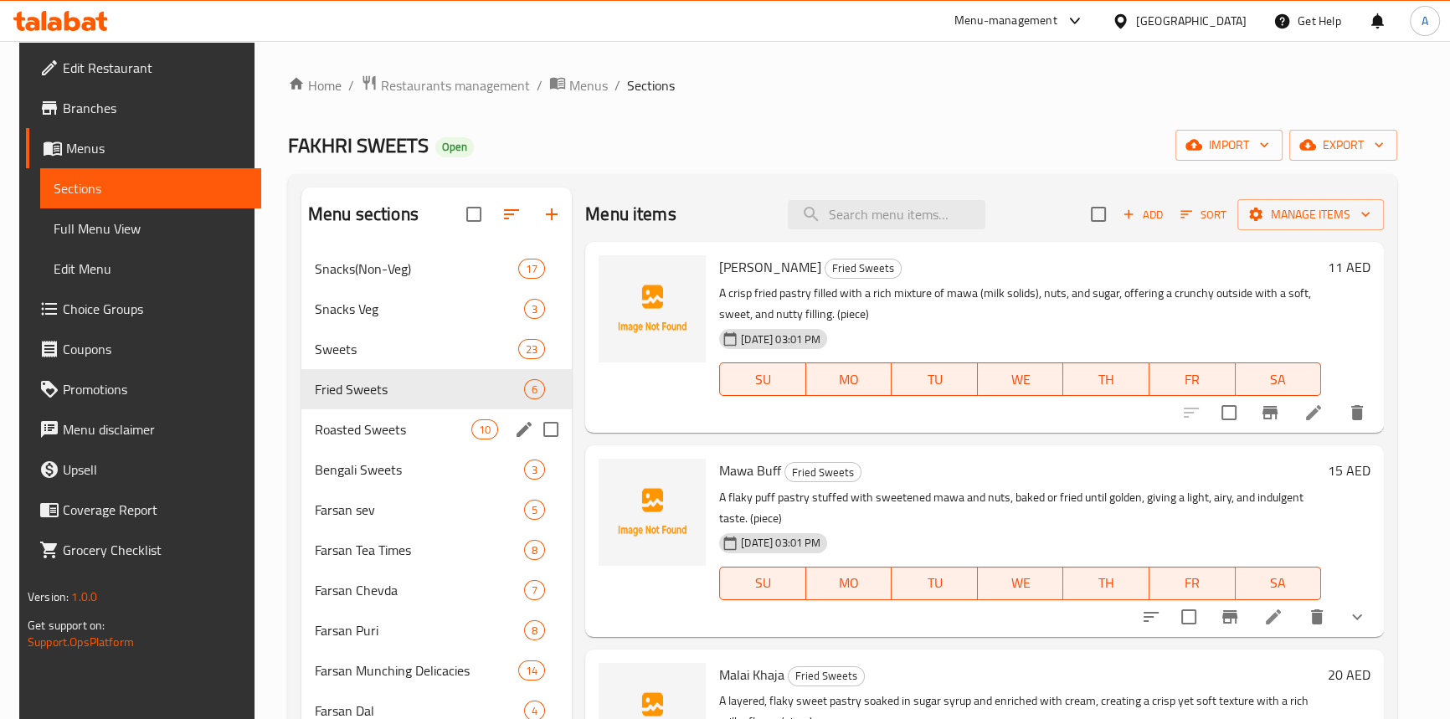
click at [355, 415] on div "Roasted Sweets 10" at bounding box center [436, 429] width 270 height 40
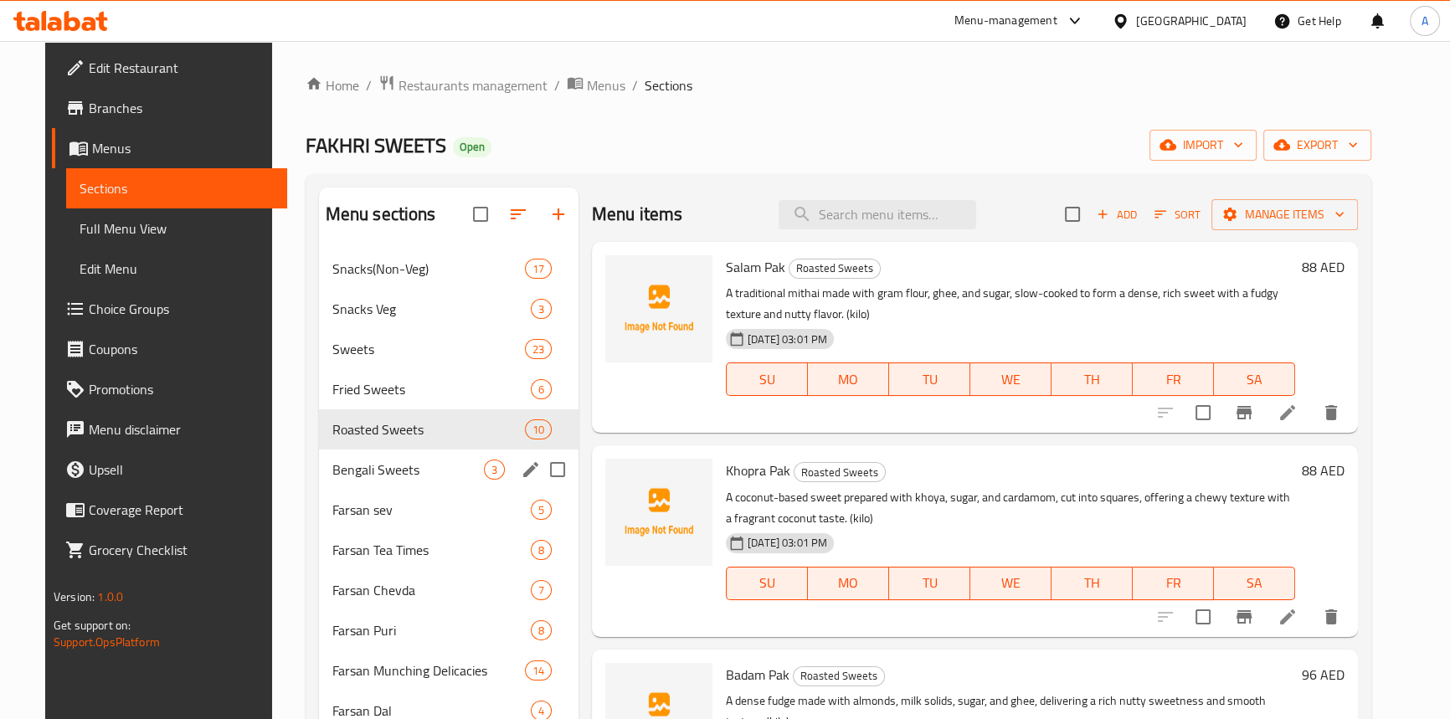
click at [352, 452] on div "Bengali Sweets 3" at bounding box center [449, 470] width 260 height 40
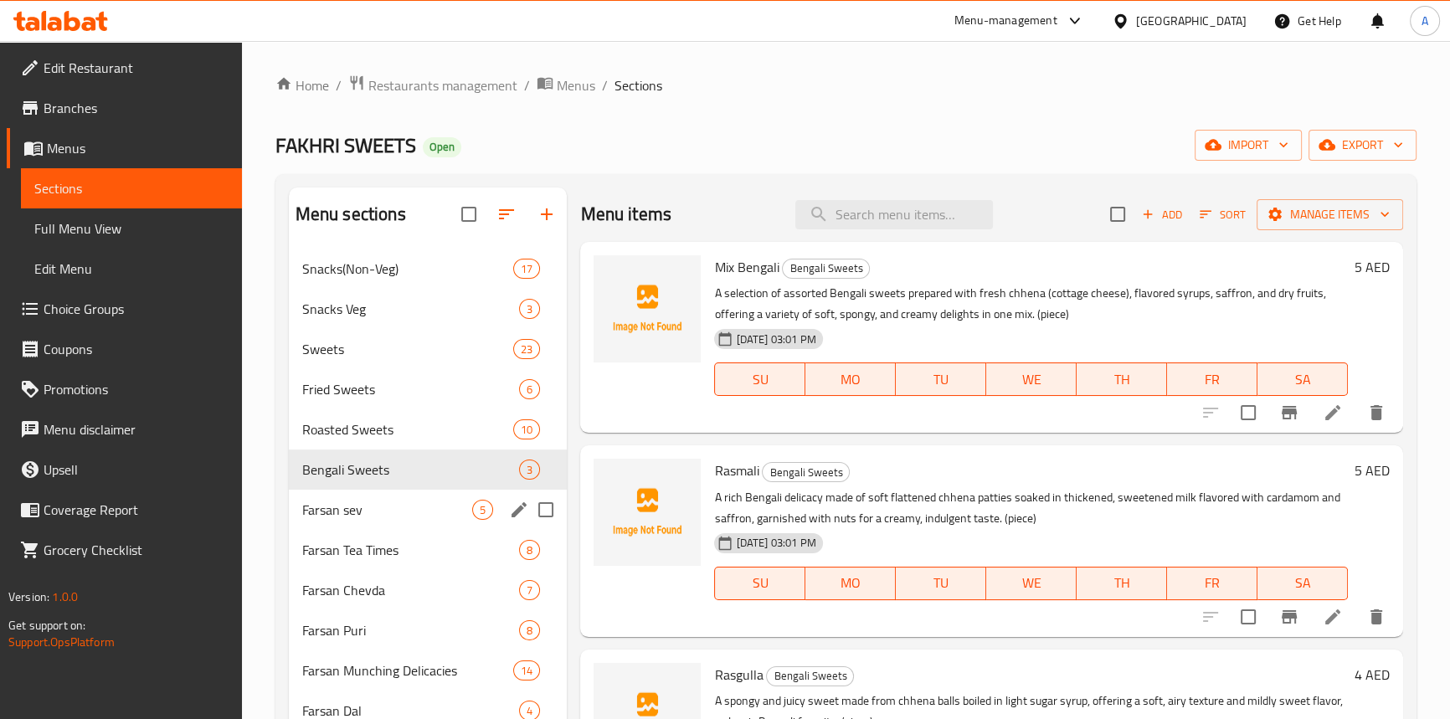
click at [349, 493] on div "Farsan sev 5" at bounding box center [428, 510] width 279 height 40
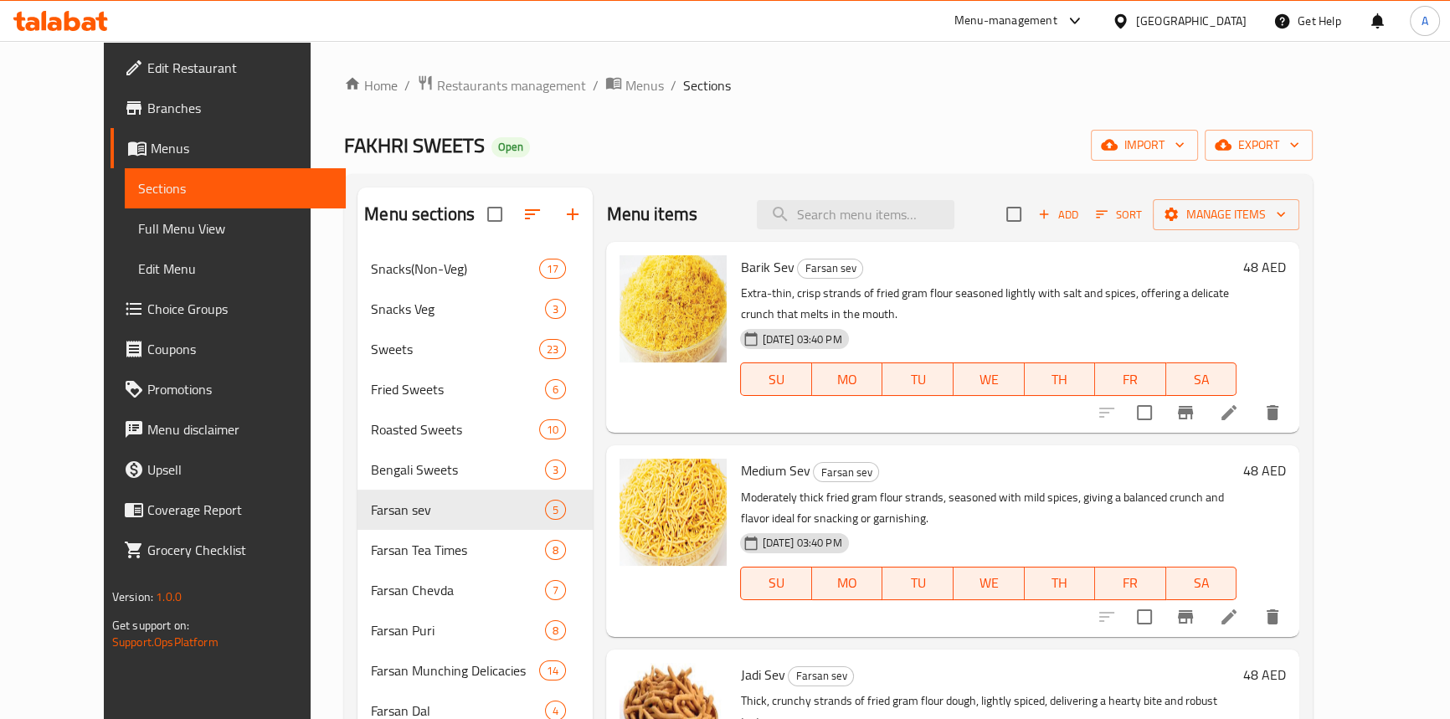
click at [740, 265] on span "Barik Sev" at bounding box center [767, 267] width 54 height 25
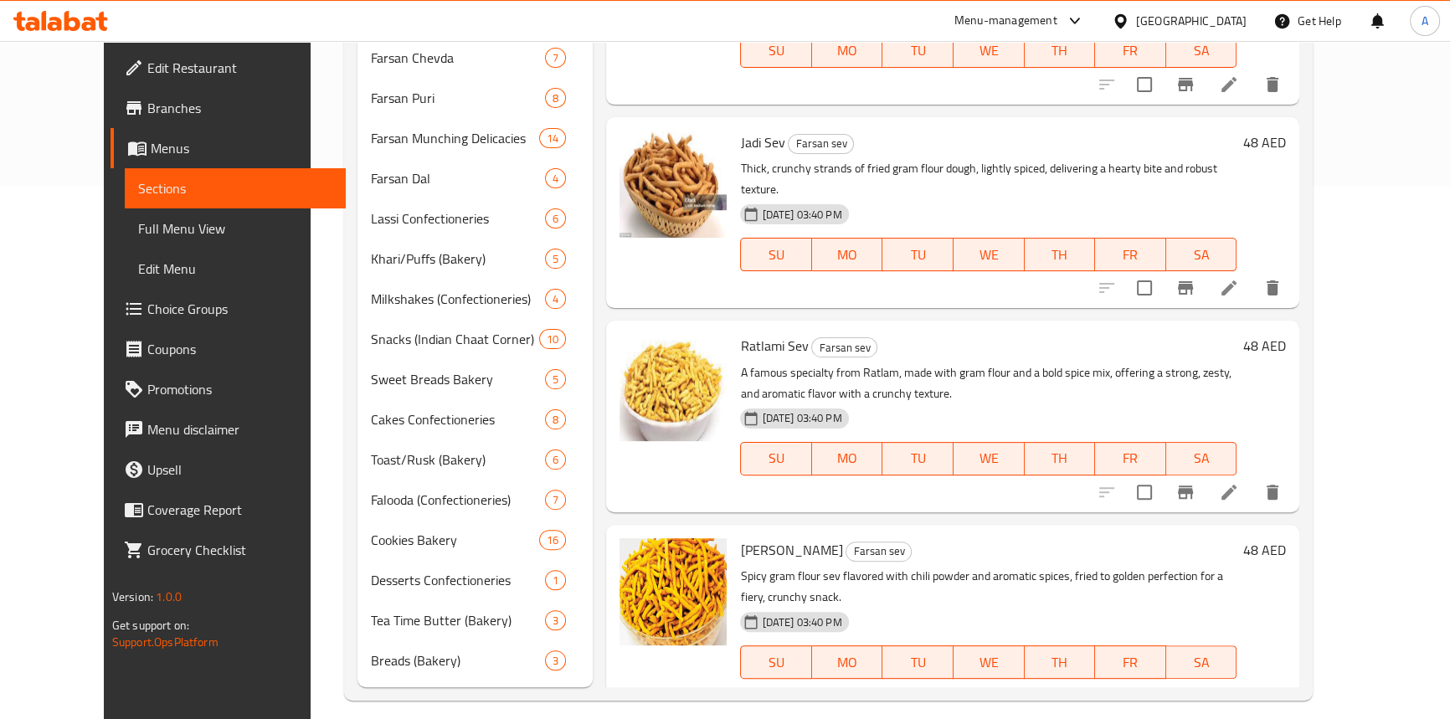
scroll to position [547, 0]
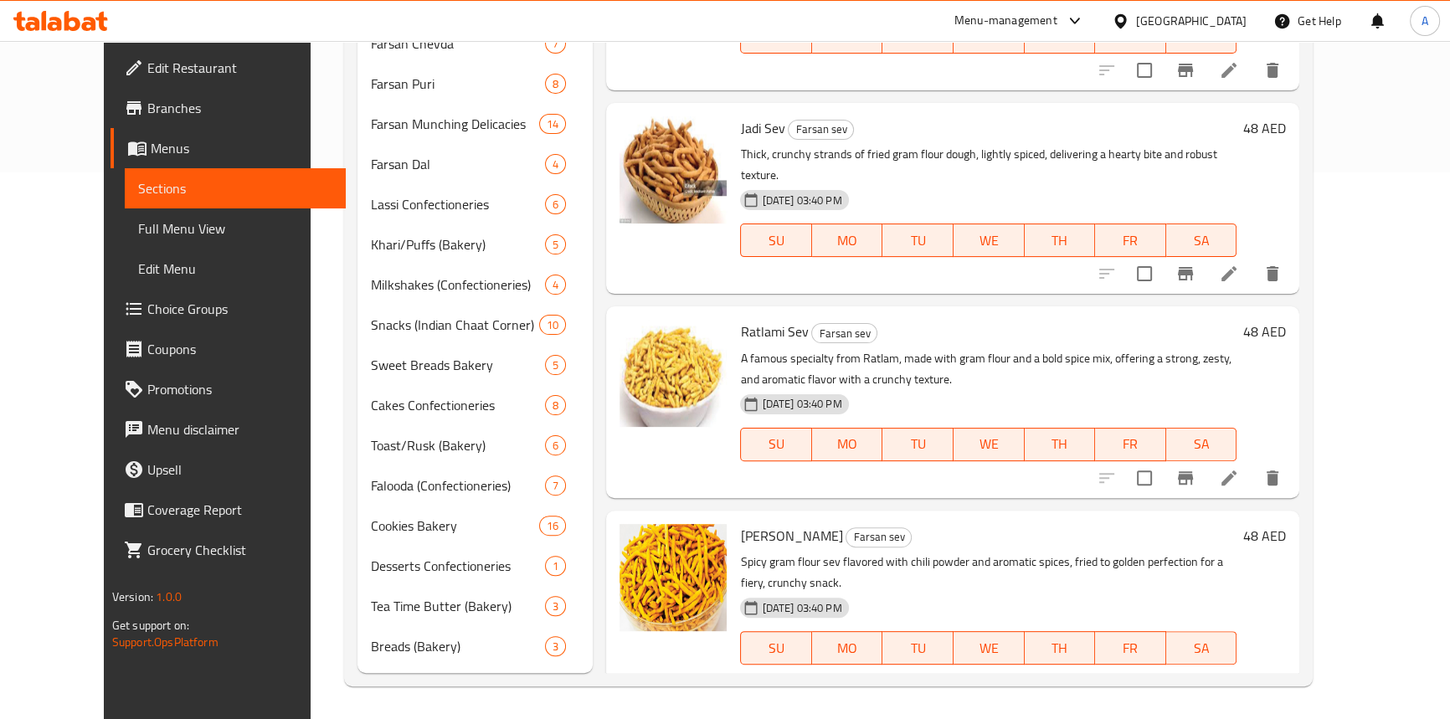
drag, startPoint x: 863, startPoint y: 654, endPoint x: 773, endPoint y: 648, distance: 90.6
click at [863, 654] on div "Tikha Sev Farsan sev Spicy gram flour sev flavored with chili powder and aromat…" at bounding box center [952, 606] width 693 height 191
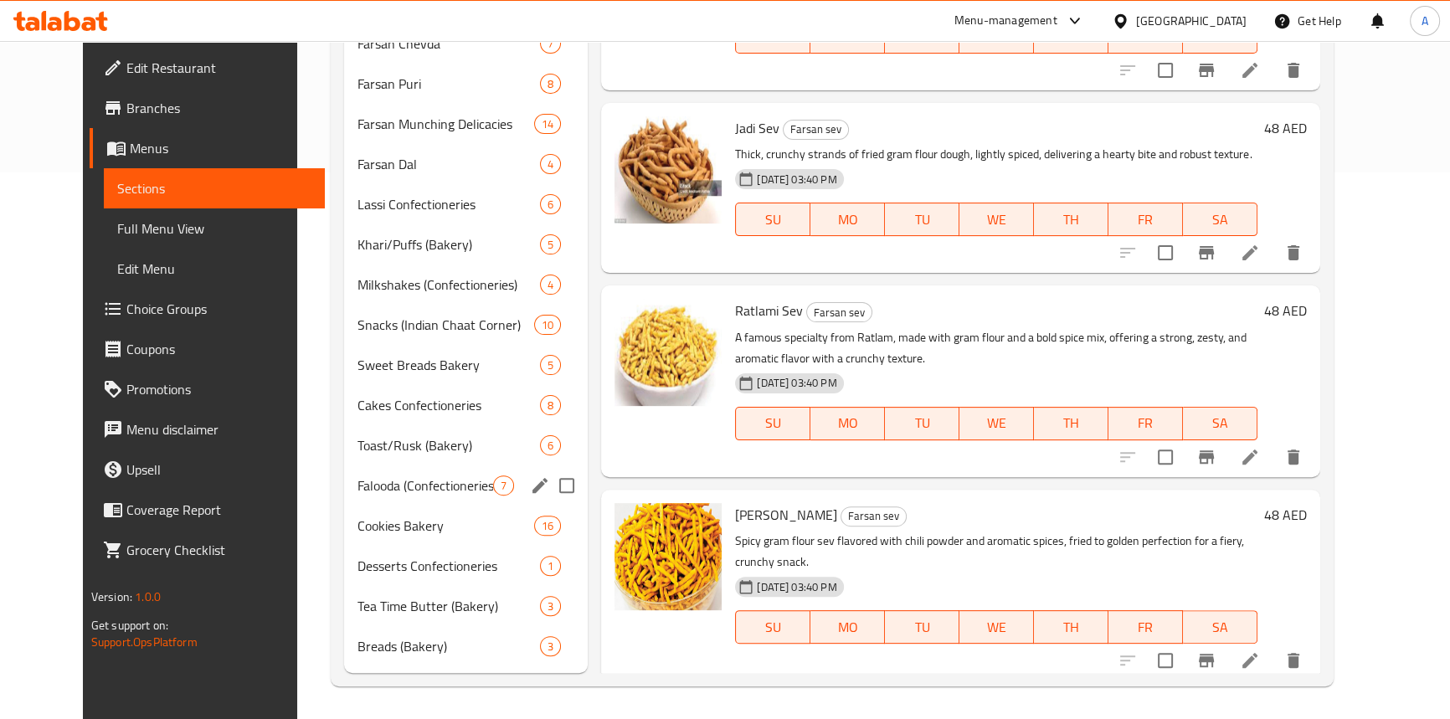
click at [362, 454] on span "Toast/Rusk (Bakery)" at bounding box center [449, 445] width 183 height 20
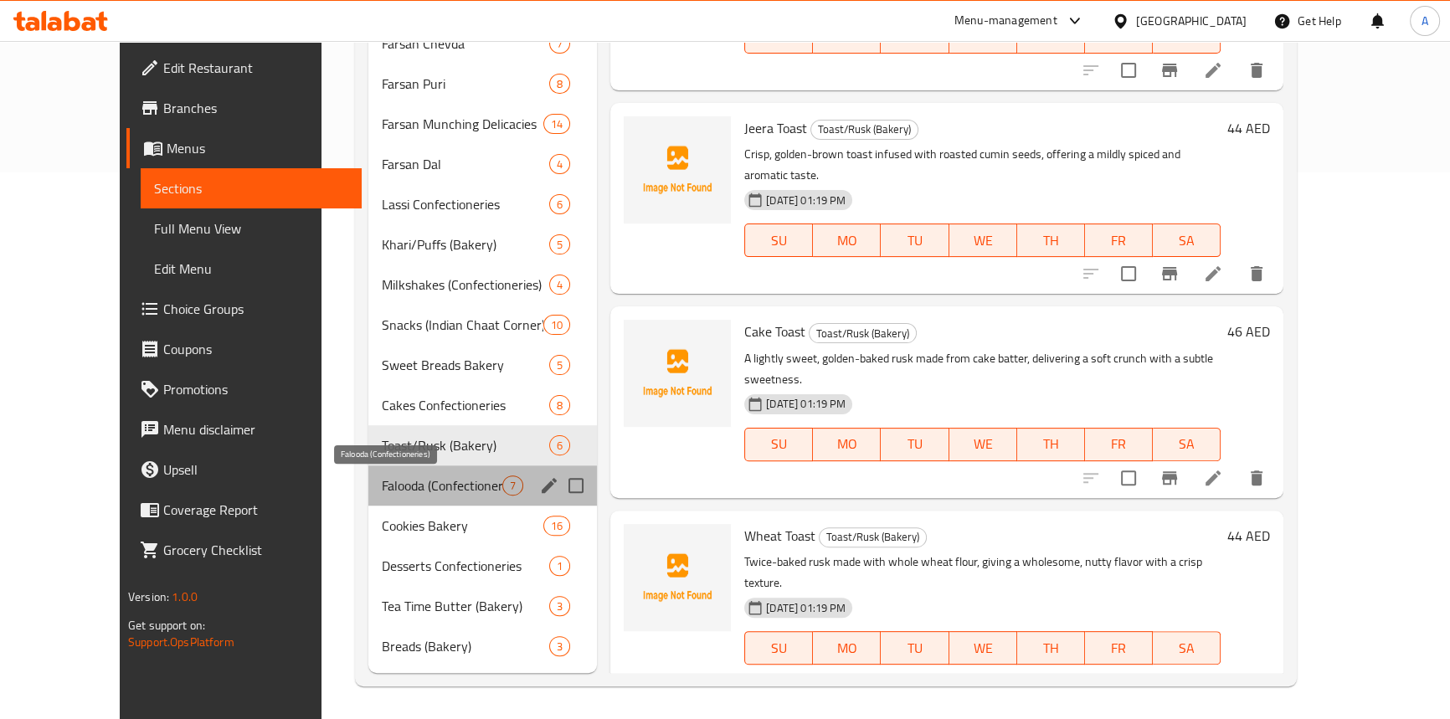
click at [382, 487] on span "Falooda (Confectioneries)" at bounding box center [442, 486] width 121 height 20
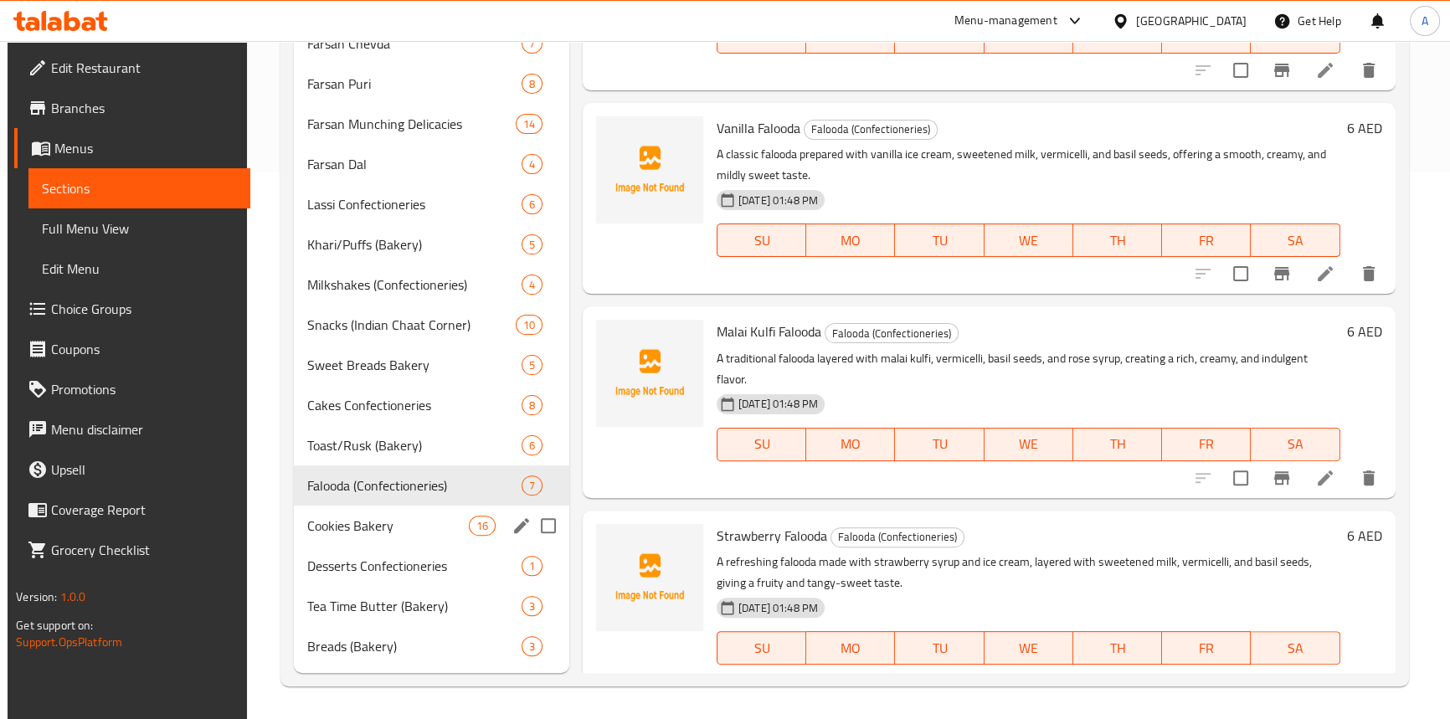
click at [377, 511] on div "Cookies Bakery 16" at bounding box center [431, 526] width 275 height 40
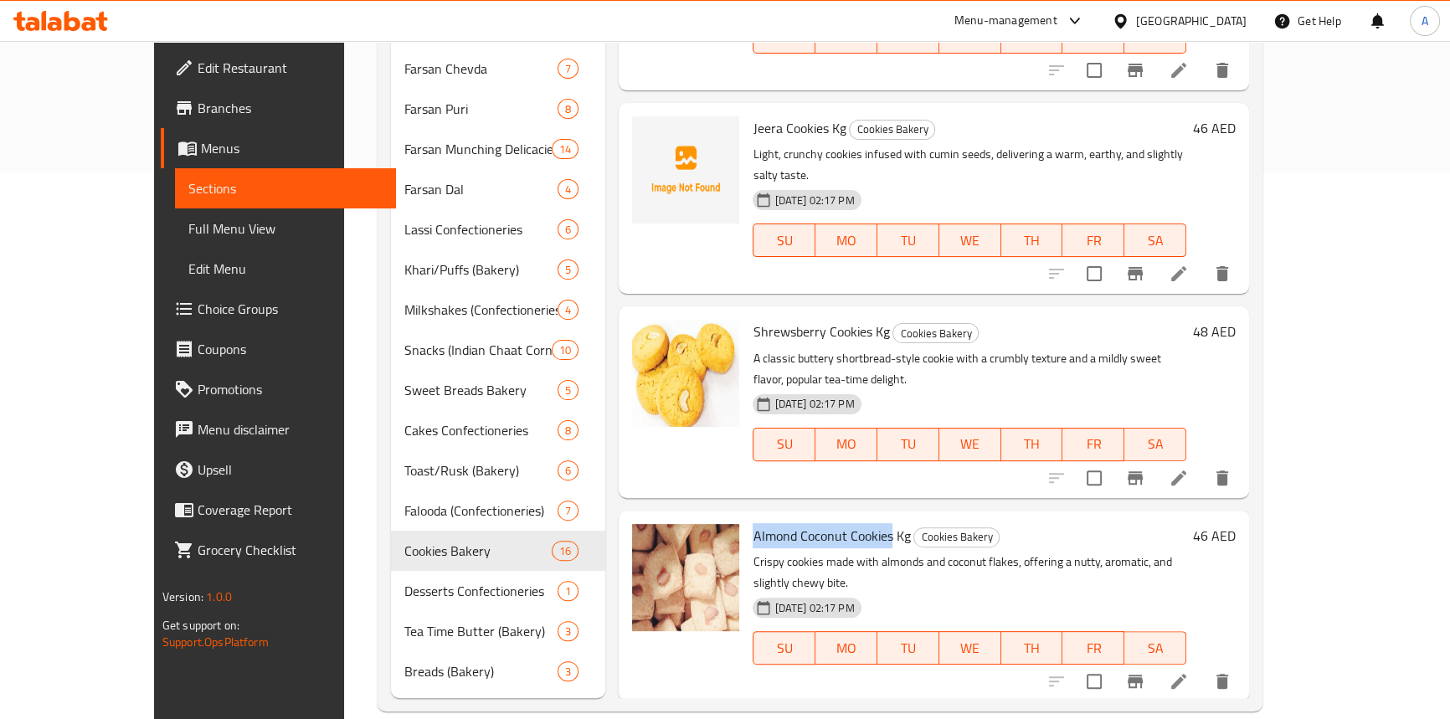
drag, startPoint x: 854, startPoint y: 450, endPoint x: 714, endPoint y: 450, distance: 139.8
click at [753, 523] on span "Almond Coconut Cookies Kg" at bounding box center [831, 535] width 157 height 25
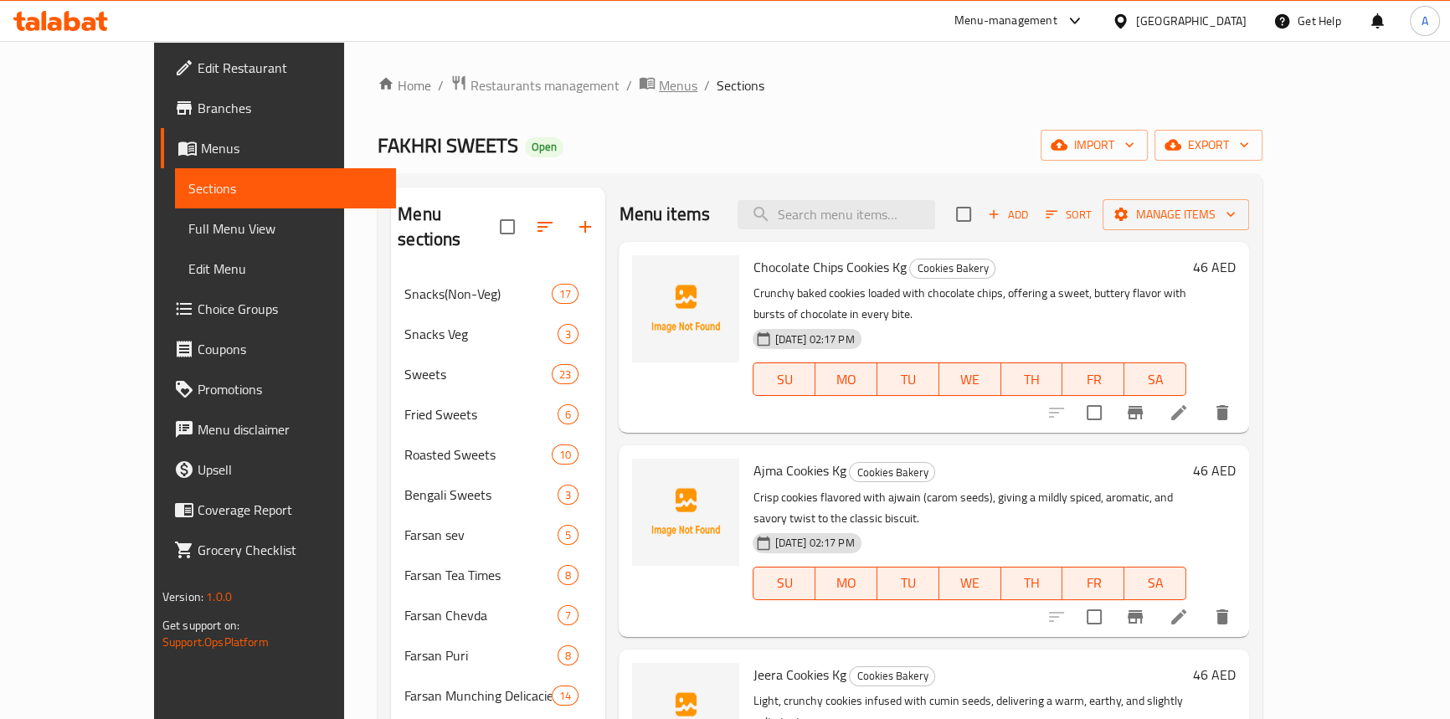
click at [659, 93] on span "Menus" at bounding box center [678, 85] width 39 height 20
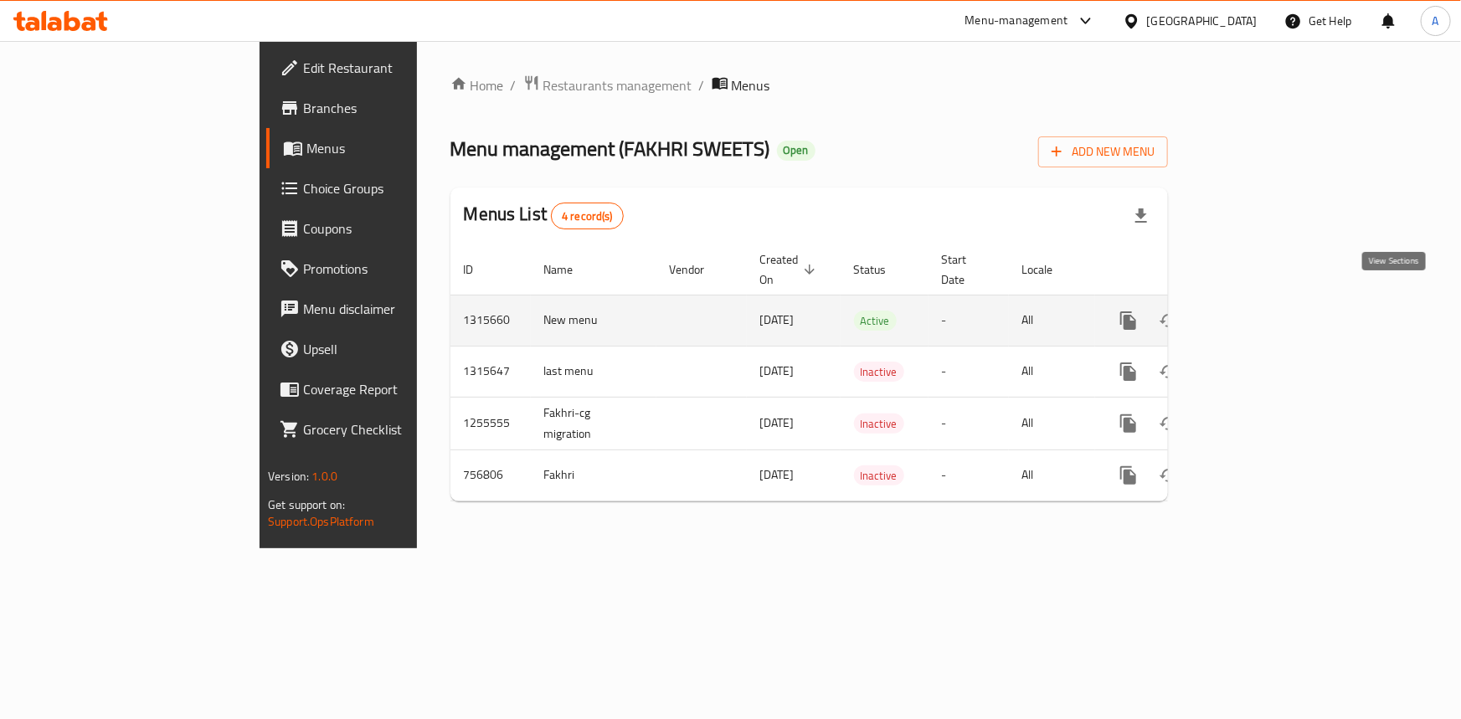
click at [1269, 301] on link "enhanced table" at bounding box center [1249, 321] width 40 height 40
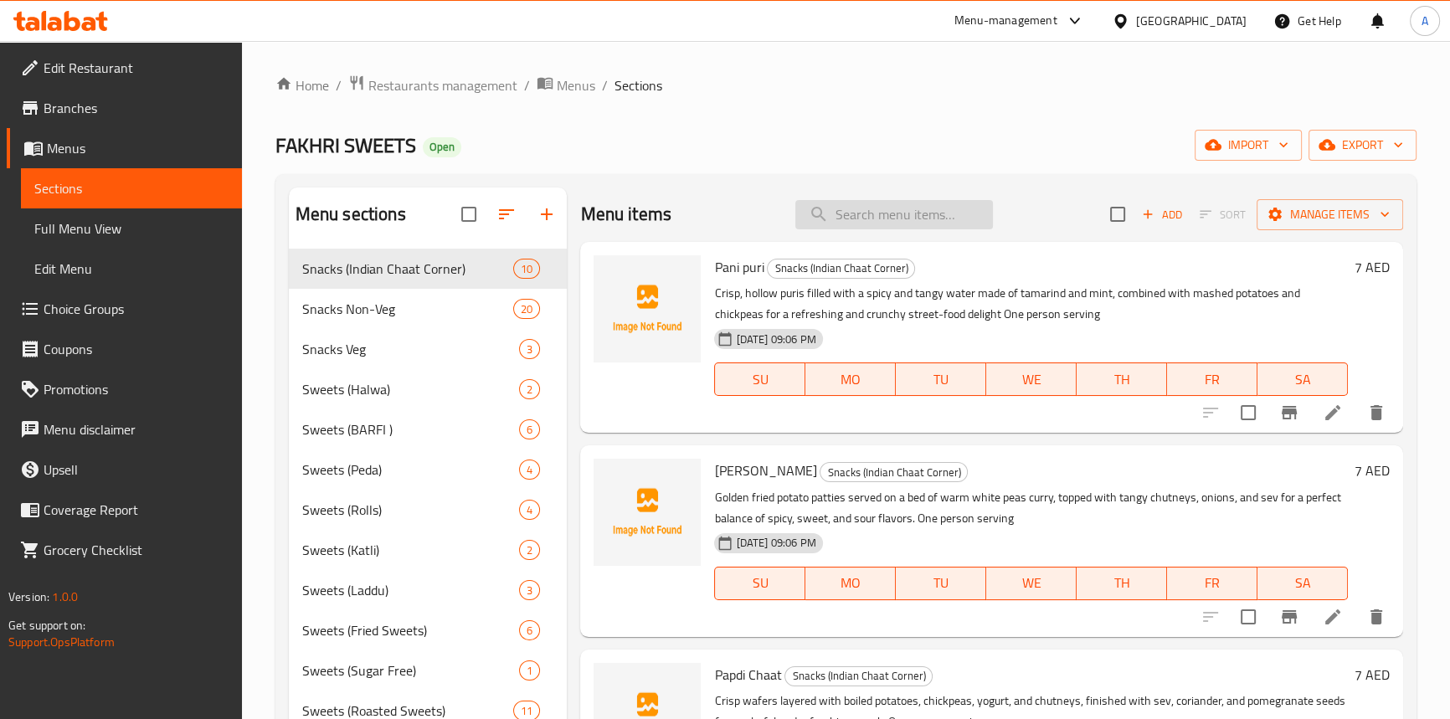
click at [864, 220] on input "search" at bounding box center [894, 214] width 198 height 29
paste input "Almond Coconut Cookies"
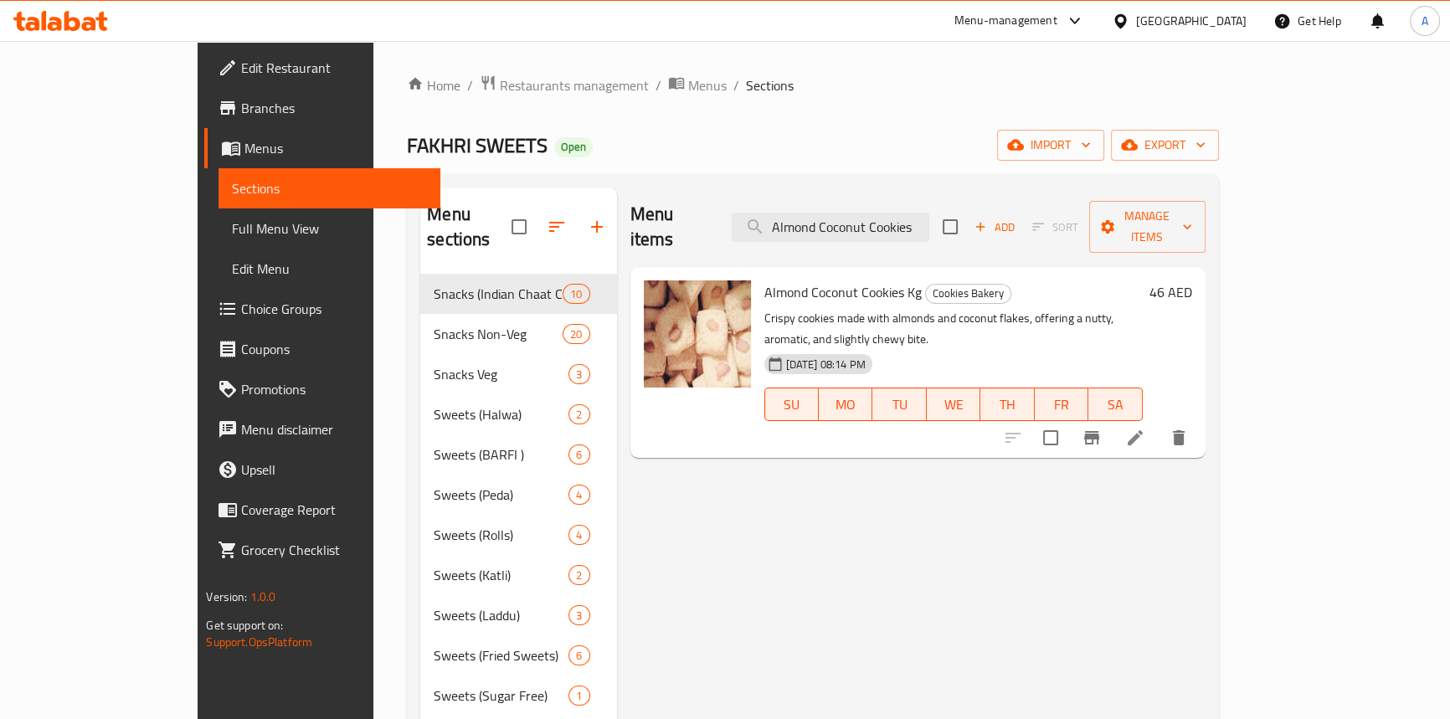
type input "Almond Coconut Cookies"
click at [219, 244] on link "Full Menu View" at bounding box center [329, 229] width 221 height 40
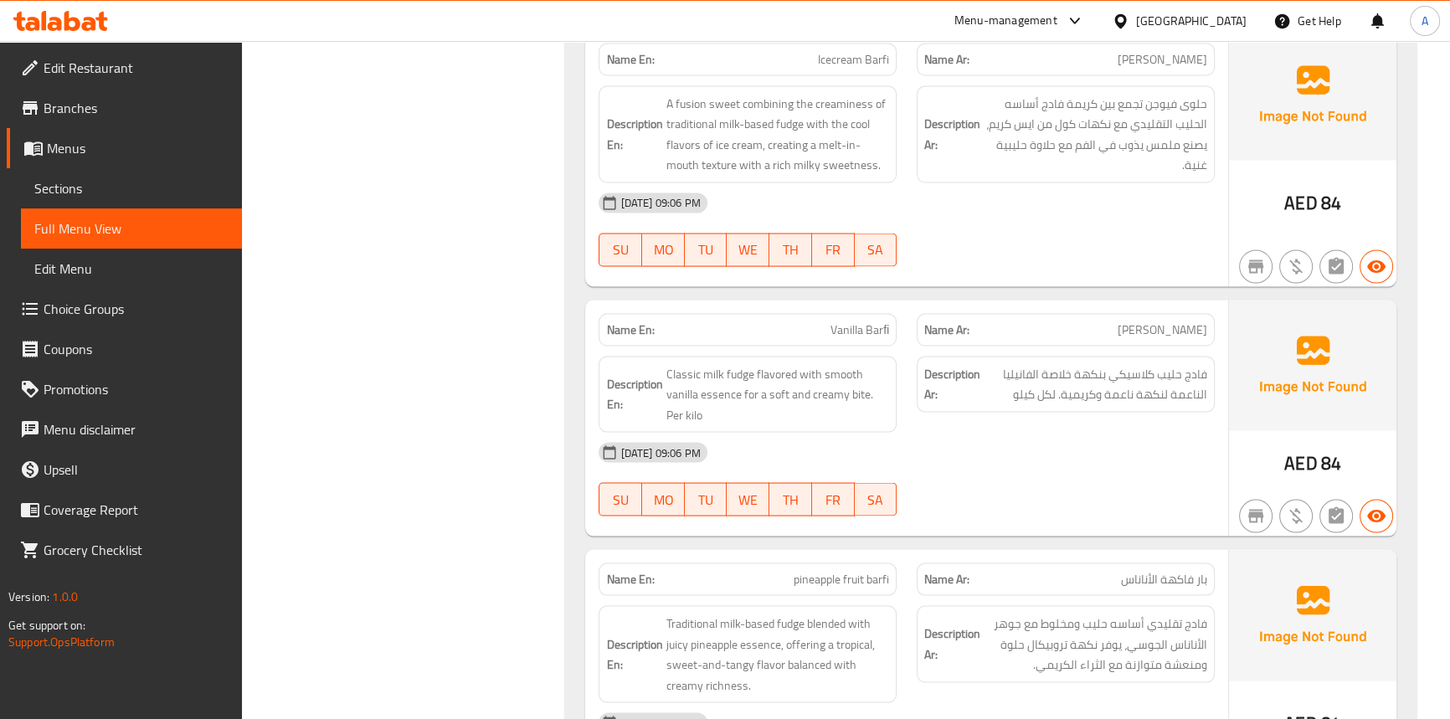
scroll to position [12027, 0]
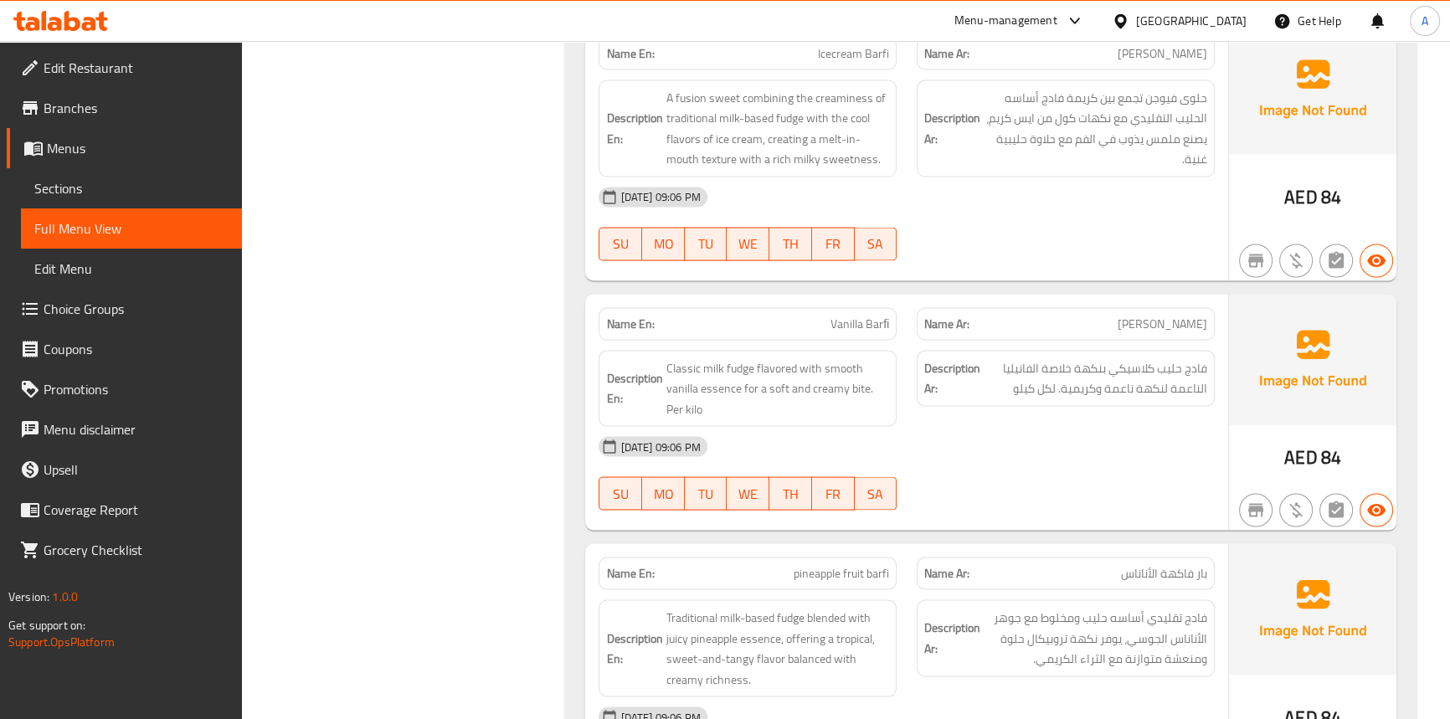
click at [843, 316] on span "Vanilla Barﬁ" at bounding box center [860, 325] width 59 height 18
drag, startPoint x: 956, startPoint y: 408, endPoint x: 828, endPoint y: 200, distance: 244.0
click at [956, 427] on div "[DATE] 09:06 PM" at bounding box center [907, 447] width 636 height 40
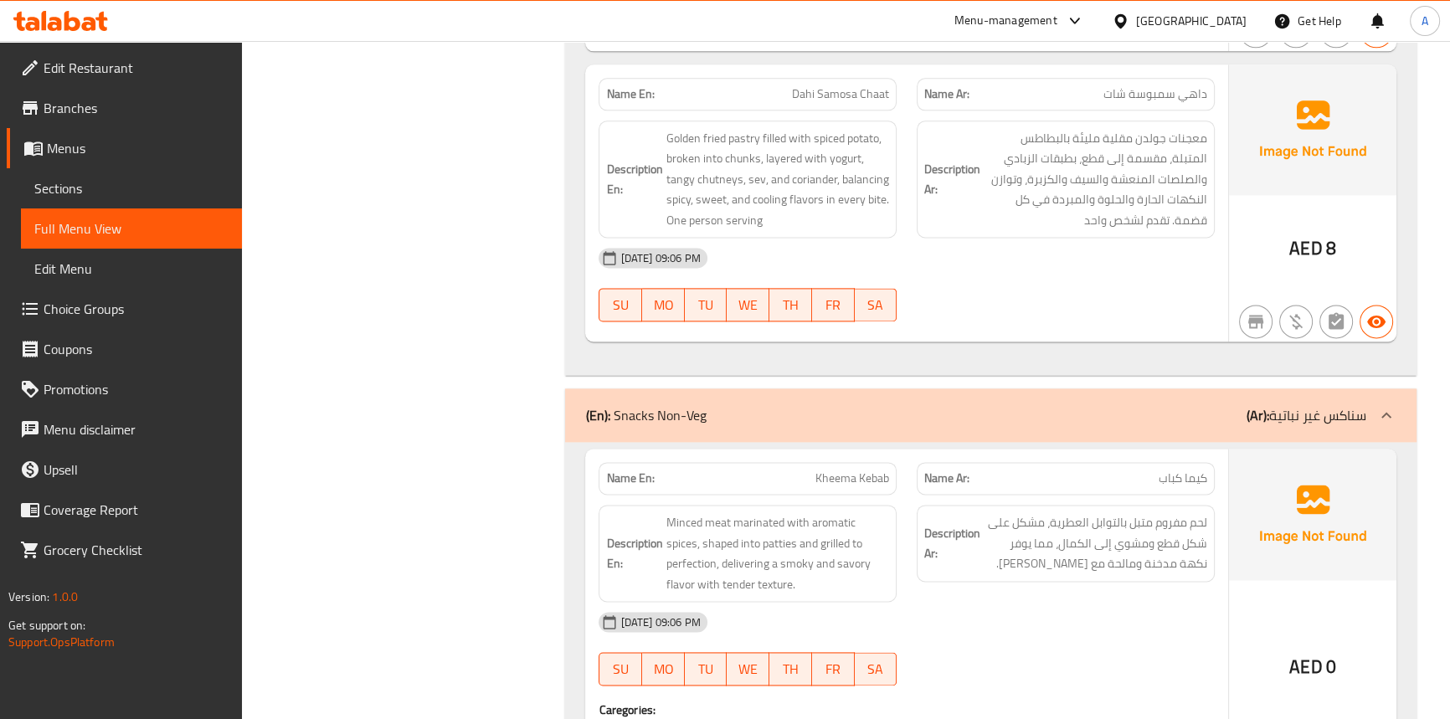
scroll to position [2740, 0]
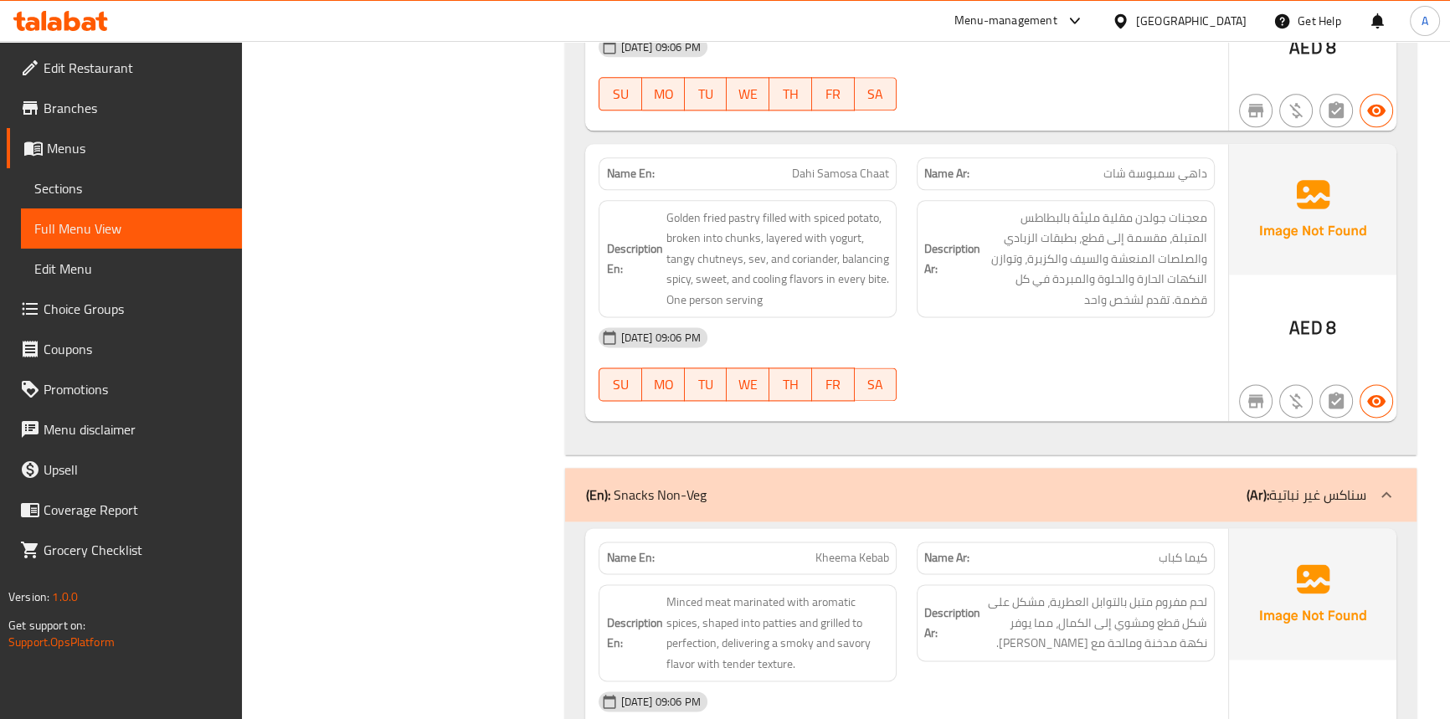
click at [950, 363] on div "03-10-2025 09:06 PM SU MO TU WE TH FR SA" at bounding box center [907, 364] width 636 height 94
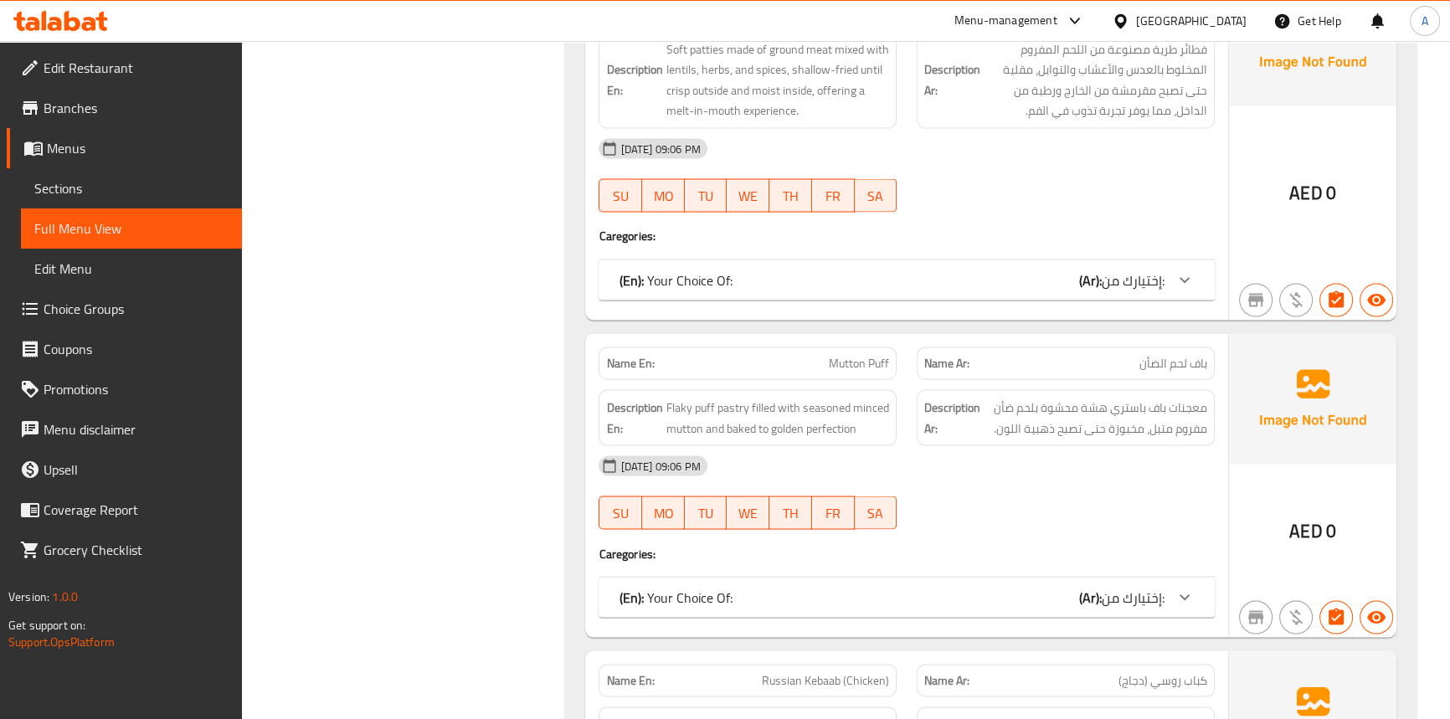
drag, startPoint x: 985, startPoint y: 488, endPoint x: 1220, endPoint y: 411, distance: 247.6
click at [985, 487] on div "03-10-2025 09:06 PM SU MO TU WE TH FR SA" at bounding box center [907, 493] width 636 height 94
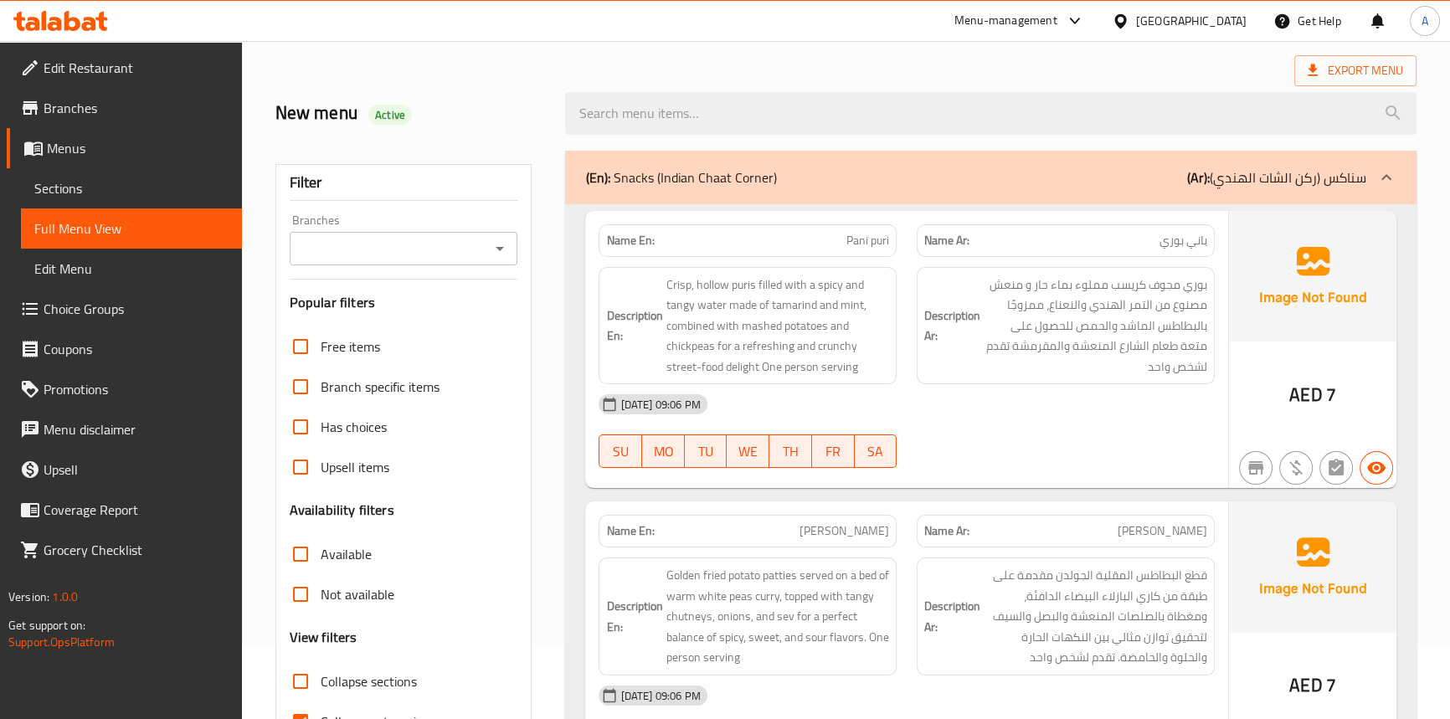
scroll to position [304, 0]
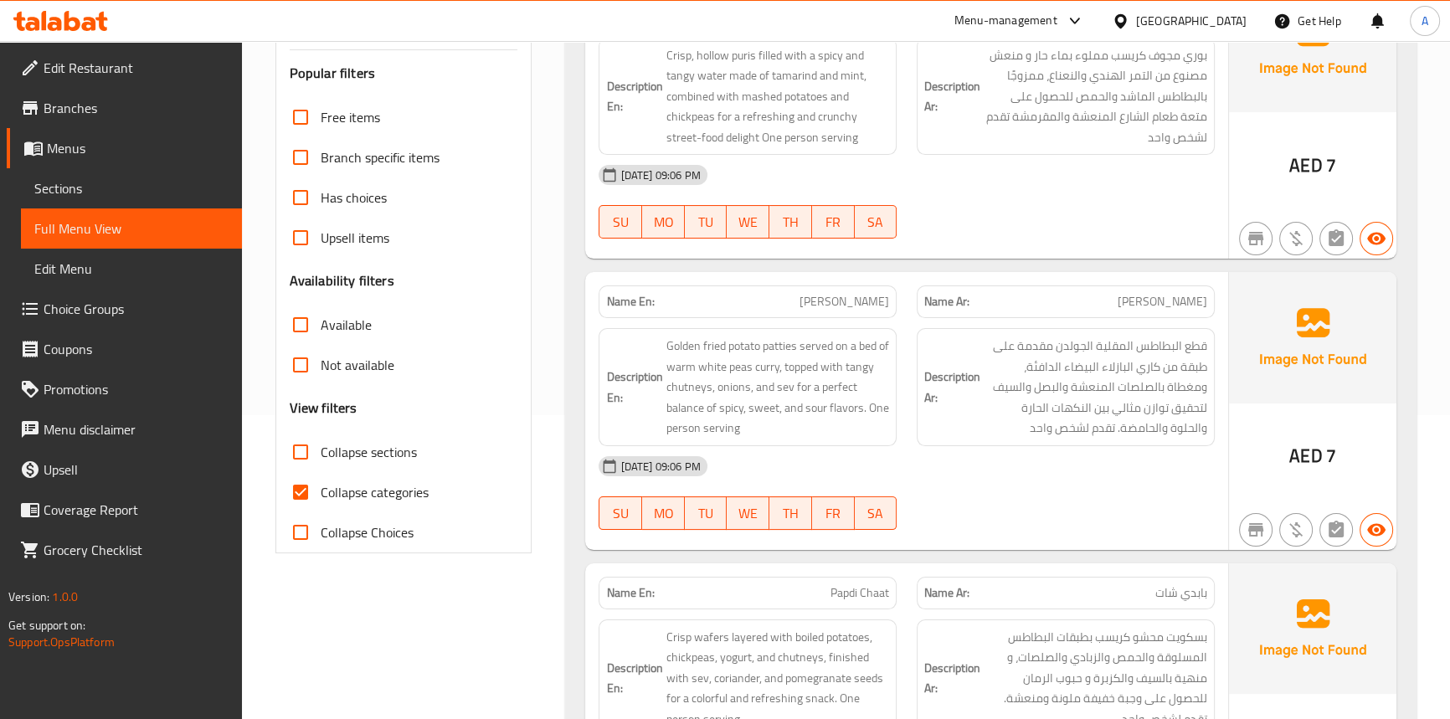
click at [303, 496] on input "Collapse categories" at bounding box center [301, 492] width 40 height 40
checkbox input "false"
click at [989, 477] on div "[DATE] 09:06 PM" at bounding box center [907, 466] width 636 height 40
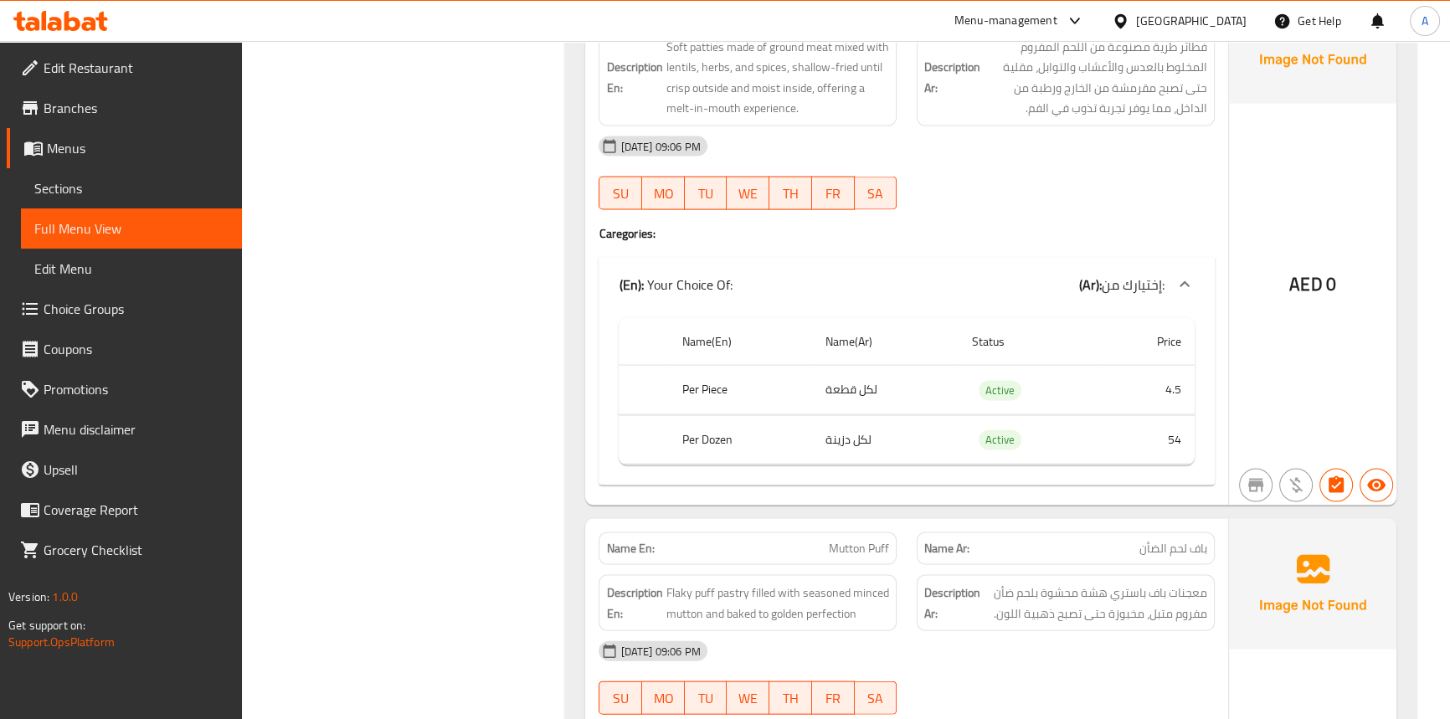
scroll to position [4415, 0]
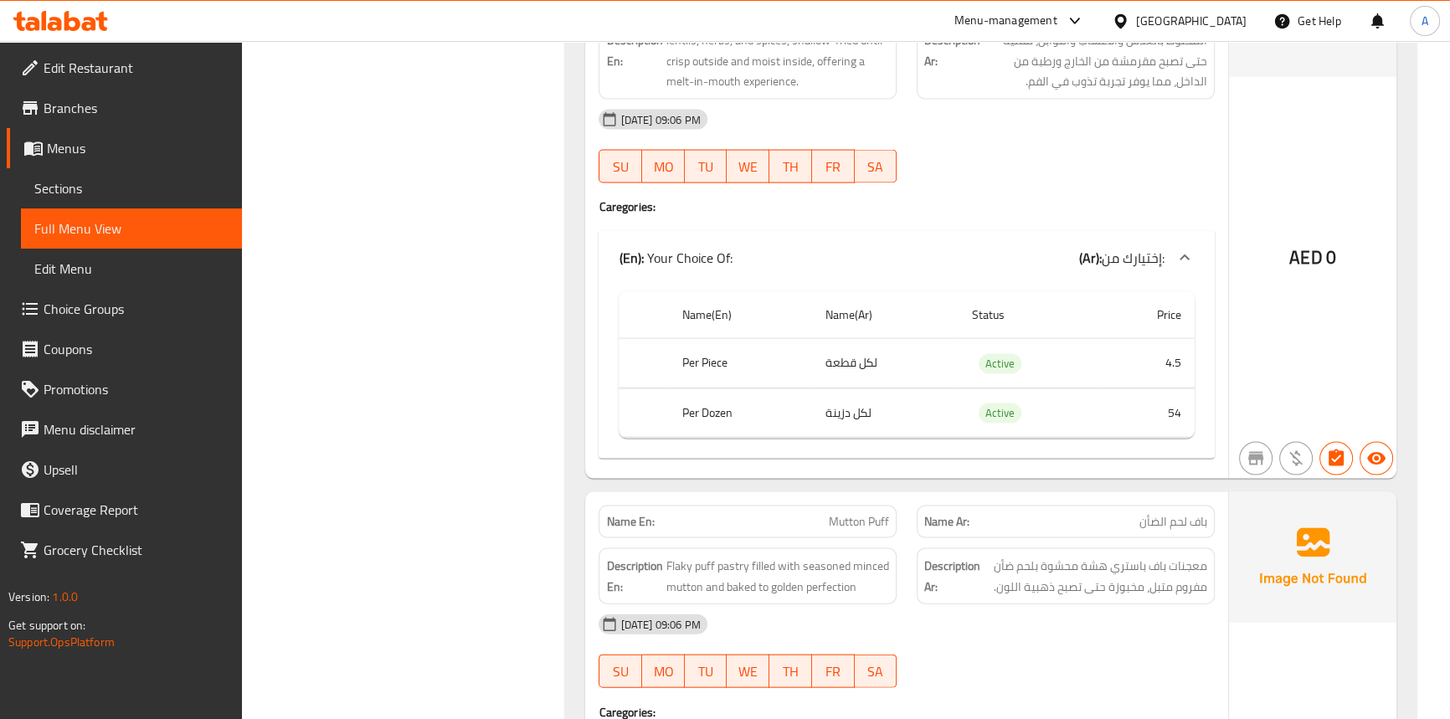
click at [1305, 390] on div "AED 0" at bounding box center [1312, 212] width 167 height 533
click at [1258, 306] on div "AED 0" at bounding box center [1312, 212] width 167 height 533
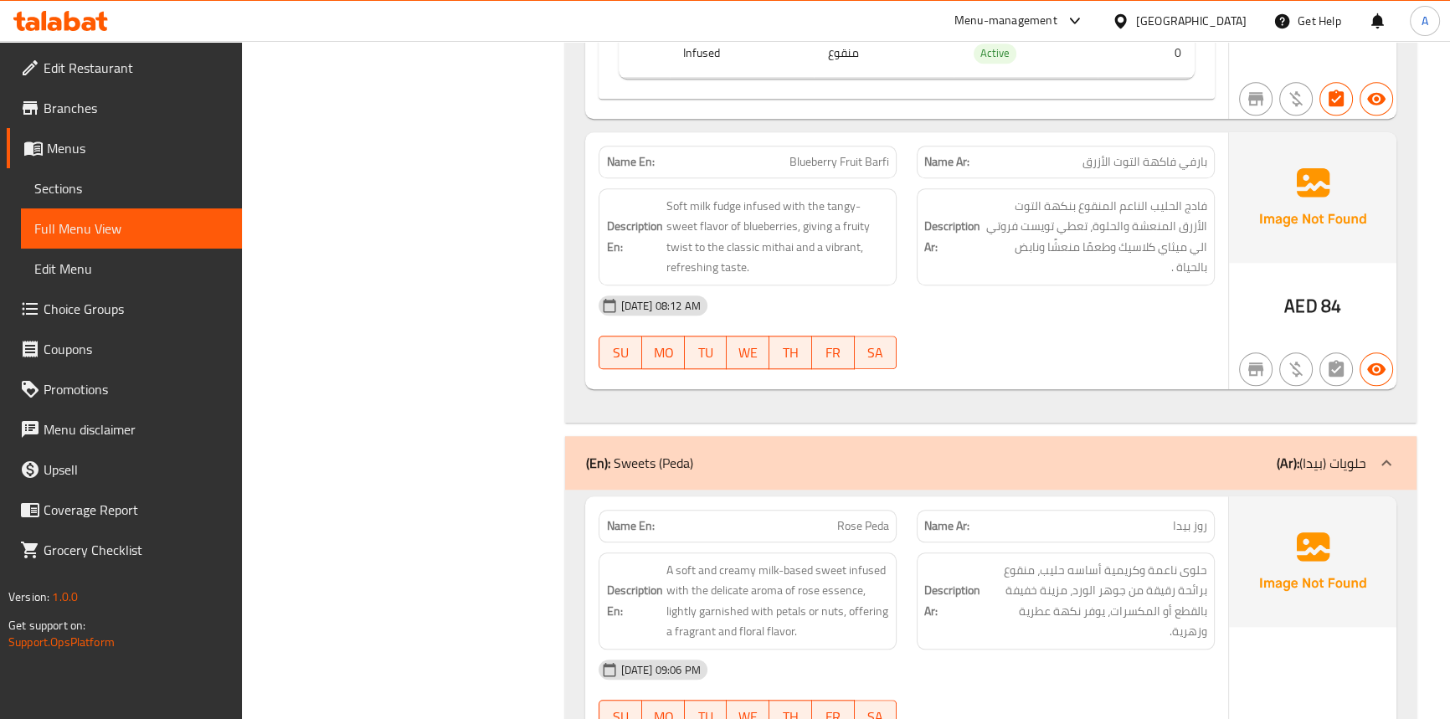
scroll to position [17867, 0]
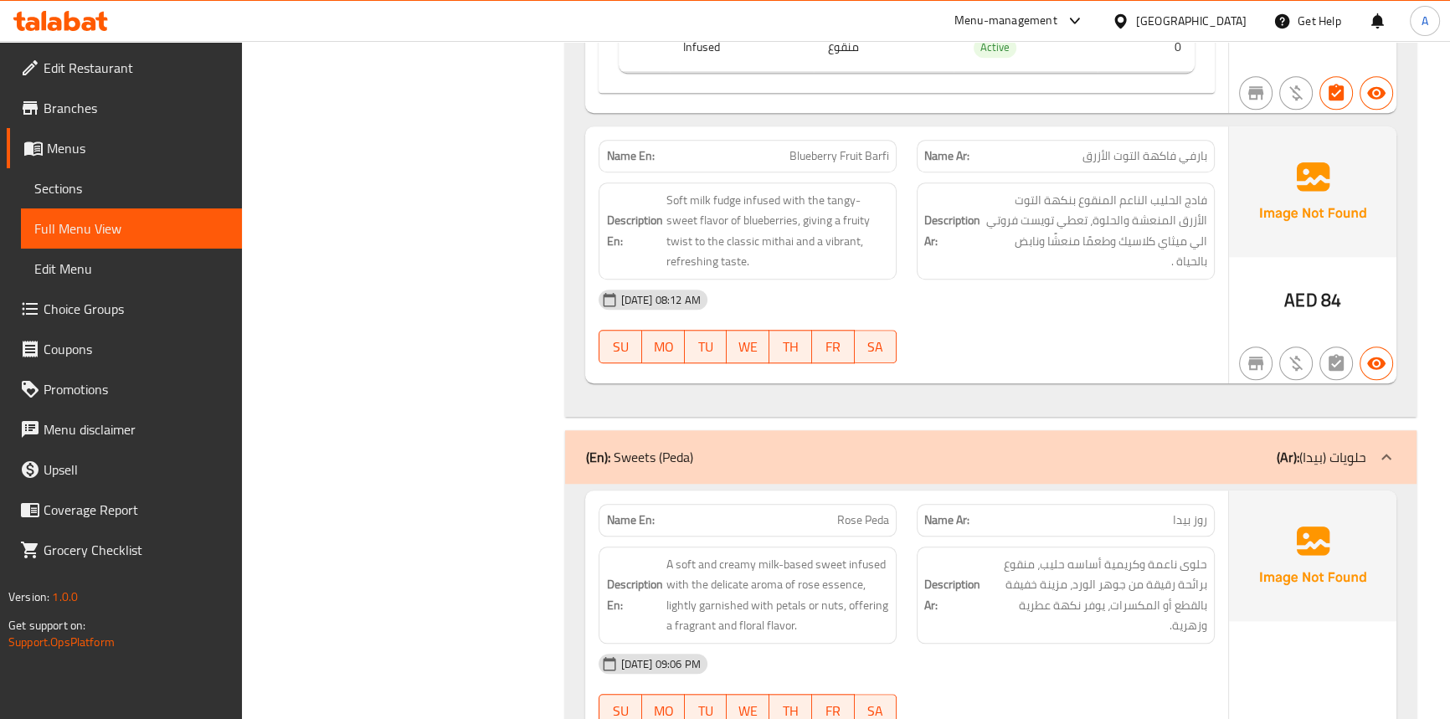
click at [72, 192] on span "Sections" at bounding box center [131, 188] width 194 height 20
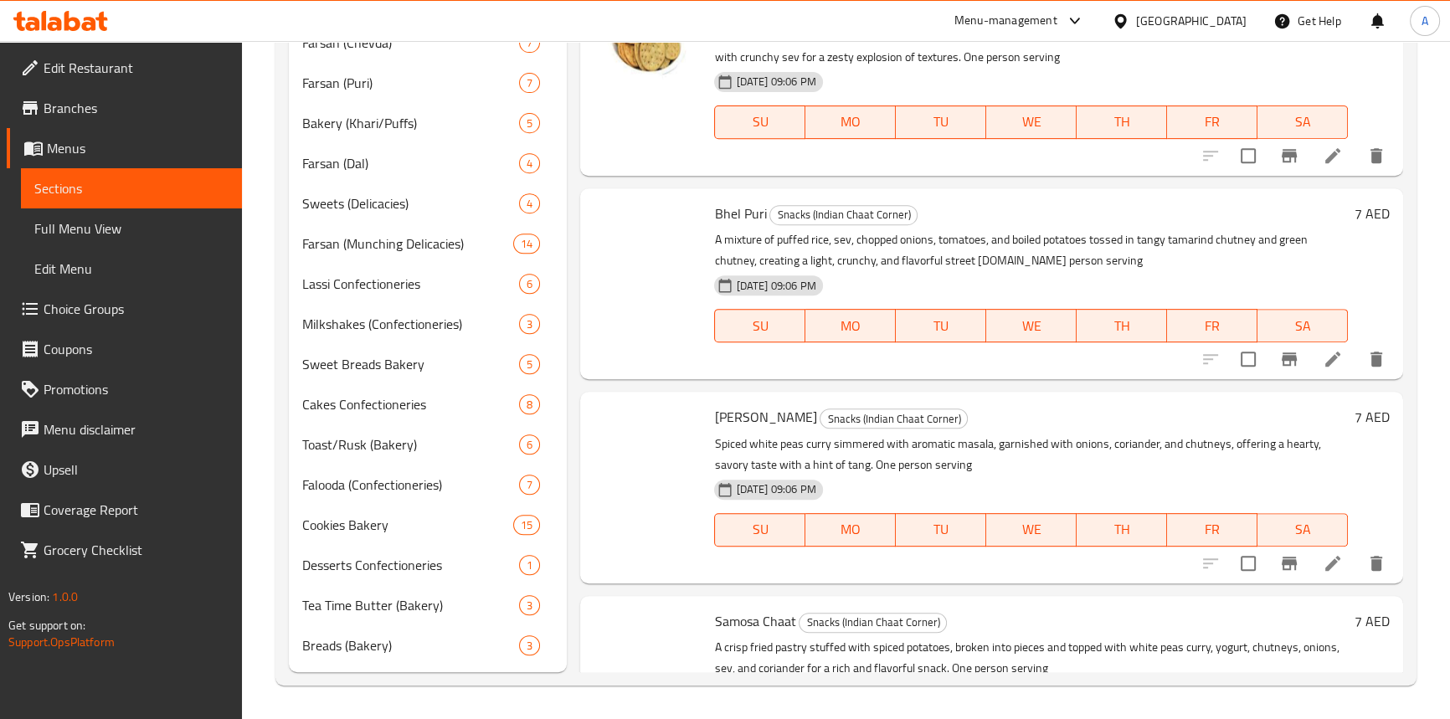
scroll to position [234, 0]
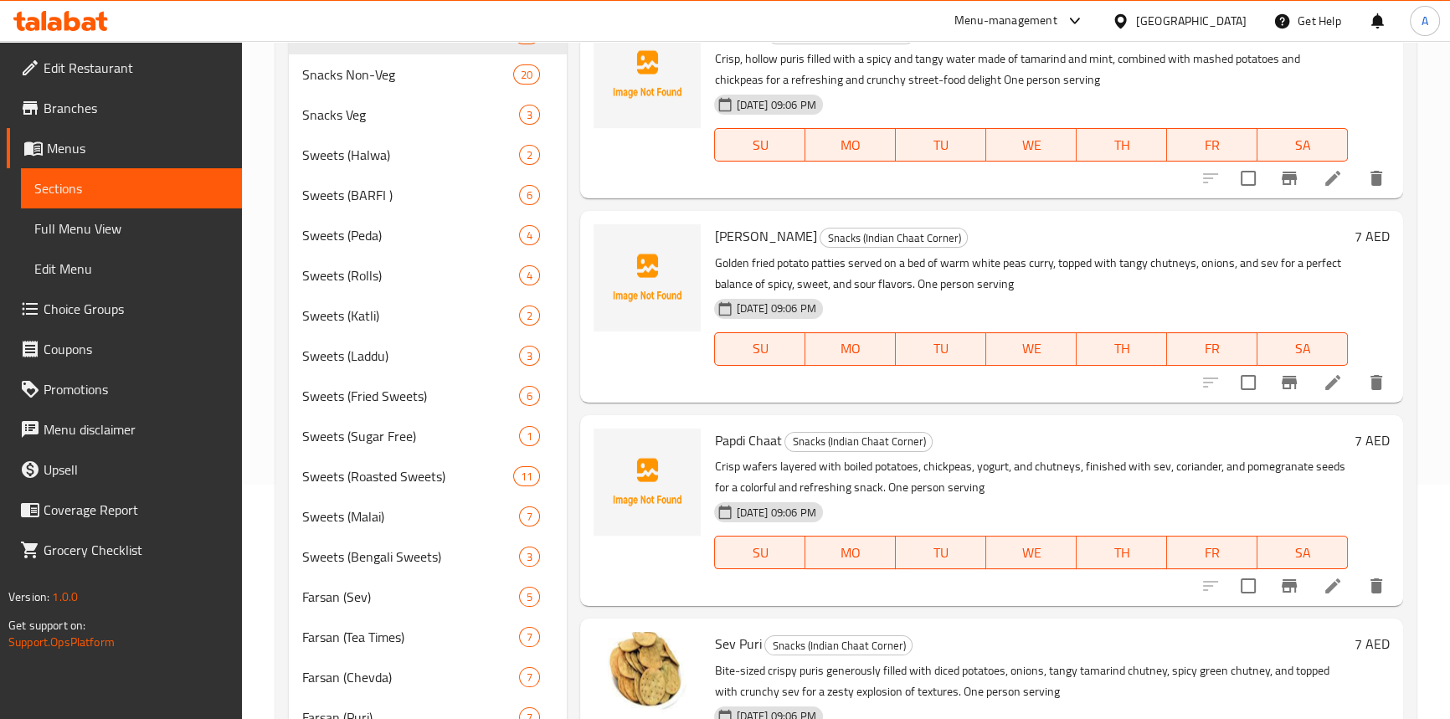
click at [116, 226] on span "Full Menu View" at bounding box center [131, 229] width 194 height 20
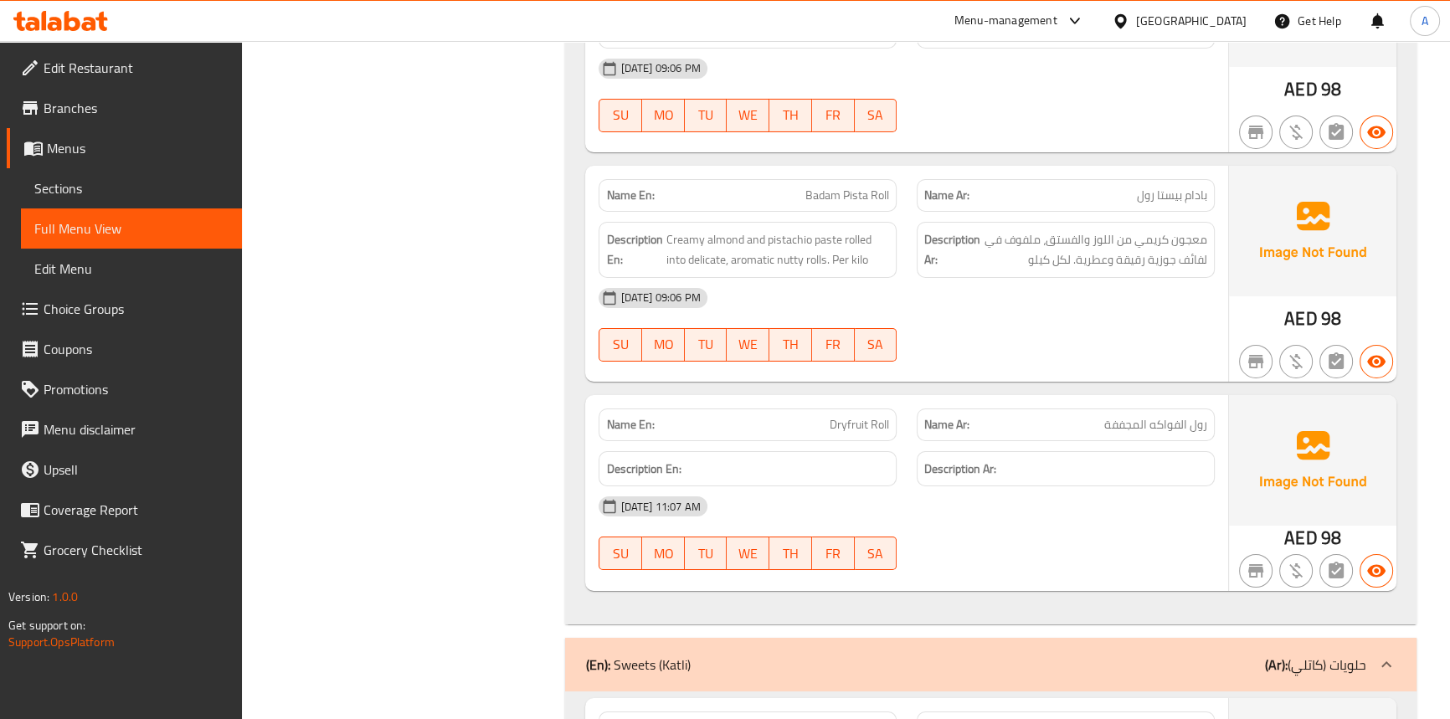
scroll to position [15354, 0]
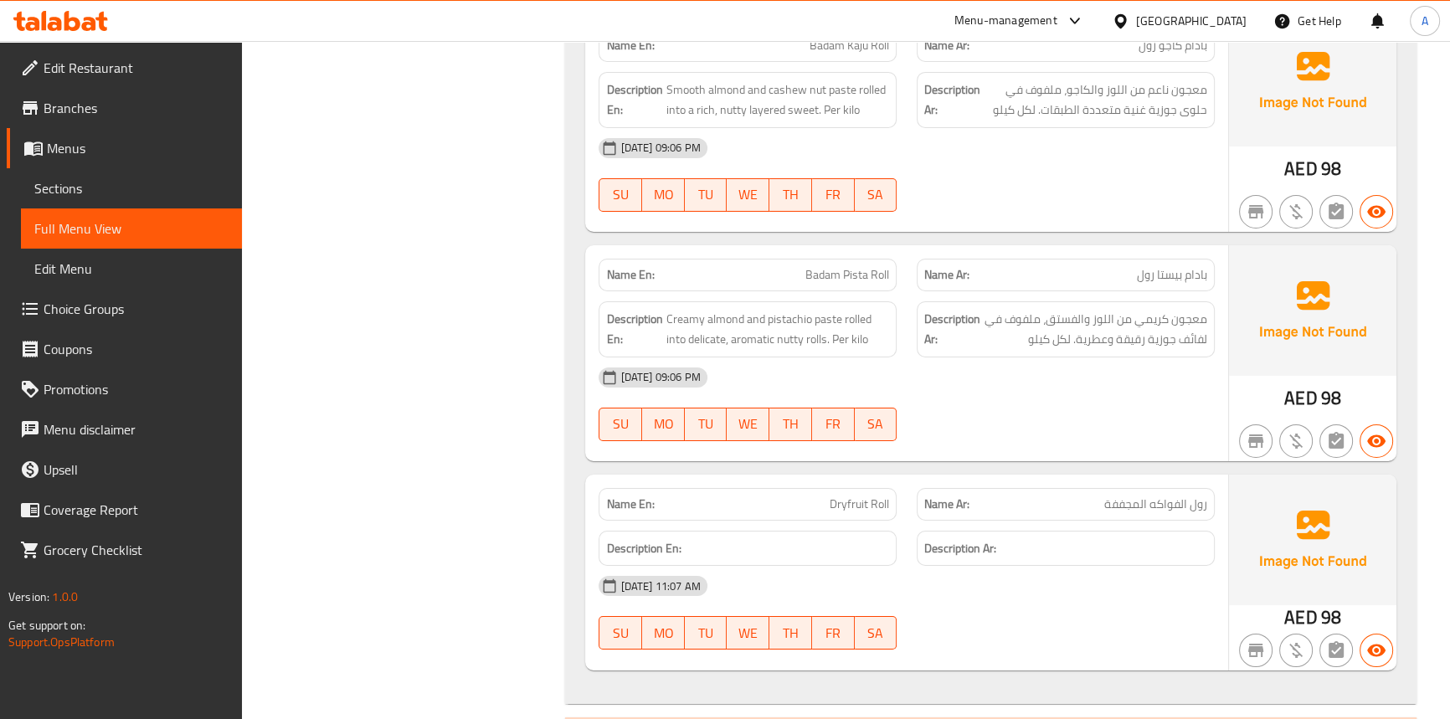
click at [852, 266] on span "Badam Pista Roll" at bounding box center [848, 275] width 84 height 18
drag, startPoint x: 1033, startPoint y: 535, endPoint x: 878, endPoint y: 187, distance: 381.6
click at [1033, 566] on div "[DATE] 11:07 AM" at bounding box center [907, 586] width 636 height 40
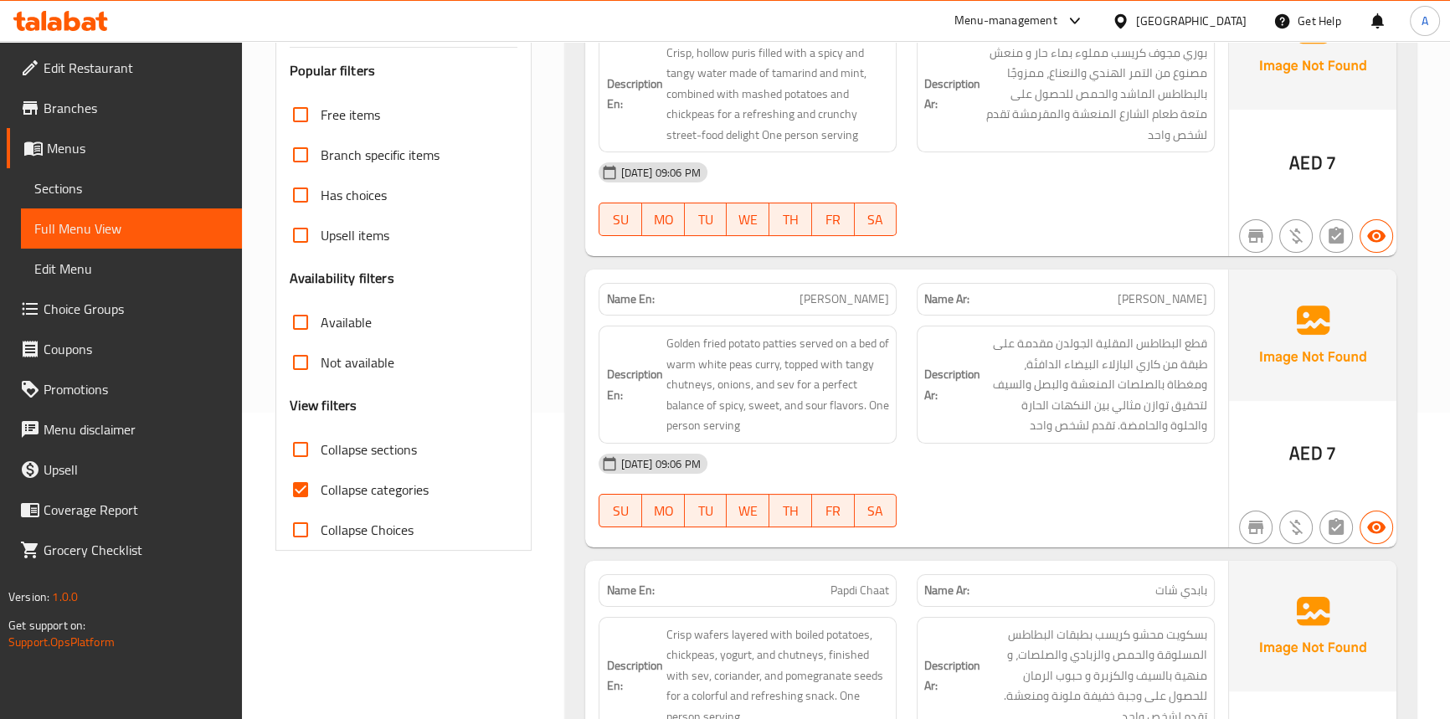
scroll to position [380, 0]
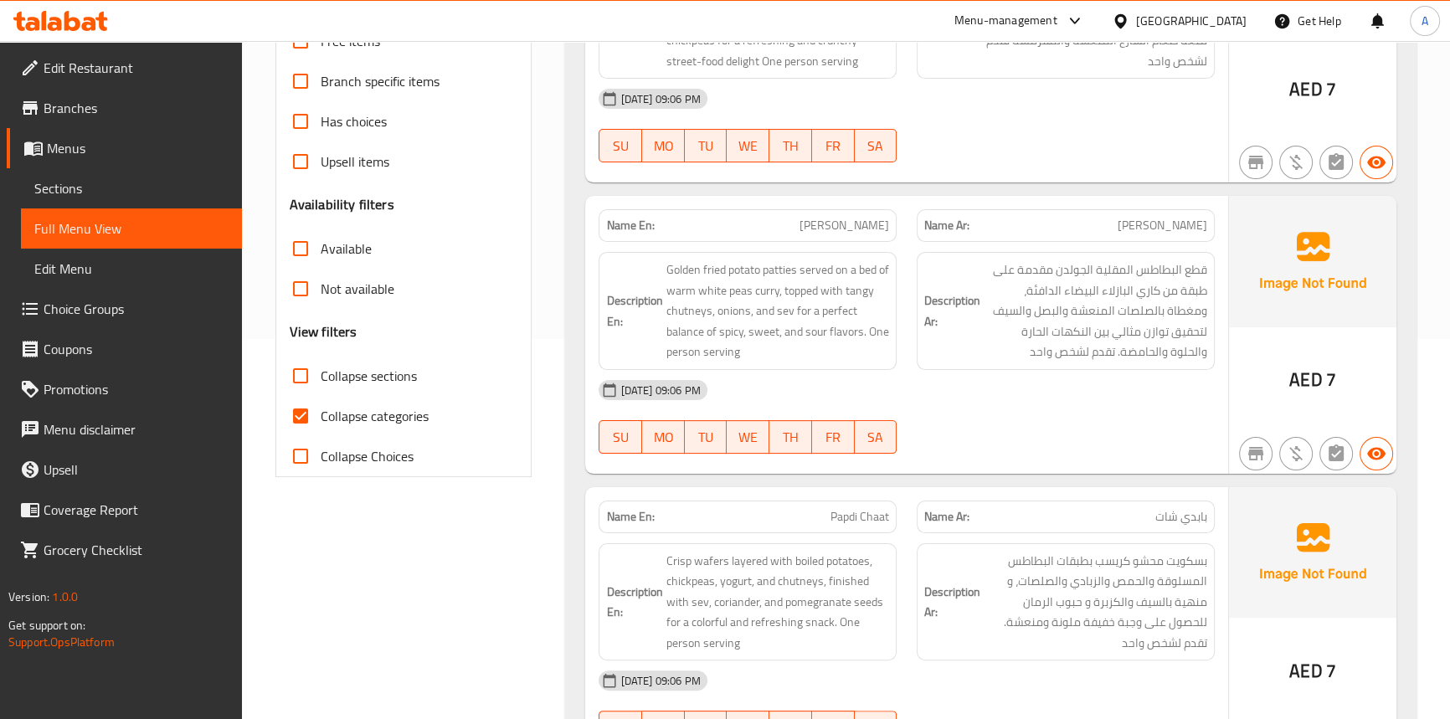
click at [309, 384] on input "Collapse sections" at bounding box center [301, 376] width 40 height 40
checkbox input "true"
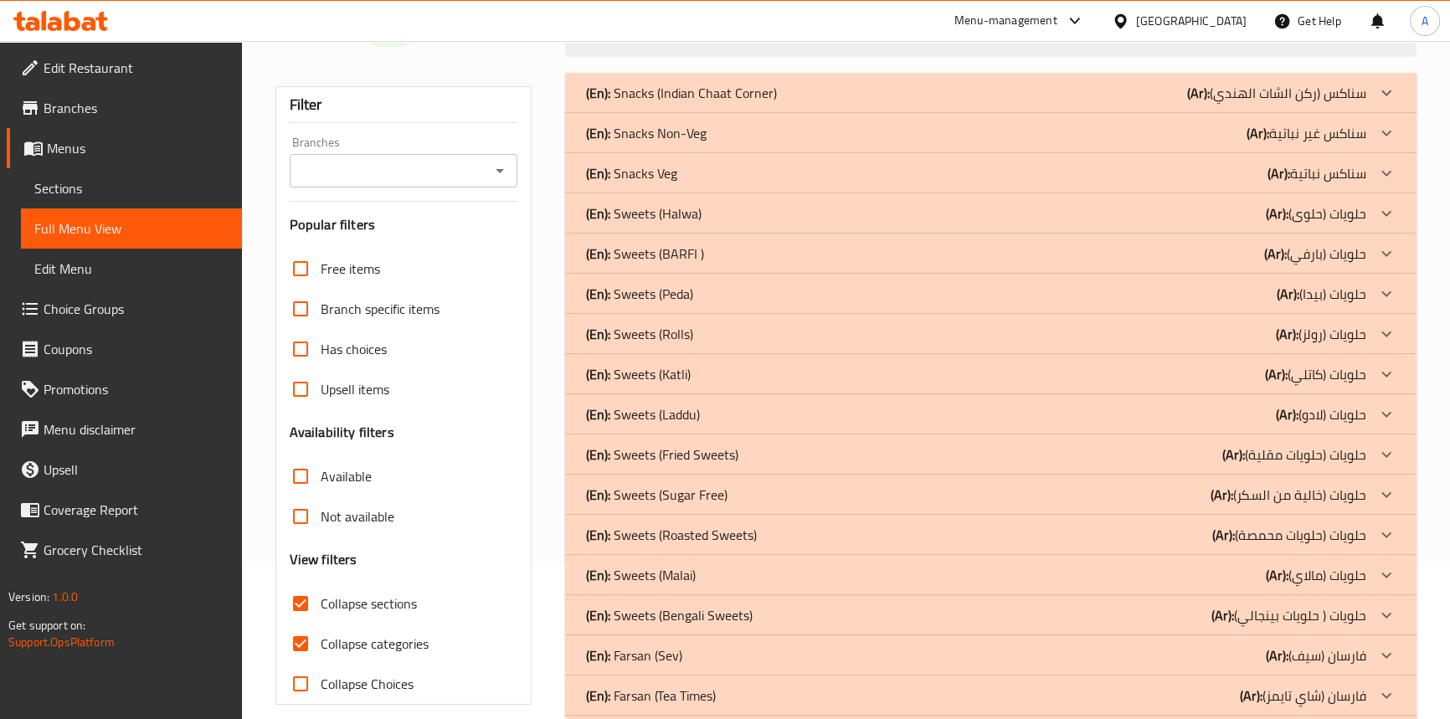
scroll to position [152, 0]
click at [688, 204] on p "(En): Sweets (Halwa)" at bounding box center [643, 214] width 116 height 20
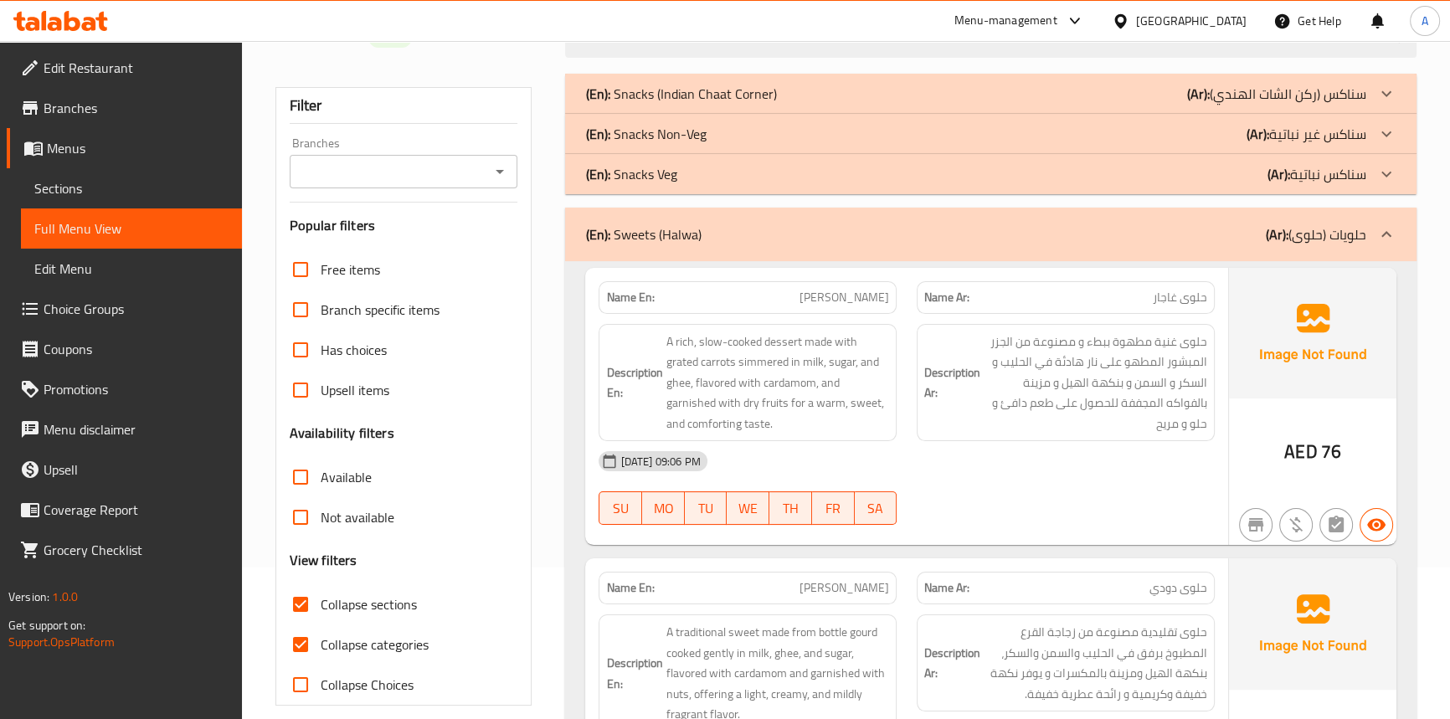
click at [976, 459] on div "[DATE] 09:06 PM" at bounding box center [907, 461] width 636 height 40
click at [868, 290] on span "[PERSON_NAME]" at bounding box center [845, 298] width 90 height 18
click at [80, 186] on span "Sections" at bounding box center [131, 188] width 194 height 20
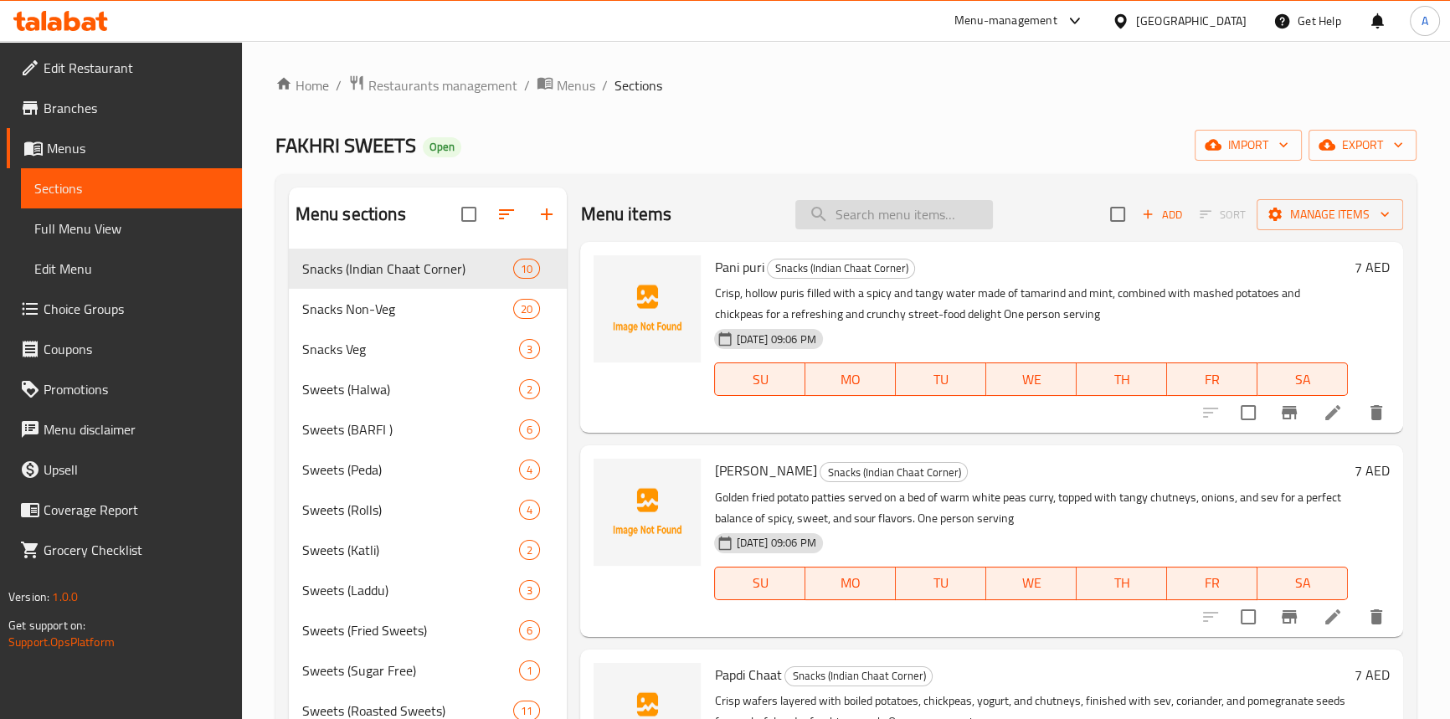
click at [862, 219] on input "search" at bounding box center [894, 214] width 198 height 29
paste input "[PERSON_NAME]"
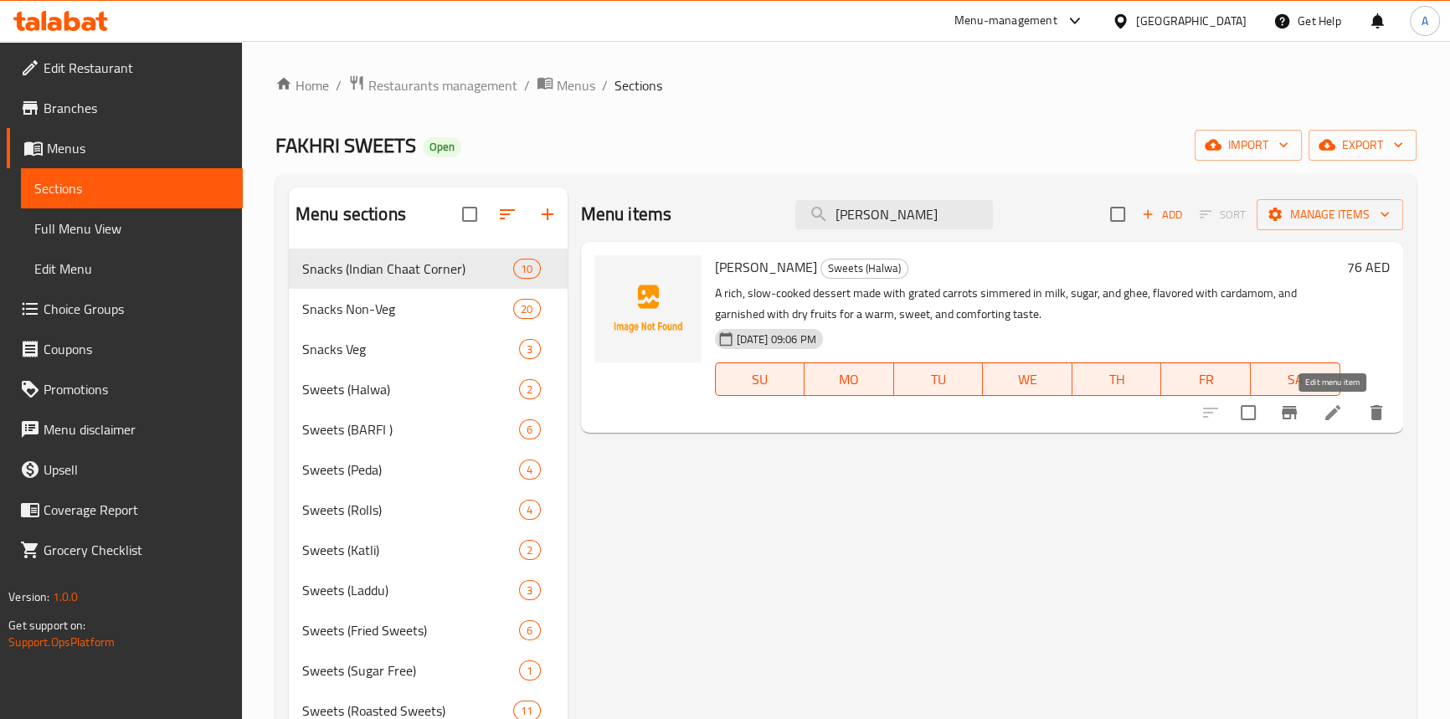
type input "[PERSON_NAME]"
click at [1323, 419] on icon at bounding box center [1333, 413] width 20 height 20
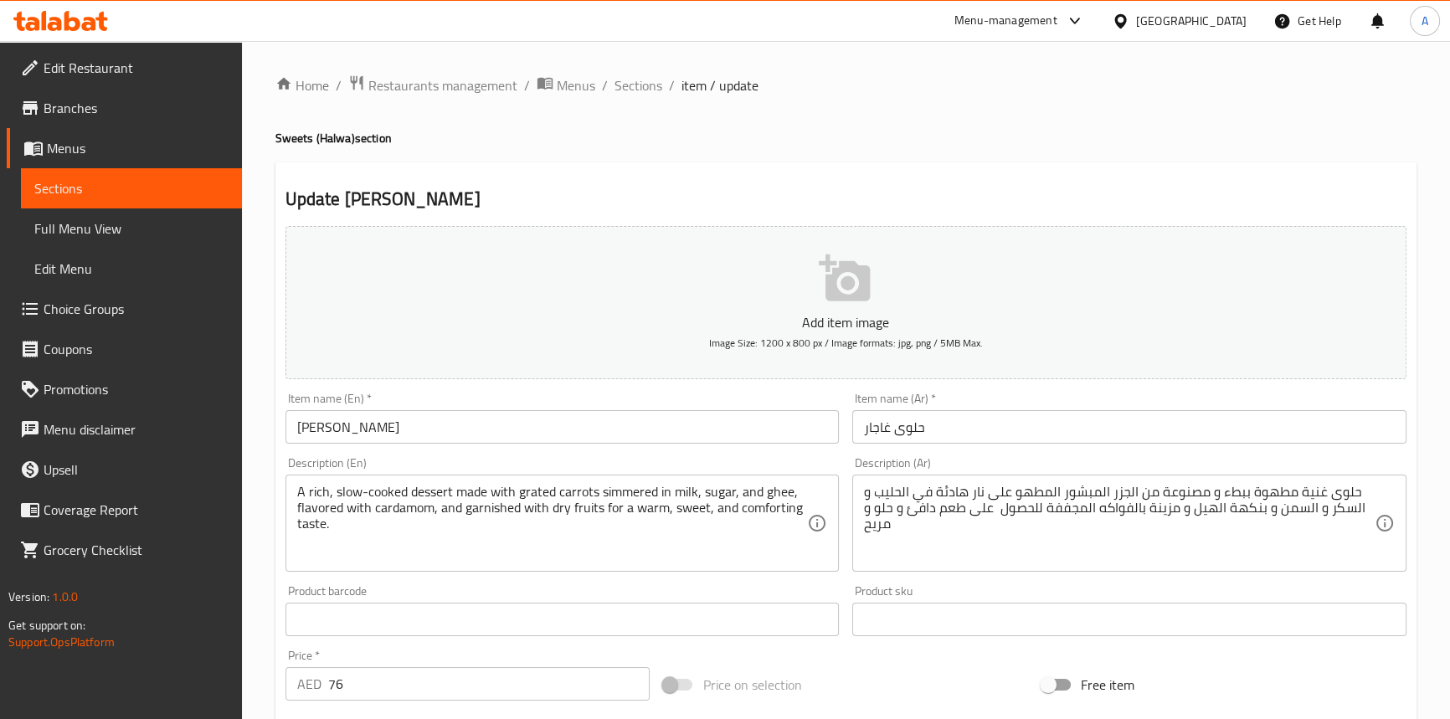
drag, startPoint x: 523, startPoint y: 551, endPoint x: 682, endPoint y: 544, distance: 158.4
click at [619, 424] on input "[PERSON_NAME]" at bounding box center [563, 426] width 554 height 33
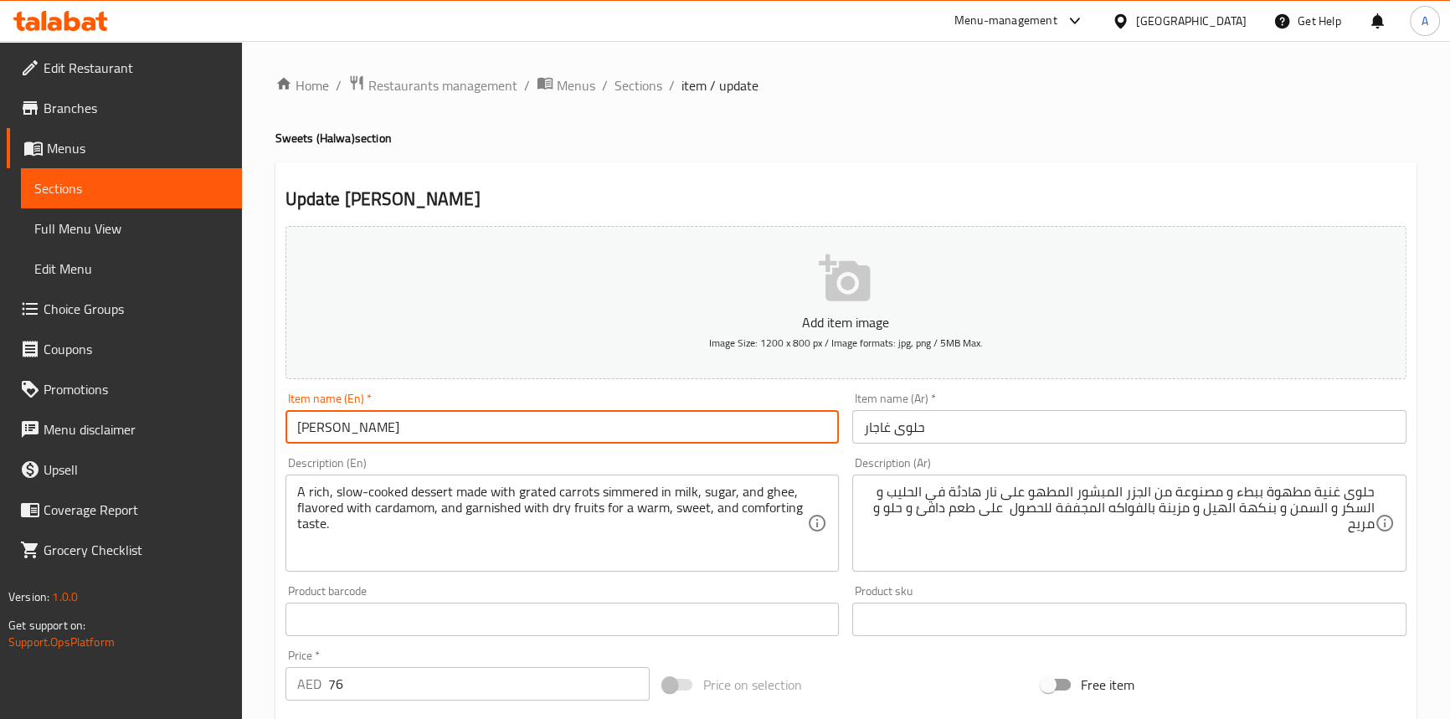
paste input "Per Kg"
type input "Gajar Halwa Per Kg"
click at [1047, 434] on input "حلوى غاجار" at bounding box center [1129, 426] width 554 height 33
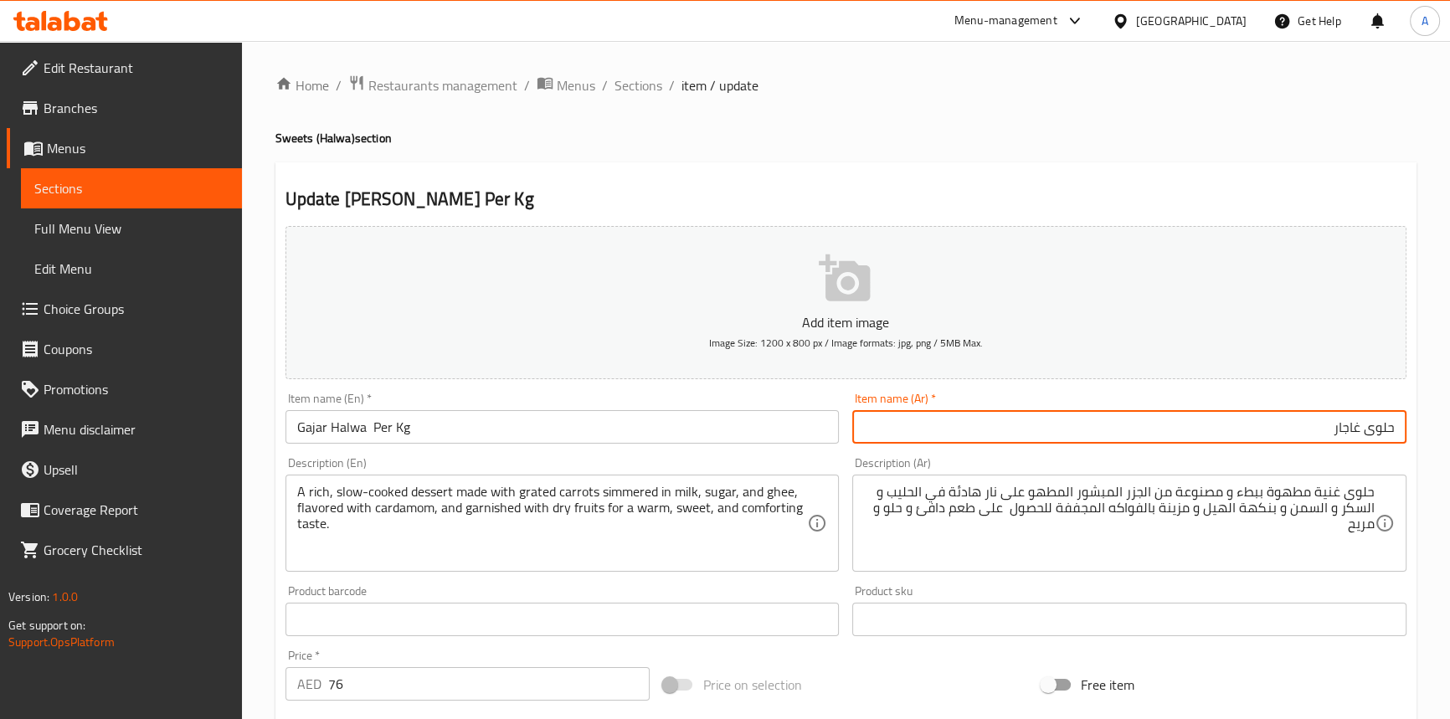
paste input "لكل كيلو"
type input "حلوى غاجار لكل كيلو"
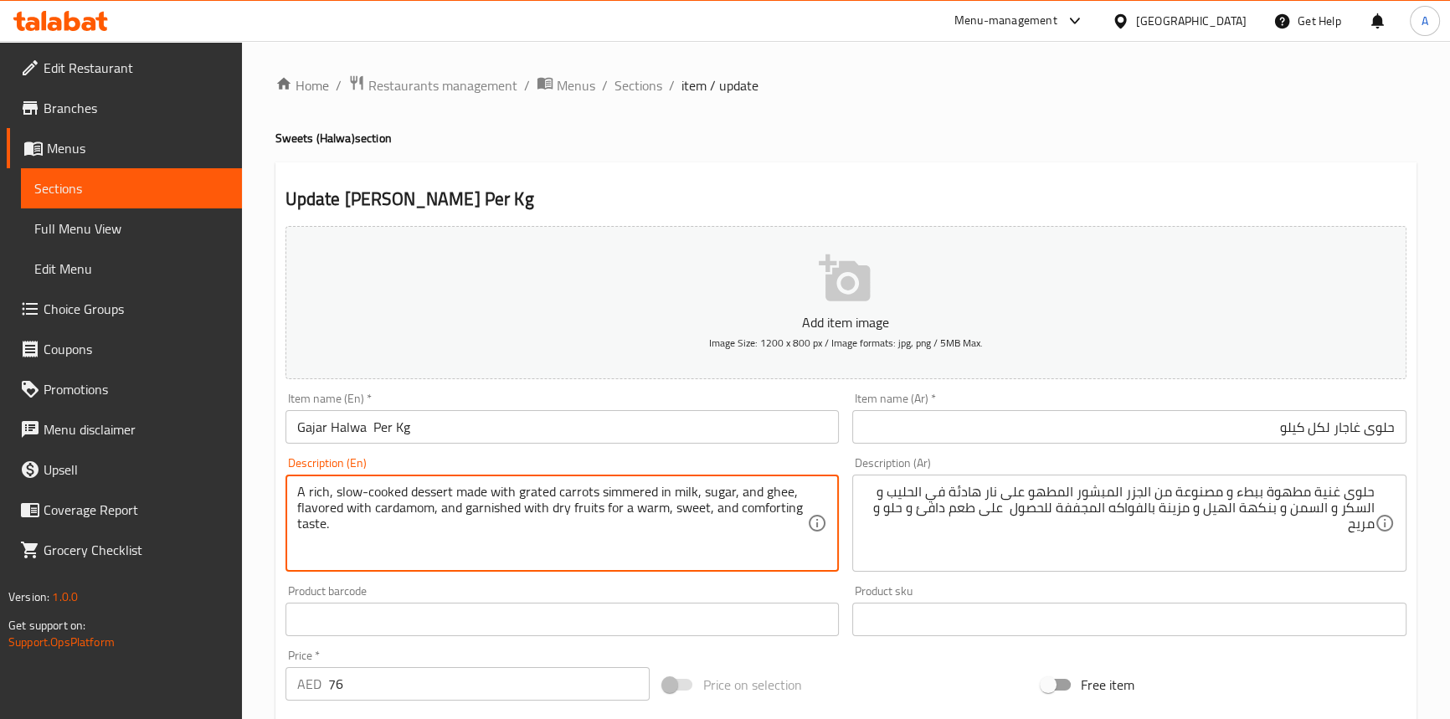
click at [430, 493] on textarea "A rich, slow-cooked dessert made with grated carrots simmered in milk, sugar, a…" at bounding box center [552, 524] width 511 height 80
click at [321, 498] on textarea "A rich, slow-cooked dessert made with grated carrots simmered in milk, sugar, a…" at bounding box center [552, 524] width 511 height 80
click at [388, 490] on textarea "A rich, slow-cooked dessert made with grated carrots simmered in milk, sugar, a…" at bounding box center [552, 524] width 511 height 80
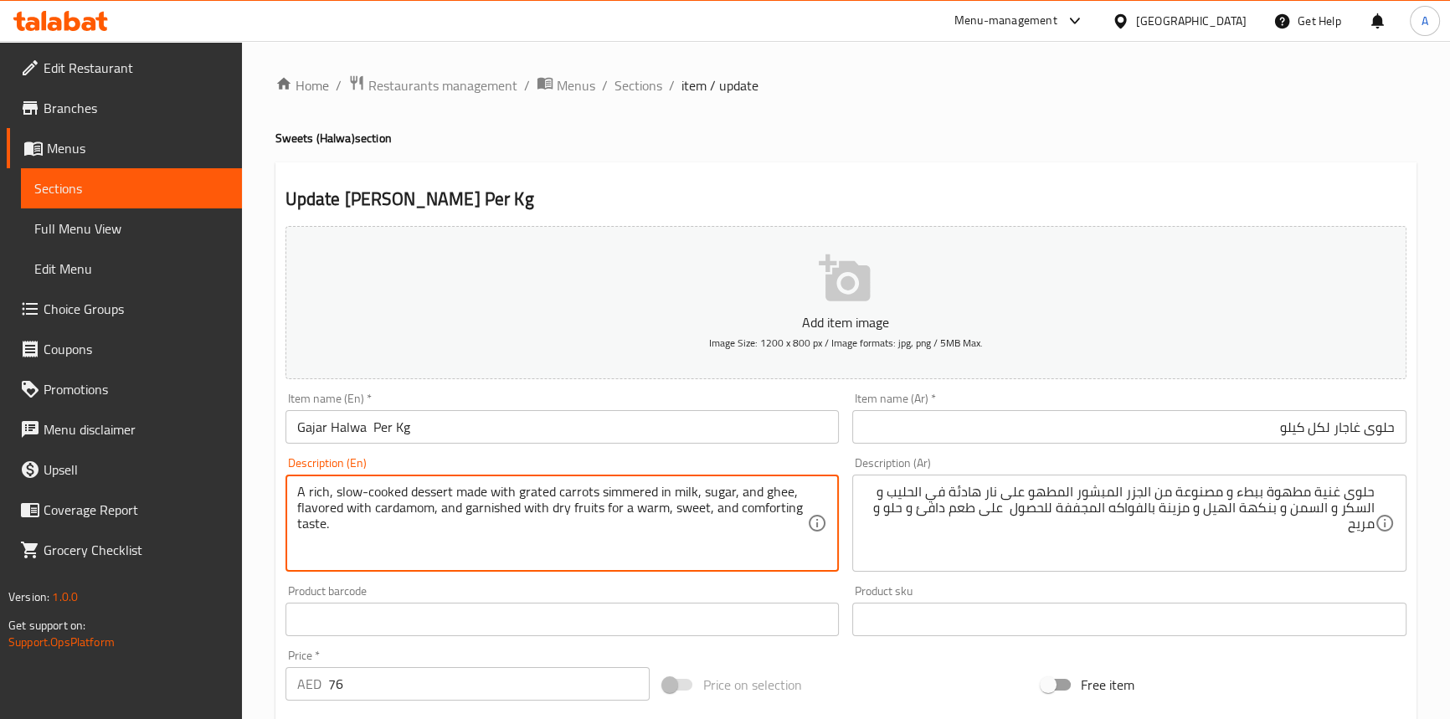
click at [369, 489] on textarea "A rich, slow-cooked dessert made with grated carrots simmered in milk, sugar, a…" at bounding box center [552, 524] width 511 height 80
click at [458, 491] on textarea "A rich, slow-cooked dessert made with grated carrots simmered in milk, sugar, a…" at bounding box center [552, 524] width 511 height 80
click at [459, 490] on textarea "A rich, slow-cooked dessert made with grated carrots simmered in milk, sugar, a…" at bounding box center [552, 524] width 511 height 80
click at [507, 495] on textarea "A rich, slow-cooked dessert made with grated carrots simmered in milk, sugar, a…" at bounding box center [552, 524] width 511 height 80
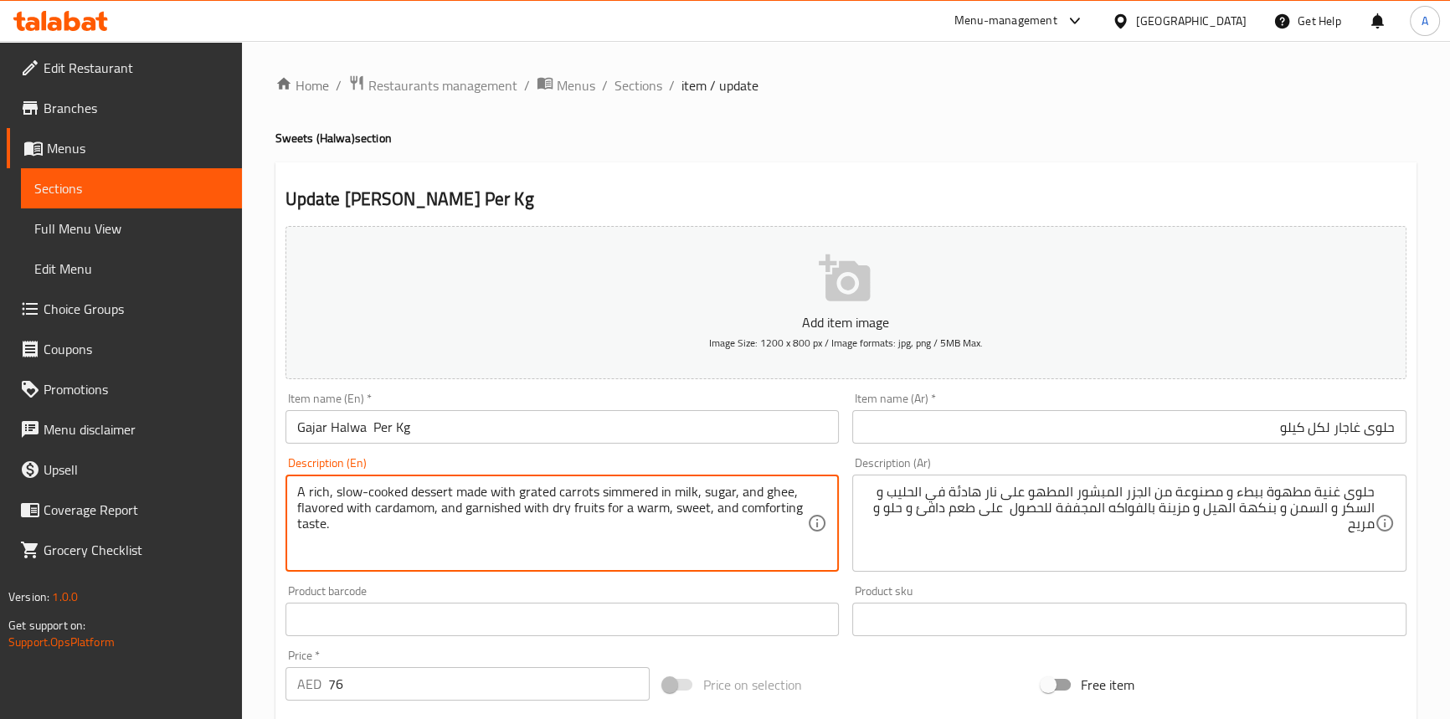
click at [507, 493] on textarea "A rich, slow-cooked dessert made with grated carrots simmered in milk, sugar, a…" at bounding box center [552, 524] width 511 height 80
click at [554, 485] on textarea "A rich, slow-cooked dessert made with grated carrots simmered in milk, sugar, a…" at bounding box center [552, 524] width 511 height 80
click at [540, 486] on textarea "A rich, slow-cooked dessert made with grated carrots simmered in milk, sugar, a…" at bounding box center [552, 524] width 511 height 80
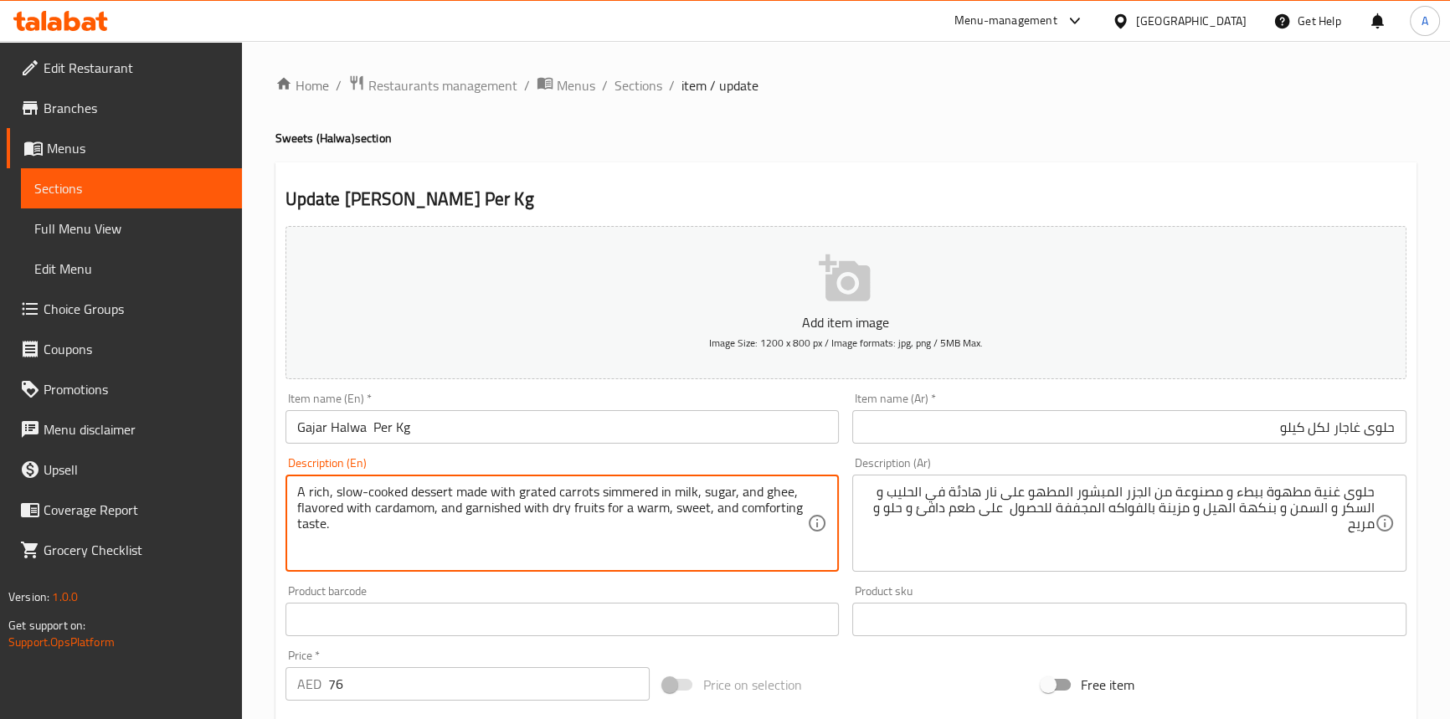
click at [608, 491] on textarea "A rich, slow-cooked dessert made with grated carrots simmered in milk, sugar, a…" at bounding box center [552, 524] width 511 height 80
click at [662, 491] on textarea "A rich, slow-cooked dessert made with grated carrots simmered in milk, sugar, a…" at bounding box center [552, 524] width 511 height 80
click at [642, 490] on textarea "A rich, slow-cooked dessert made with grated carrots simmered in milk, sugar, a…" at bounding box center [552, 524] width 511 height 80
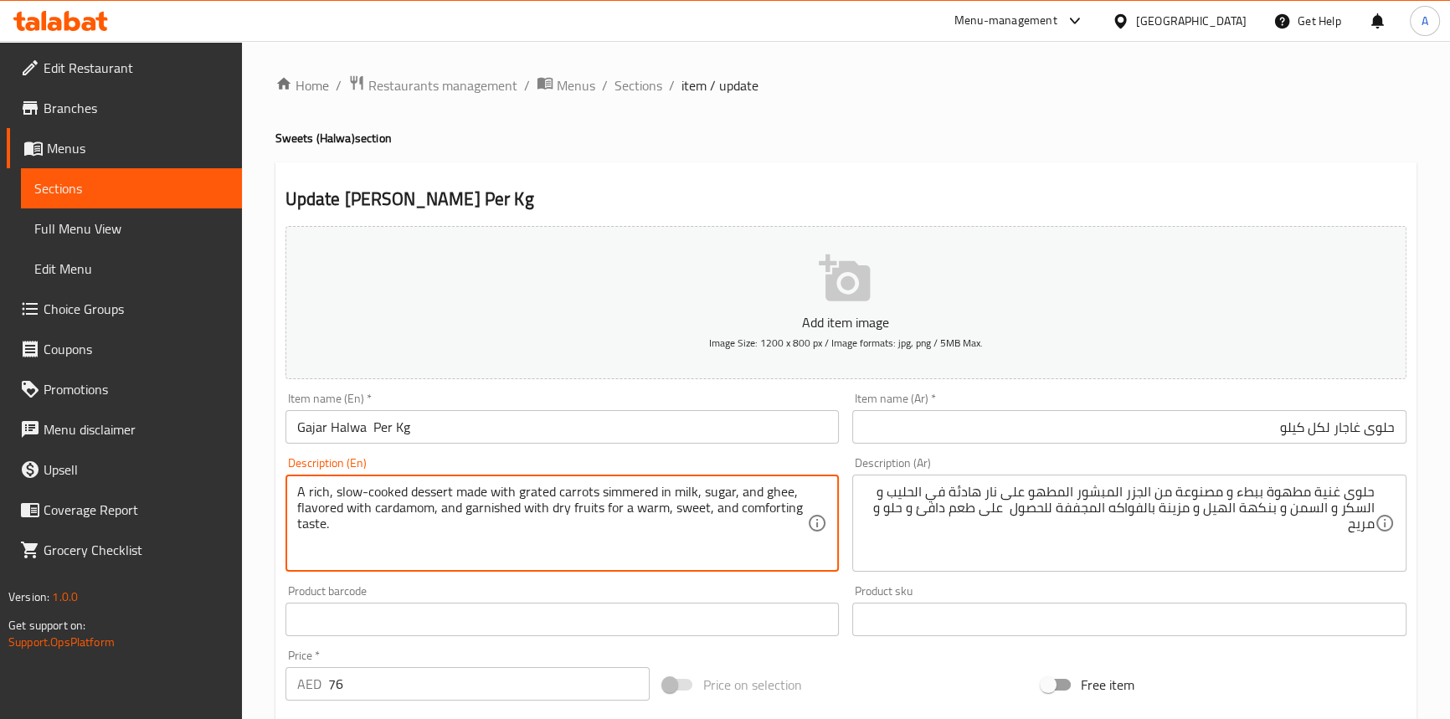
click at [642, 490] on textarea "A rich, slow-cooked dessert made with grated carrots simmered in milk, sugar, a…" at bounding box center [552, 524] width 511 height 80
click at [690, 492] on textarea "A rich, slow-cooked dessert made with grated carrots simmered in milk, sugar, a…" at bounding box center [552, 524] width 511 height 80
click at [708, 492] on textarea "A rich, slow-cooked dessert made with grated carrots simmered in milk, sugar, a…" at bounding box center [552, 524] width 511 height 80
click at [739, 491] on textarea "A rich, slow-cooked dessert made with grated carrots simmered in milk, sugar, a…" at bounding box center [552, 524] width 511 height 80
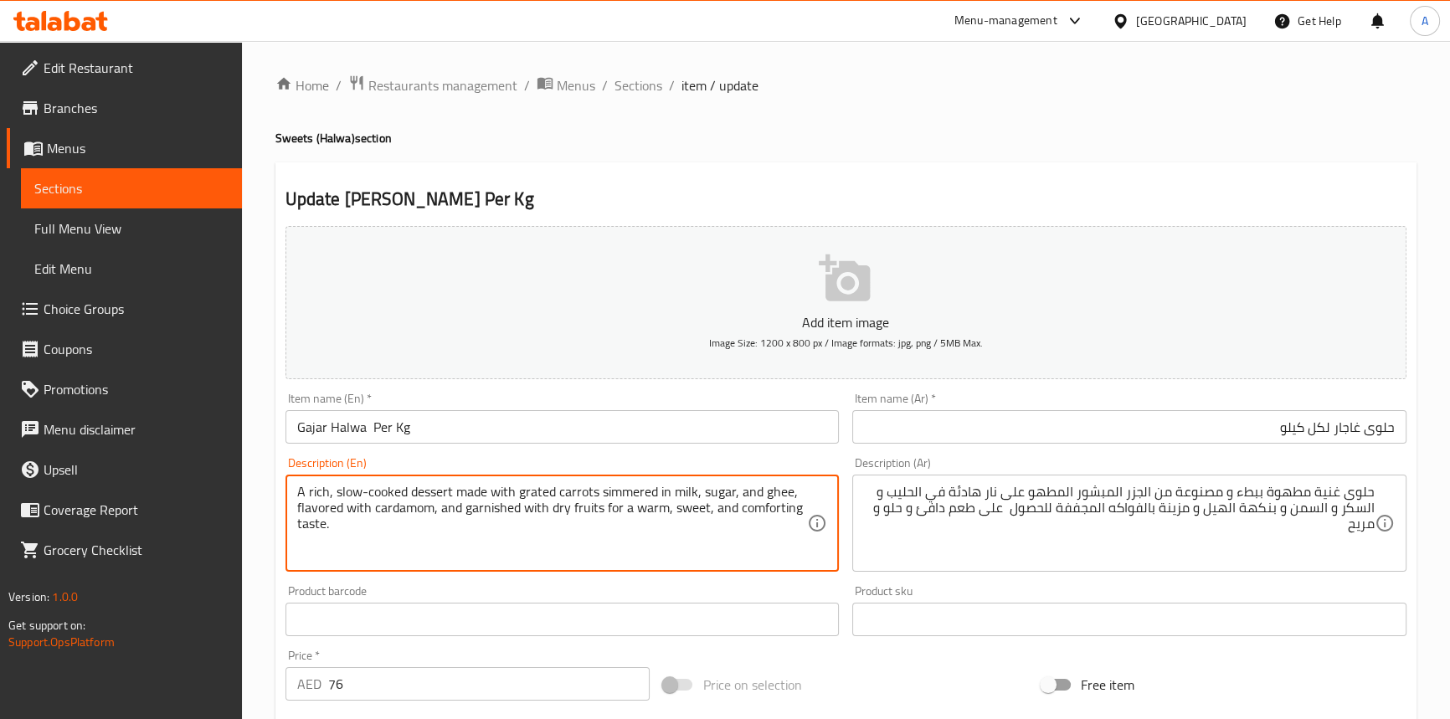
click at [759, 487] on textarea "A rich, slow-cooked dessert made with grated carrots simmered in milk, sugar, a…" at bounding box center [552, 524] width 511 height 80
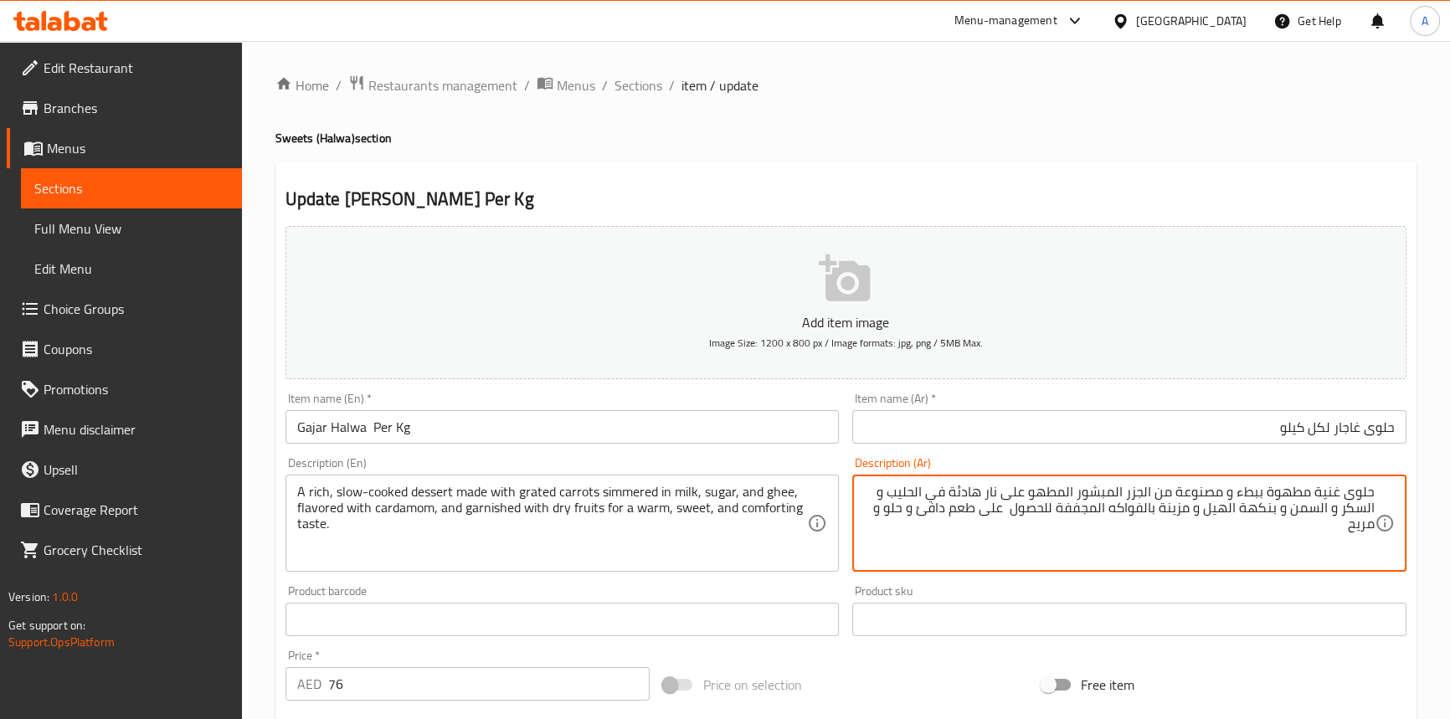
drag, startPoint x: 1279, startPoint y: 503, endPoint x: 1245, endPoint y: 511, distance: 35.1
type textarea "حلوى غنية مطهوة ببطء و مصنوعة من الجزر المبشور المطهو على نار هادئة في الحليب و…"
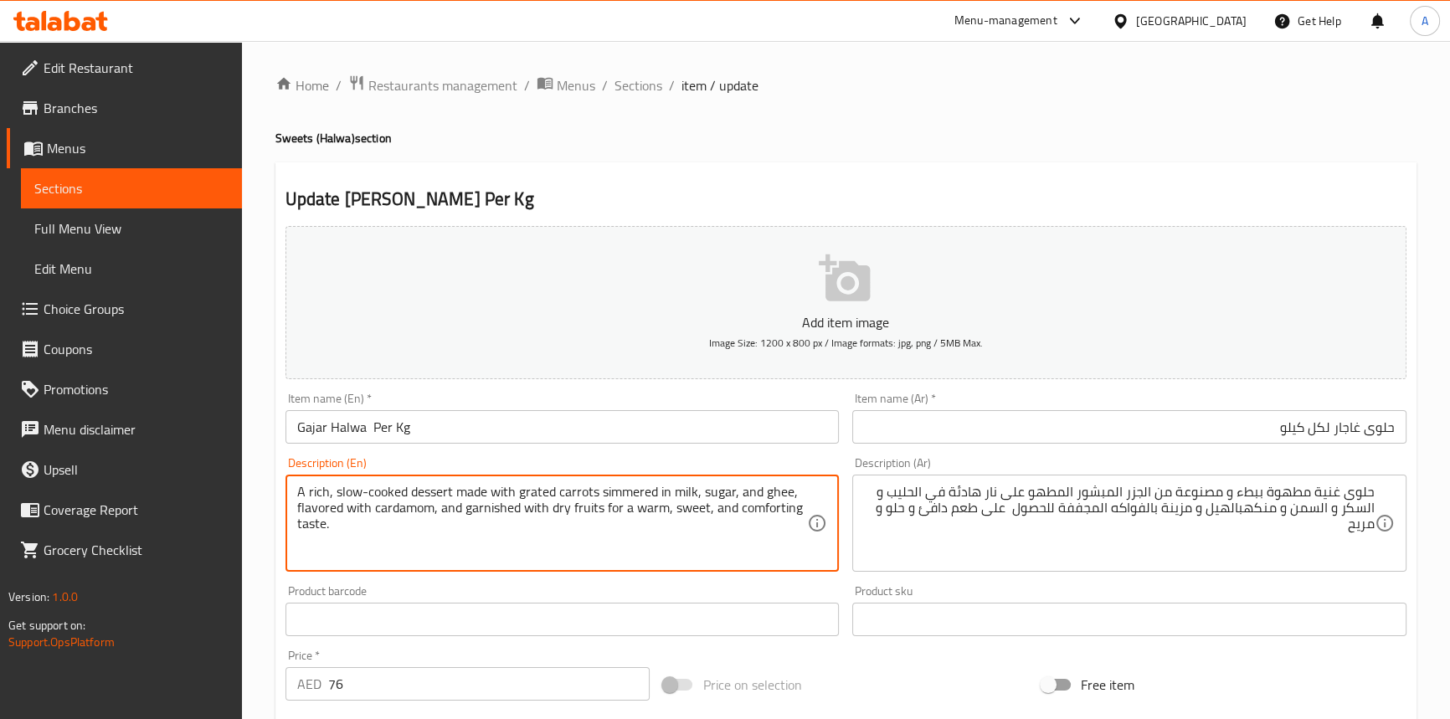
click at [607, 518] on textarea "A rich, slow-cooked dessert made with grated carrots simmered in milk, sugar, a…" at bounding box center [552, 524] width 511 height 80
click at [608, 505] on textarea "A rich, slow-cooked dessert made with grated carrots simmered in milk, sugar, a…" at bounding box center [552, 524] width 511 height 80
click at [773, 509] on textarea "A rich, slow-cooked dessert made with grated carrots simmered in milk, sugar, a…" at bounding box center [552, 524] width 511 height 80
click at [723, 507] on textarea "A rich, slow-cooked dessert made with grated carrots simmered in milk, sugar, a…" at bounding box center [552, 524] width 511 height 80
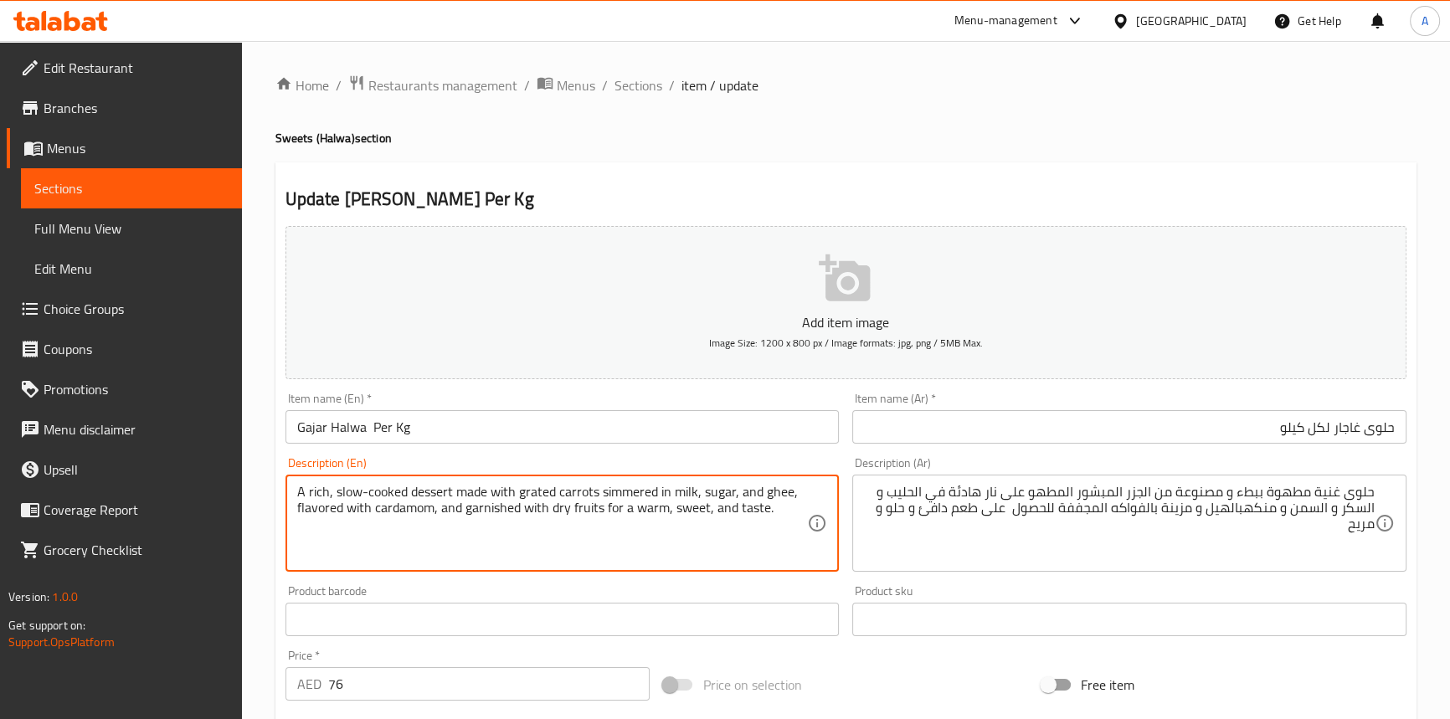
click at [723, 507] on textarea "A rich, slow-cooked dessert made with grated carrots simmered in milk, sugar, a…" at bounding box center [552, 524] width 511 height 80
type textarea "A rich, slow-cooked dessert made with grated carrots simmered in milk, sugar, a…"
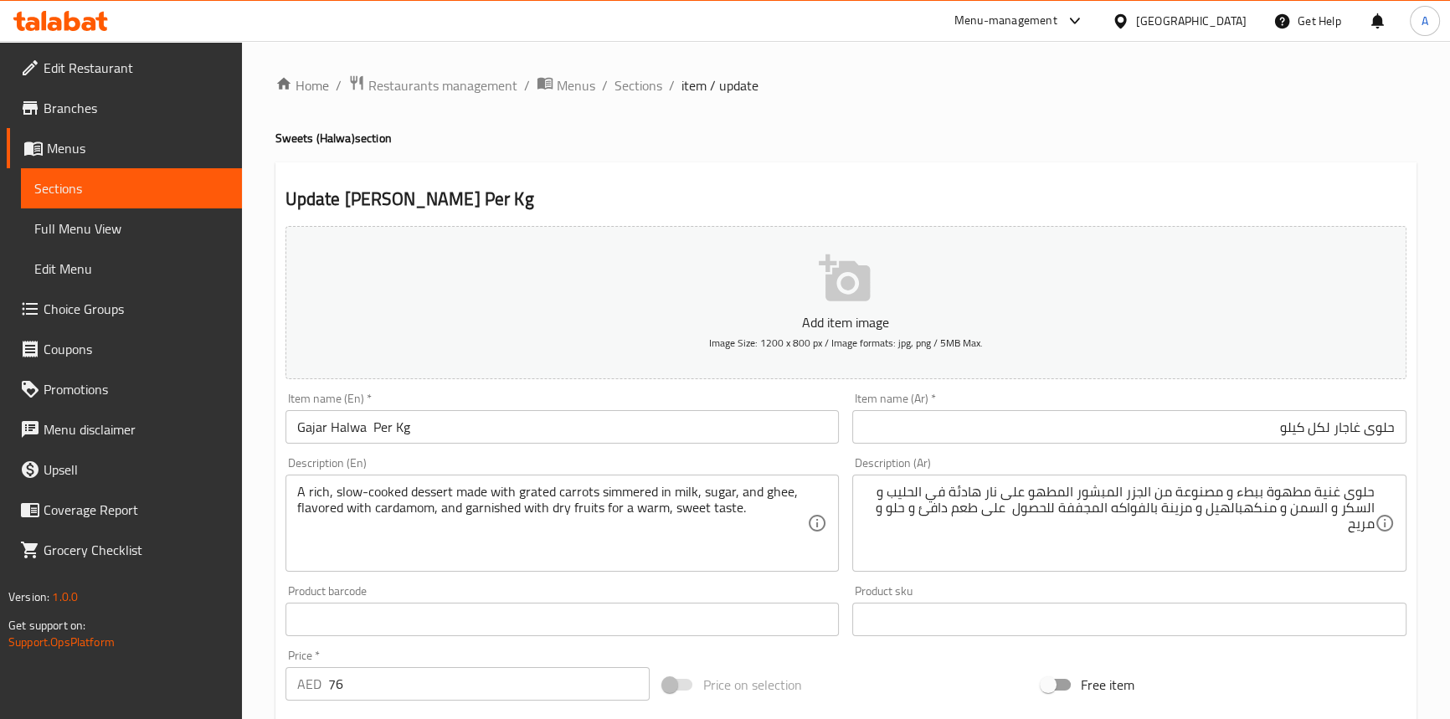
drag, startPoint x: 656, startPoint y: 542, endPoint x: 681, endPoint y: 538, distance: 24.5
click at [656, 542] on textarea "A rich, slow-cooked dessert made with grated carrots simmered in milk, sugar, a…" at bounding box center [552, 524] width 511 height 80
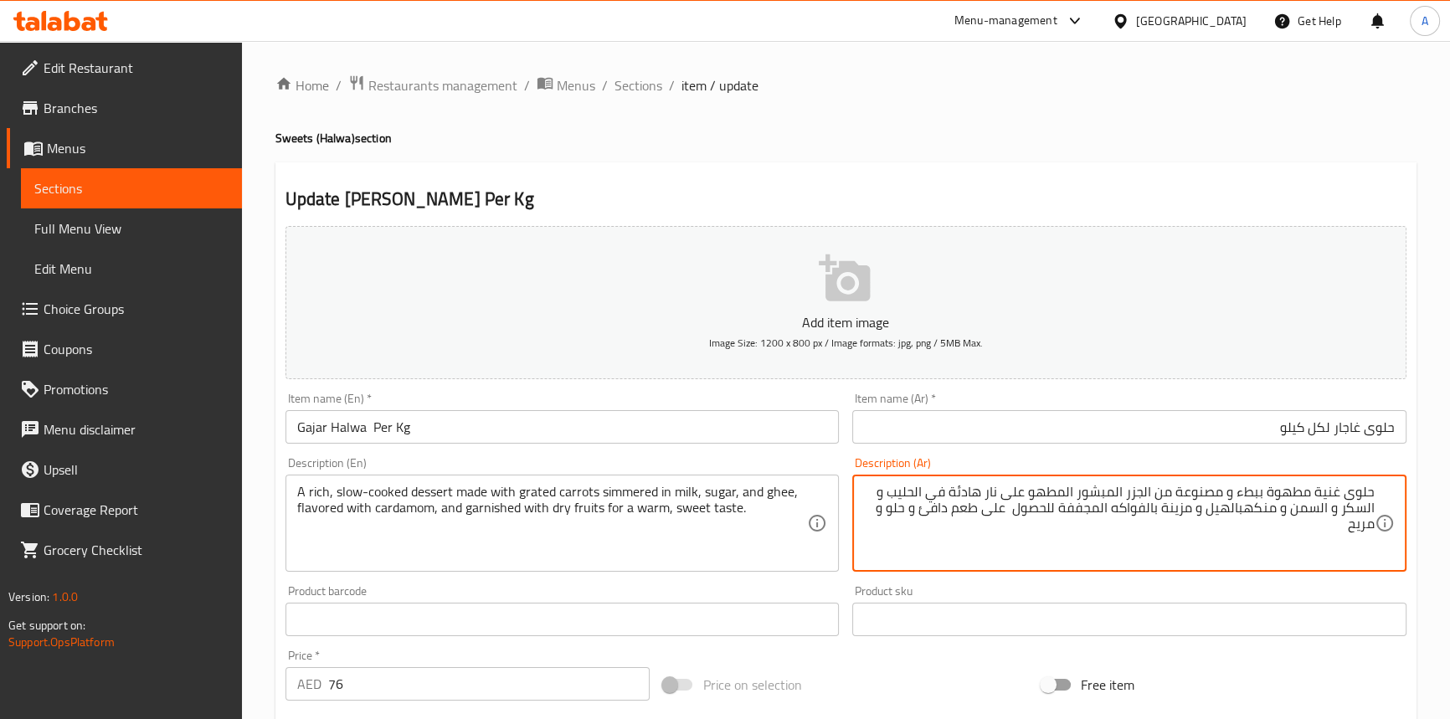
drag, startPoint x: 1057, startPoint y: 507, endPoint x: 981, endPoint y: 514, distance: 75.7
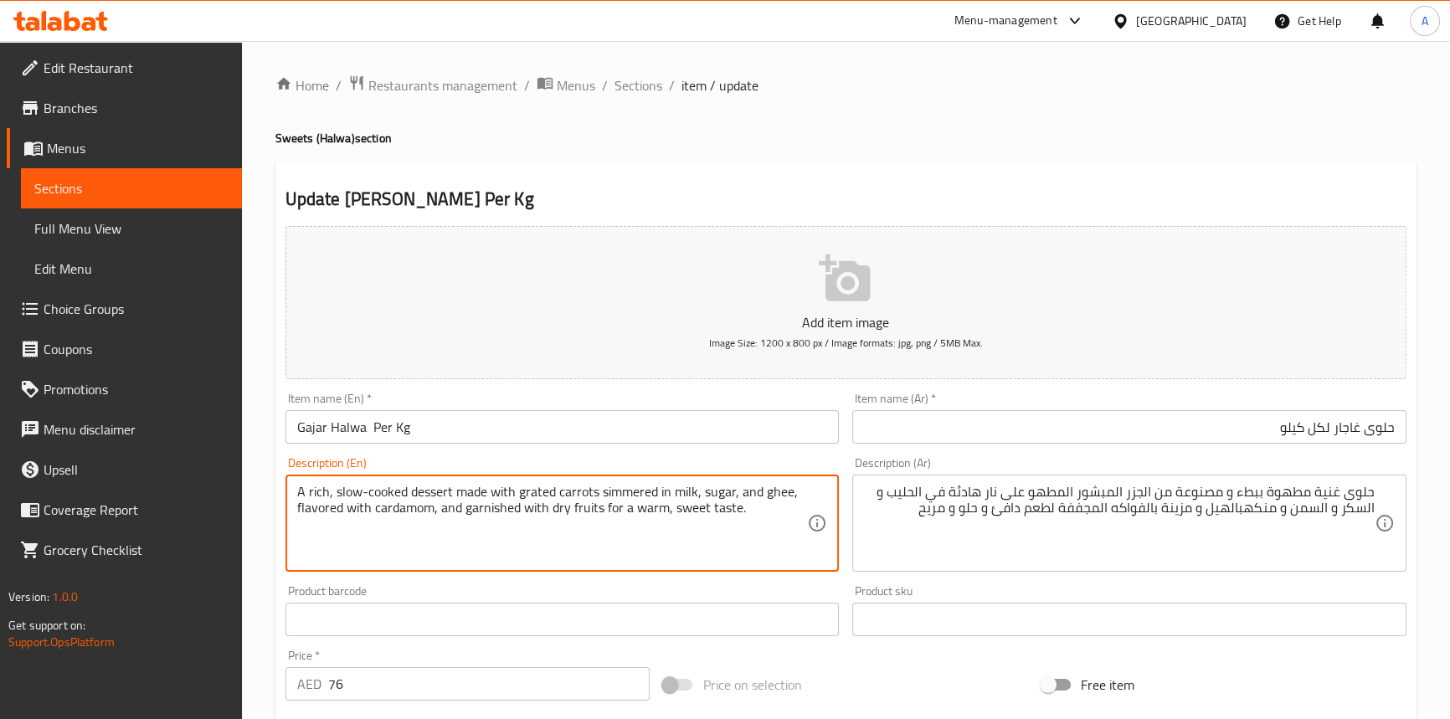
click at [610, 507] on textarea "A rich, slow-cooked dessert made with grated carrots simmered in milk, sugar, a…" at bounding box center [552, 524] width 511 height 80
click at [723, 507] on textarea "A rich, slow-cooked dessert made with grated carrots simmered in milk, sugar, a…" at bounding box center [552, 524] width 511 height 80
click at [687, 512] on textarea "A rich, slow-cooked dessert made with grated carrots simmered in milk, sugar, a…" at bounding box center [552, 524] width 511 height 80
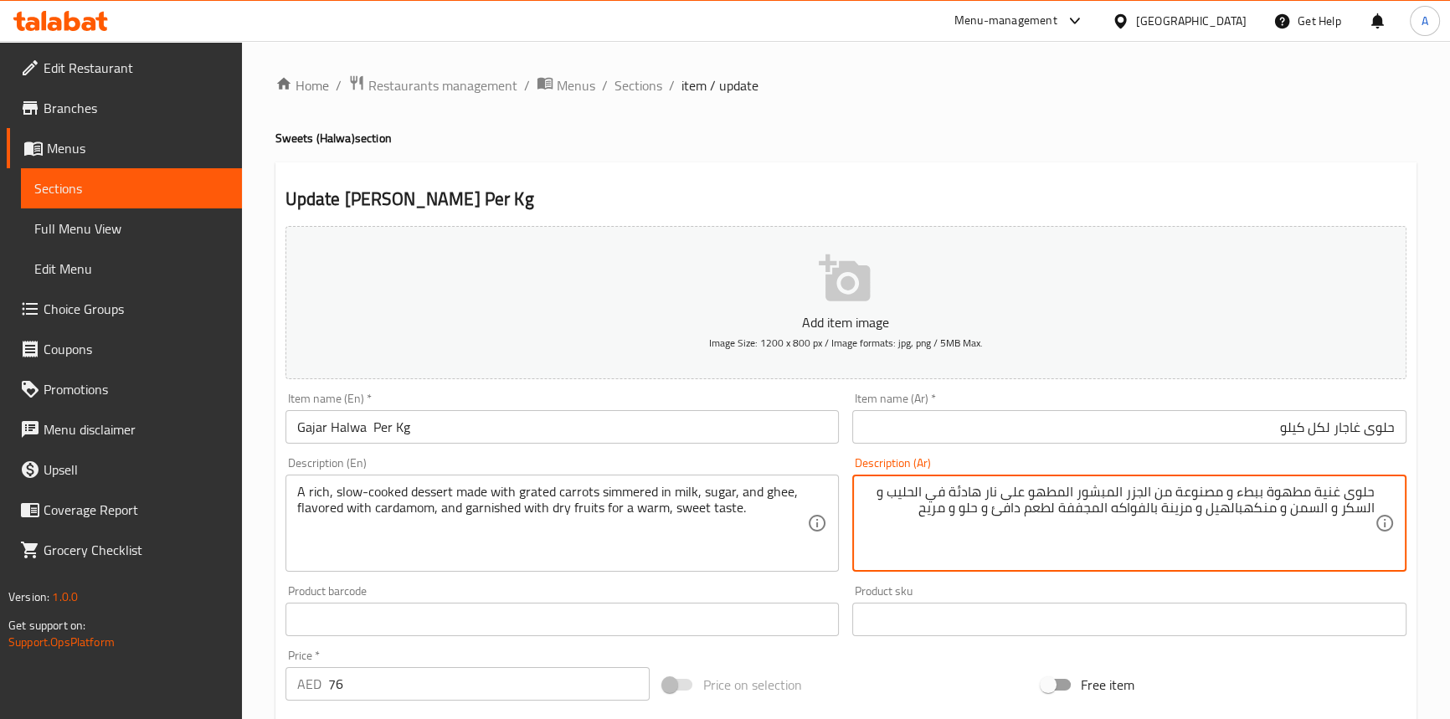
click at [951, 511] on textarea "حلوى غنية مطهوة ببطء و مصنوعة من الجزر المبشور المطهو على نار هادئة في الحليب و…" at bounding box center [1119, 524] width 511 height 80
type textarea "حلوى غنية مطهوة ببطء و مصنوعة من الجزر المبشور المطهو على نار هادئة في الحليب و…"
click at [986, 421] on input "حلوى غاجار لكل كيلو" at bounding box center [1129, 426] width 554 height 33
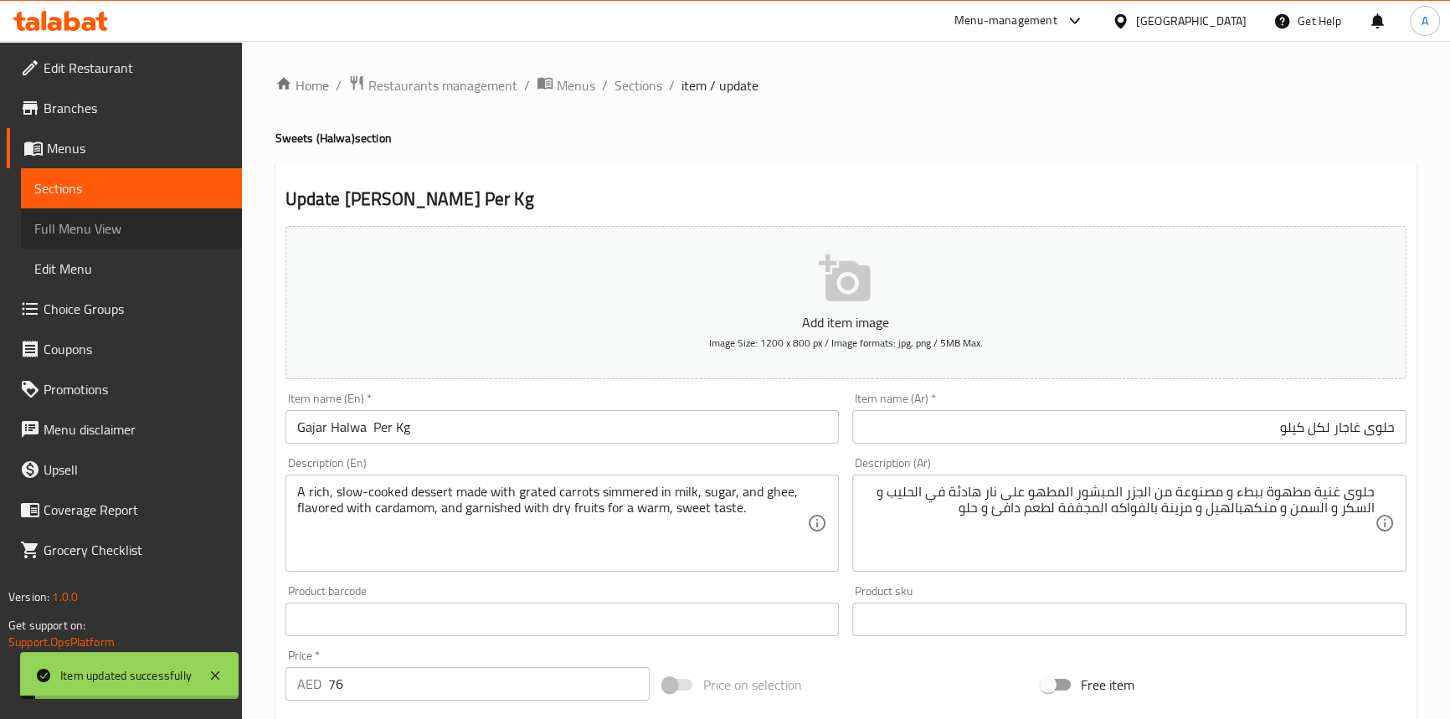
click at [62, 225] on span "Full Menu View" at bounding box center [131, 229] width 194 height 20
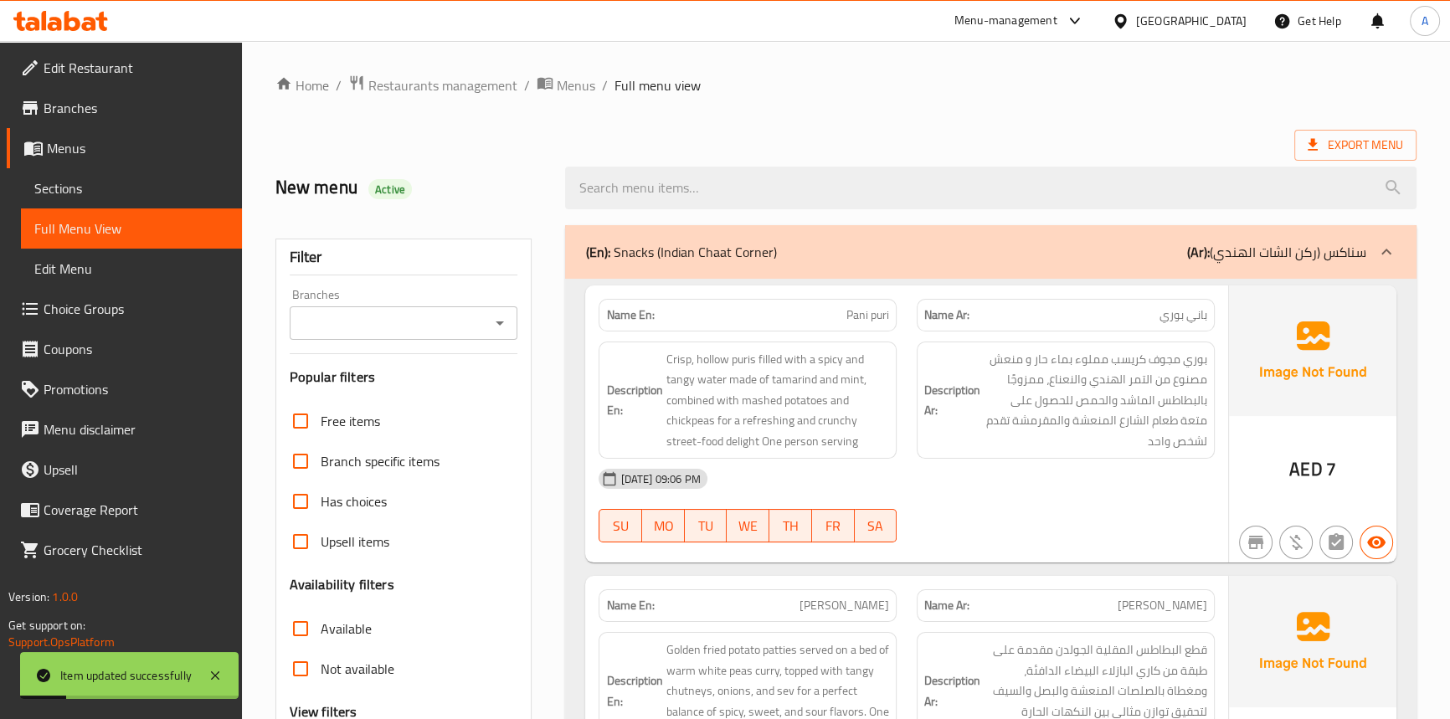
scroll to position [11087, 0]
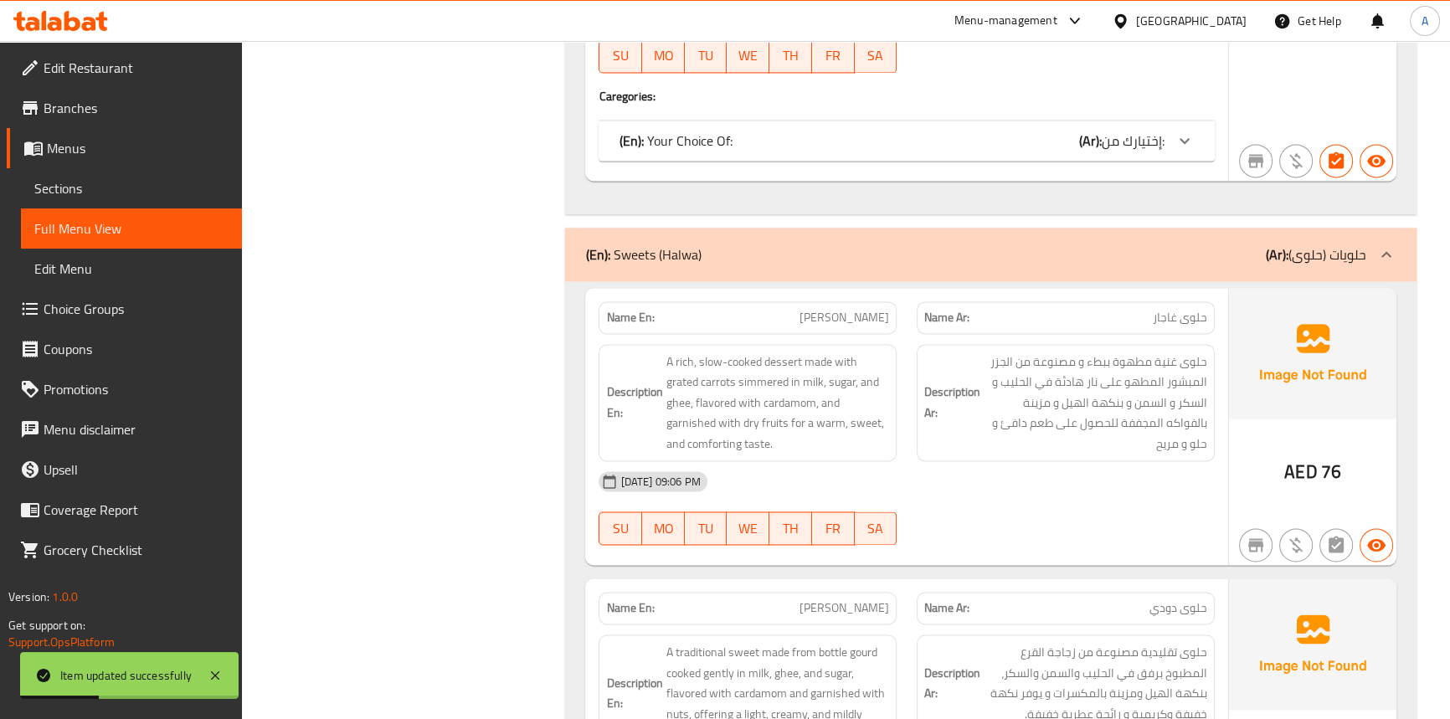
click at [980, 487] on div "03-10-2025 09:06 PM SU MO TU WE TH FR SA" at bounding box center [907, 508] width 636 height 94
click at [1147, 461] on div "[DATE] 09:06 PM" at bounding box center [907, 481] width 636 height 40
click at [834, 309] on span "Gajar Halwa Per Kg" at bounding box center [842, 318] width 94 height 18
click at [806, 309] on span "Gajar Halwa Per Kg" at bounding box center [842, 318] width 94 height 18
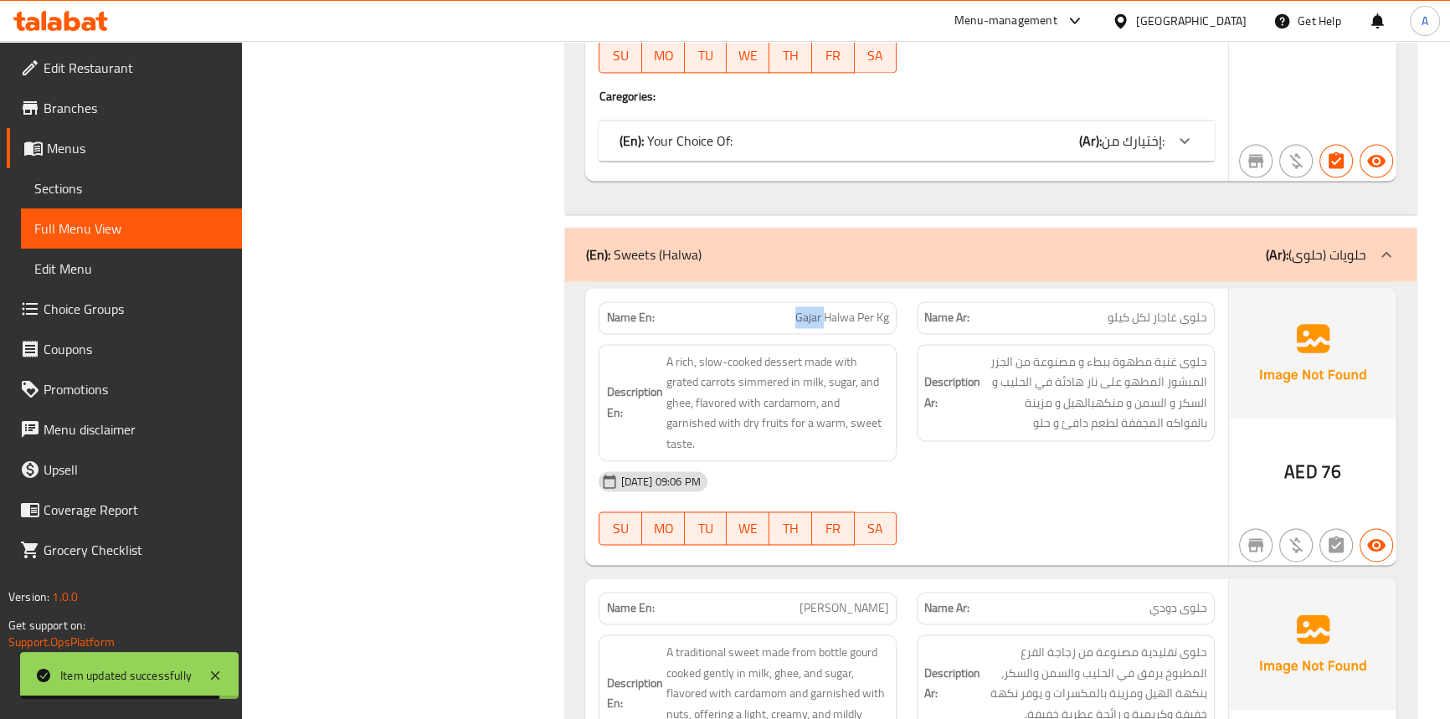
click at [806, 309] on span "Gajar Halwa Per Kg" at bounding box center [842, 318] width 94 height 18
click at [831, 301] on div "Name En: Gajar Halwa Per Kg" at bounding box center [748, 317] width 298 height 33
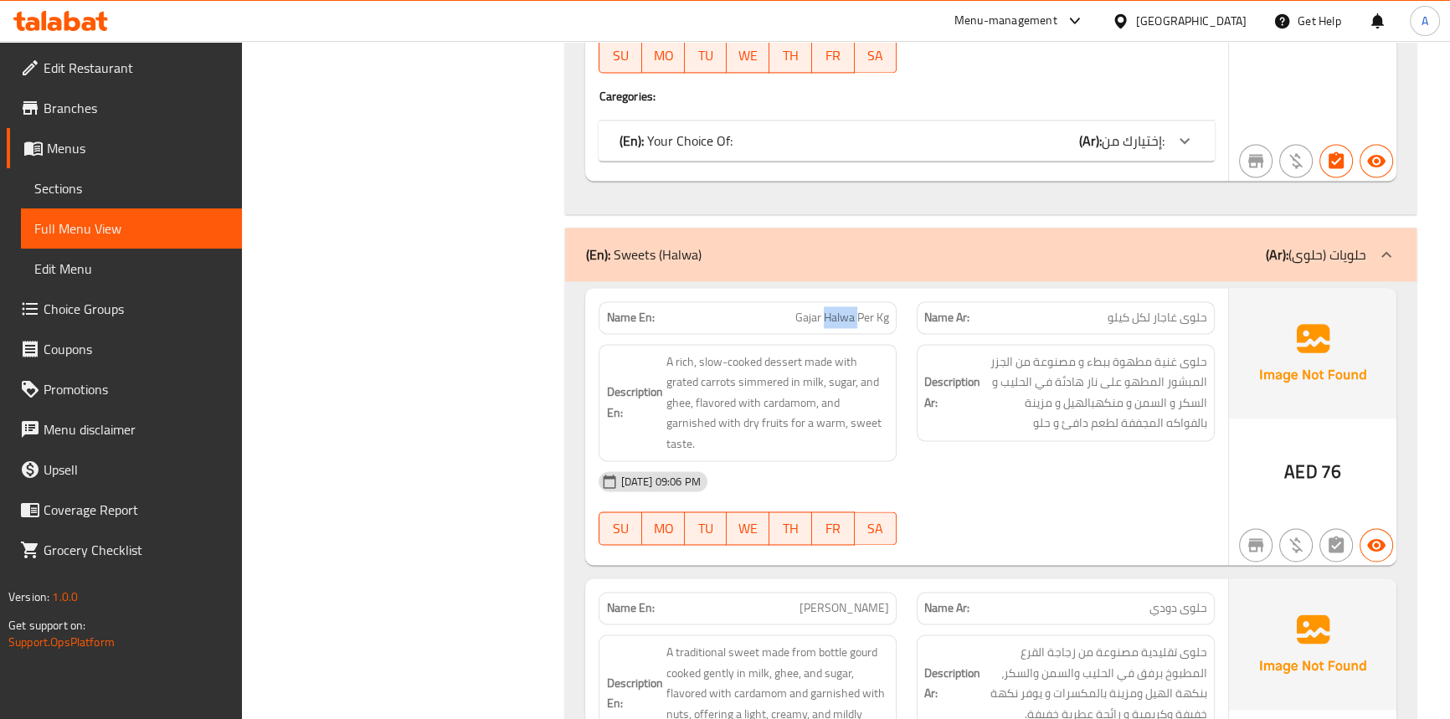
click at [831, 301] on div "Name En: Gajar Halwa Per Kg" at bounding box center [748, 317] width 298 height 33
click at [46, 173] on link "Sections" at bounding box center [131, 188] width 221 height 40
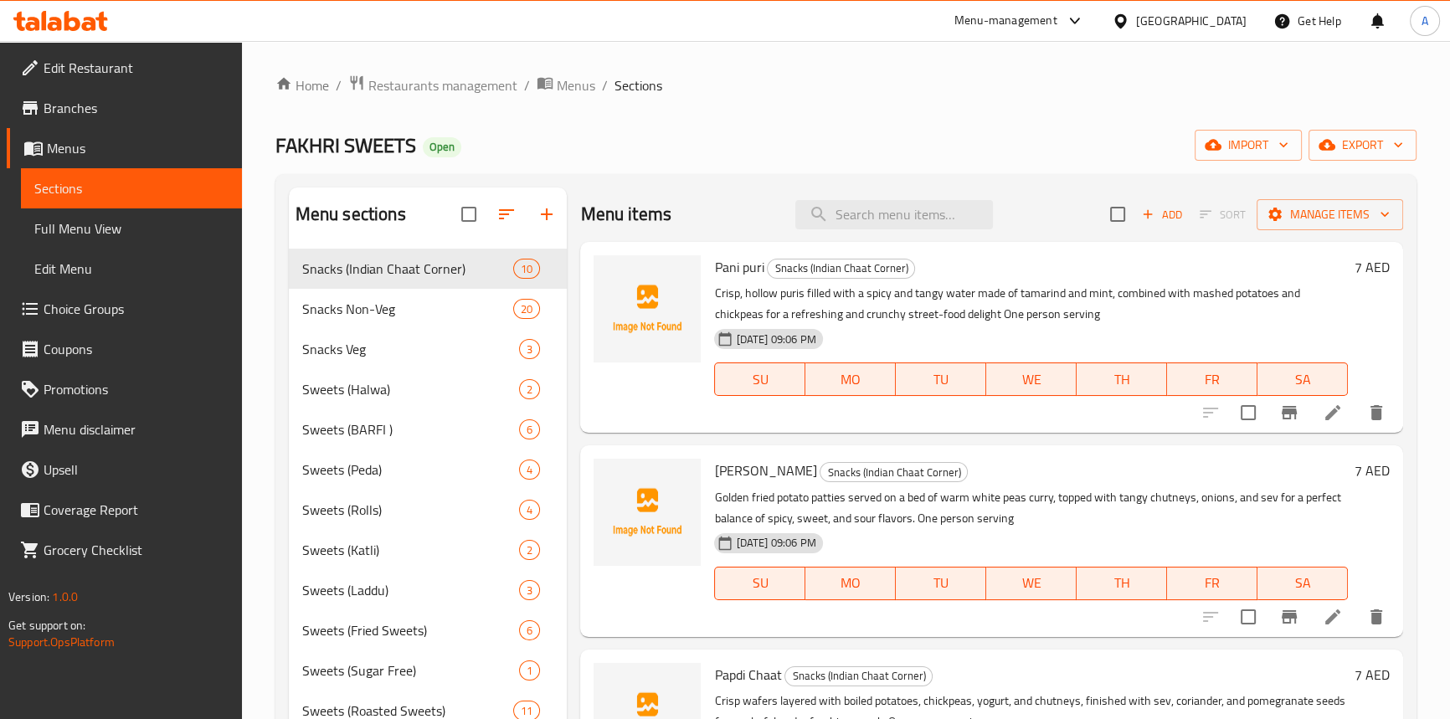
click at [914, 235] on div "Menu items Add Sort Manage items" at bounding box center [991, 215] width 822 height 54
click at [905, 223] on input "search" at bounding box center [894, 214] width 198 height 29
paste input "Gajar Halwa Per Kg"
type input "Gajar Halwa Per Kg"
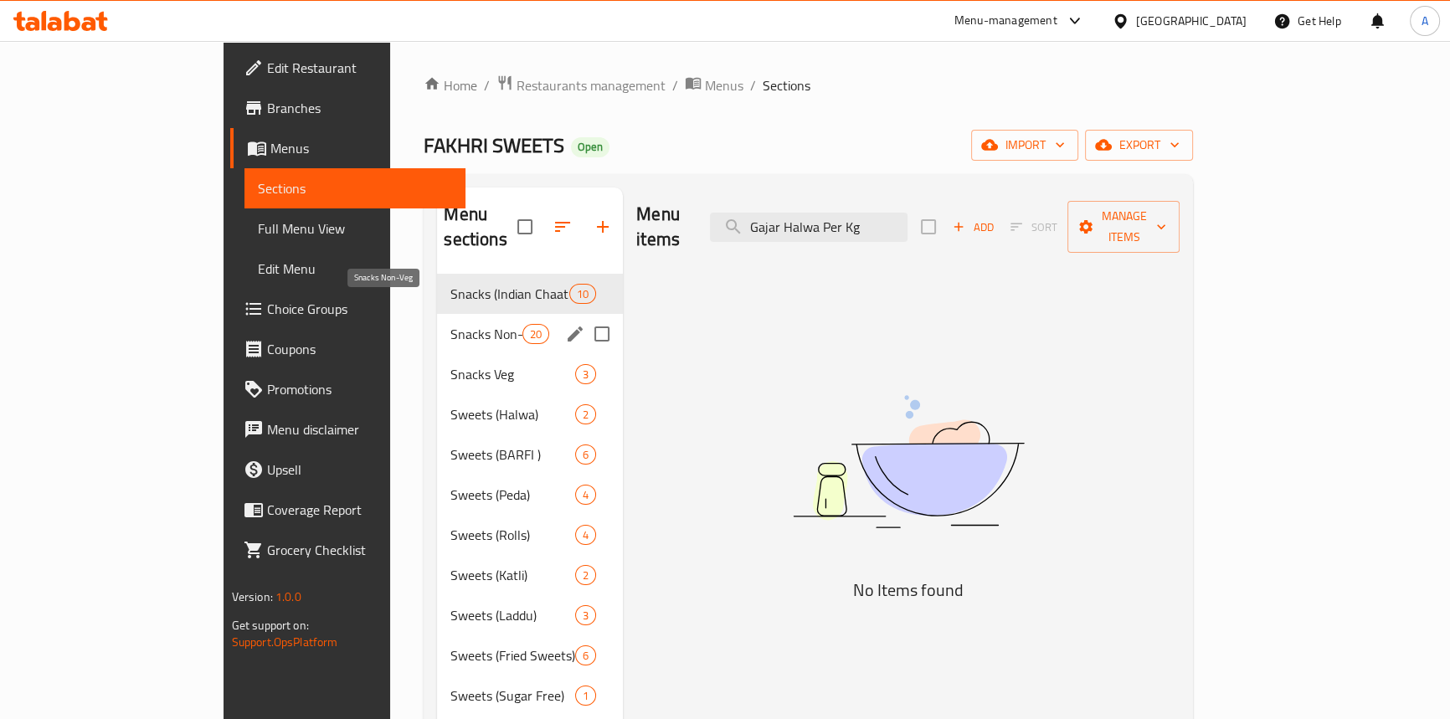
click at [450, 324] on span "Snacks Non-Veg" at bounding box center [485, 334] width 71 height 20
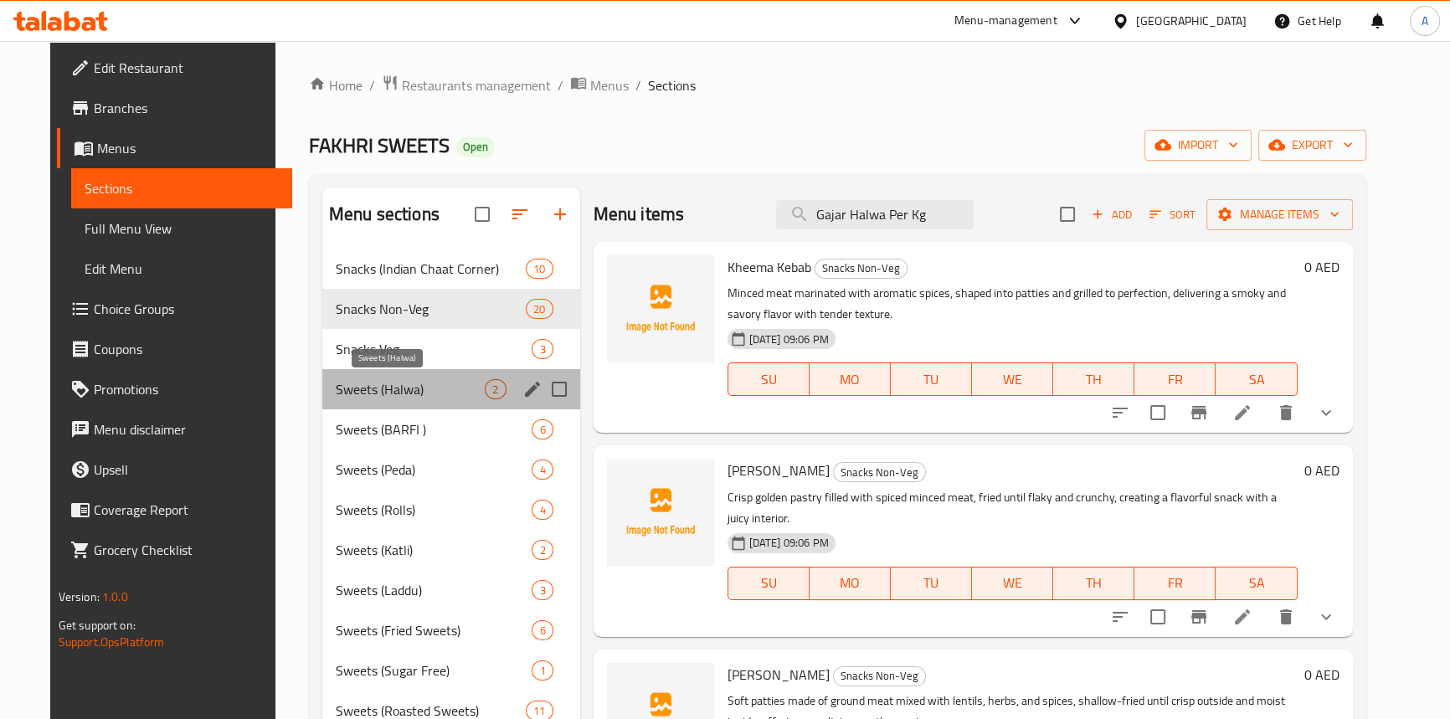
click at [378, 385] on span "Sweets (Halwa)" at bounding box center [411, 389] width 150 height 20
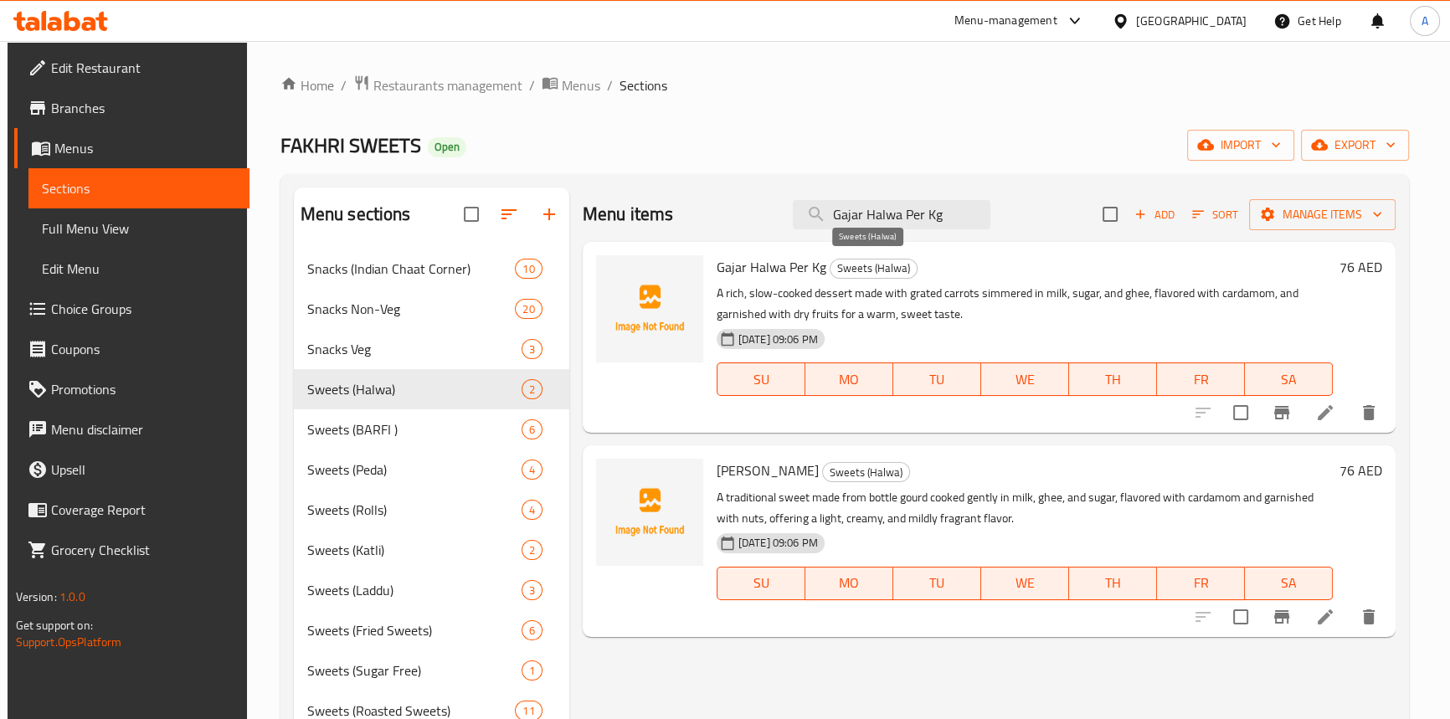
click at [835, 272] on span "Sweets (Halwa)" at bounding box center [874, 268] width 86 height 19
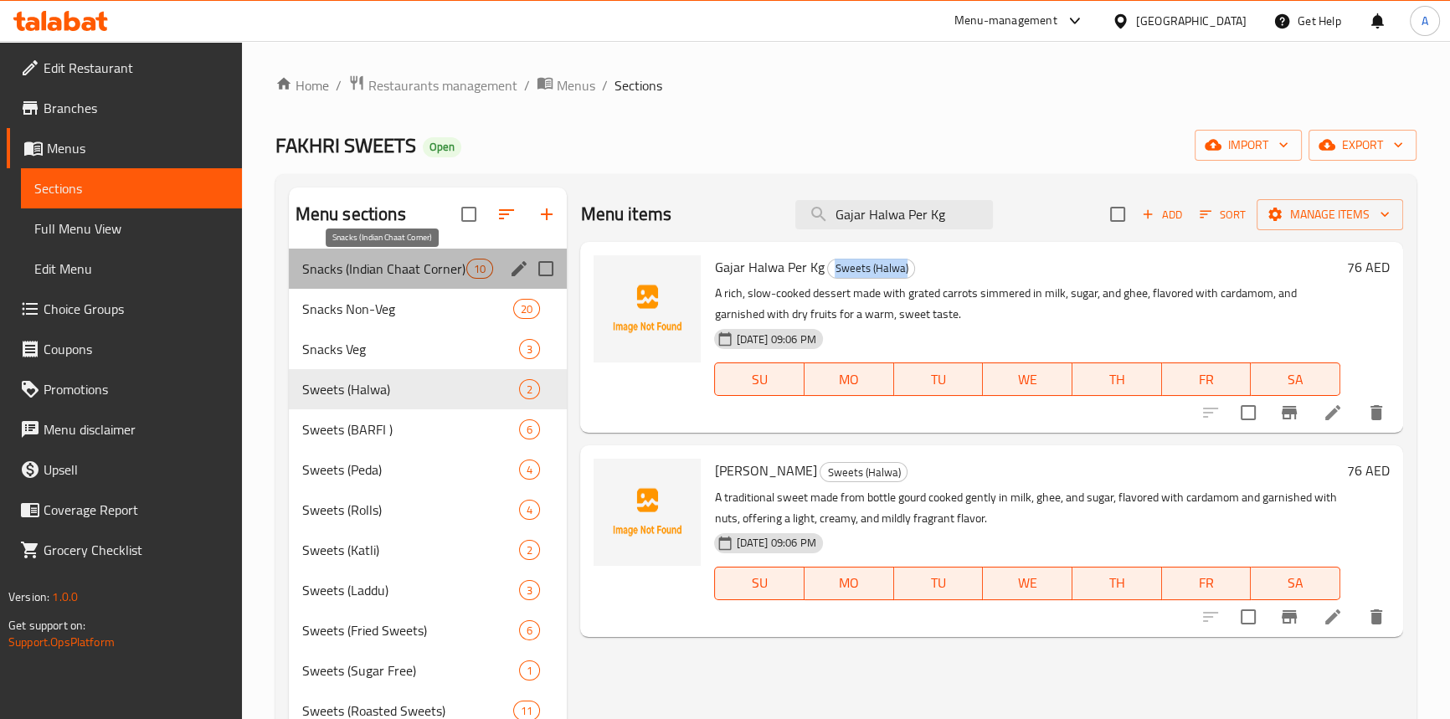
click at [384, 260] on span "Snacks (Indian Chaat Corner)" at bounding box center [384, 269] width 165 height 20
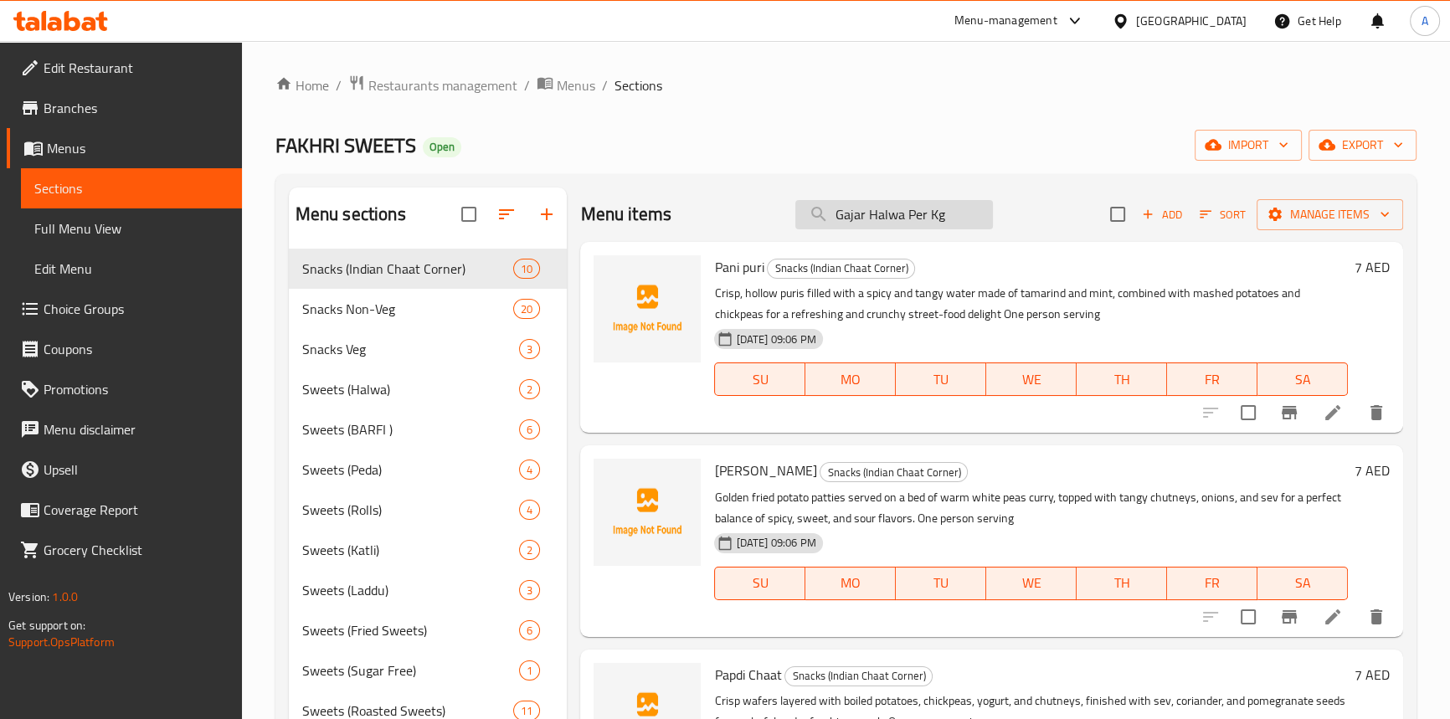
click at [951, 222] on input "Gajar Halwa Per Kg" at bounding box center [894, 214] width 198 height 29
click at [117, 249] on link "Edit Menu" at bounding box center [131, 269] width 221 height 40
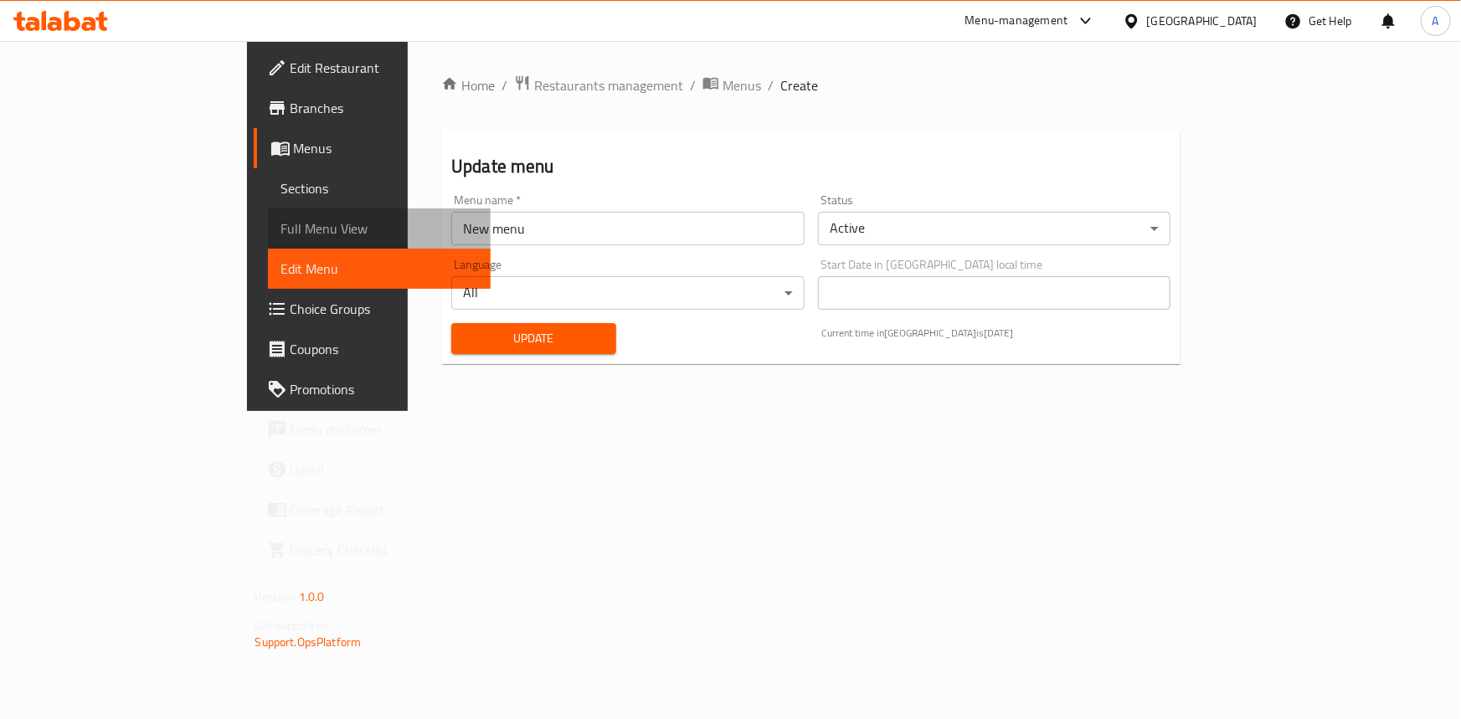
click at [281, 220] on span "Full Menu View" at bounding box center [379, 229] width 196 height 20
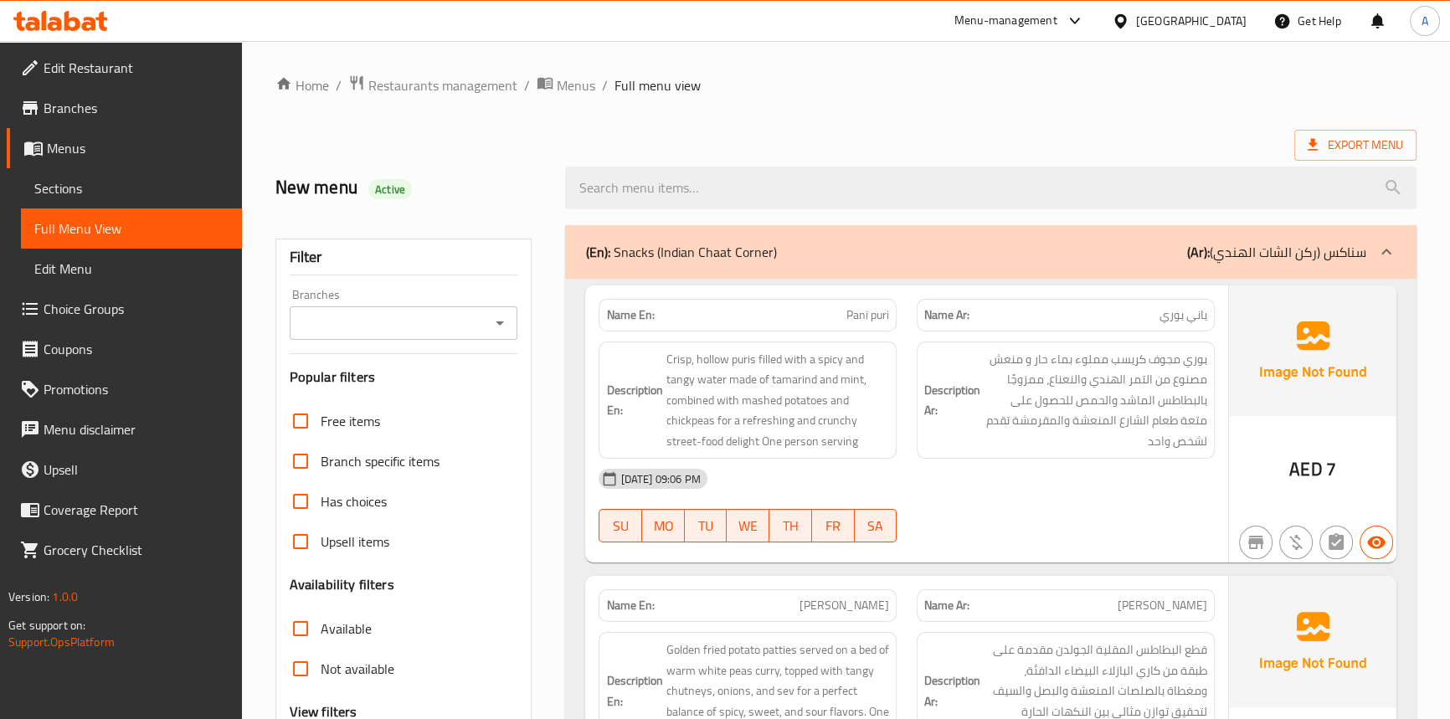
click at [55, 185] on span "Sections" at bounding box center [131, 188] width 194 height 20
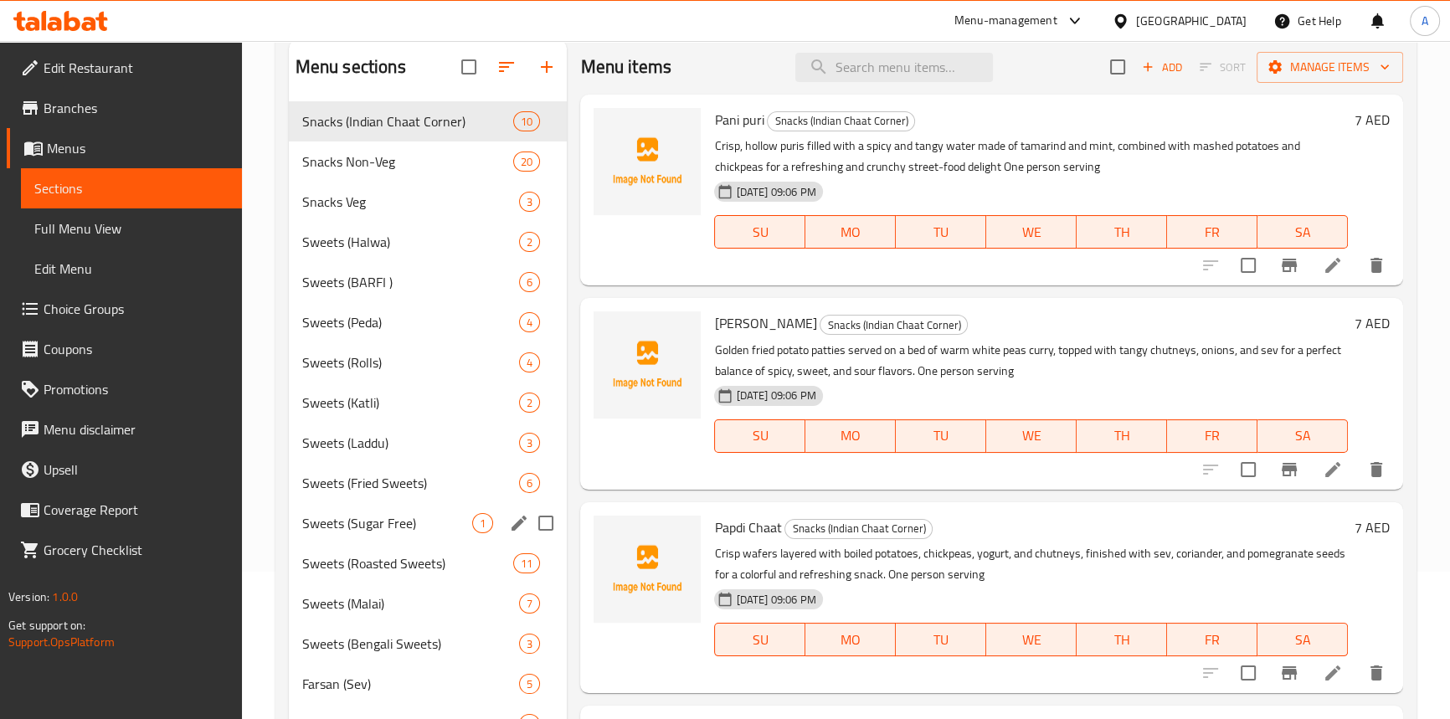
scroll to position [228, 0]
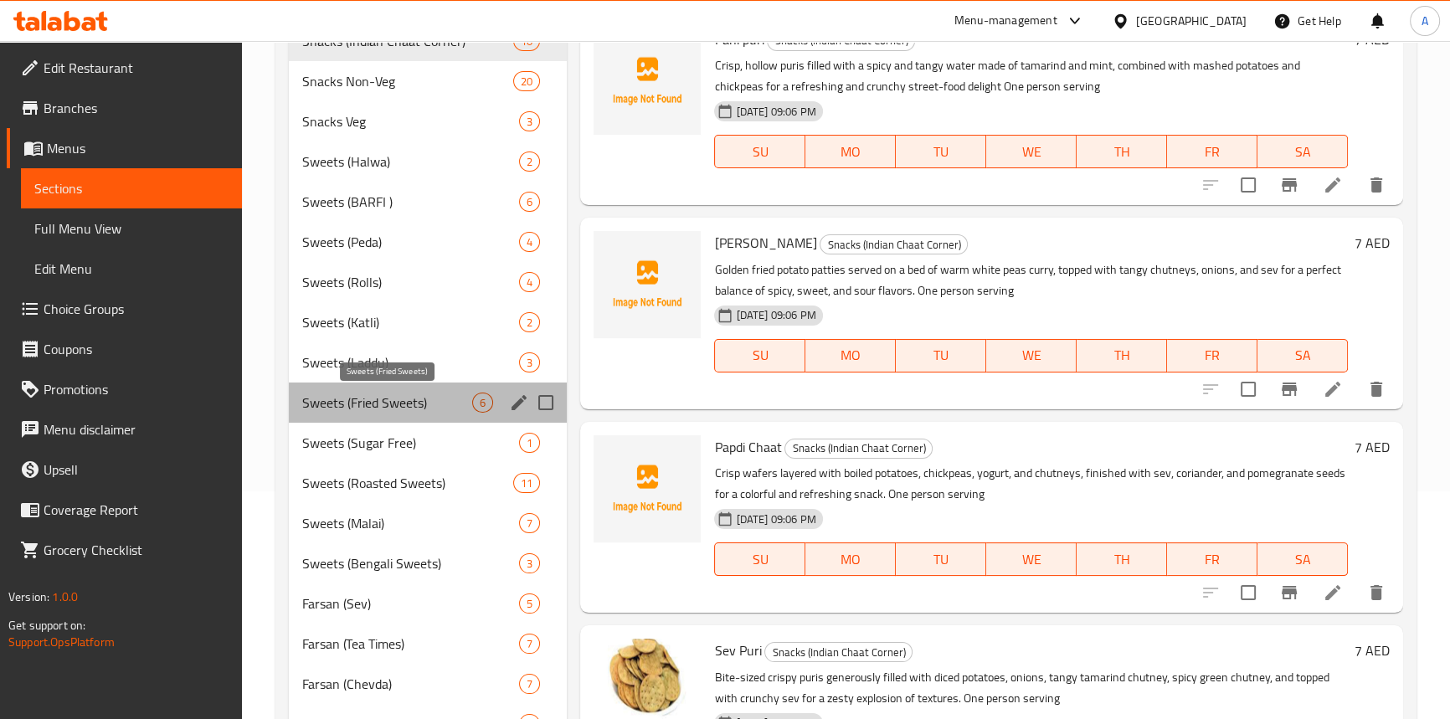
click at [368, 406] on span "Sweets (Fried Sweets)" at bounding box center [387, 403] width 171 height 20
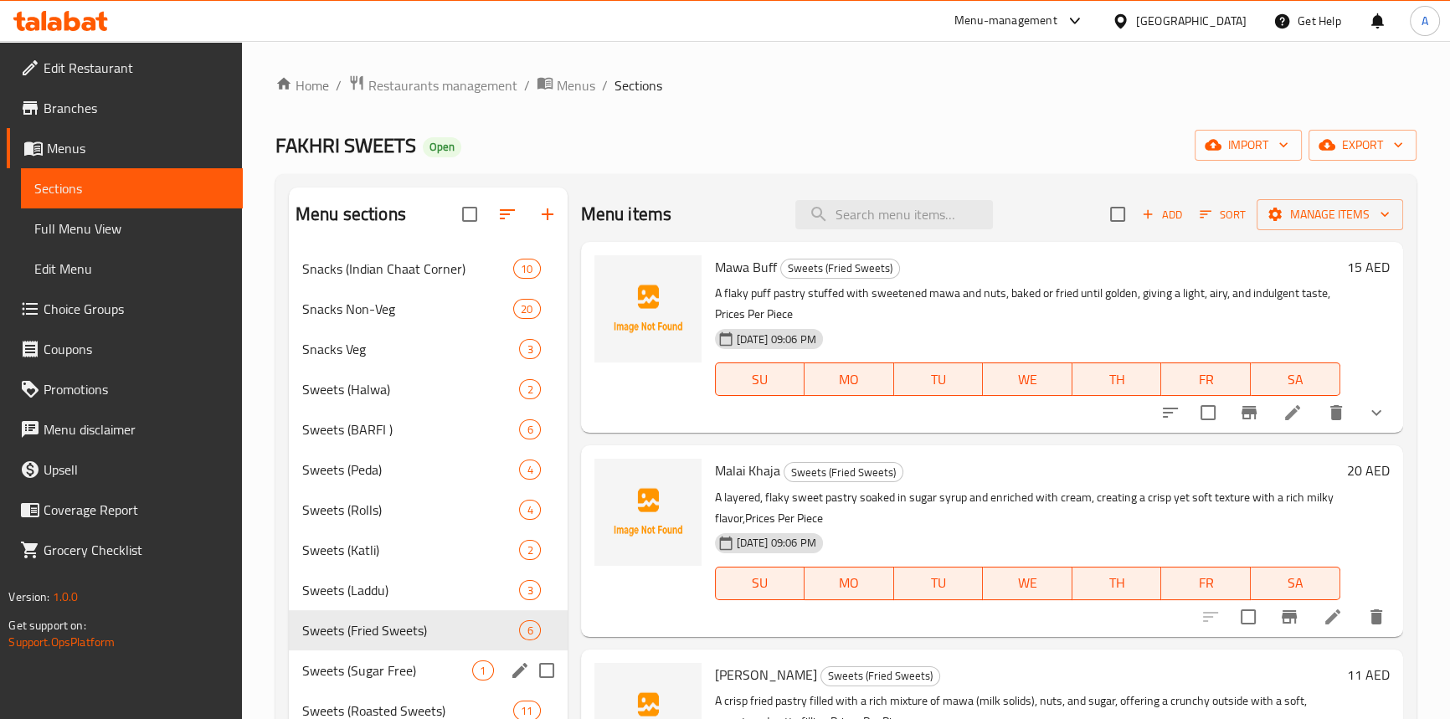
click at [393, 682] on div "Sweets (Sugar Free) 1" at bounding box center [428, 671] width 279 height 40
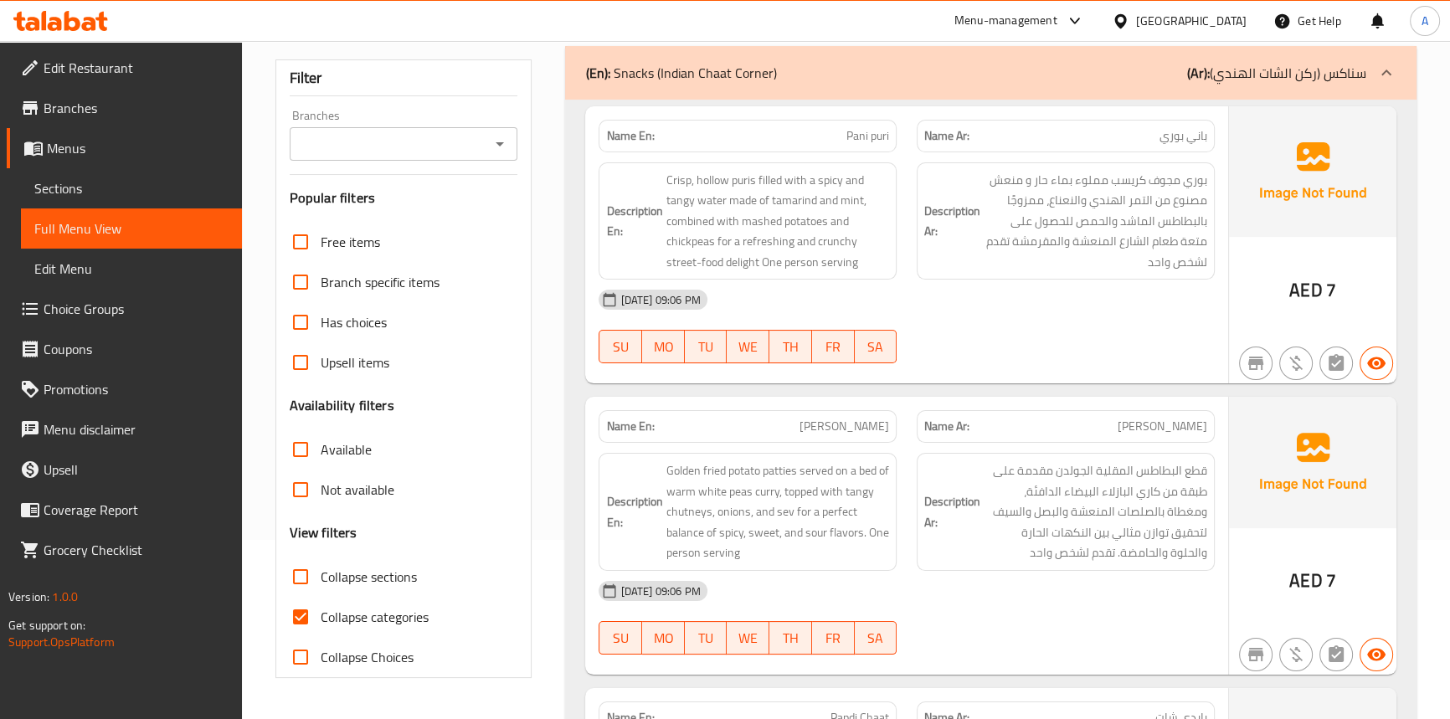
scroll to position [26, 0]
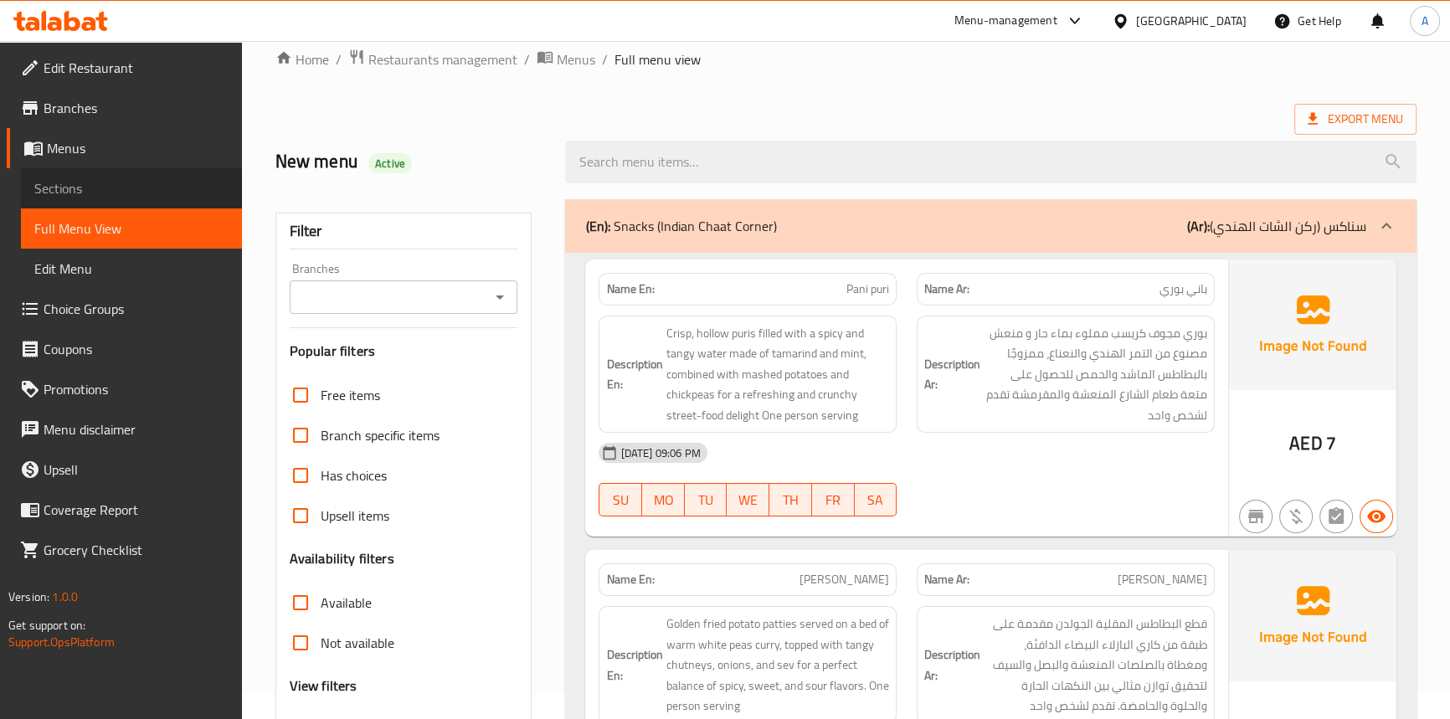
click at [95, 191] on span "Sections" at bounding box center [131, 188] width 194 height 20
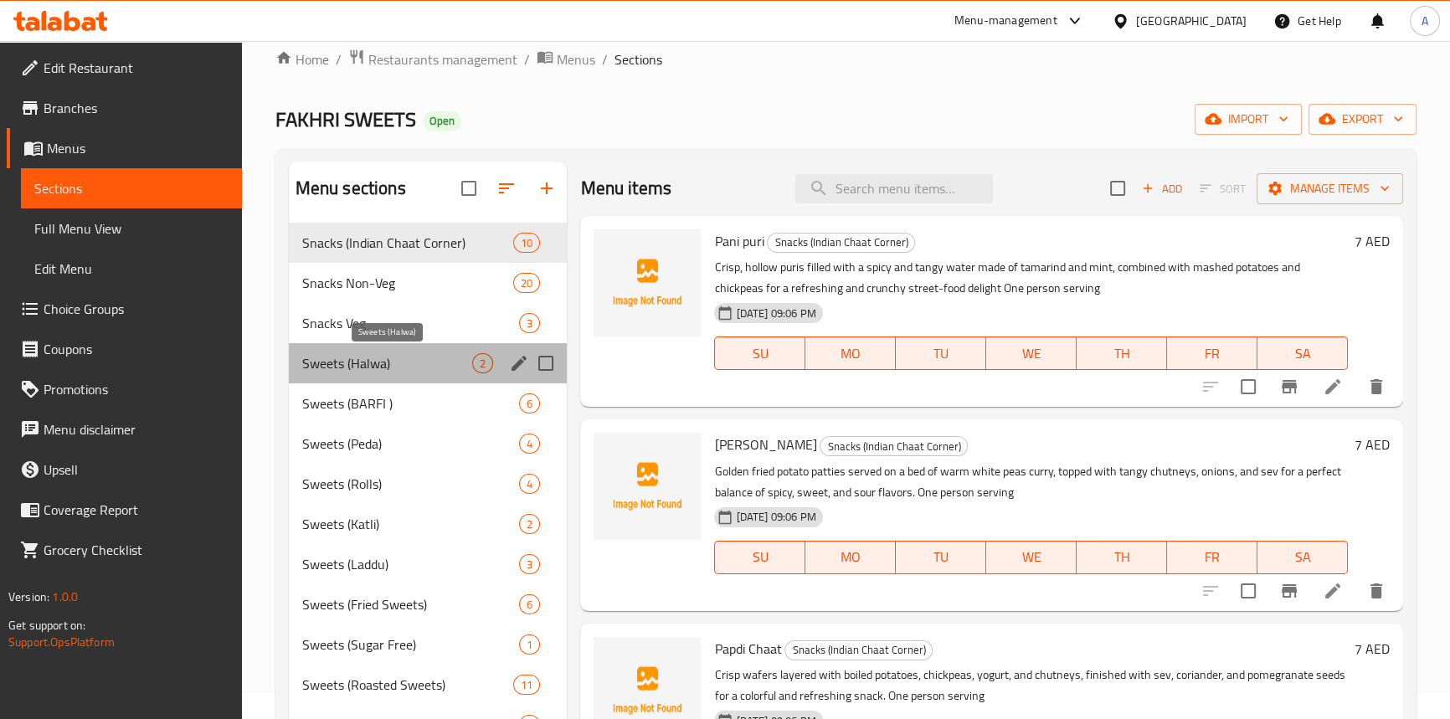
click at [373, 359] on span "Sweets (Halwa)" at bounding box center [387, 363] width 171 height 20
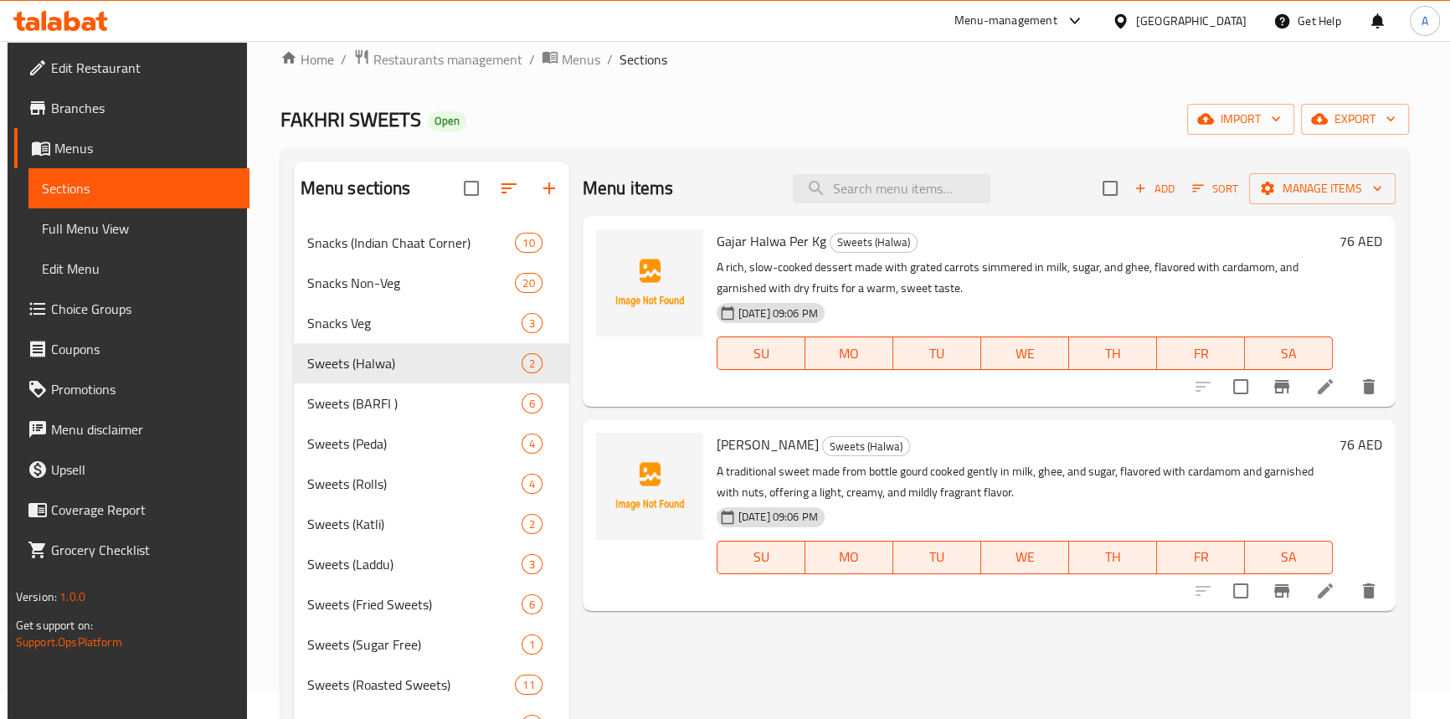
click at [1320, 393] on li at bounding box center [1325, 387] width 47 height 30
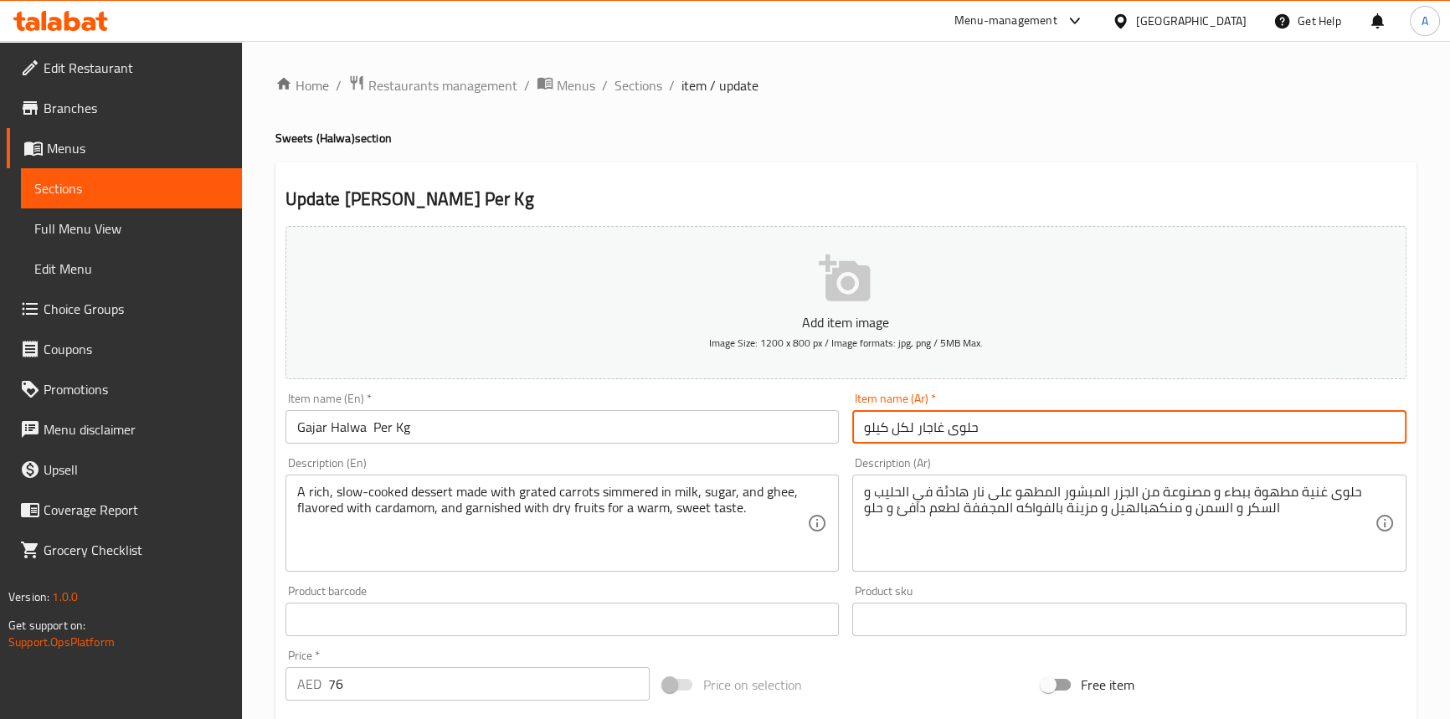
drag, startPoint x: 914, startPoint y: 423, endPoint x: 862, endPoint y: 420, distance: 52.0
click at [862, 420] on input "حلوى غاجار لكل كيلو" at bounding box center [1129, 426] width 554 height 33
type input "حلوى غاجار"
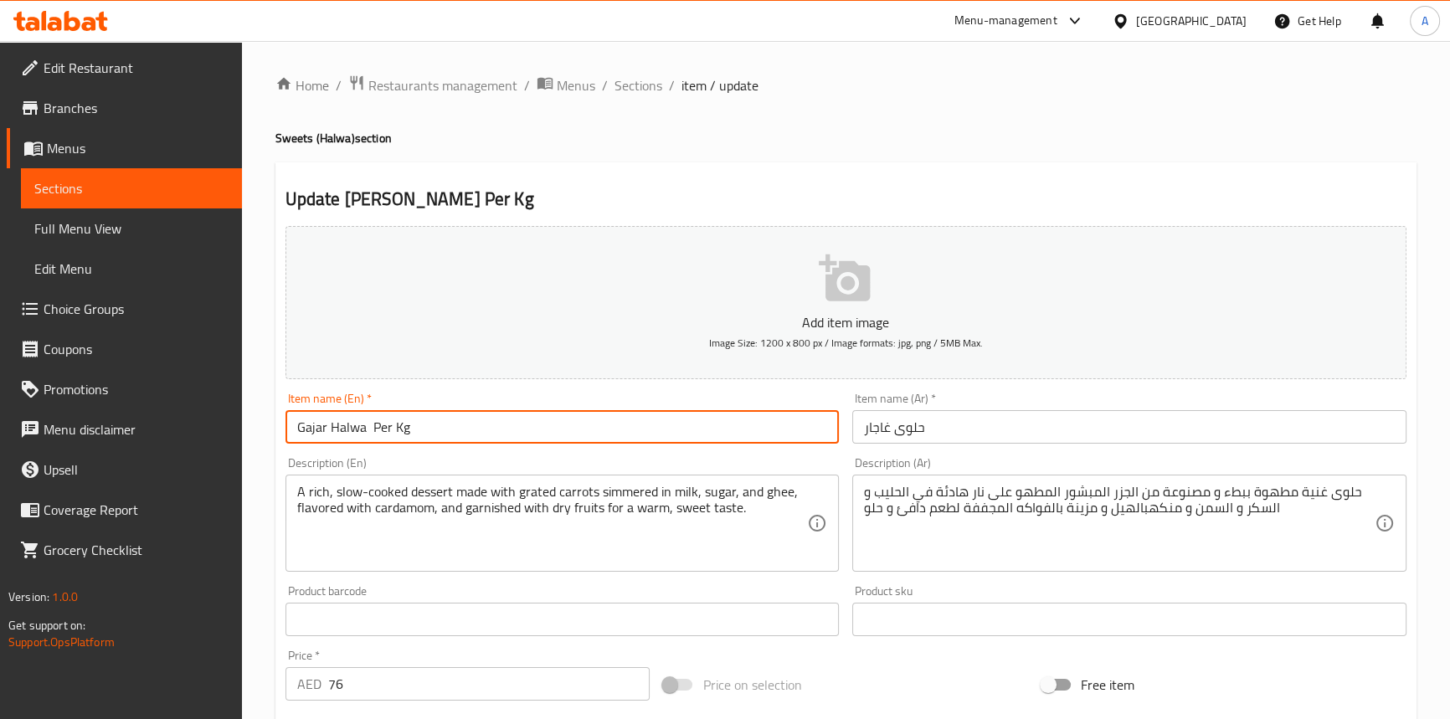
drag, startPoint x: 368, startPoint y: 428, endPoint x: 505, endPoint y: 430, distance: 137.3
click at [505, 430] on input "Gajar Halwa Per Kg" at bounding box center [563, 426] width 554 height 33
type input "[PERSON_NAME]"
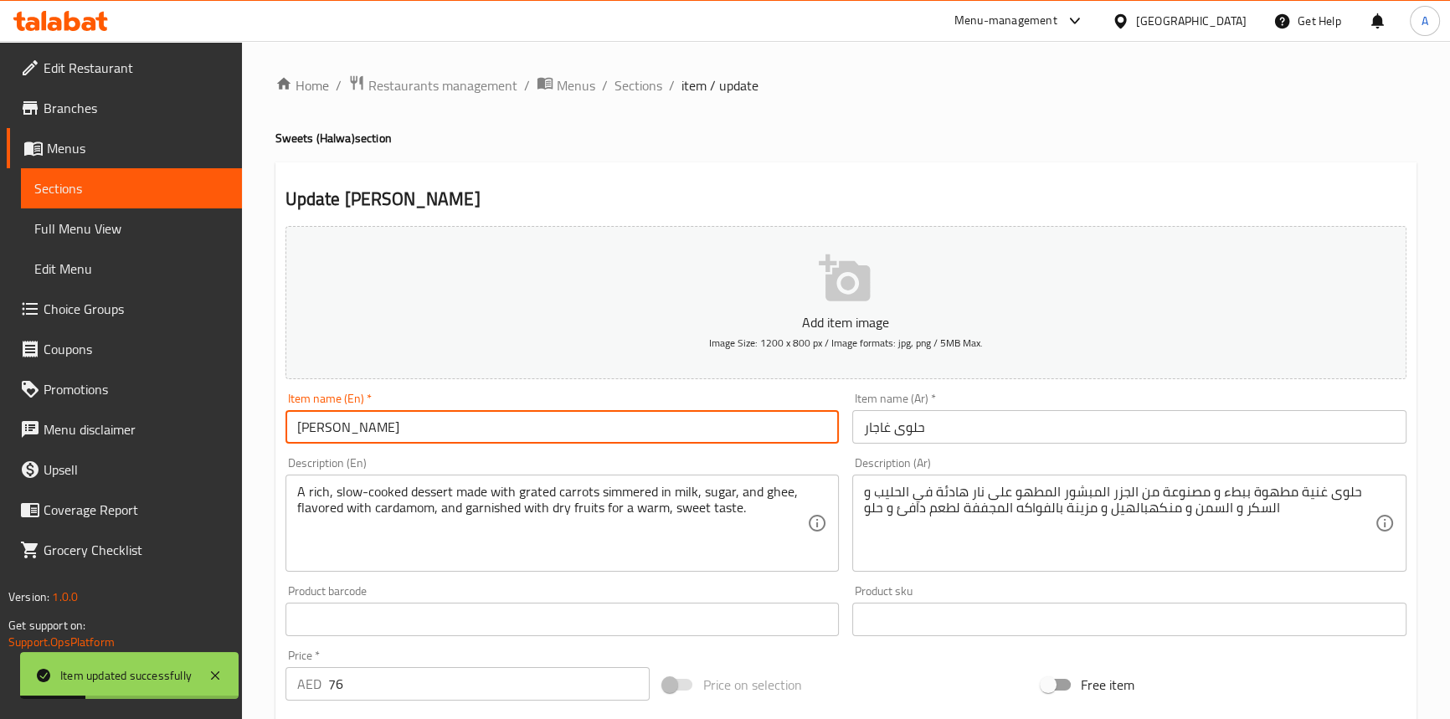
click at [88, 233] on span "Full Menu View" at bounding box center [131, 229] width 194 height 20
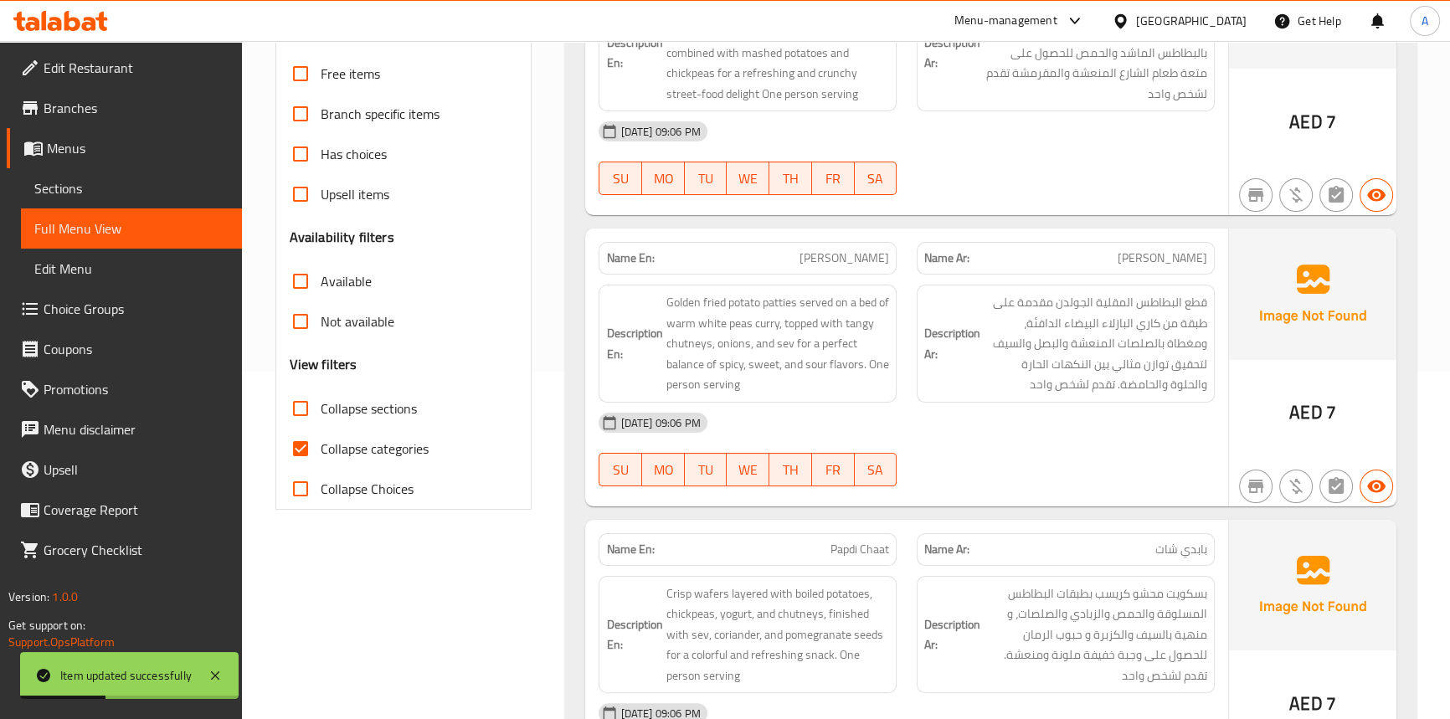
scroll to position [456, 0]
